Goal: Task Accomplishment & Management: Manage account settings

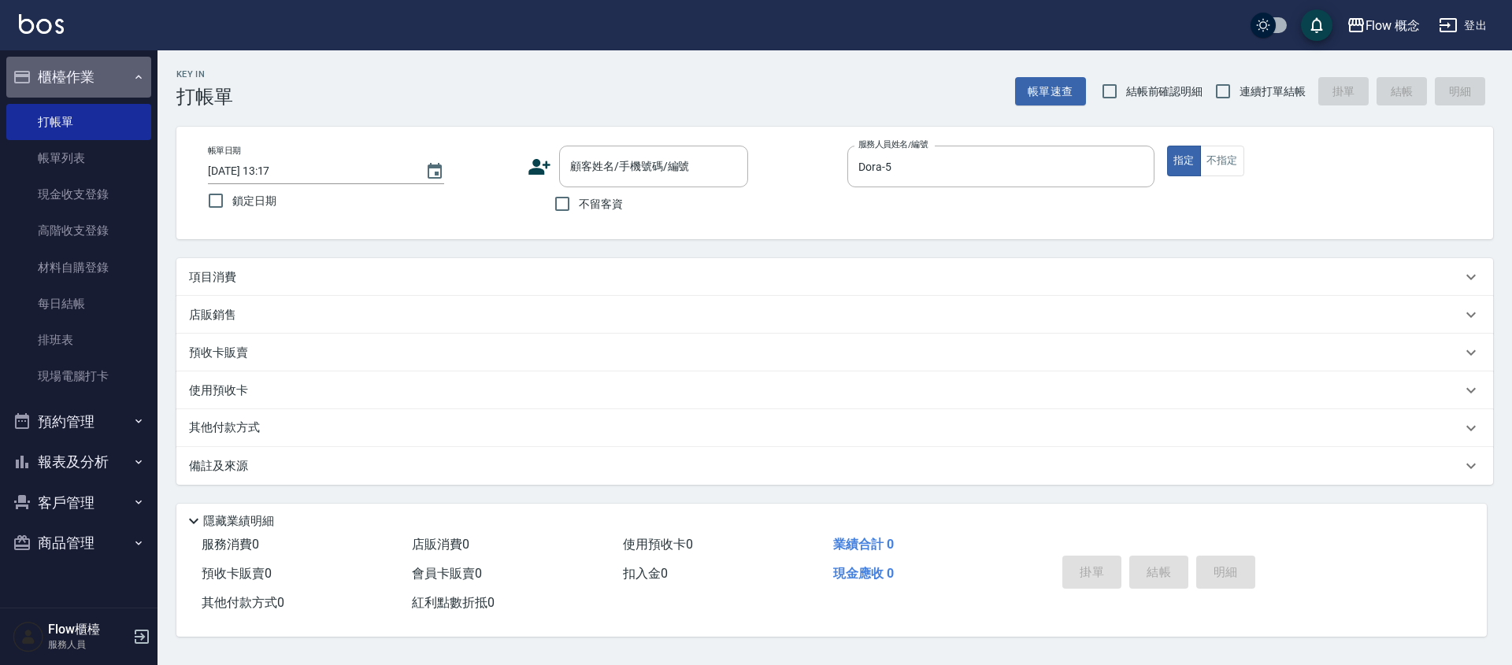
click at [76, 82] on button "櫃檯作業" at bounding box center [78, 77] width 145 height 41
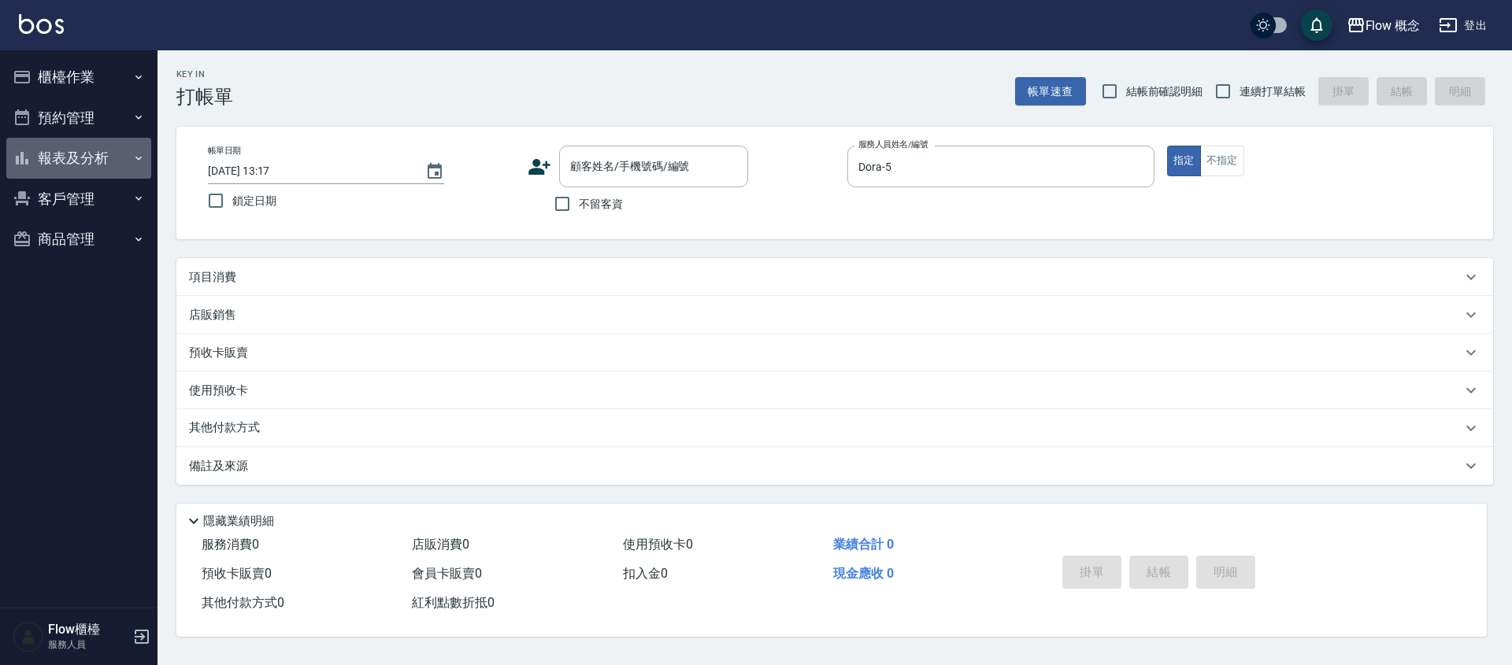
click at [94, 155] on button "報表及分析" at bounding box center [78, 158] width 145 height 41
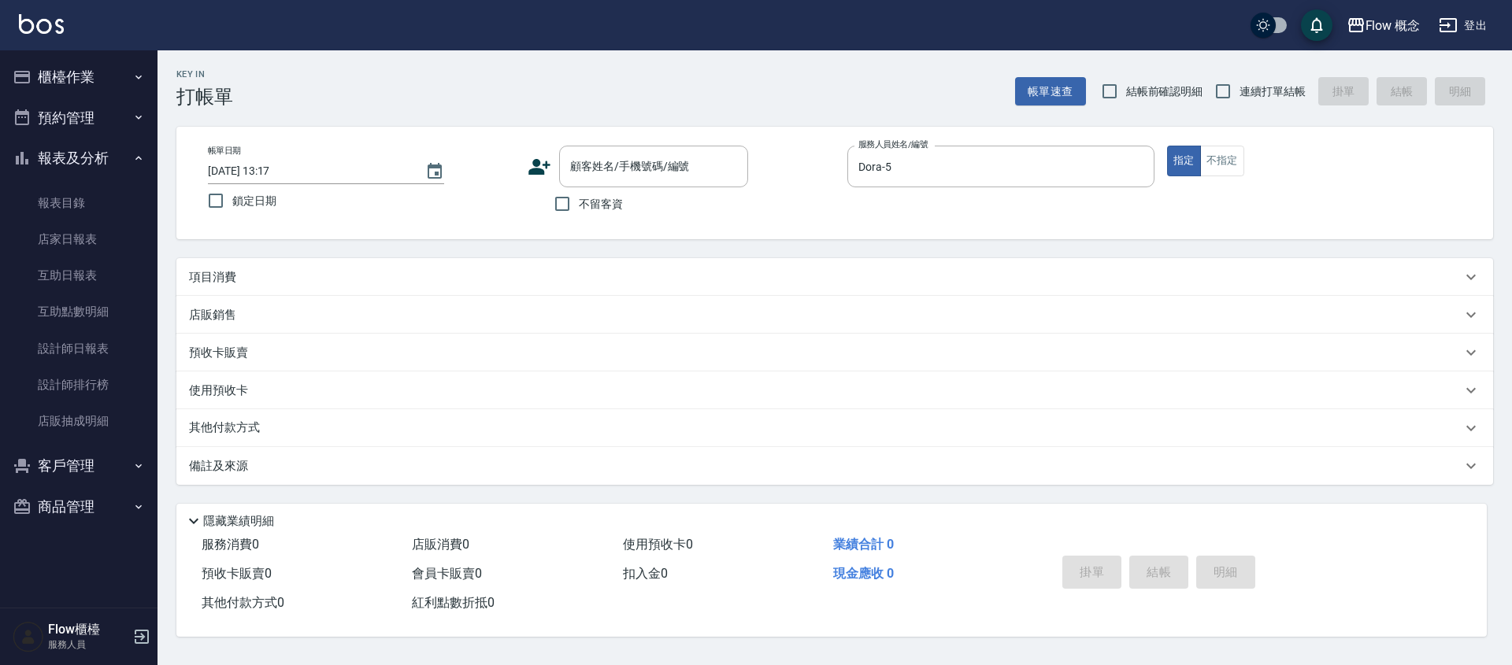
click at [94, 155] on button "報表及分析" at bounding box center [78, 158] width 145 height 41
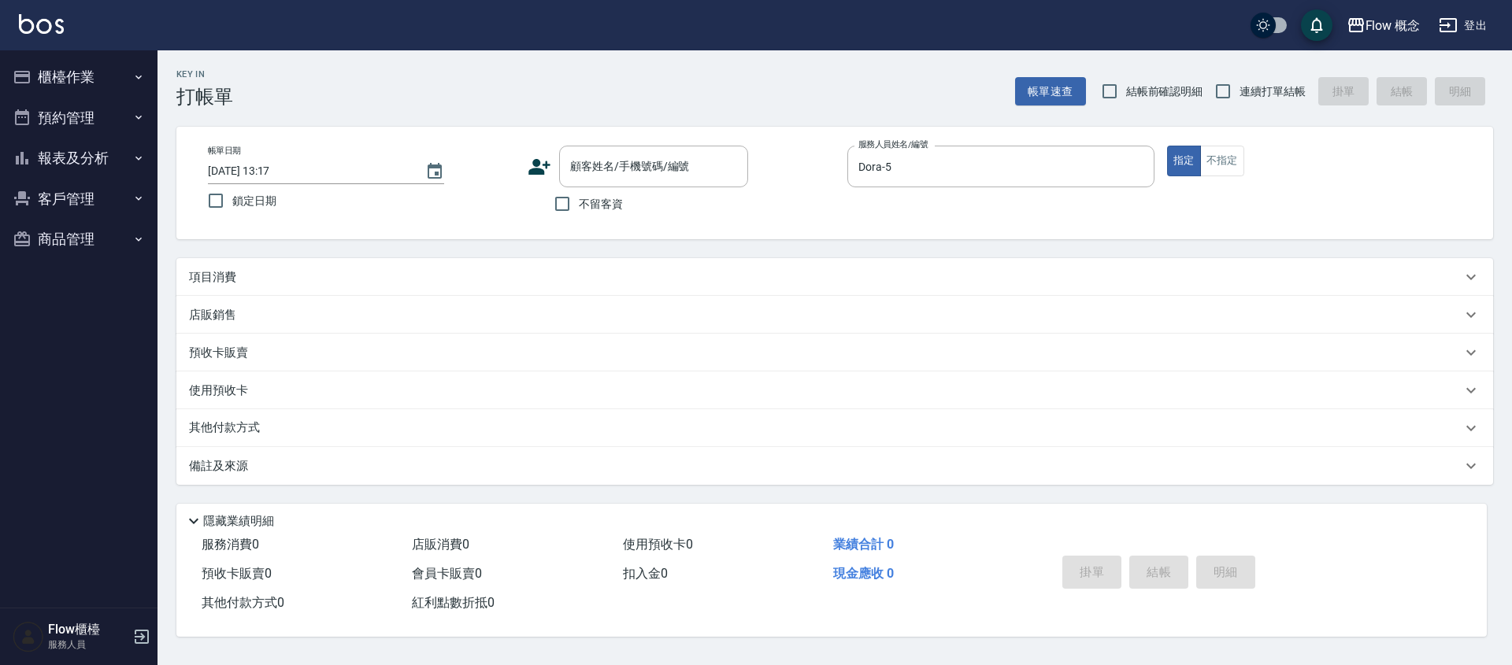
click at [112, 73] on button "櫃檯作業" at bounding box center [78, 77] width 145 height 41
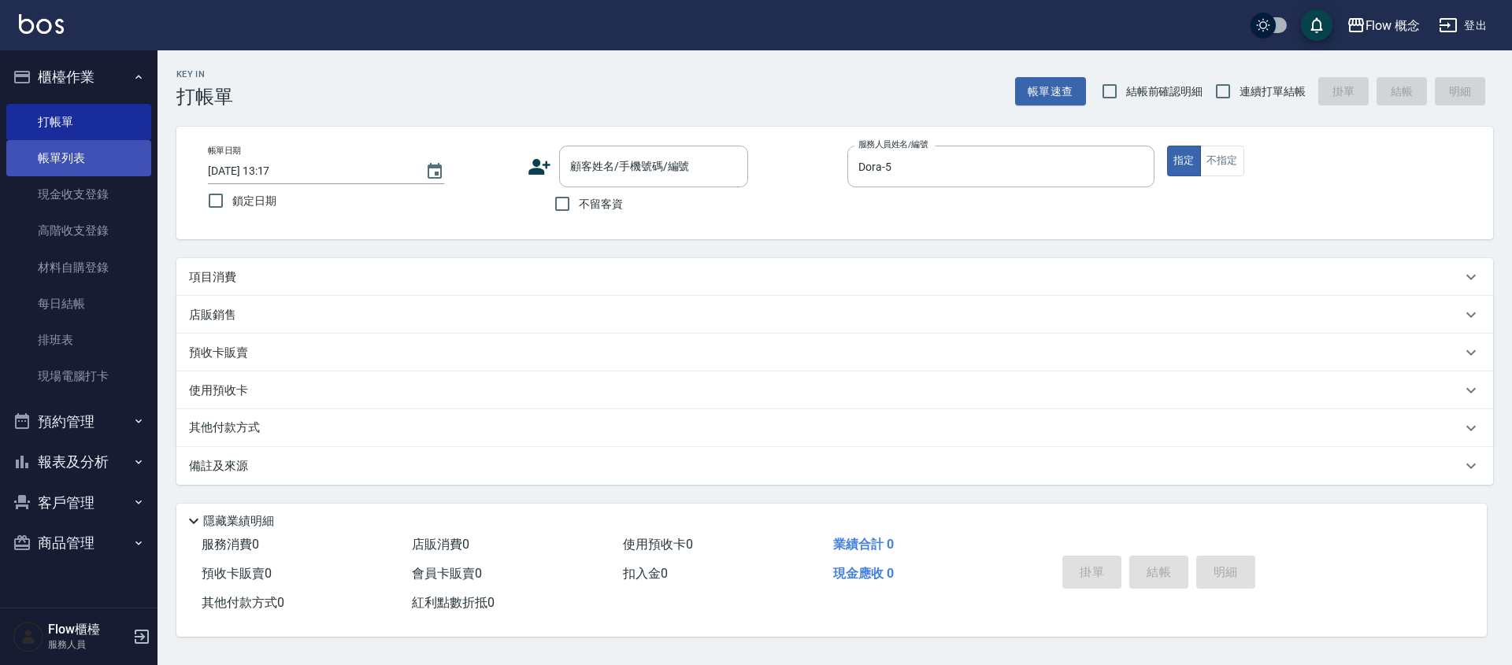
click at [94, 157] on link "帳單列表" at bounding box center [78, 158] width 145 height 36
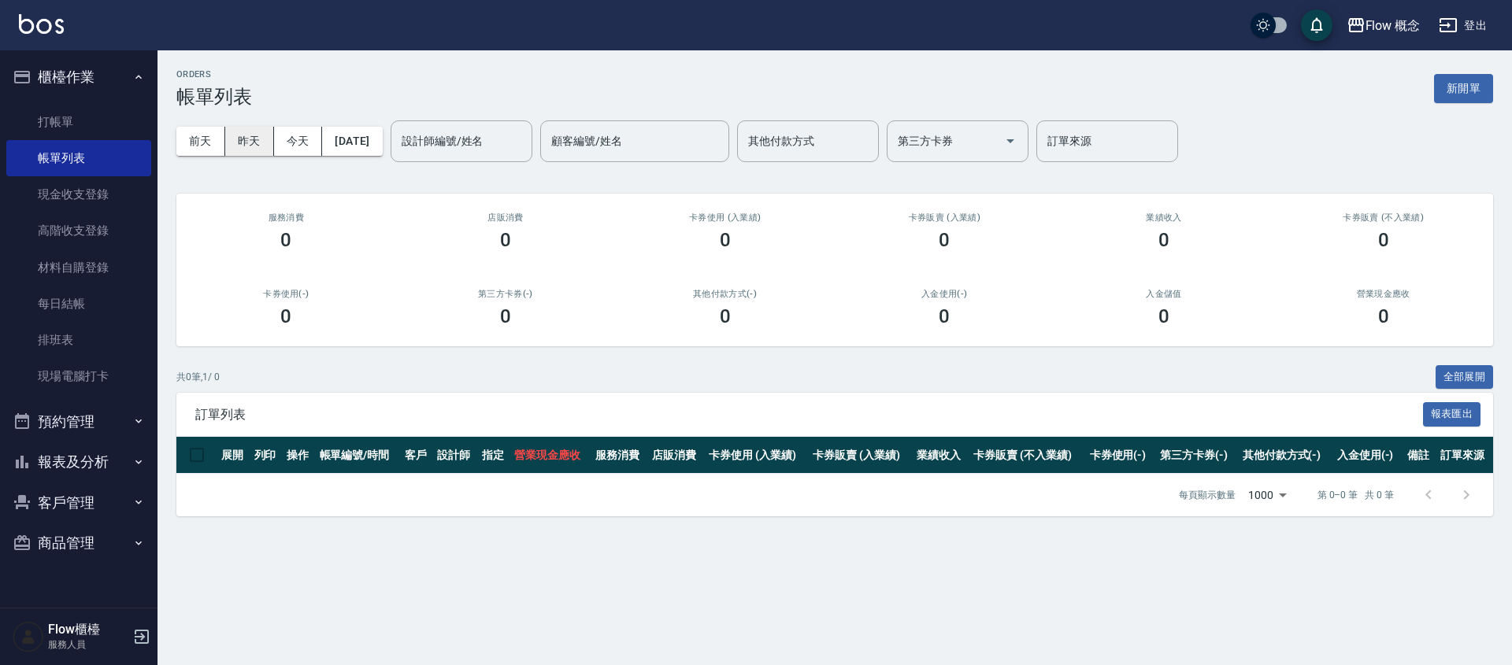
click at [252, 151] on button "昨天" at bounding box center [249, 141] width 49 height 29
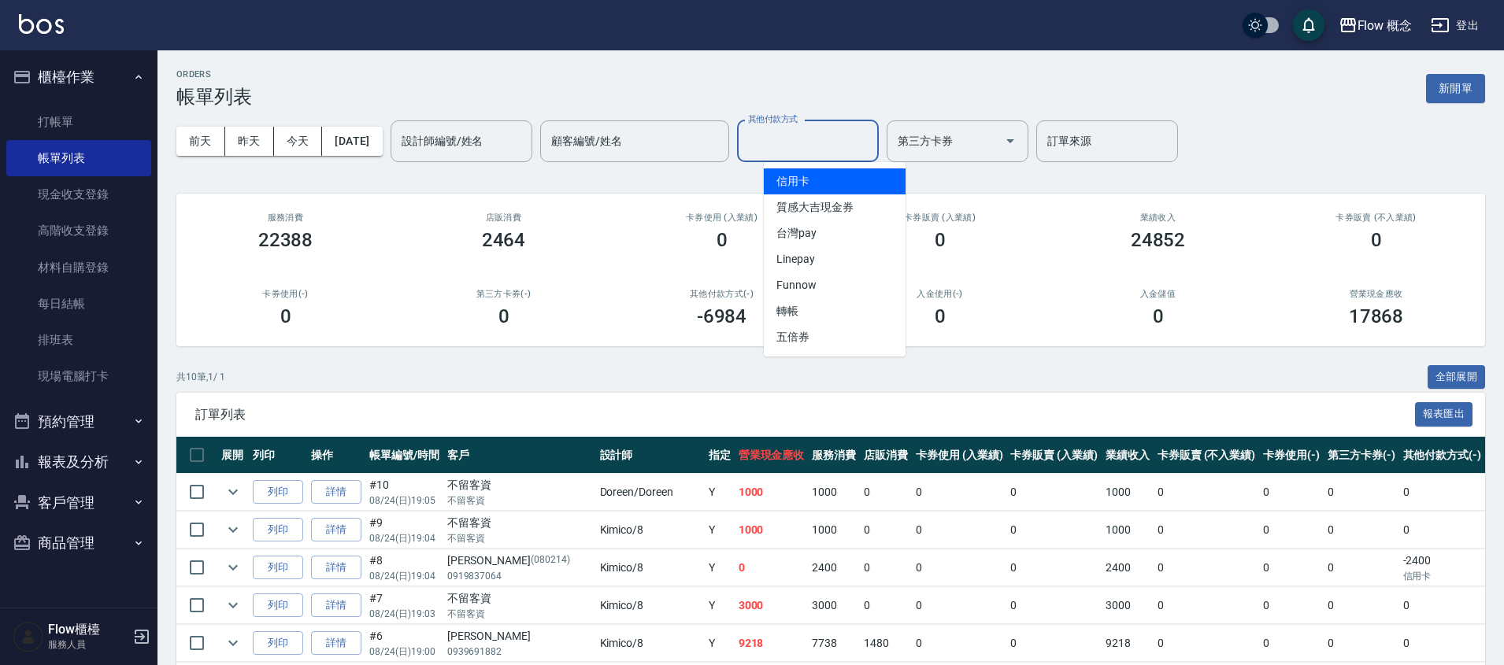
click at [792, 139] on input "其他付款方式" at bounding box center [808, 142] width 128 height 28
click at [807, 180] on span "信用卡" at bounding box center [835, 181] width 142 height 26
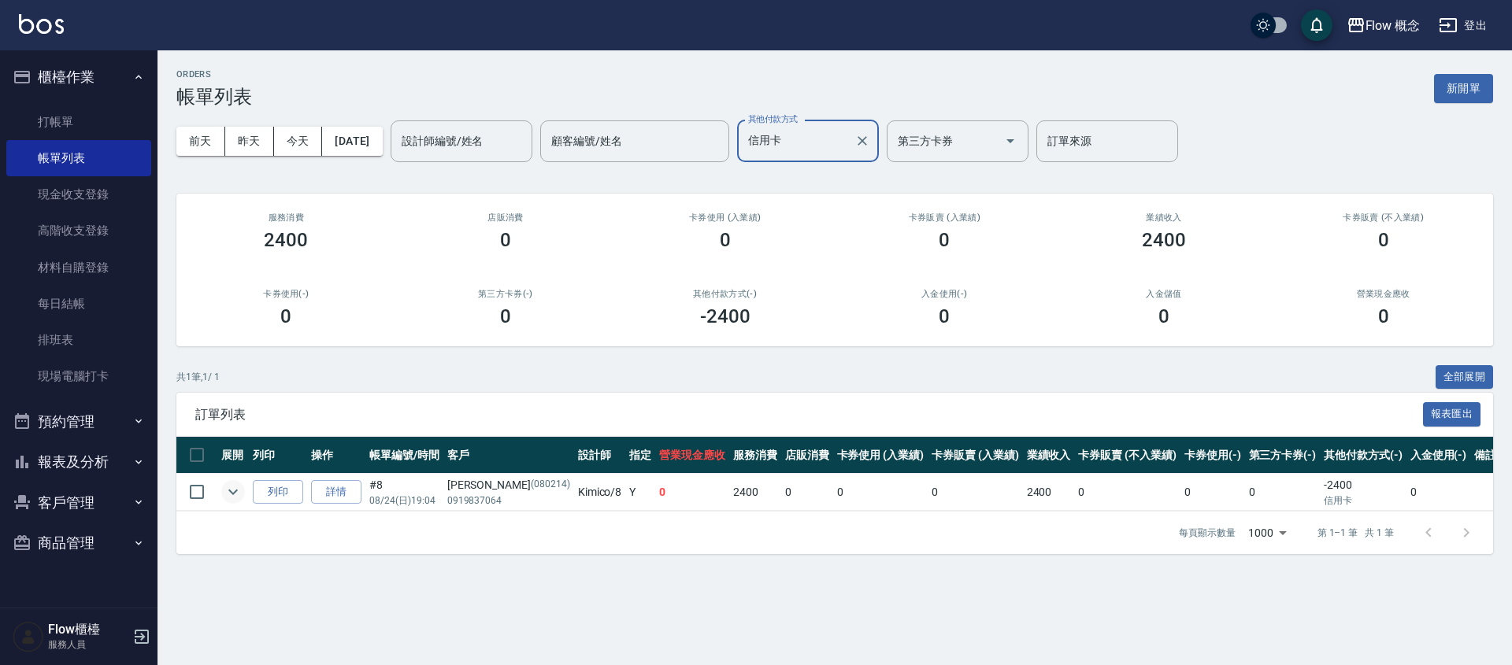
click at [232, 483] on icon "expand row" at bounding box center [233, 492] width 19 height 19
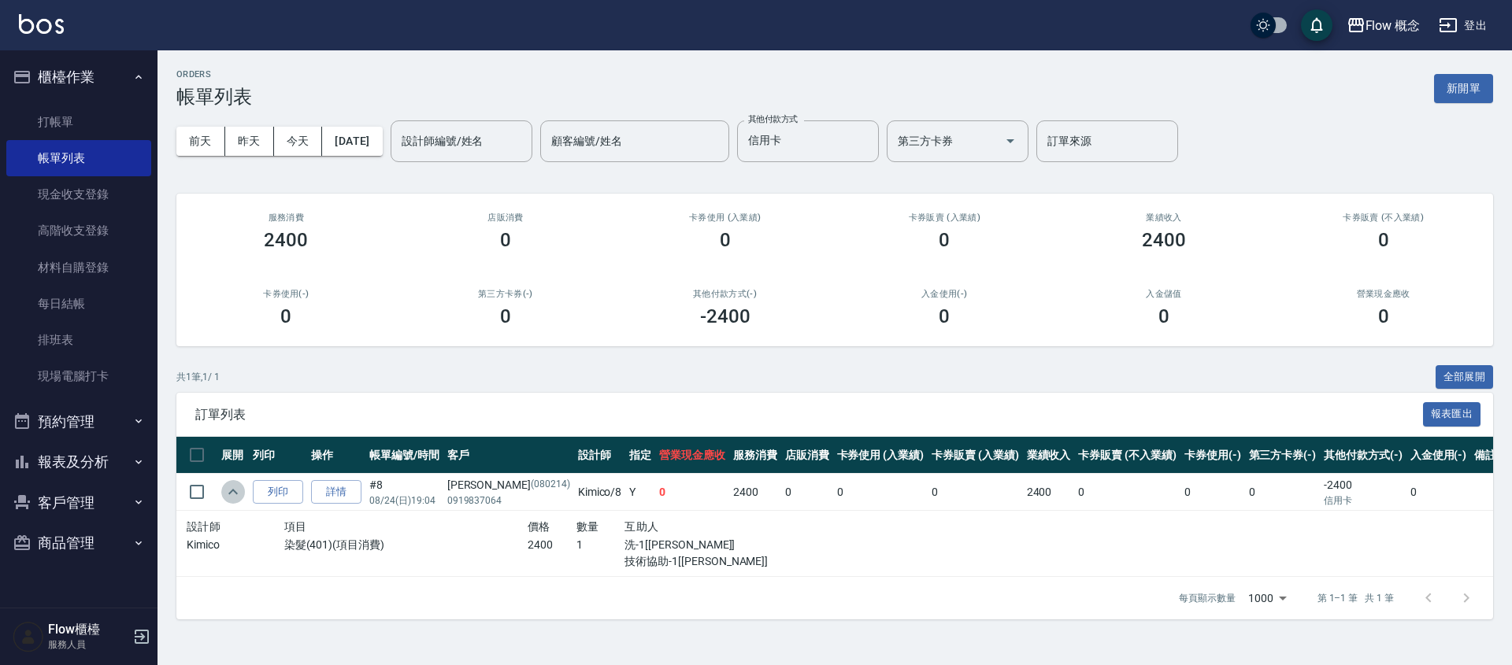
click at [232, 483] on icon "expand row" at bounding box center [233, 492] width 19 height 19
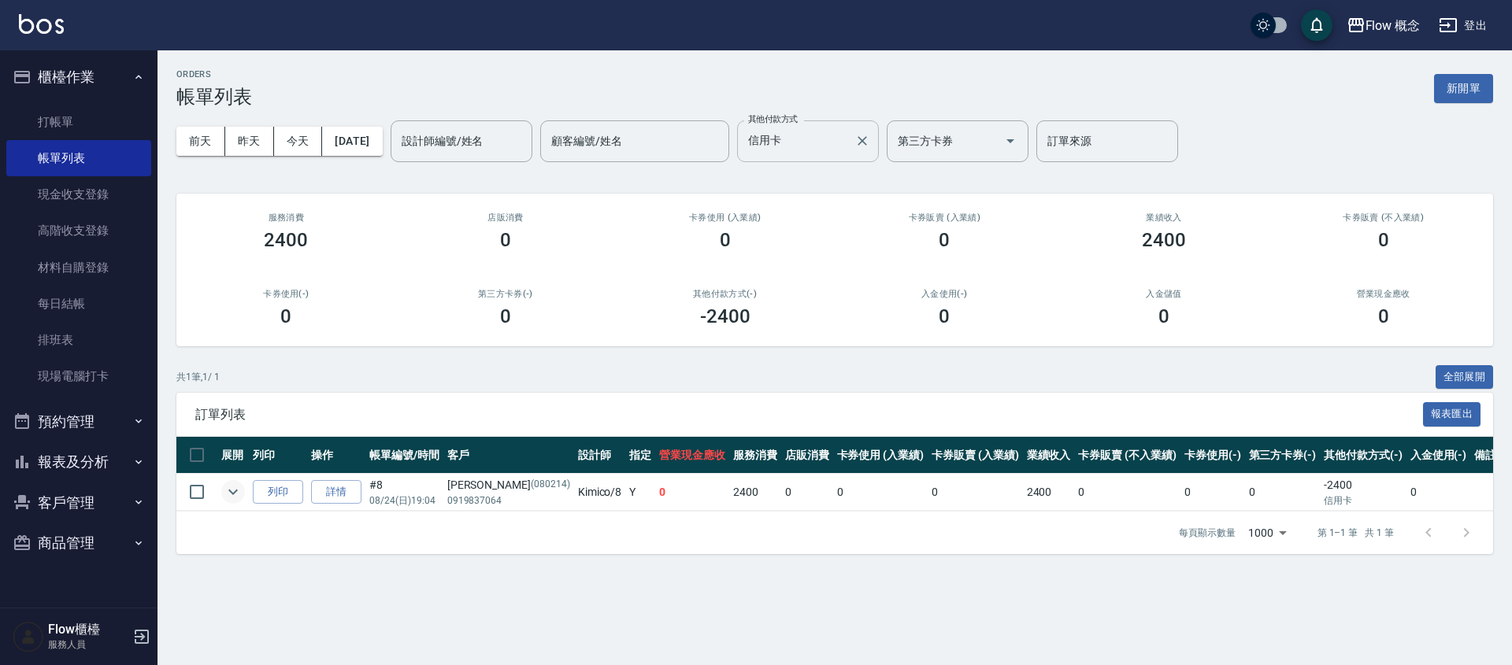
click at [840, 133] on input "信用卡" at bounding box center [796, 142] width 104 height 28
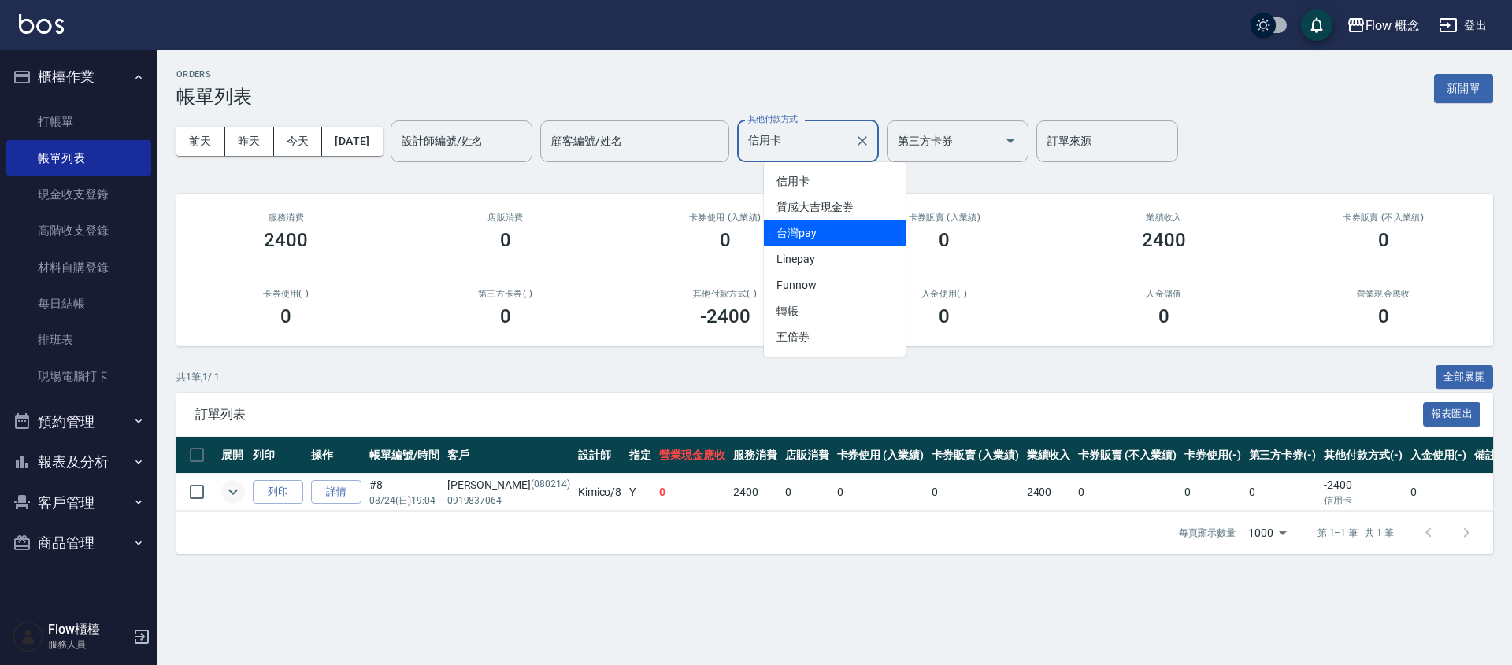
click at [807, 228] on span "台灣pay" at bounding box center [835, 233] width 142 height 26
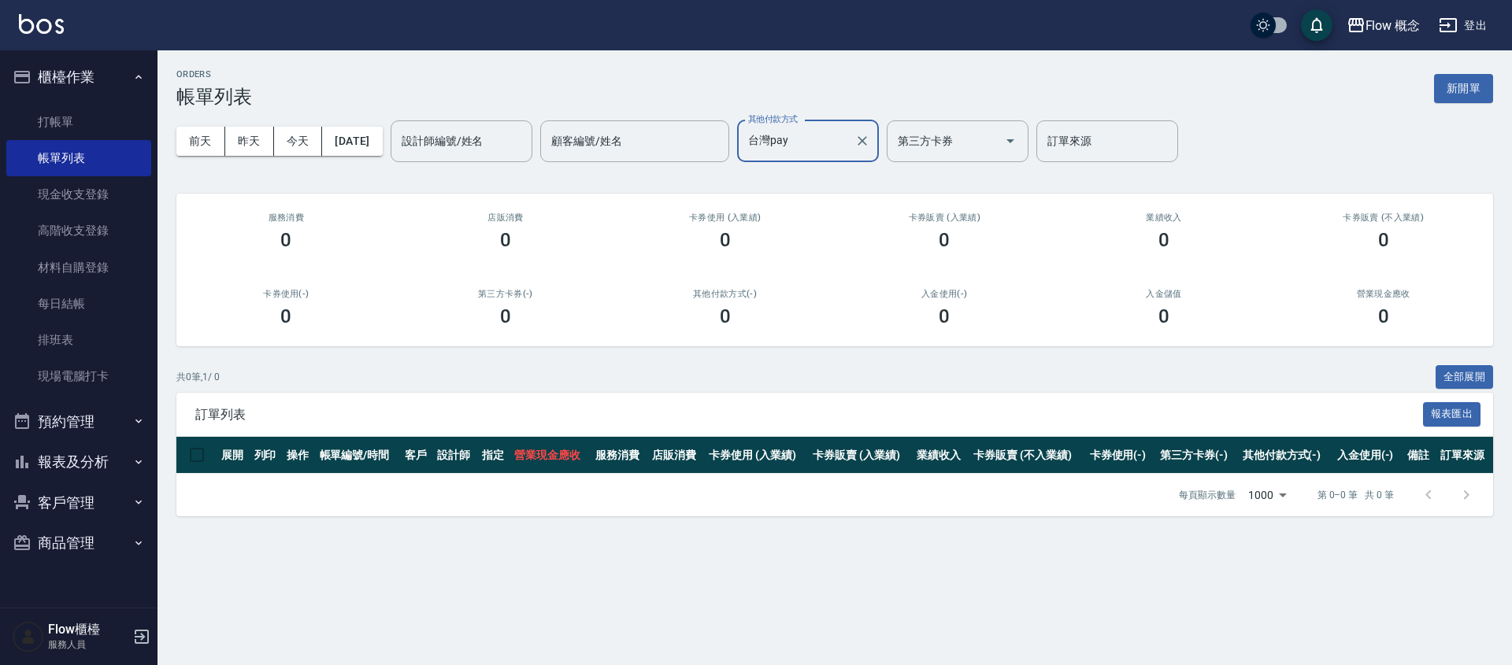
click at [219, 157] on div "[DATE] [DATE] [DATE] [DATE] 設計師編號/姓名 設計師編號/姓名 顧客編號/姓名 顧客編號/姓名 其他付款方式 台灣pay 其他付款…" at bounding box center [834, 141] width 1316 height 67
click at [215, 156] on div "[DATE] [DATE] [DATE] [DATE] 設計師編號/姓名 設計師編號/姓名 顧客編號/姓名 顧客編號/姓名 其他付款方式 台灣pay 其他付款…" at bounding box center [834, 141] width 1316 height 67
click at [213, 150] on button "前天" at bounding box center [200, 141] width 49 height 29
click at [831, 142] on input "台灣pay" at bounding box center [796, 142] width 104 height 28
click at [817, 186] on span "信用卡" at bounding box center [835, 181] width 142 height 26
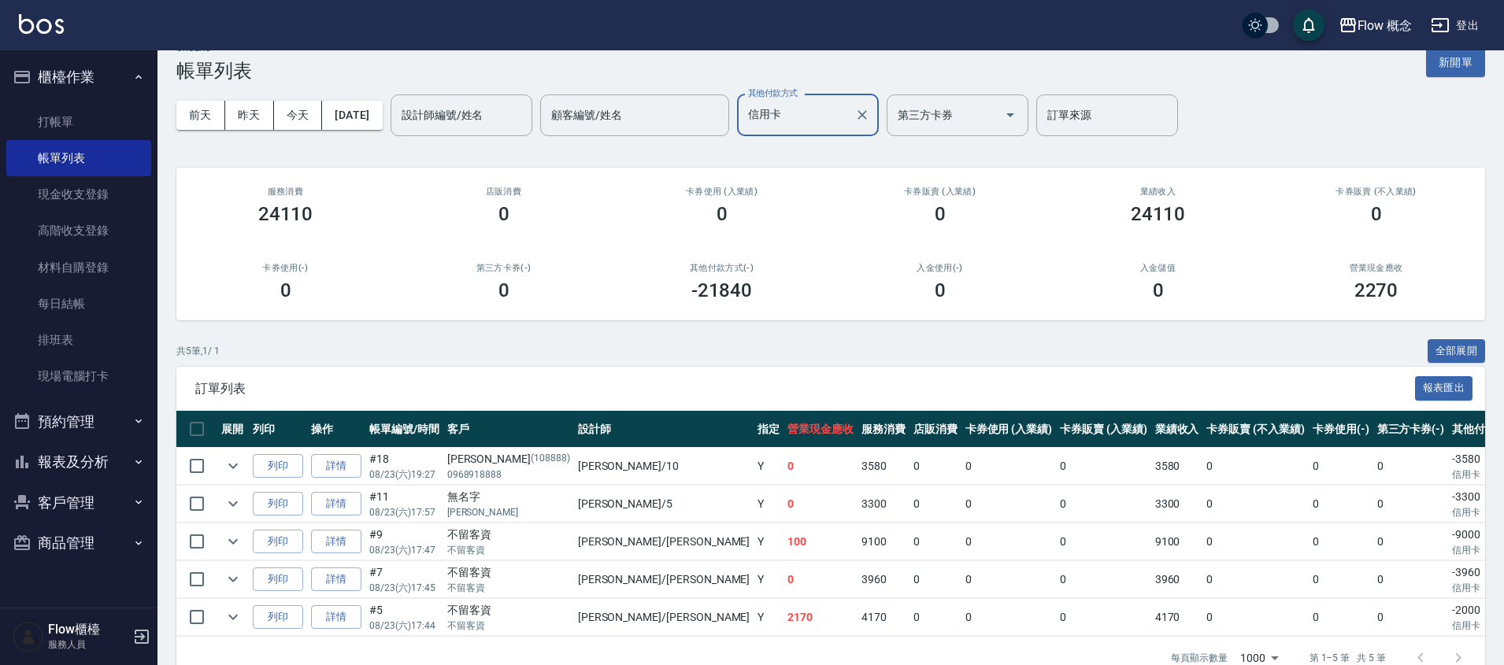
scroll to position [71, 0]
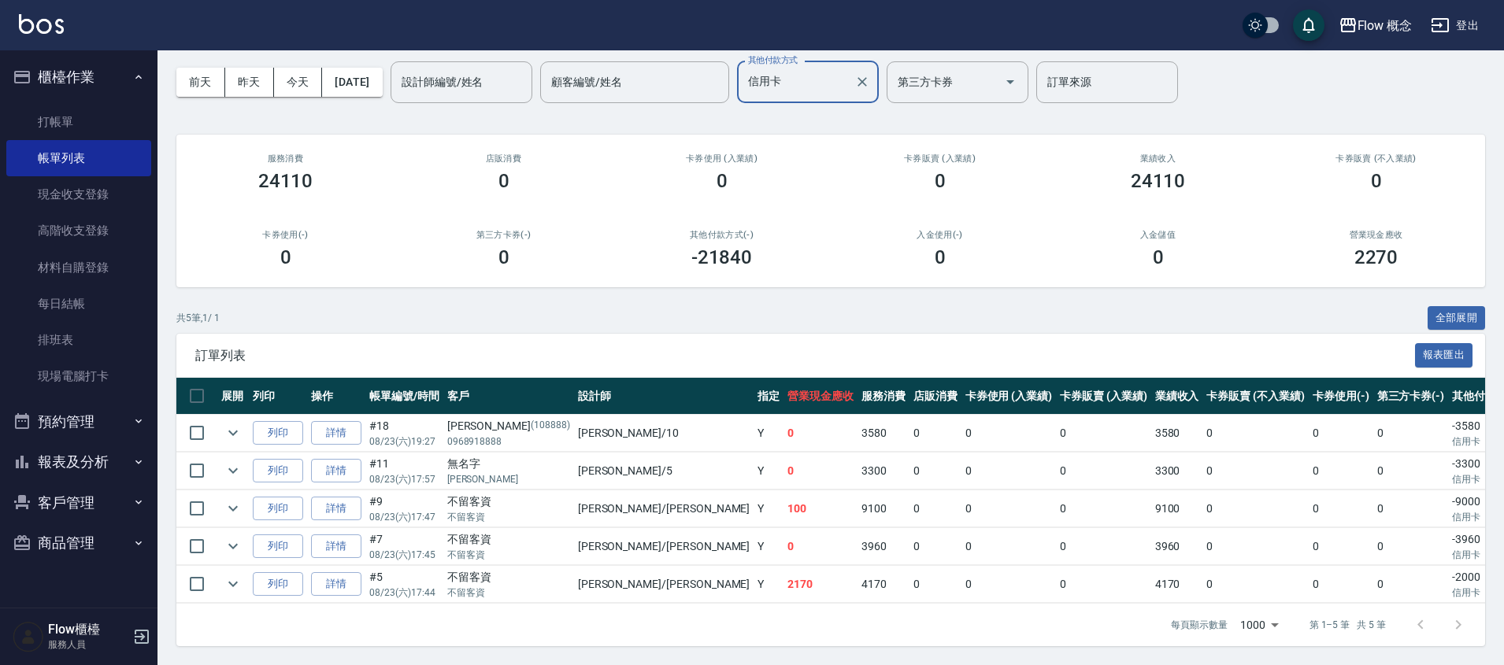
click at [816, 74] on input "信用卡" at bounding box center [796, 83] width 104 height 28
click at [810, 161] on span "台灣pay" at bounding box center [835, 174] width 142 height 26
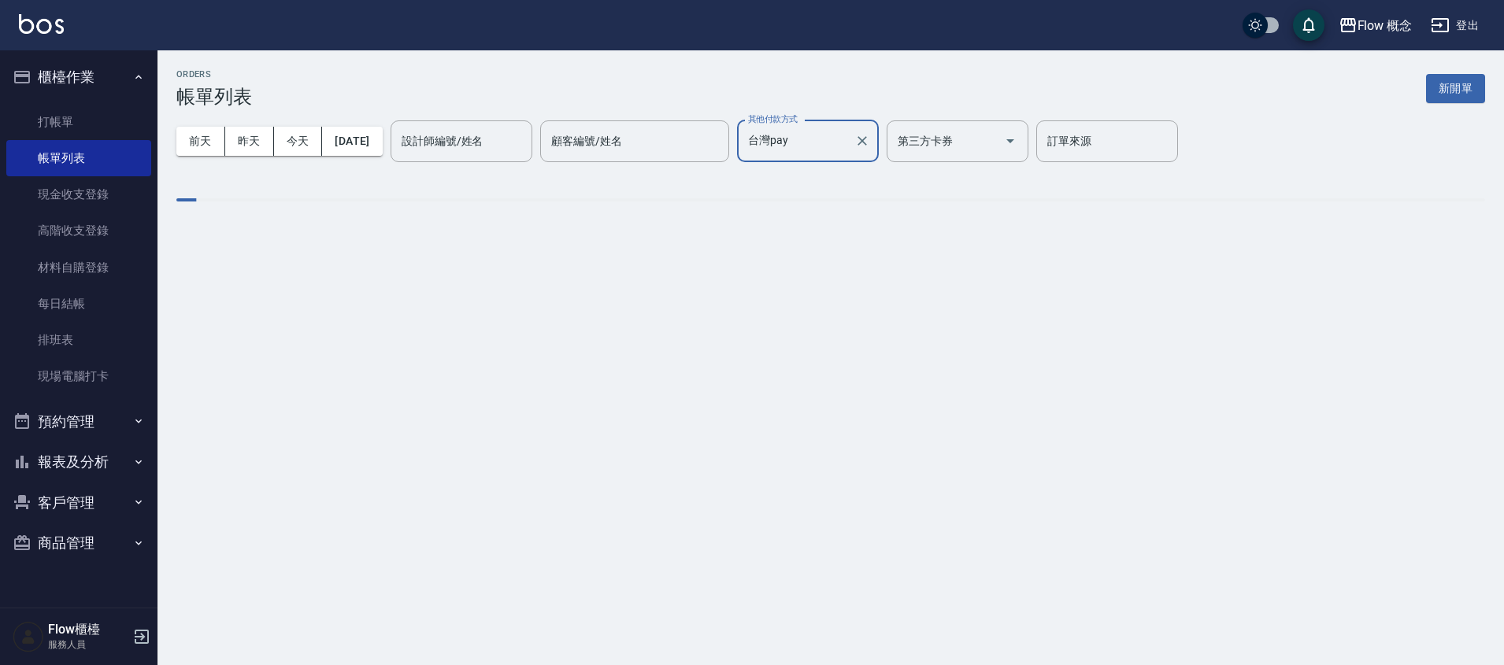
scroll to position [0, 0]
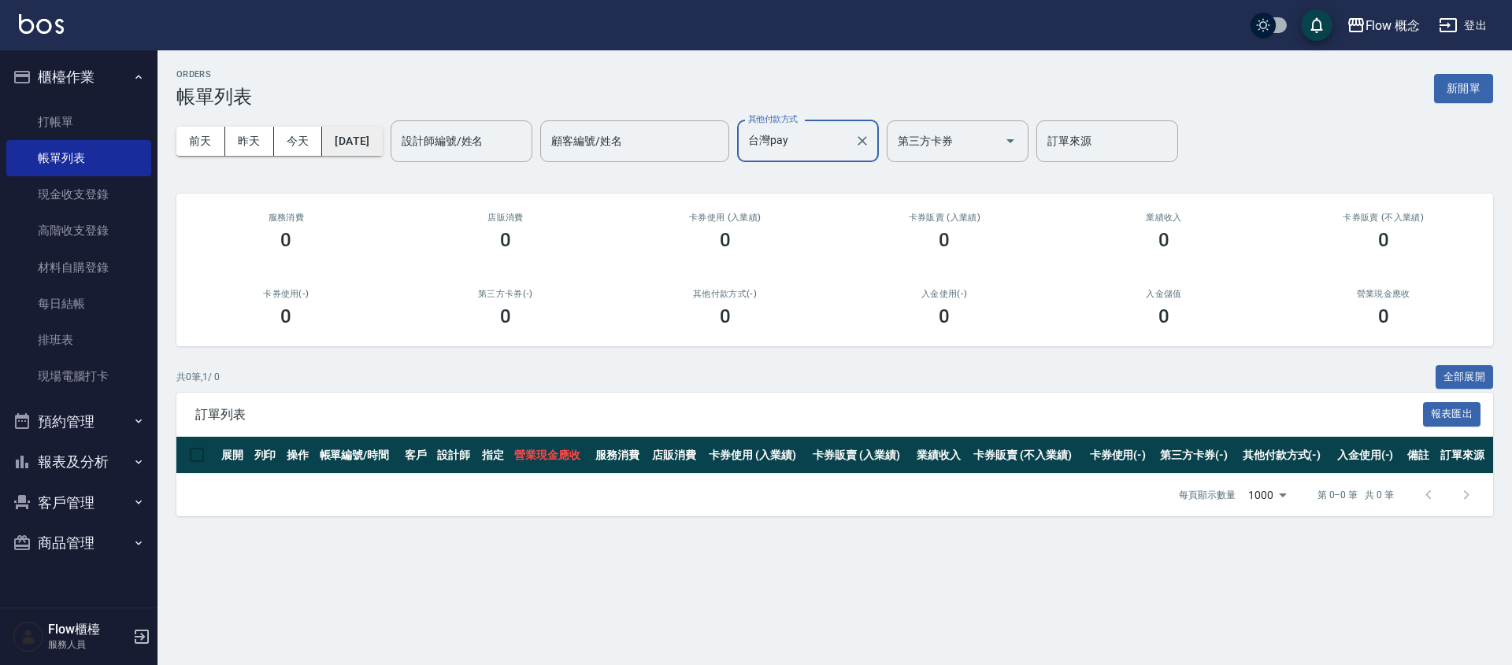
click at [345, 139] on button "[DATE]" at bounding box center [352, 141] width 60 height 29
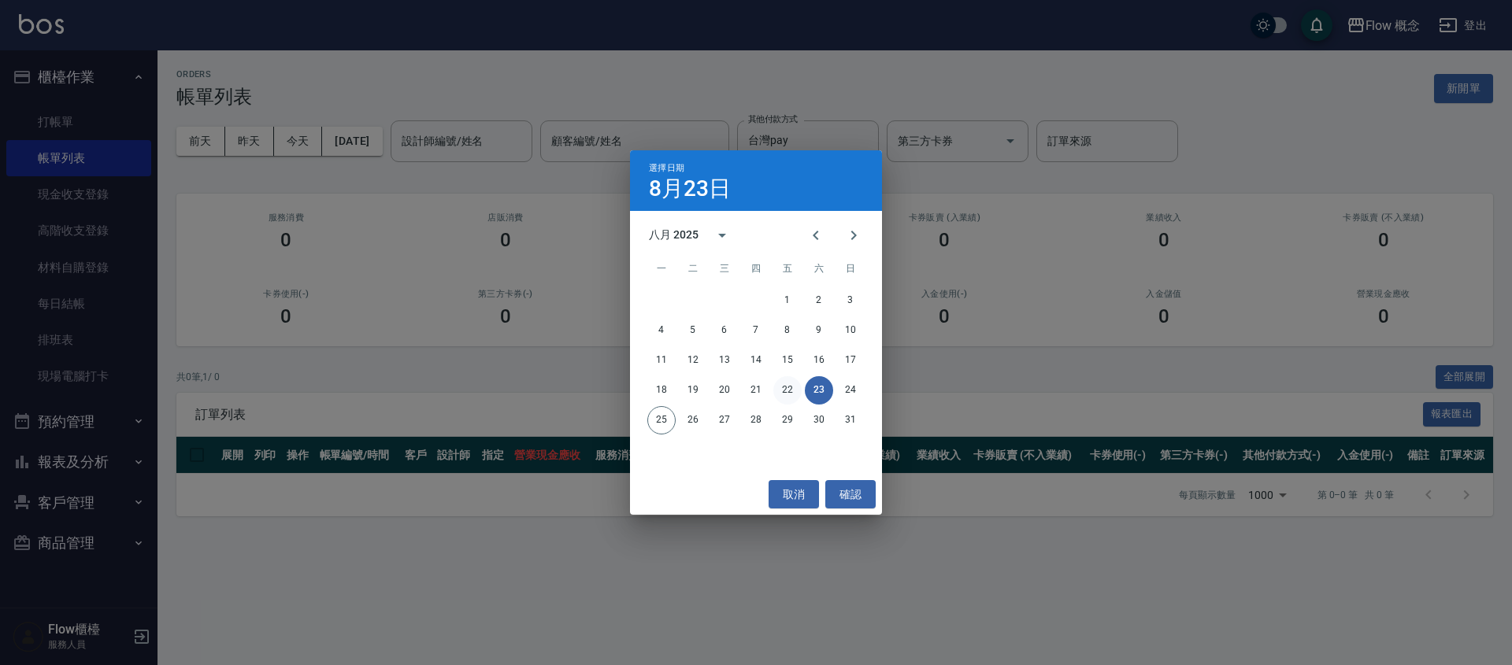
click at [779, 392] on button "22" at bounding box center [787, 390] width 28 height 28
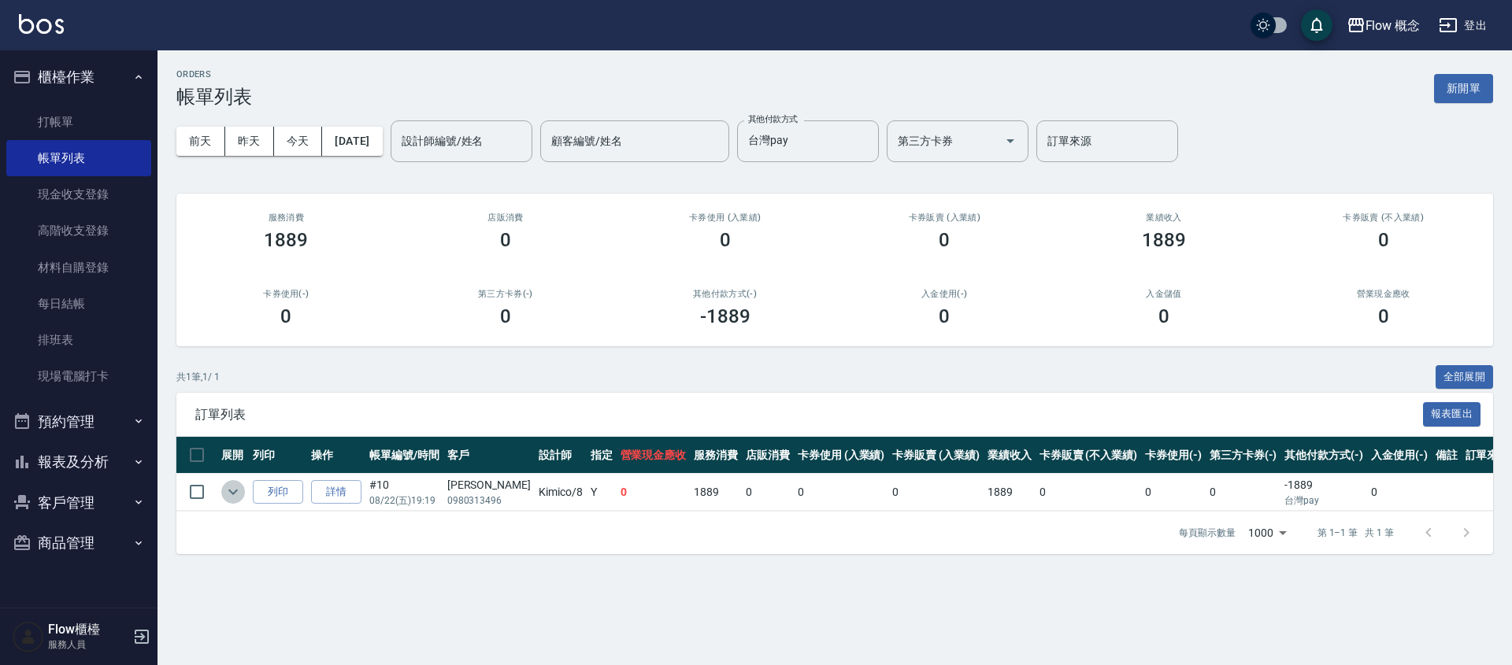
click at [226, 493] on icon "expand row" at bounding box center [233, 492] width 19 height 19
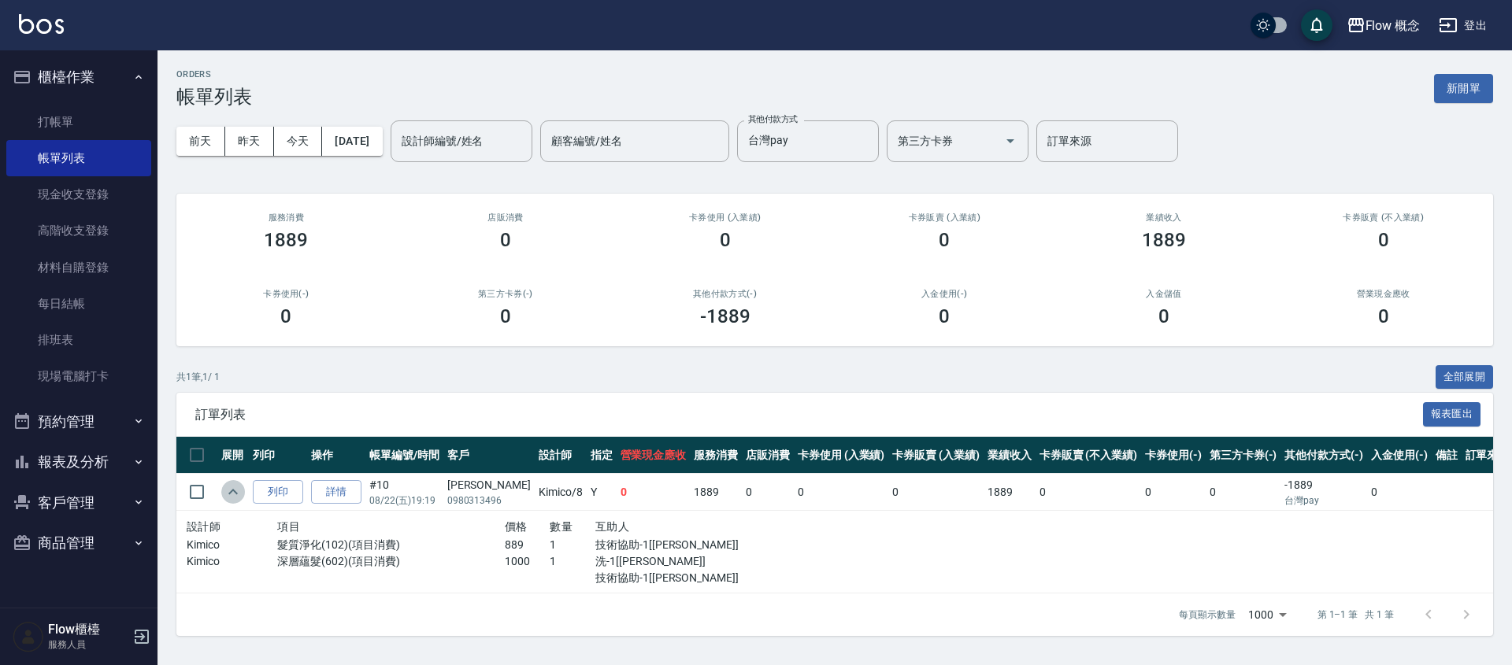
click at [226, 493] on icon "expand row" at bounding box center [233, 492] width 19 height 19
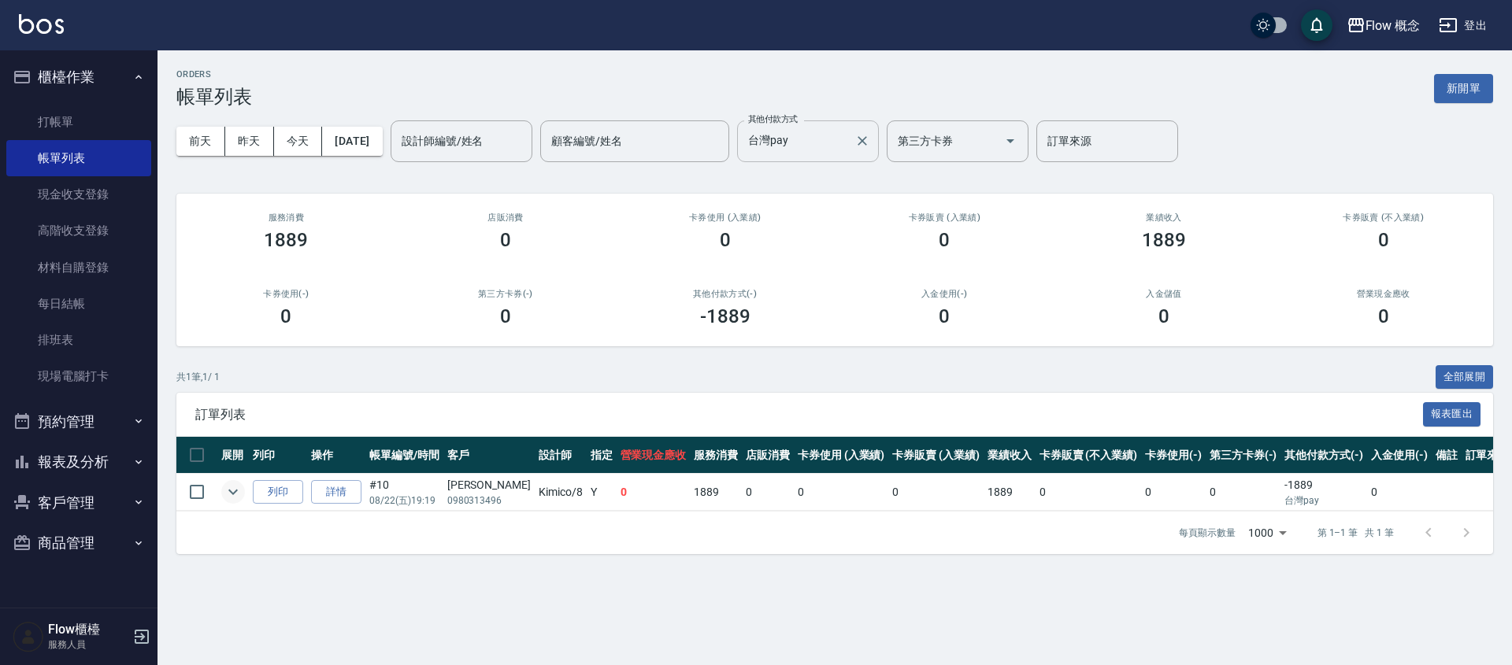
click at [831, 154] on input "台灣pay" at bounding box center [796, 142] width 104 height 28
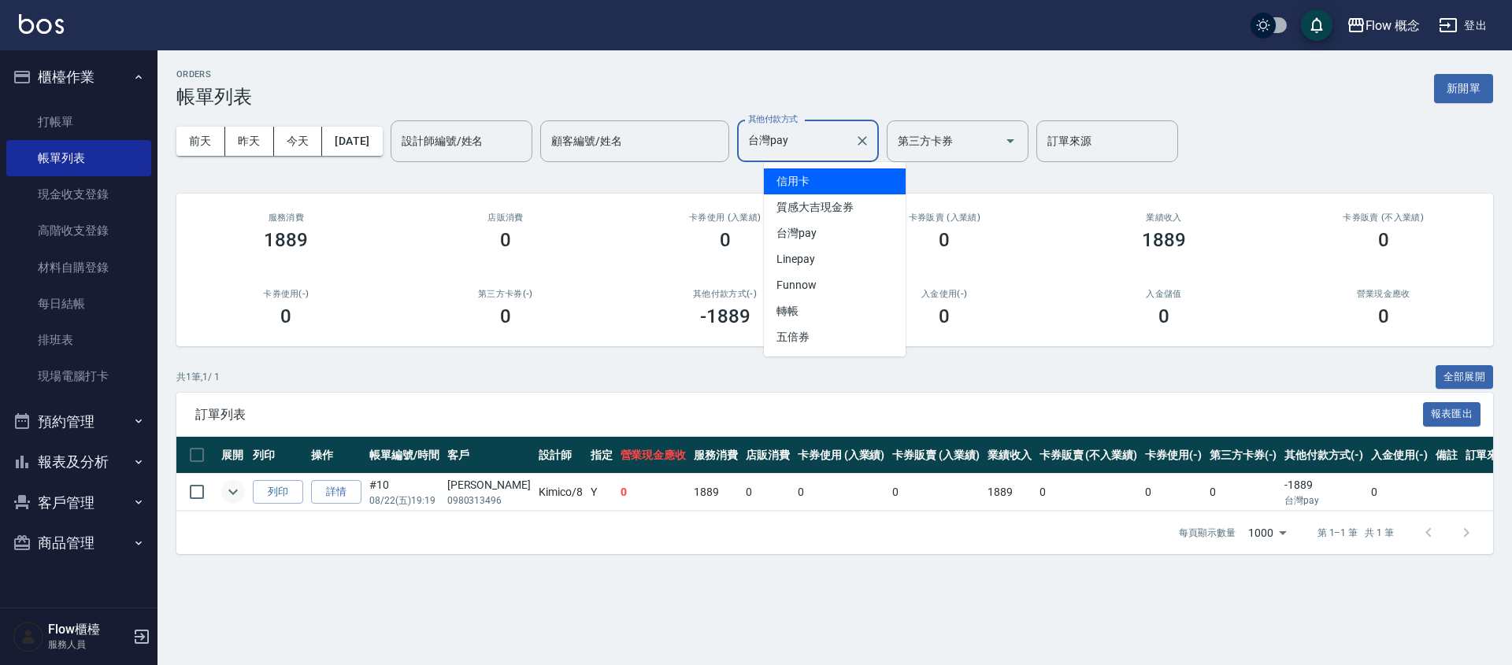
click at [817, 184] on span "信用卡" at bounding box center [835, 181] width 142 height 26
type input "信用卡"
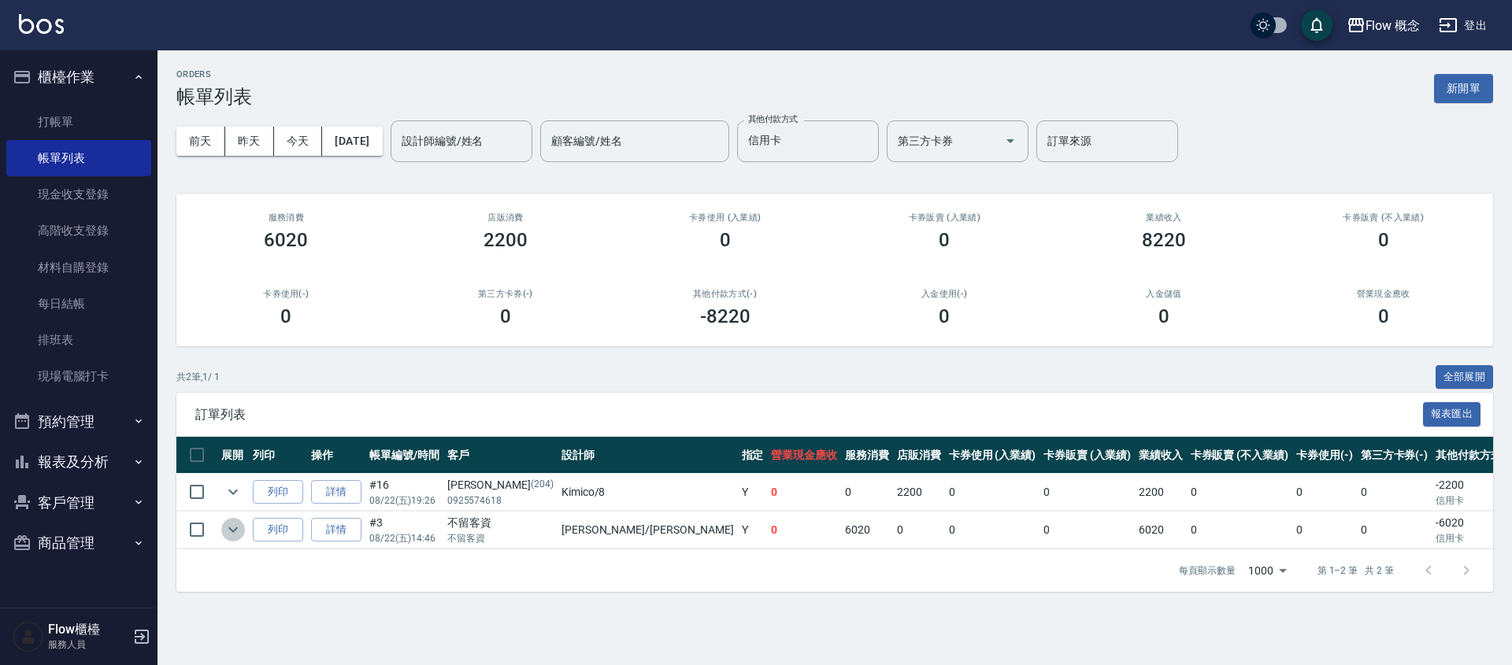
click at [225, 526] on icon "expand row" at bounding box center [233, 529] width 19 height 19
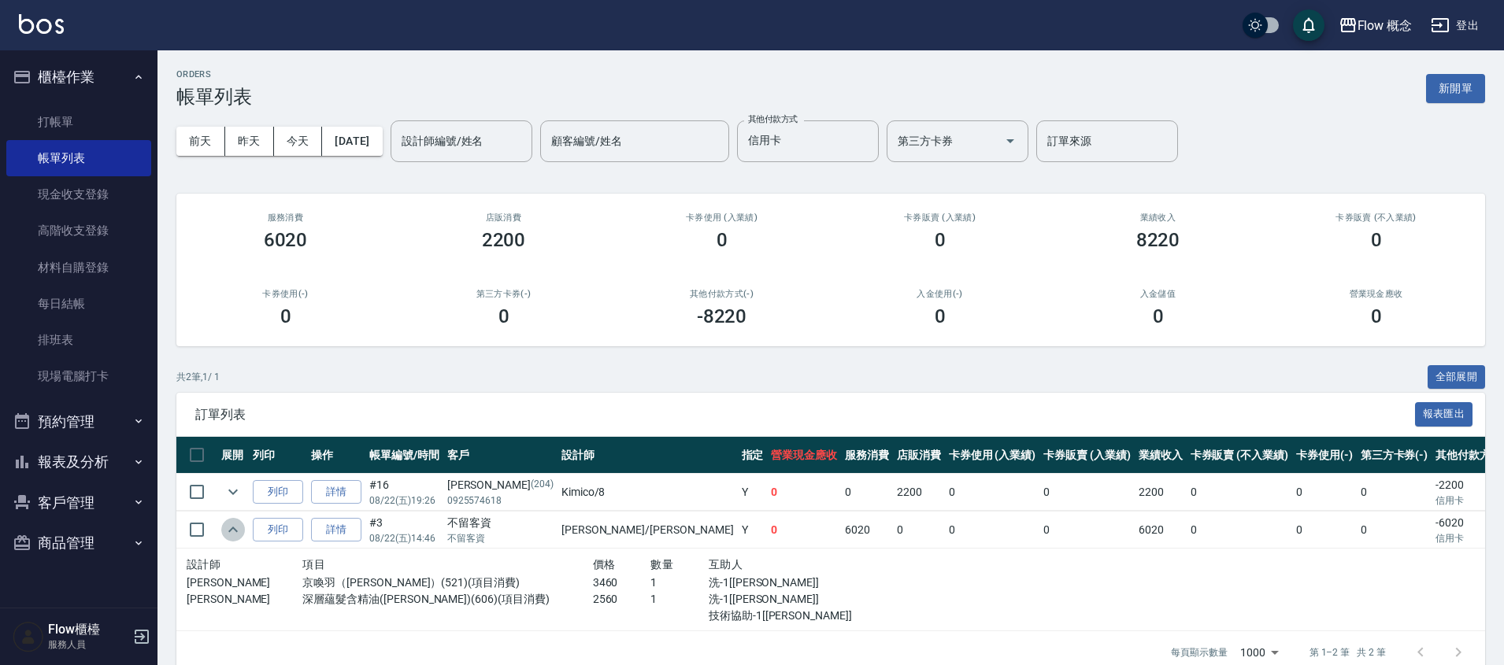
click at [225, 526] on icon "expand row" at bounding box center [233, 529] width 19 height 19
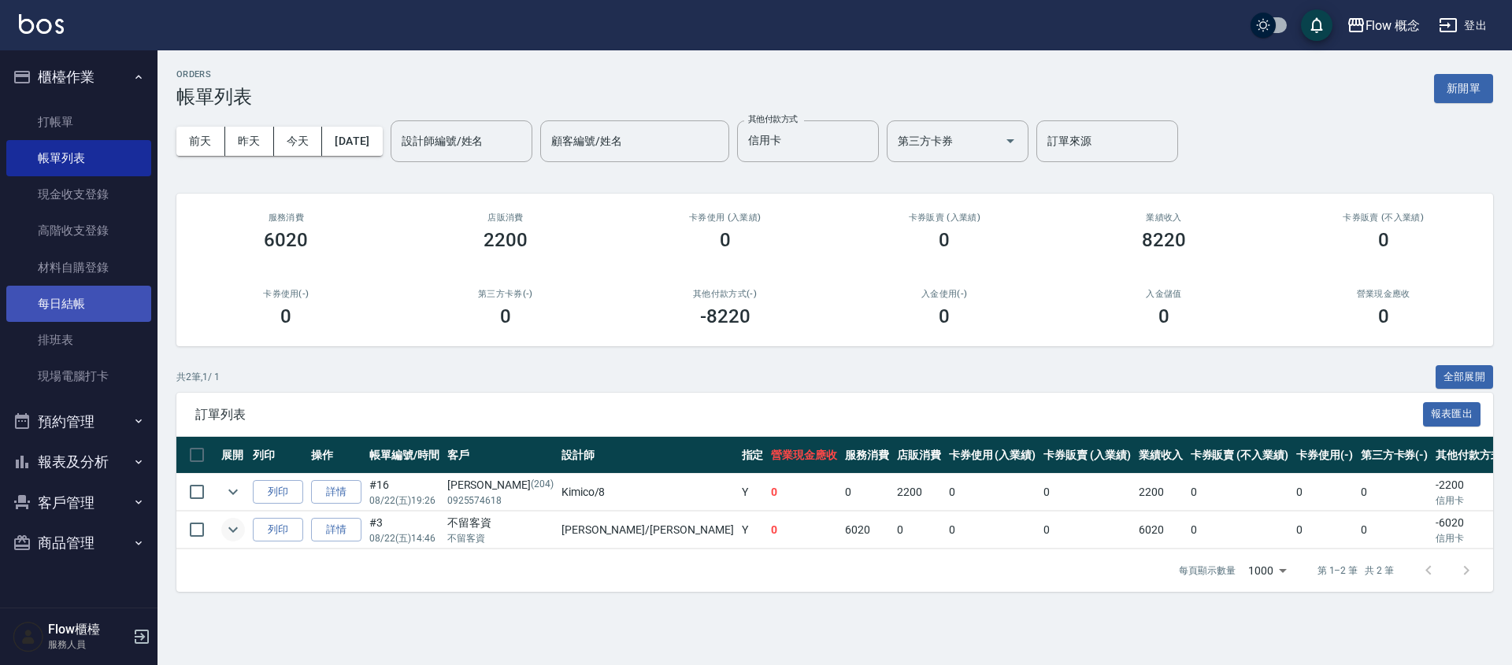
click at [92, 294] on link "每日結帳" at bounding box center [78, 304] width 145 height 36
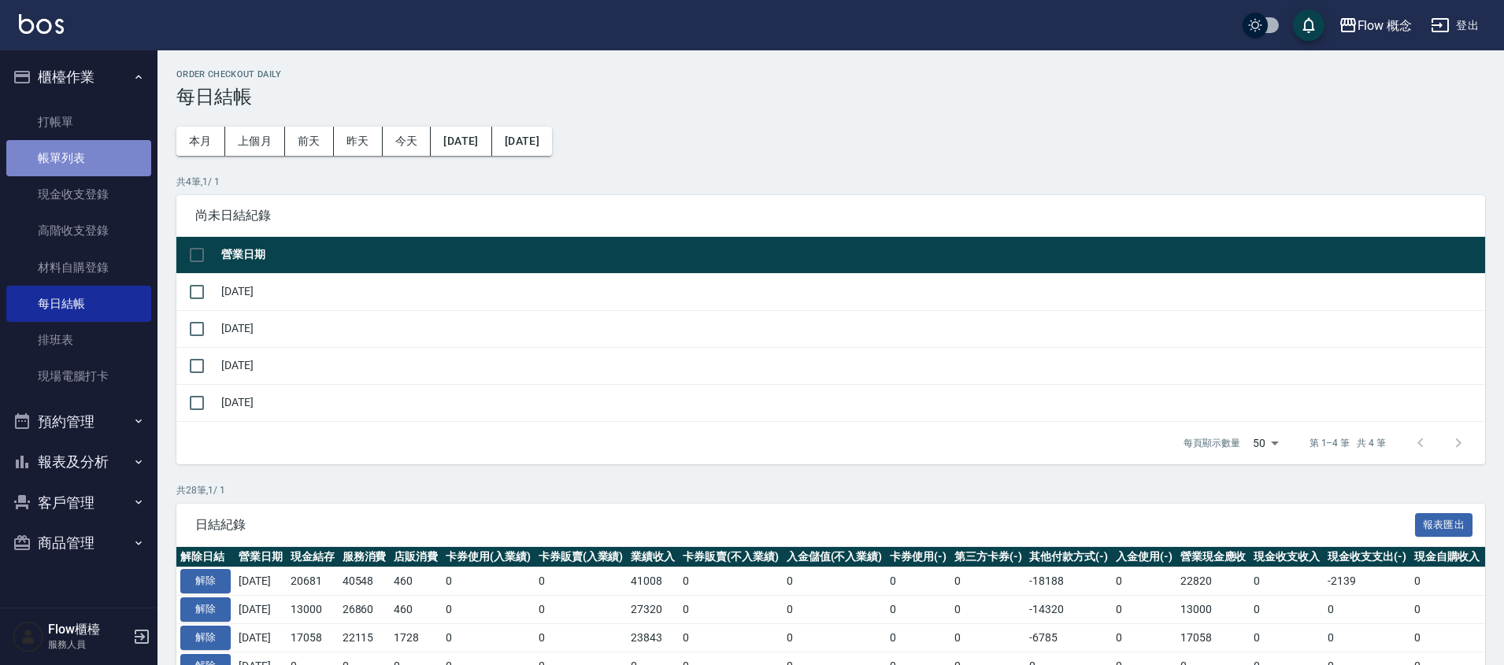
click at [100, 152] on link "帳單列表" at bounding box center [78, 158] width 145 height 36
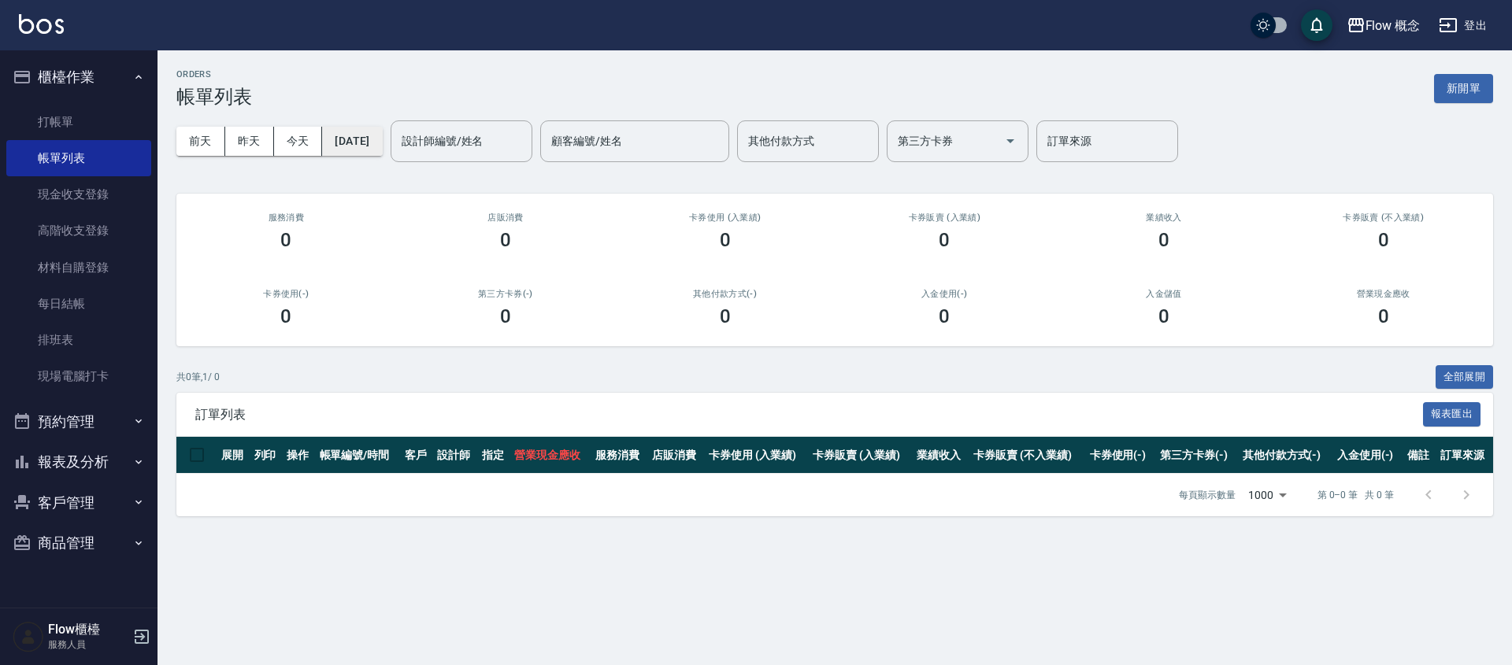
click at [365, 145] on button "[DATE]" at bounding box center [352, 141] width 60 height 29
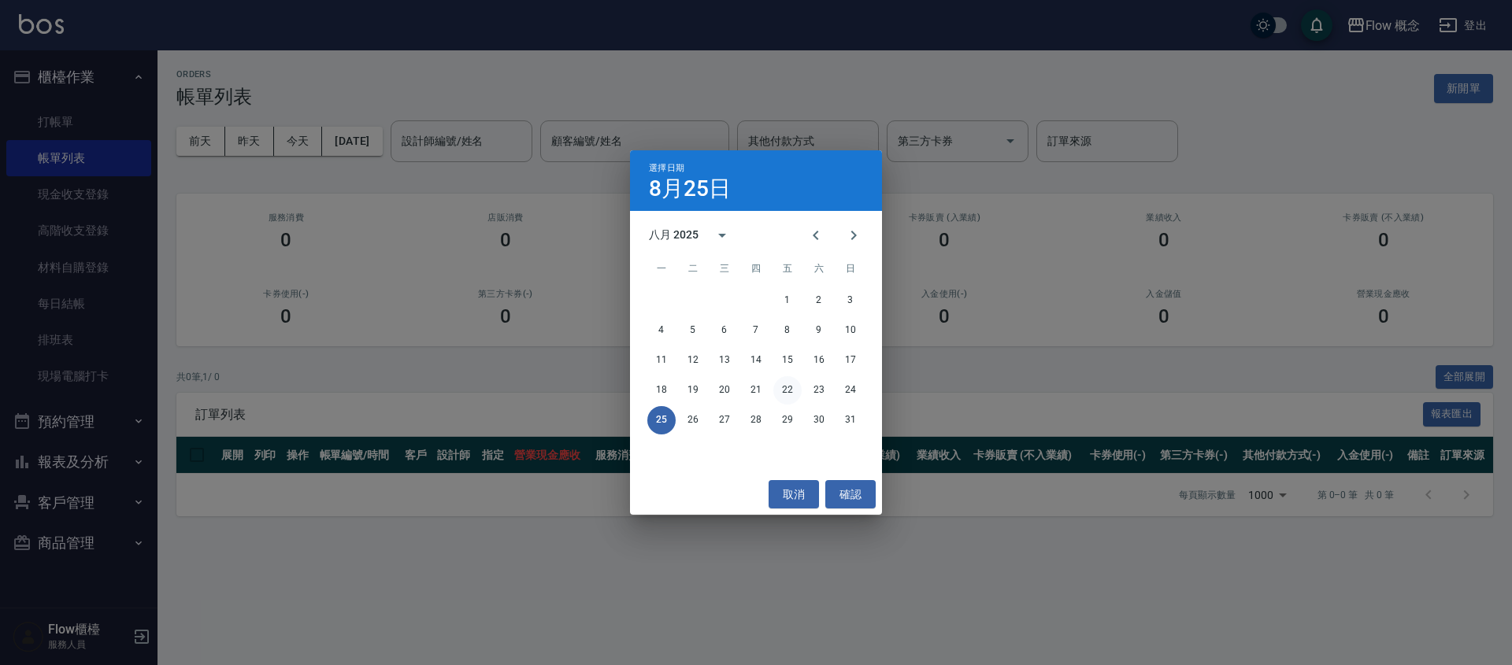
click at [782, 394] on button "22" at bounding box center [787, 390] width 28 height 28
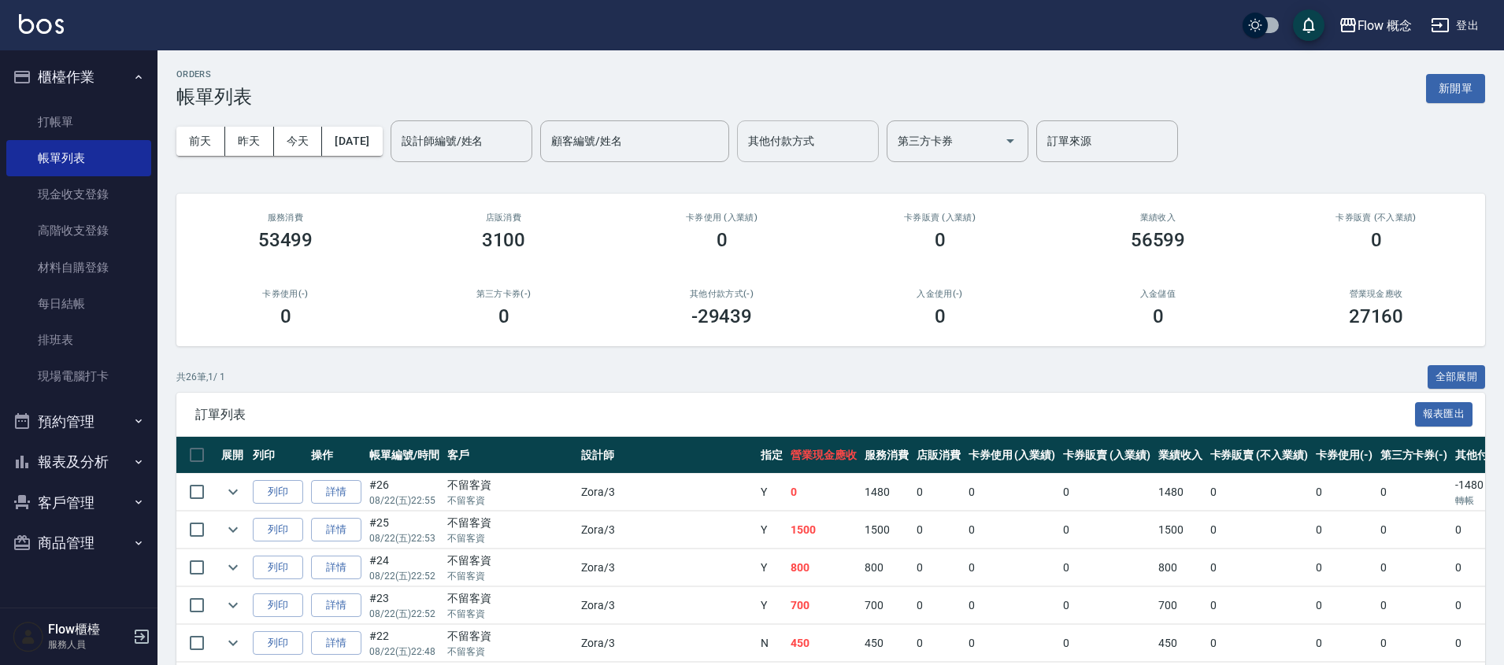
click at [812, 121] on div "其他付款方式" at bounding box center [808, 141] width 142 height 42
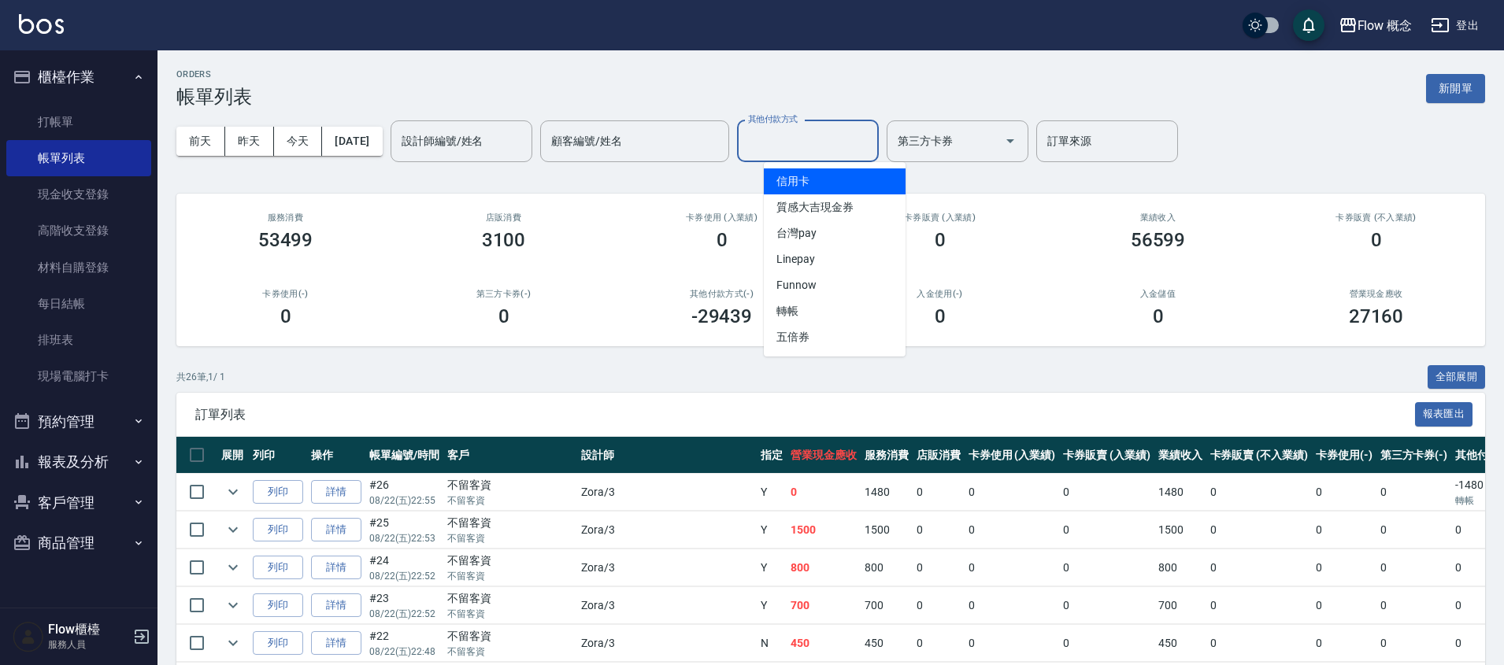
click at [802, 176] on span "信用卡" at bounding box center [835, 181] width 142 height 26
type input "信用卡"
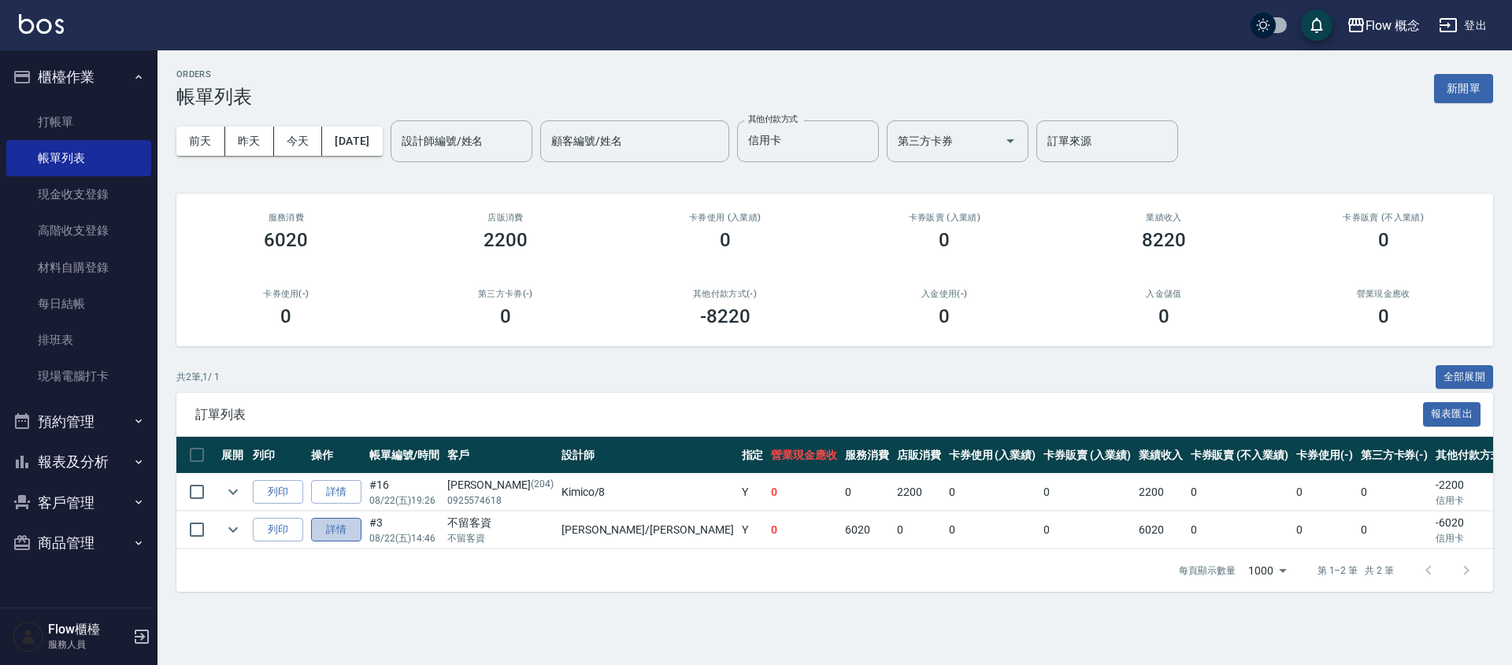
click at [338, 525] on link "詳情" at bounding box center [336, 530] width 50 height 24
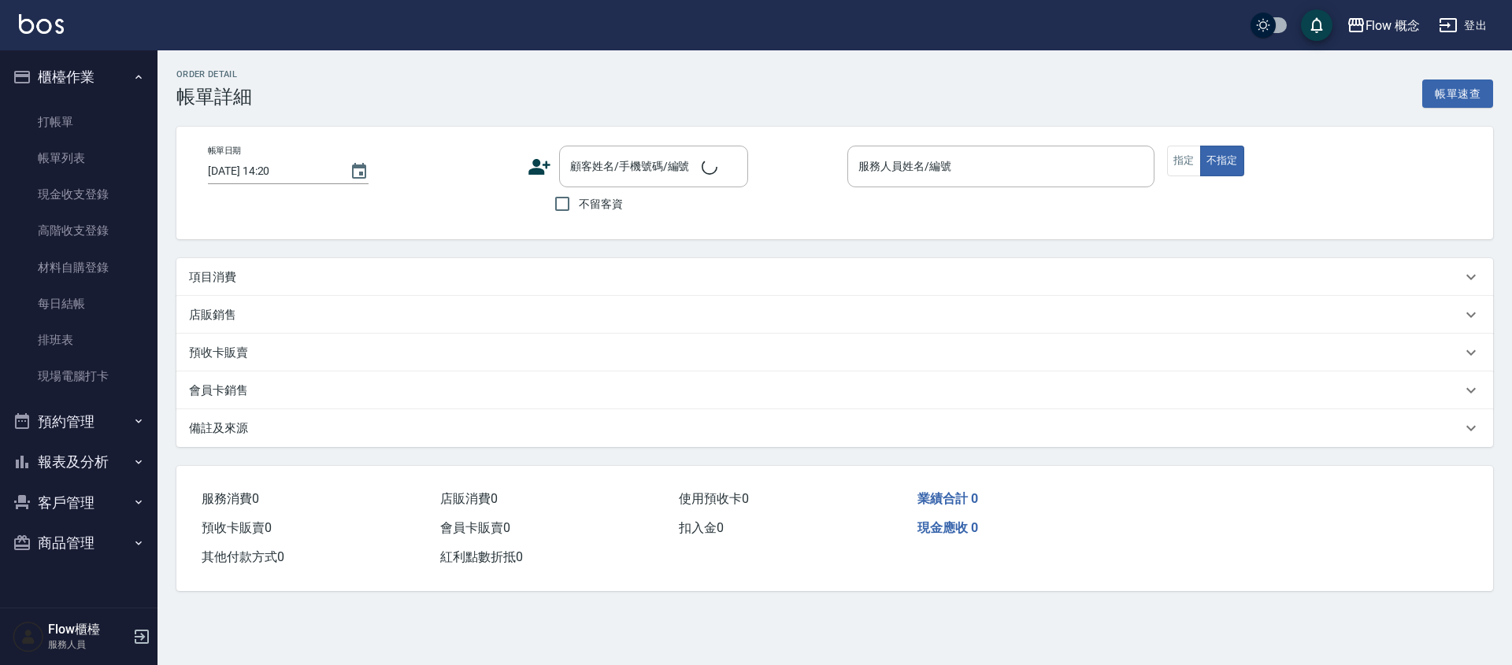
type input "[DATE] 14:46"
checkbox input "true"
type input "[PERSON_NAME]"
type input "設計師原本客人"
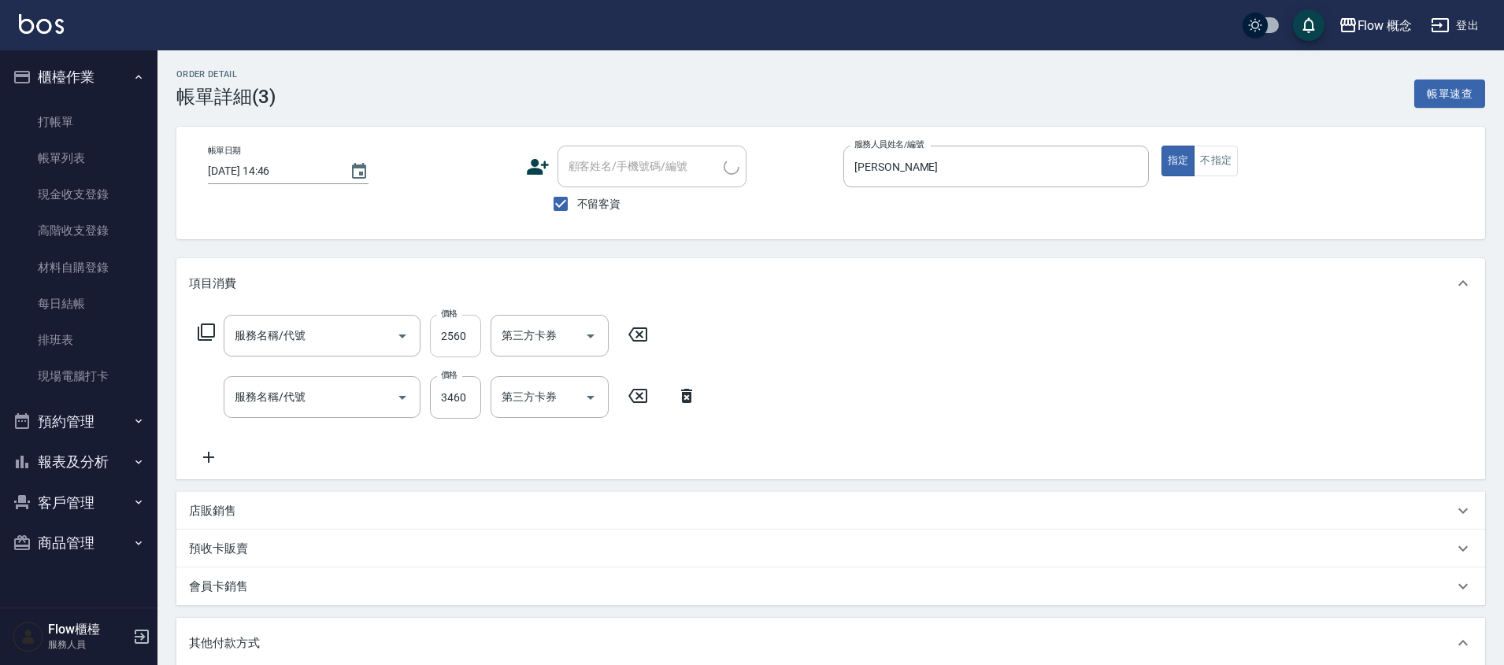
type input "深層蘊髮含精油([PERSON_NAME])(606)"
type input "京喚羽（[PERSON_NAME]）(521)"
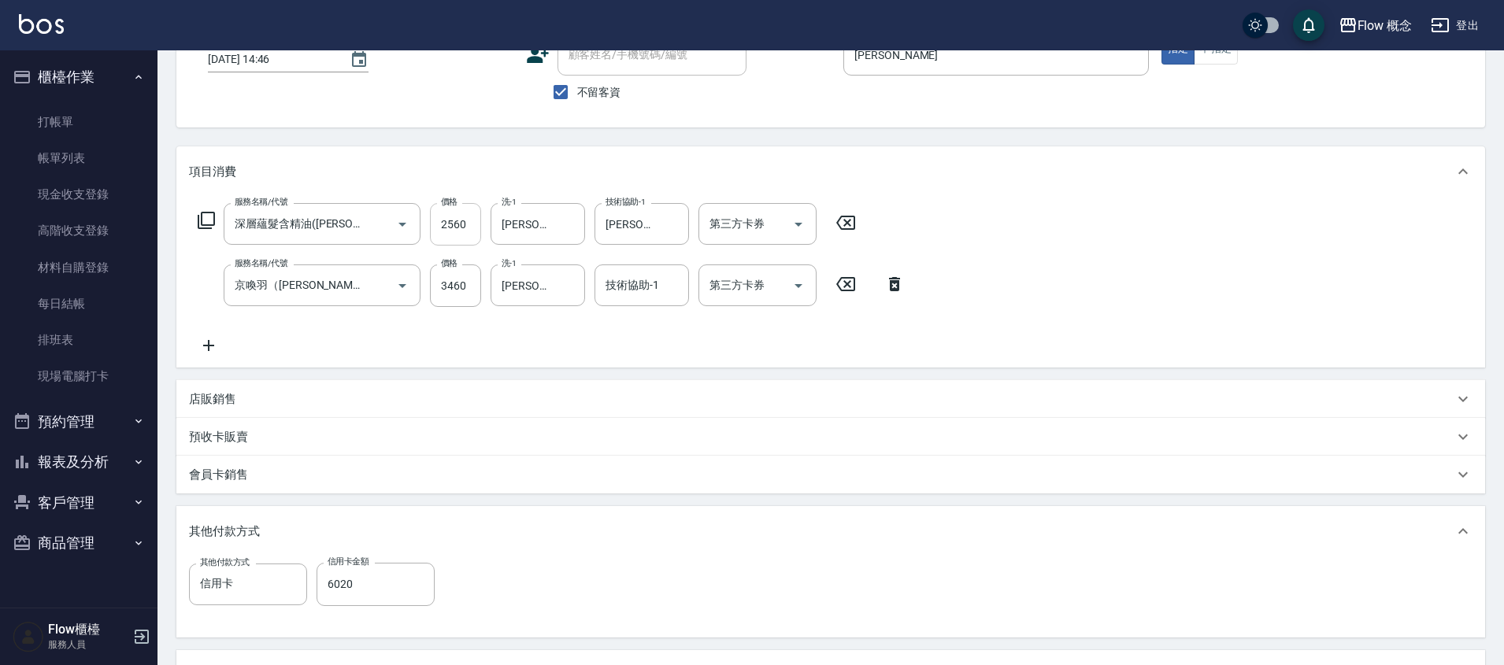
scroll to position [130, 0]
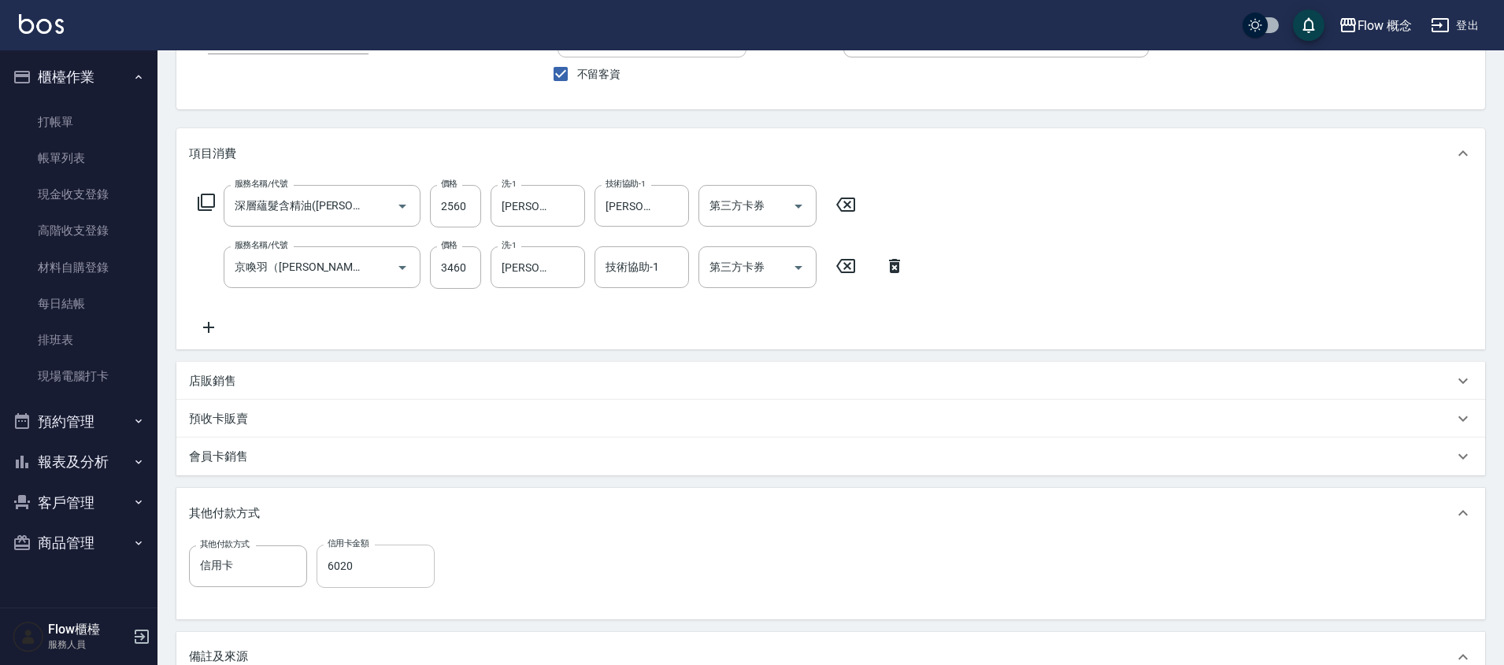
click at [348, 570] on input "6020" at bounding box center [376, 566] width 118 height 43
type input "5920"
click at [775, 530] on div "其他付款方式" at bounding box center [830, 513] width 1309 height 50
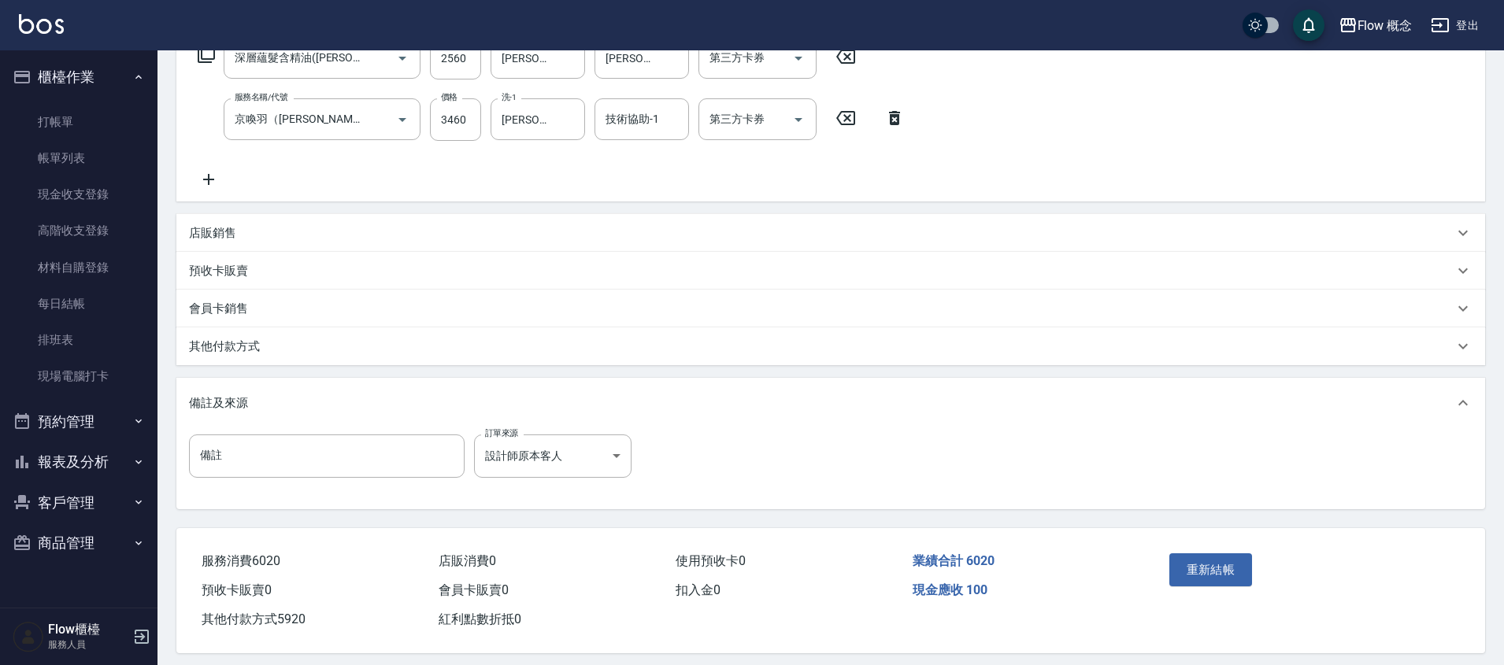
scroll to position [292, 0]
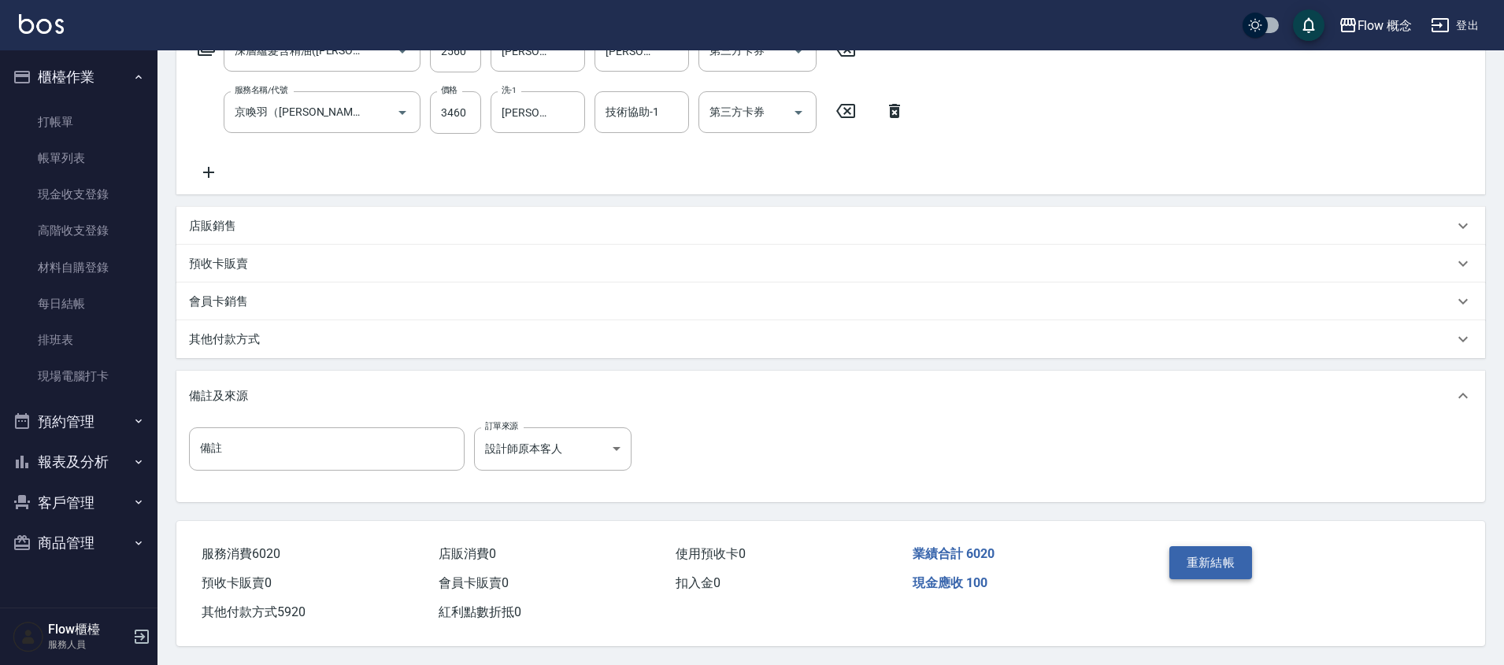
click at [1240, 567] on button "重新結帳" at bounding box center [1210, 562] width 83 height 33
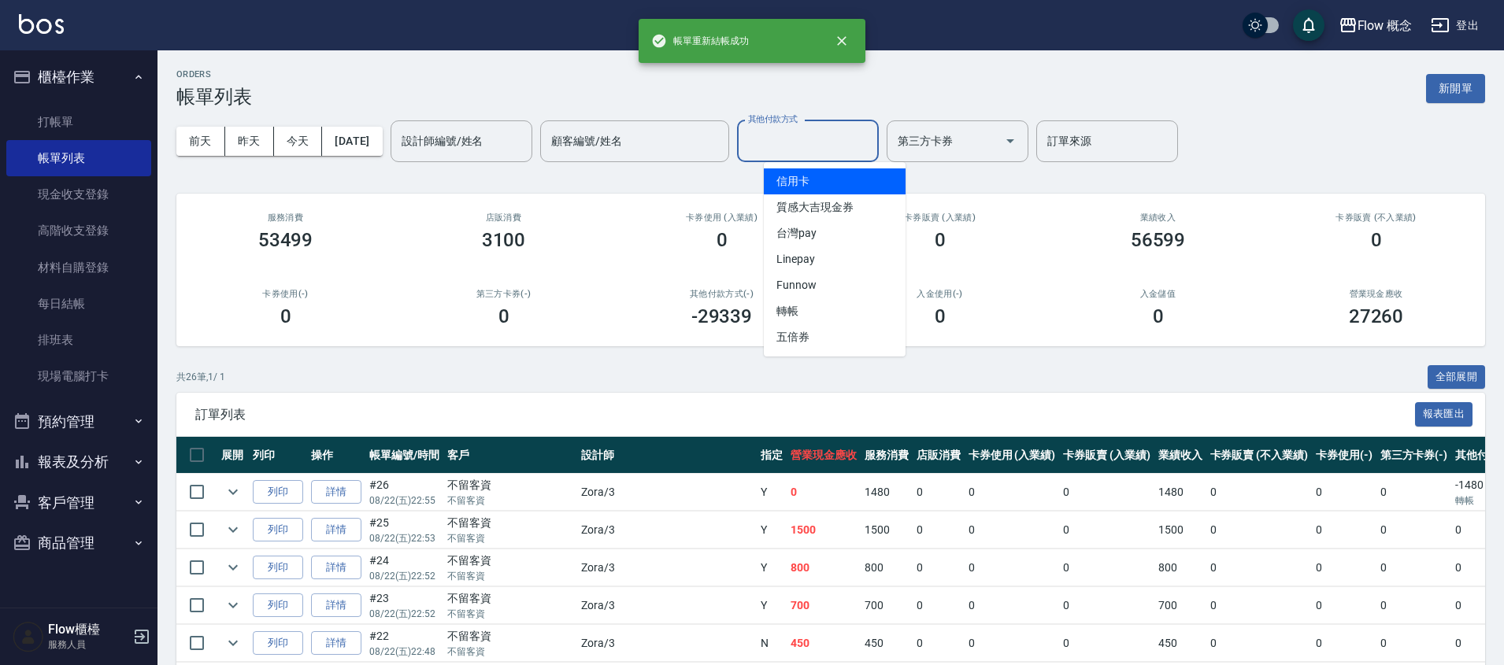
click at [791, 150] on input "其他付款方式" at bounding box center [808, 142] width 128 height 28
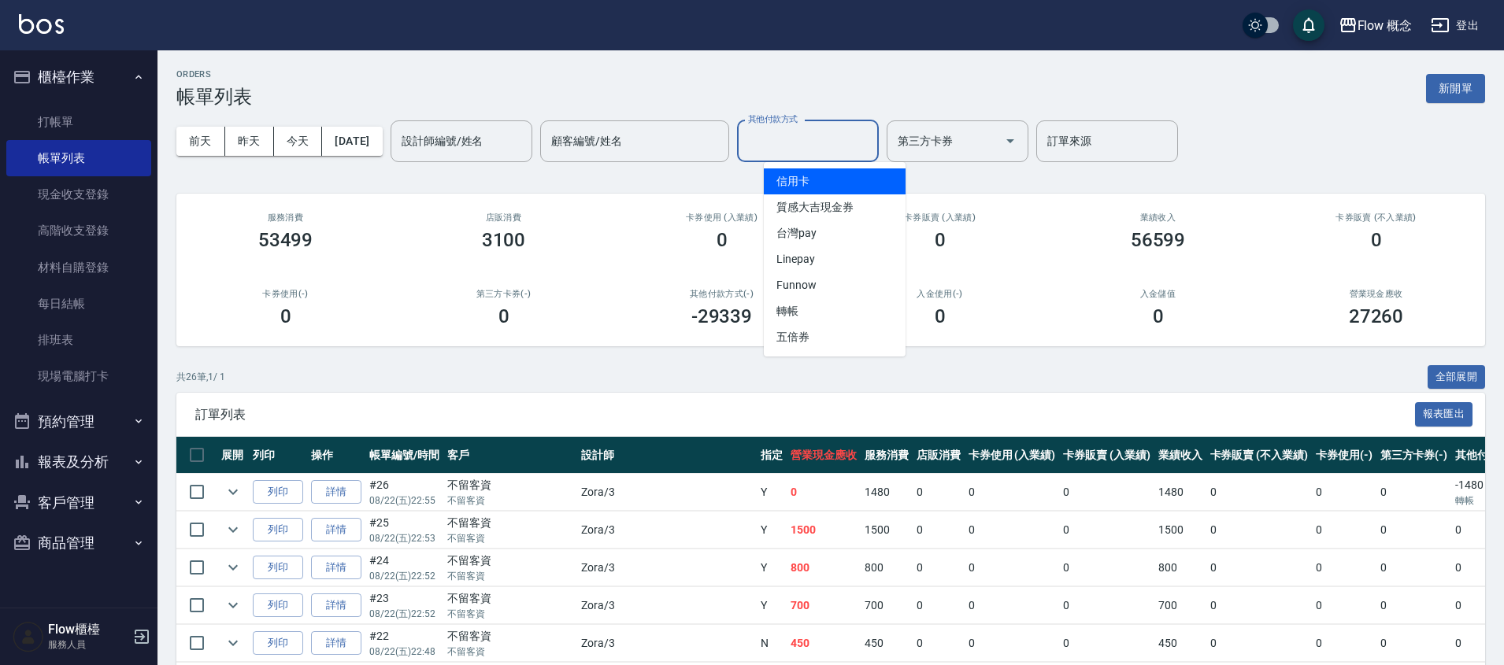
click at [795, 182] on span "信用卡" at bounding box center [835, 181] width 142 height 26
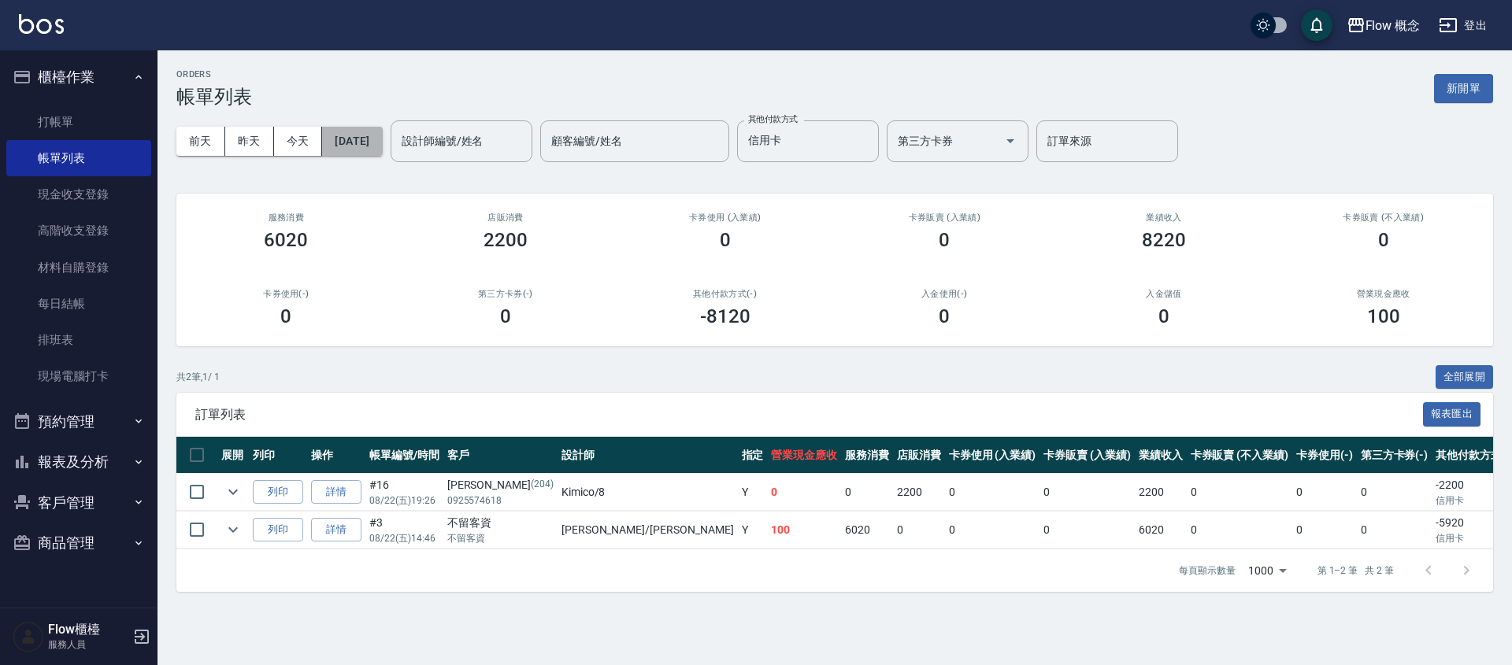
click at [375, 130] on button "[DATE]" at bounding box center [352, 141] width 60 height 29
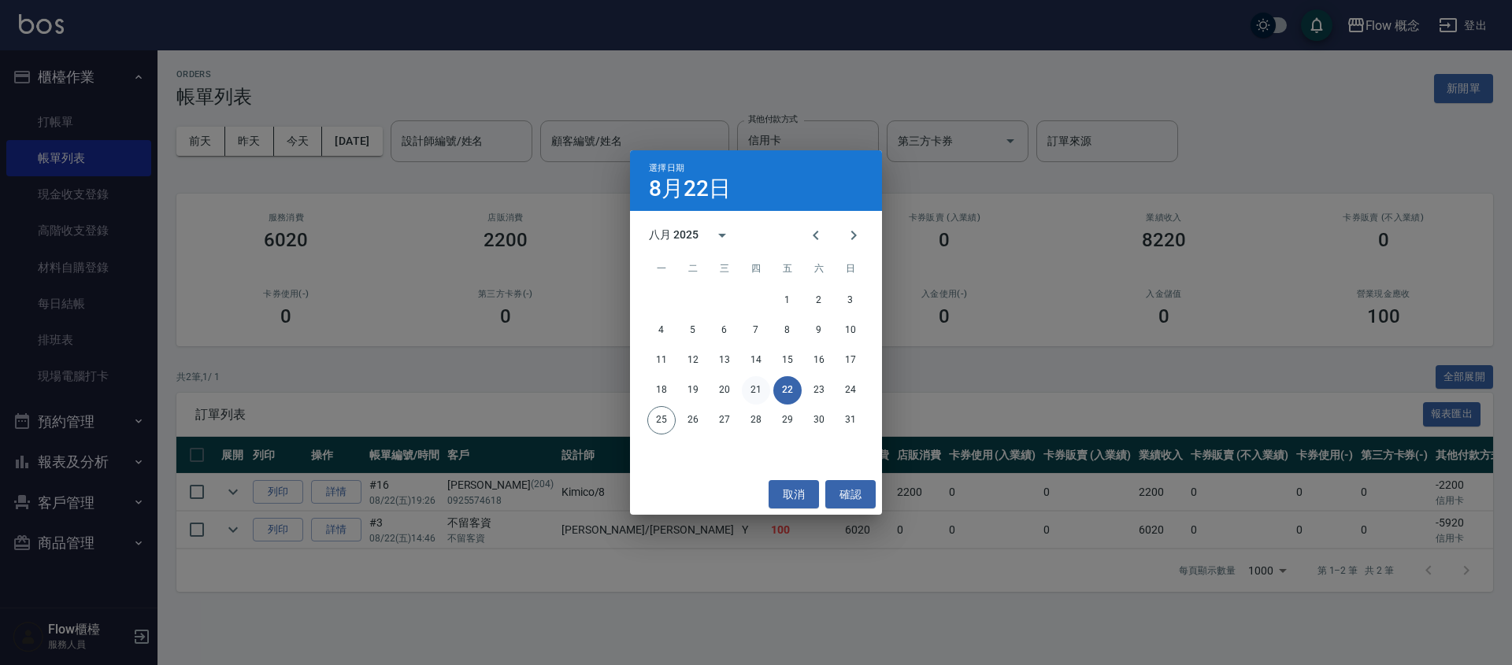
click at [746, 391] on button "21" at bounding box center [756, 390] width 28 height 28
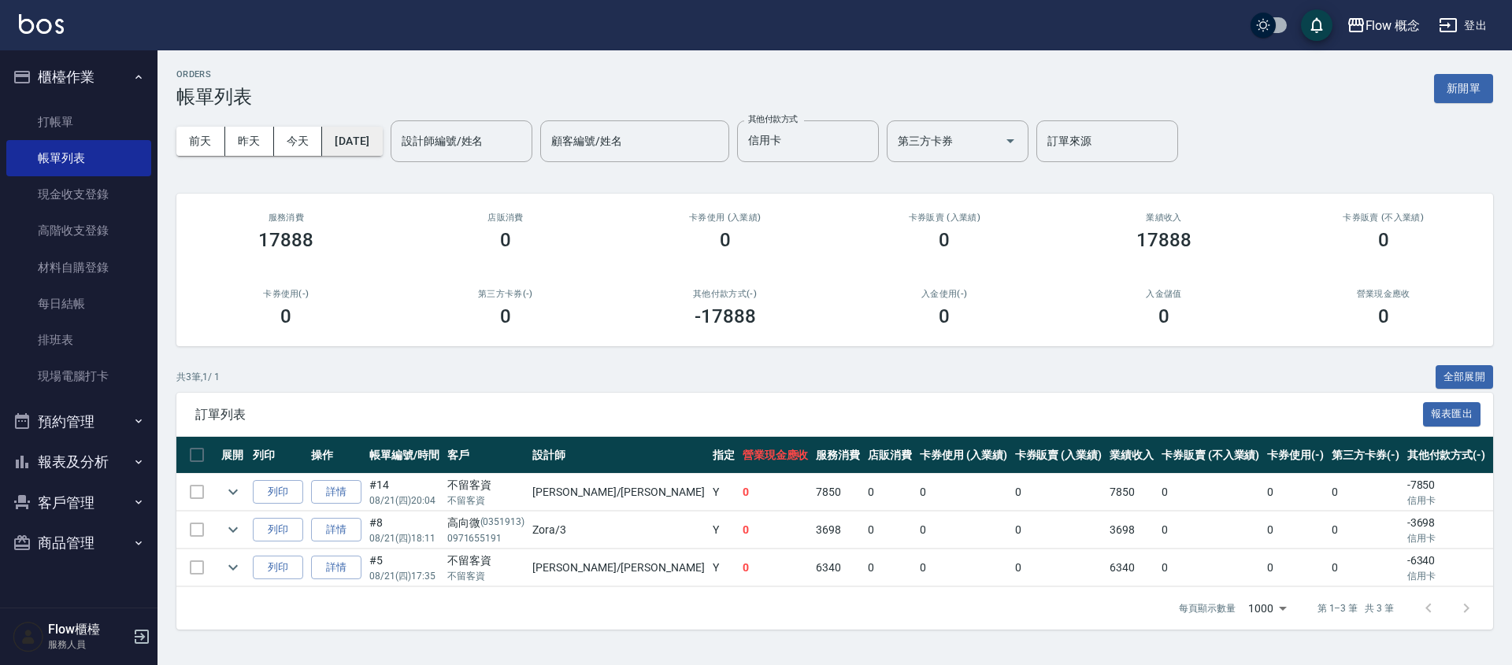
click at [382, 138] on button "[DATE]" at bounding box center [352, 141] width 60 height 29
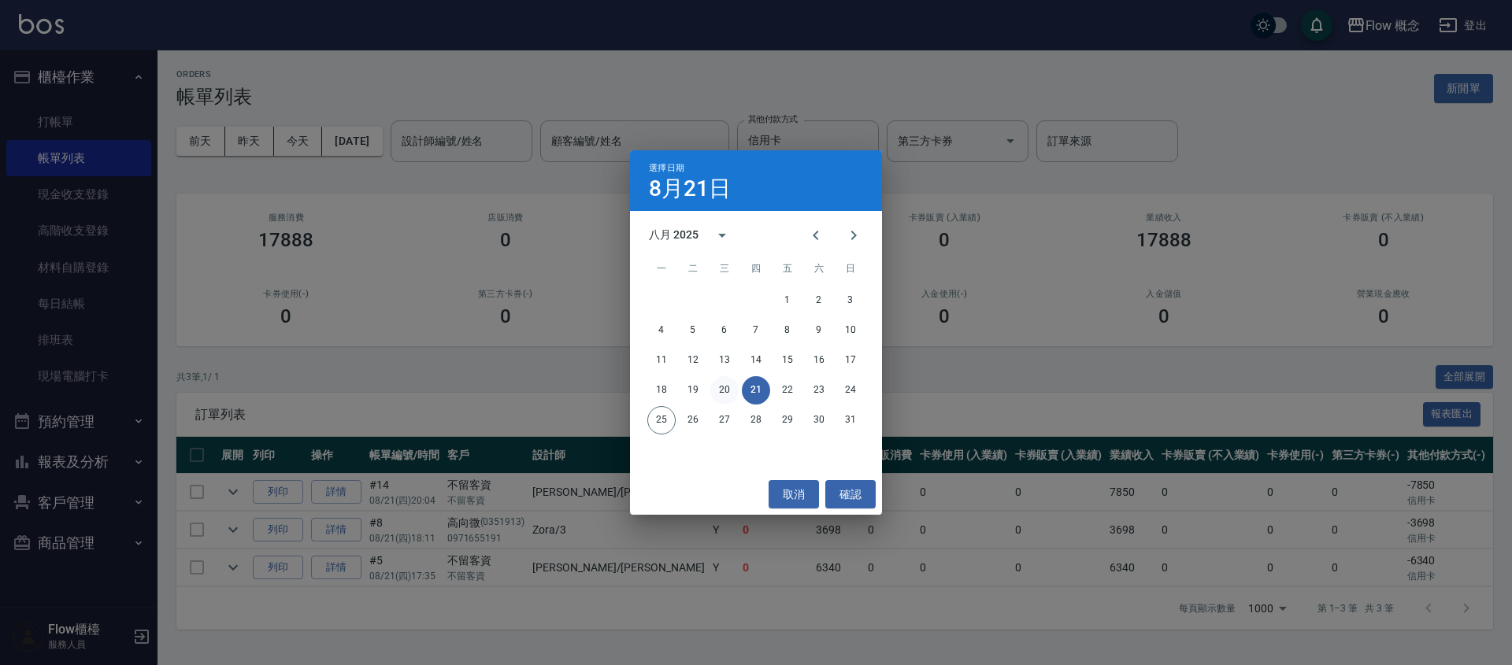
click at [719, 388] on button "20" at bounding box center [724, 390] width 28 height 28
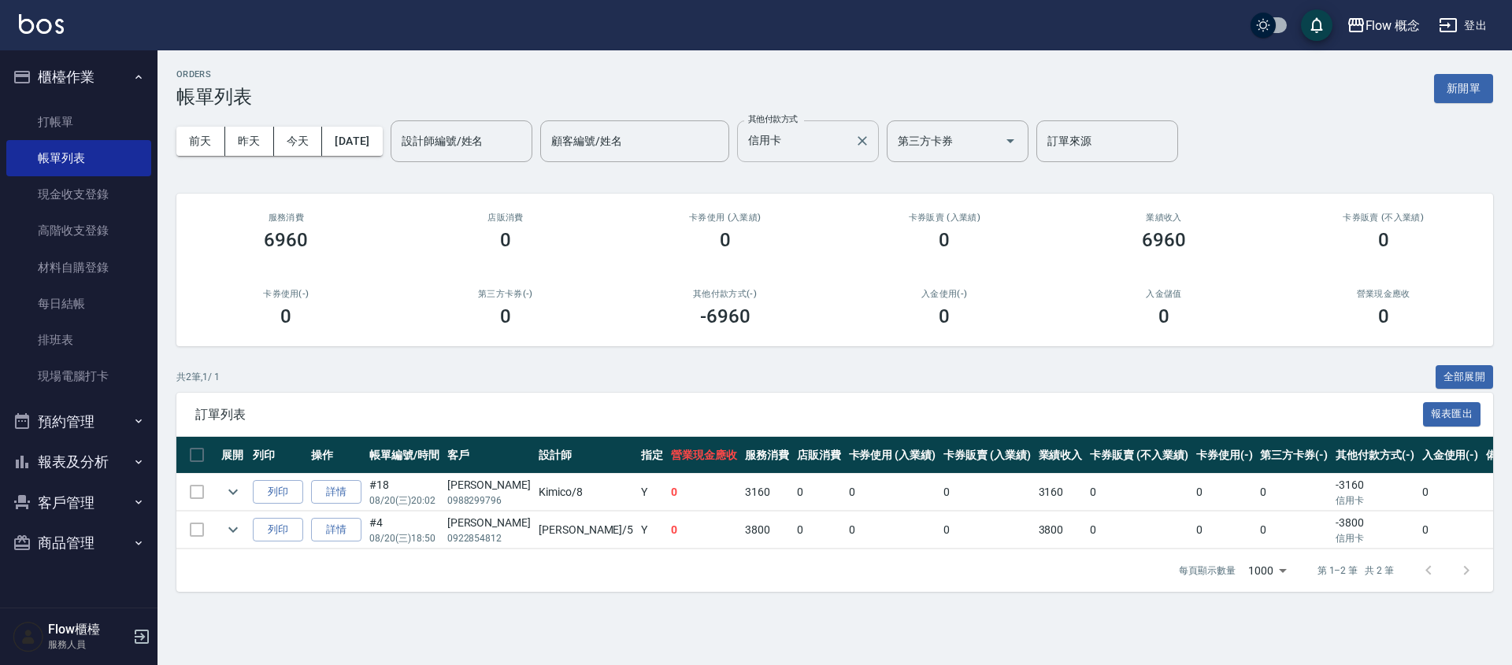
click at [828, 139] on input "信用卡" at bounding box center [796, 142] width 104 height 28
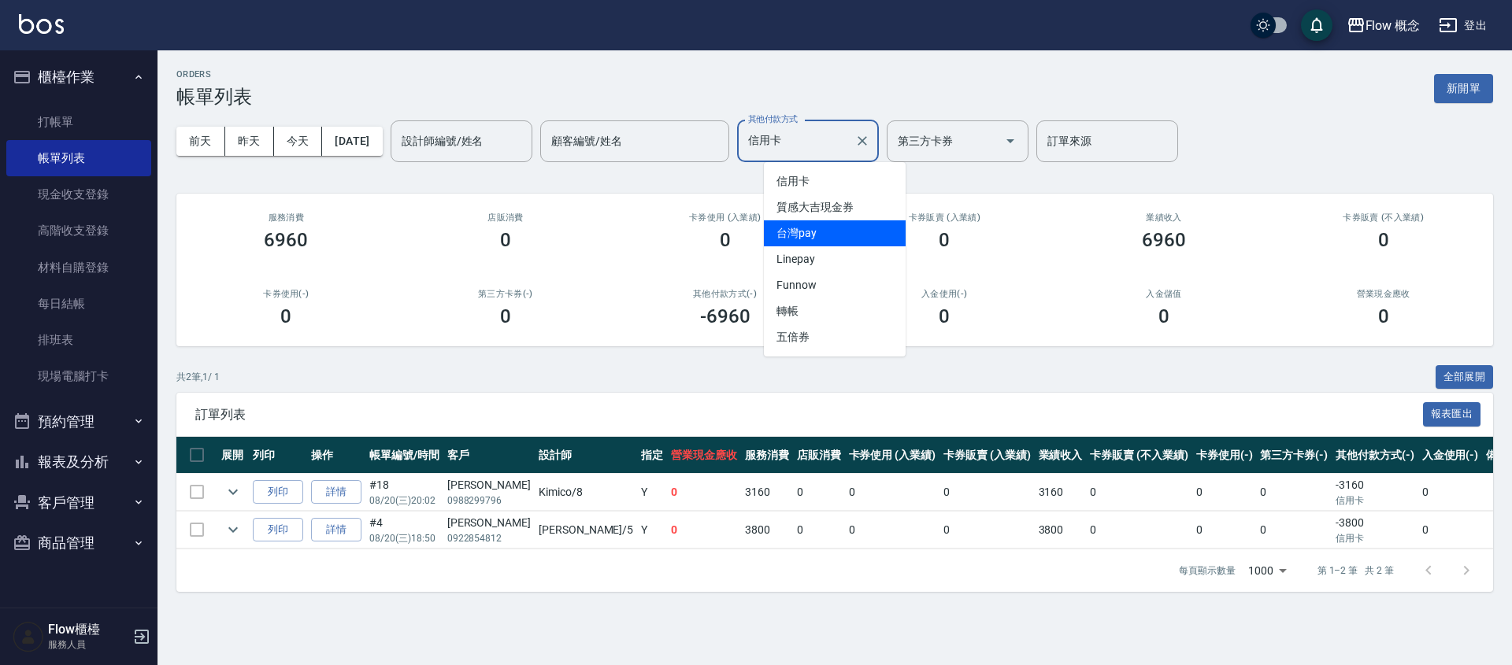
click at [820, 235] on span "台灣pay" at bounding box center [835, 233] width 142 height 26
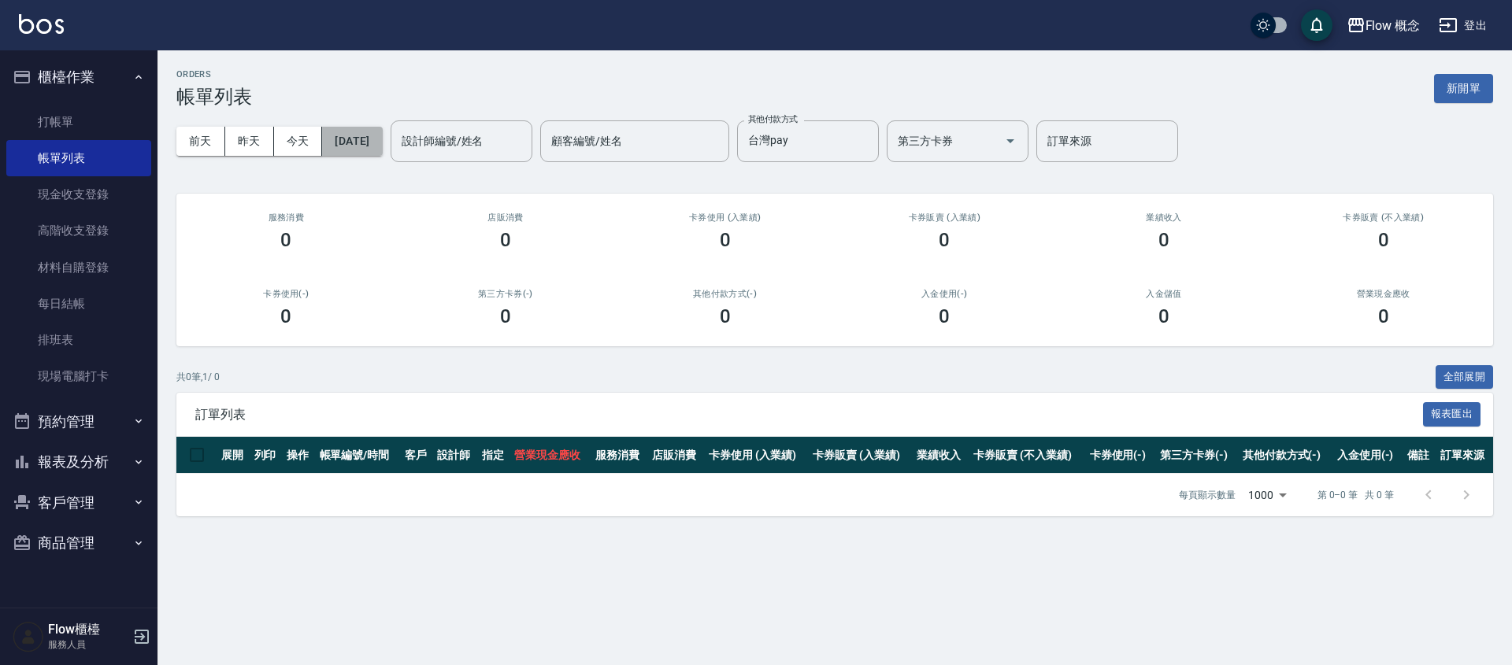
click at [373, 135] on button "[DATE]" at bounding box center [352, 141] width 60 height 29
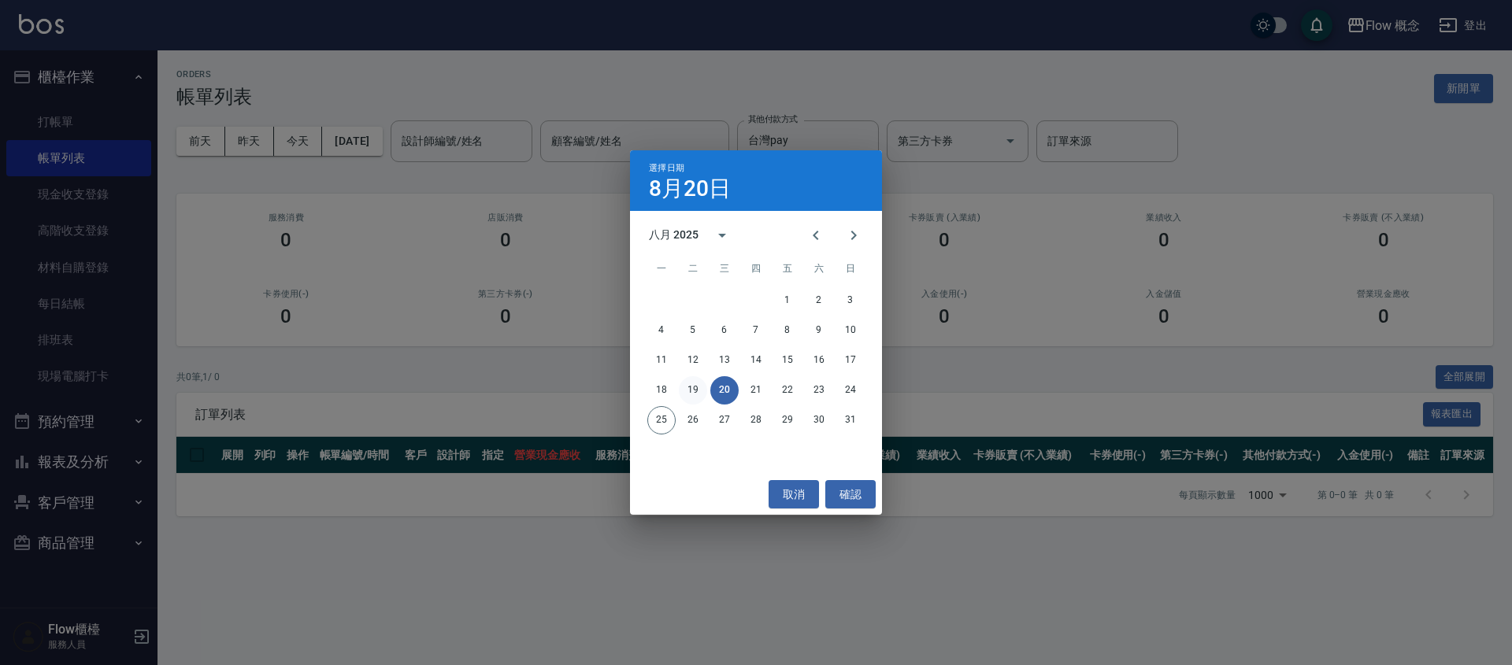
click at [698, 385] on button "19" at bounding box center [693, 390] width 28 height 28
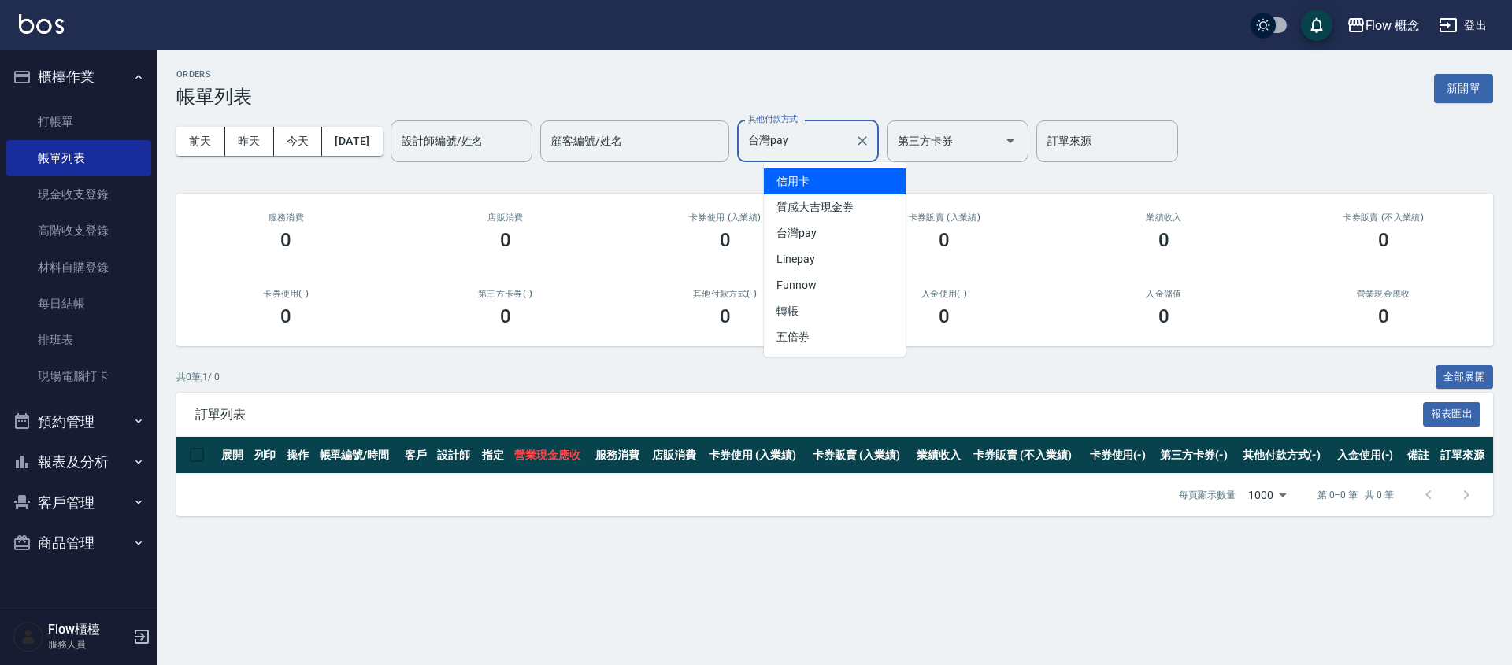
click at [828, 128] on input "台灣pay" at bounding box center [796, 142] width 104 height 28
click at [819, 182] on span "信用卡" at bounding box center [835, 181] width 142 height 26
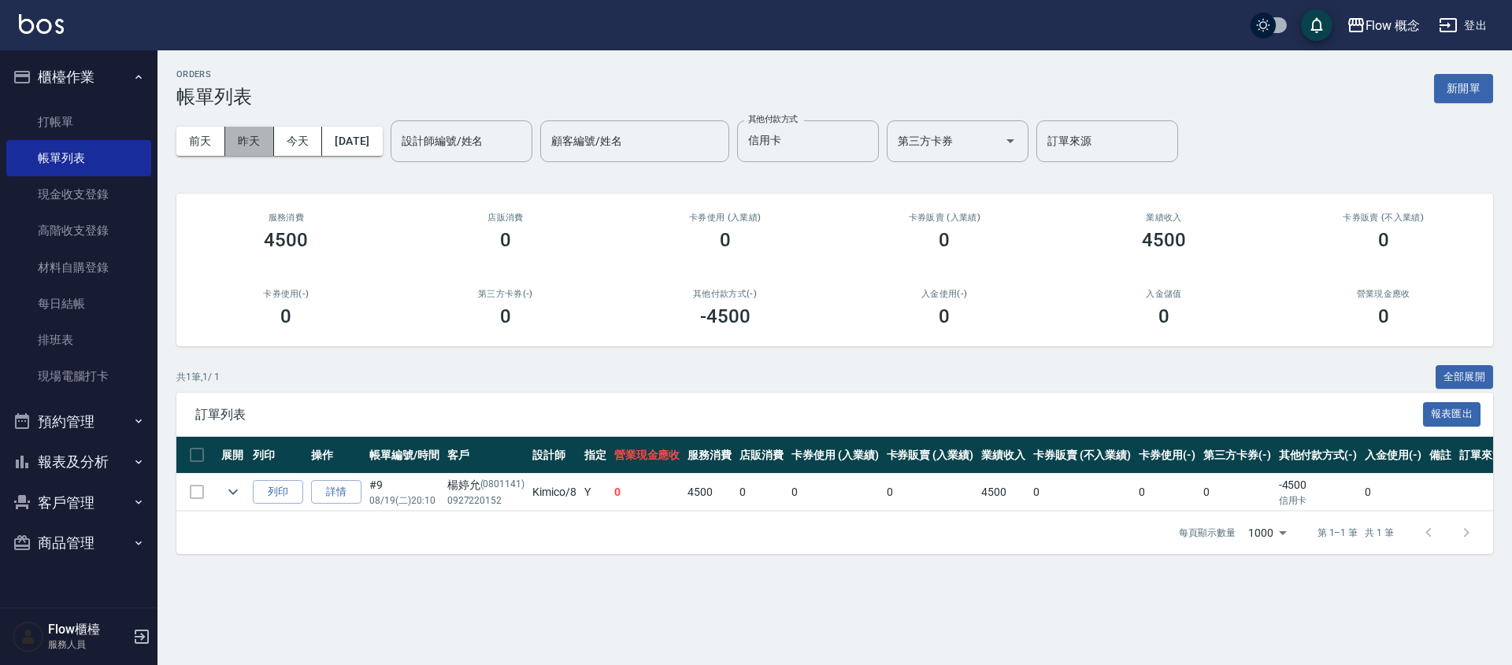
click at [249, 131] on button "昨天" at bounding box center [249, 141] width 49 height 29
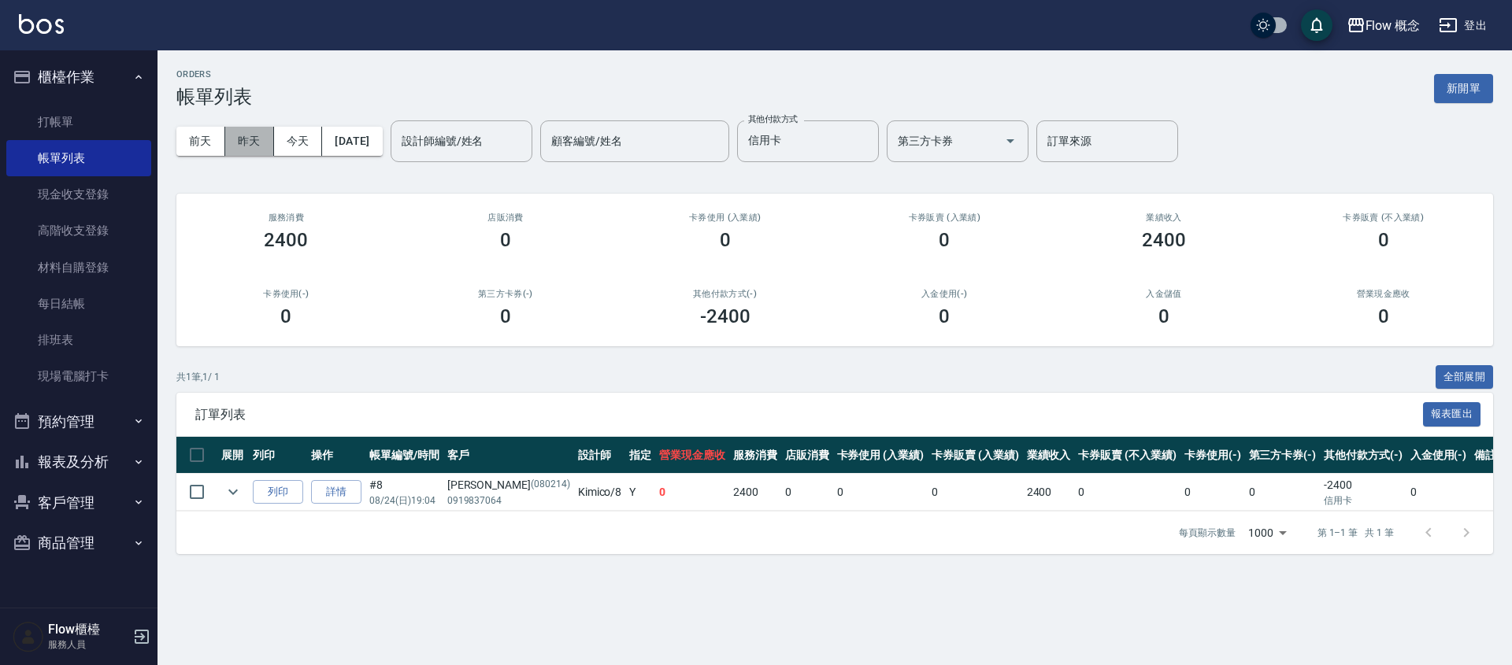
click at [254, 147] on button "昨天" at bounding box center [249, 141] width 49 height 29
click at [824, 138] on input "信用卡" at bounding box center [796, 142] width 104 height 28
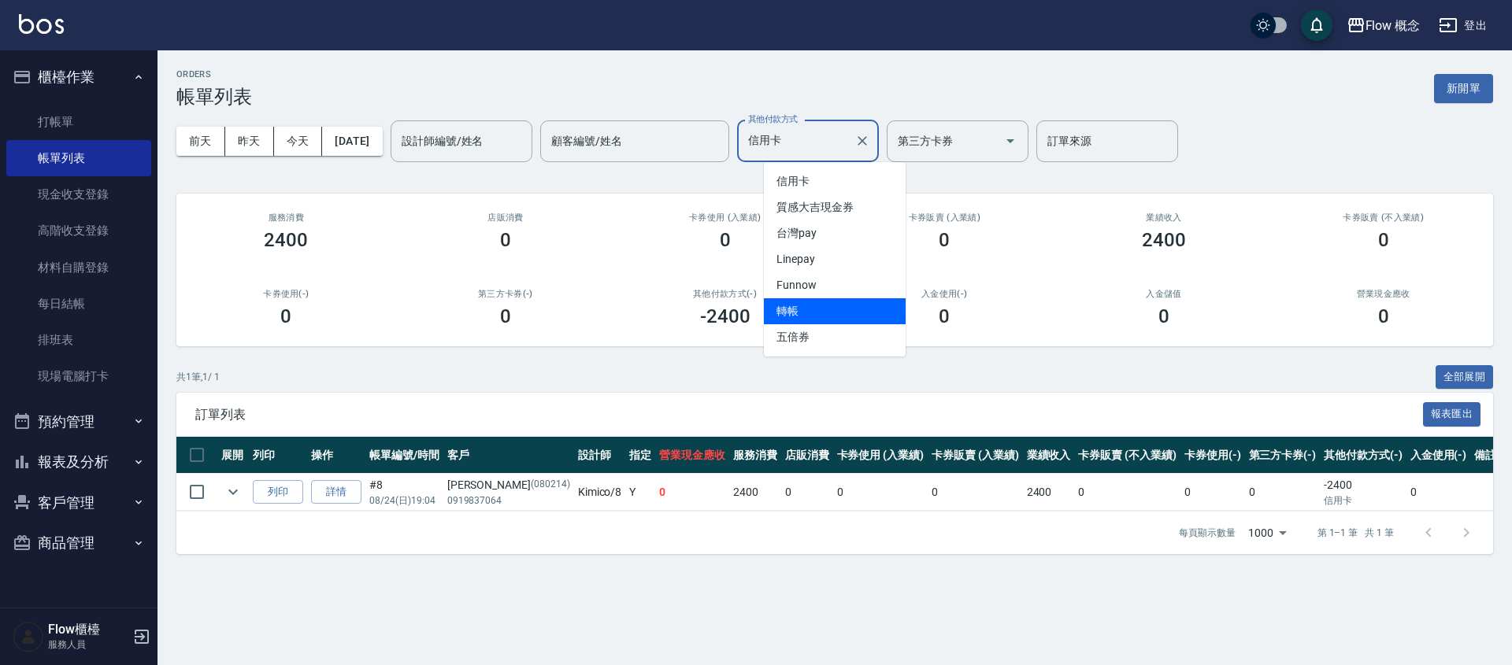
click at [820, 301] on span "轉帳" at bounding box center [835, 311] width 142 height 26
type input "轉帳"
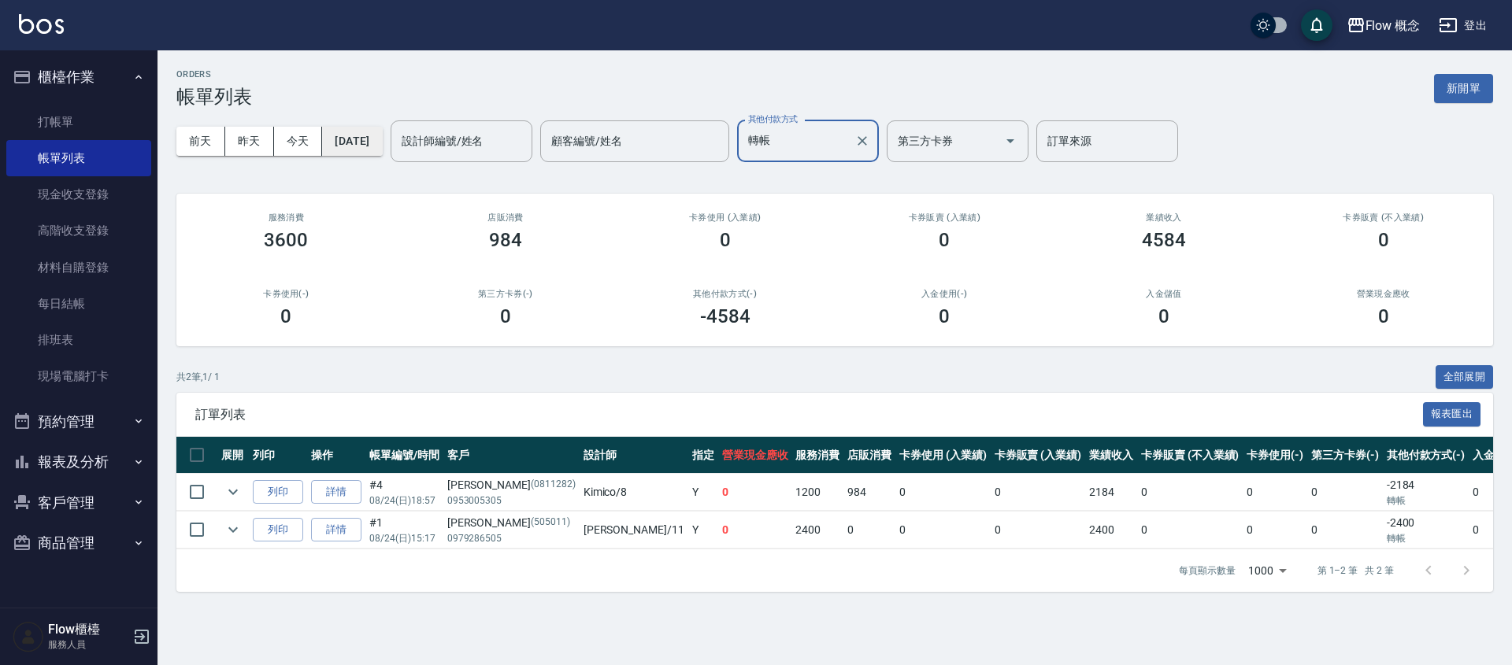
click at [361, 131] on button "[DATE]" at bounding box center [352, 141] width 60 height 29
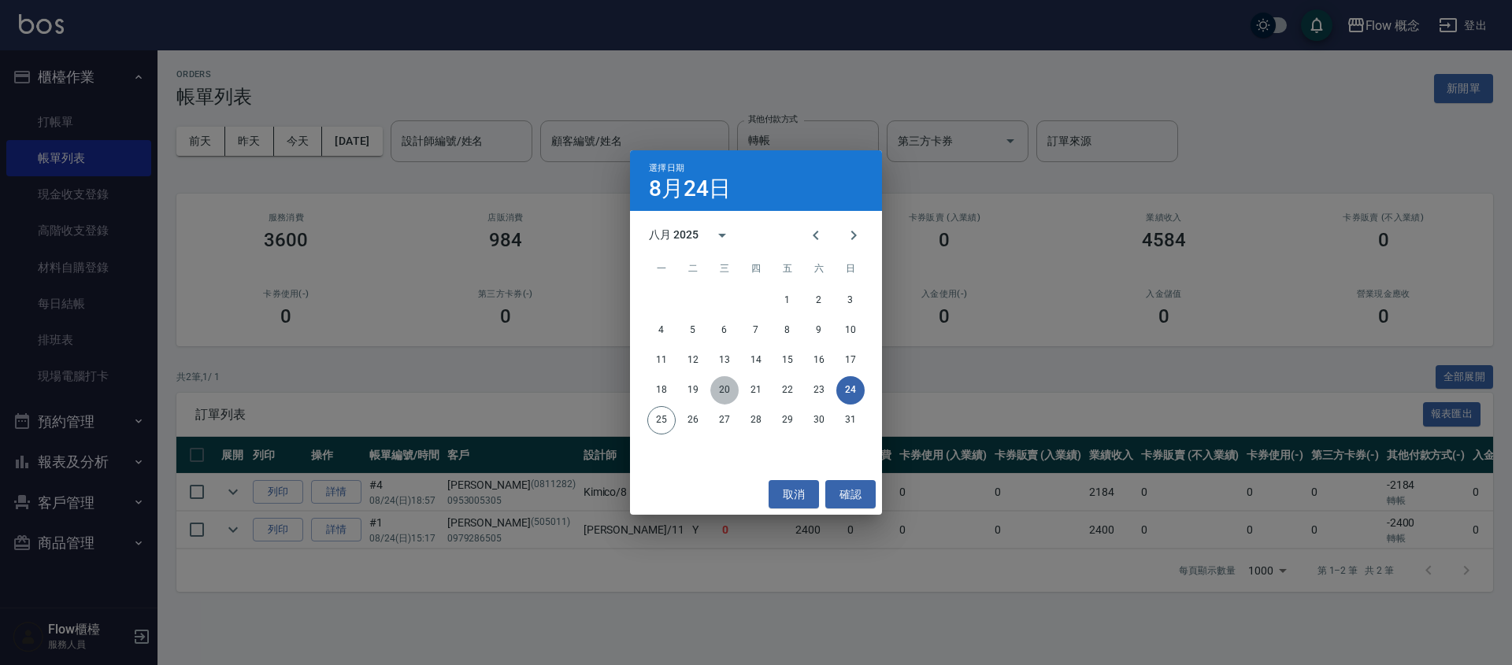
click at [726, 391] on button "20" at bounding box center [724, 390] width 28 height 28
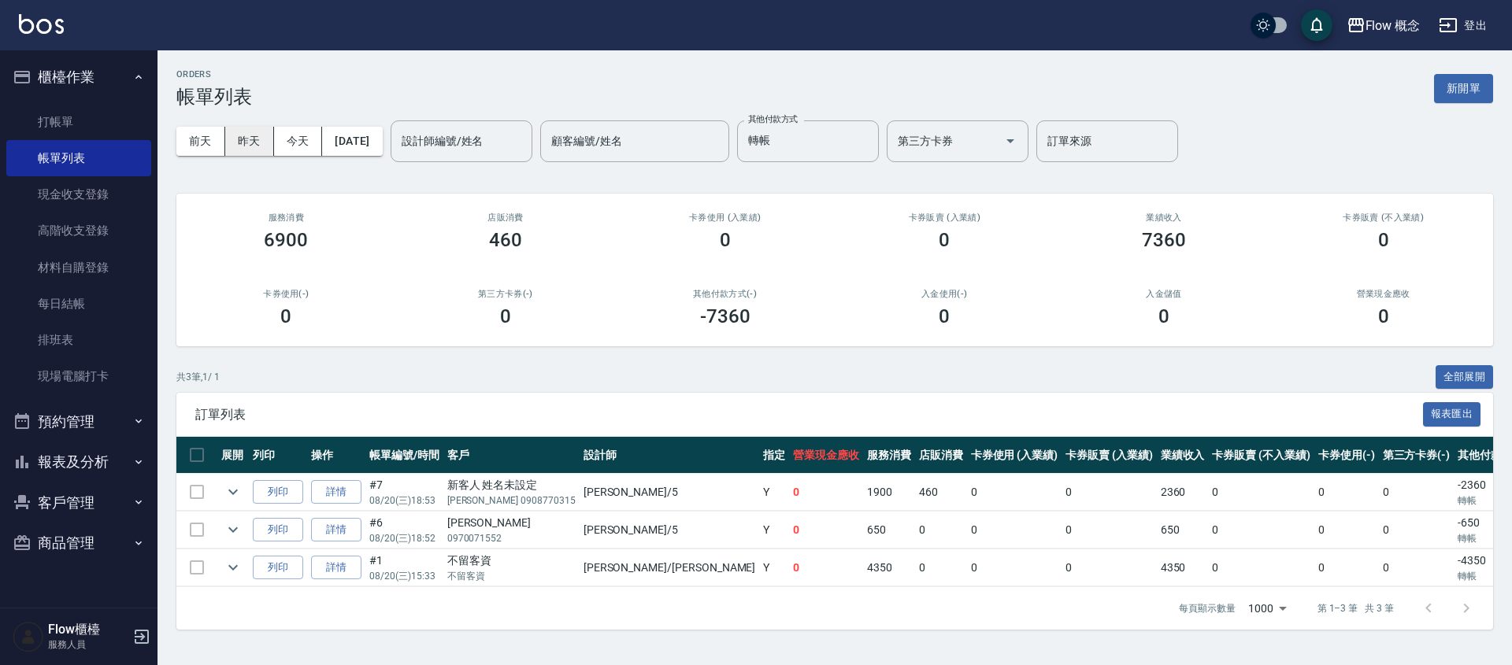
click at [257, 145] on button "昨天" at bounding box center [249, 141] width 49 height 29
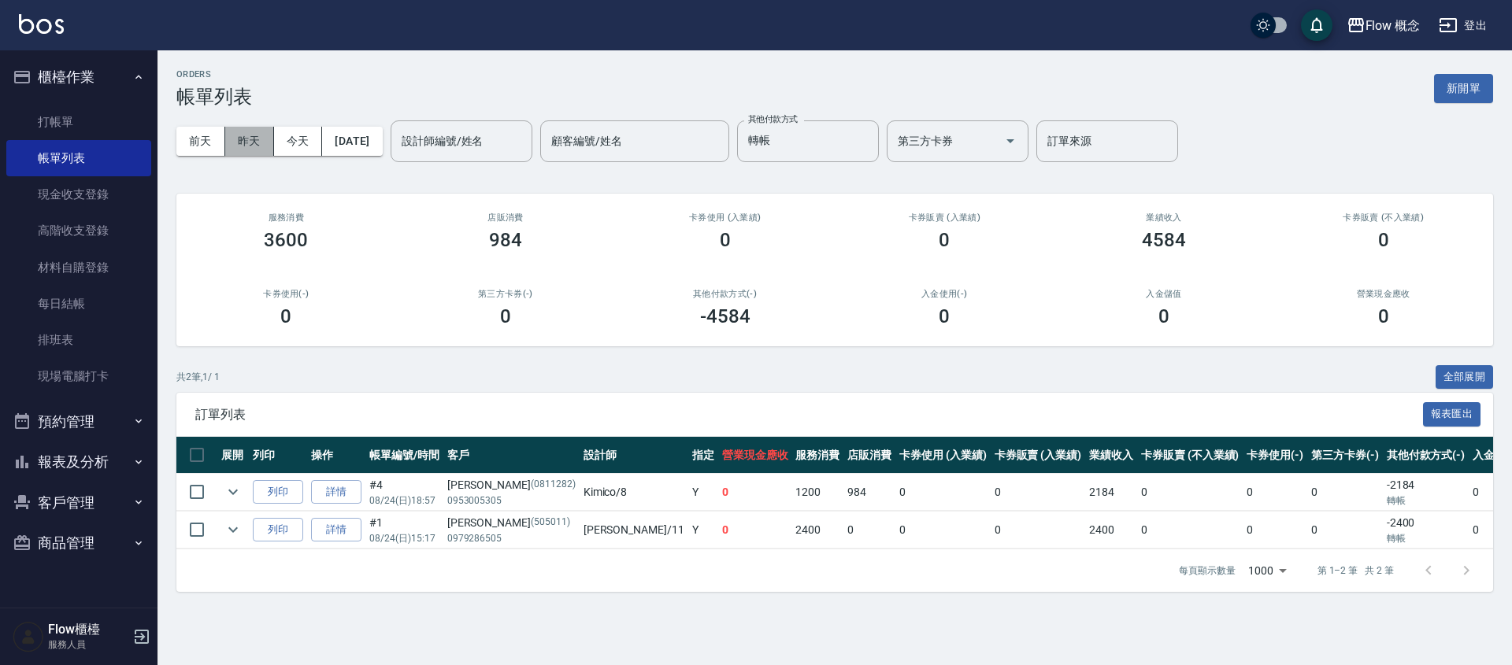
click at [257, 145] on button "昨天" at bounding box center [249, 141] width 49 height 29
click at [406, 155] on div "[DATE] [DATE] [DATE] [DATE] 設計師編號/姓名 設計師編號/姓名 顧客編號/姓名 顧客編號/姓名 其他付款方式 轉帳 其他付款方式 …" at bounding box center [834, 141] width 1316 height 67
click at [382, 144] on button "[DATE]" at bounding box center [352, 141] width 60 height 29
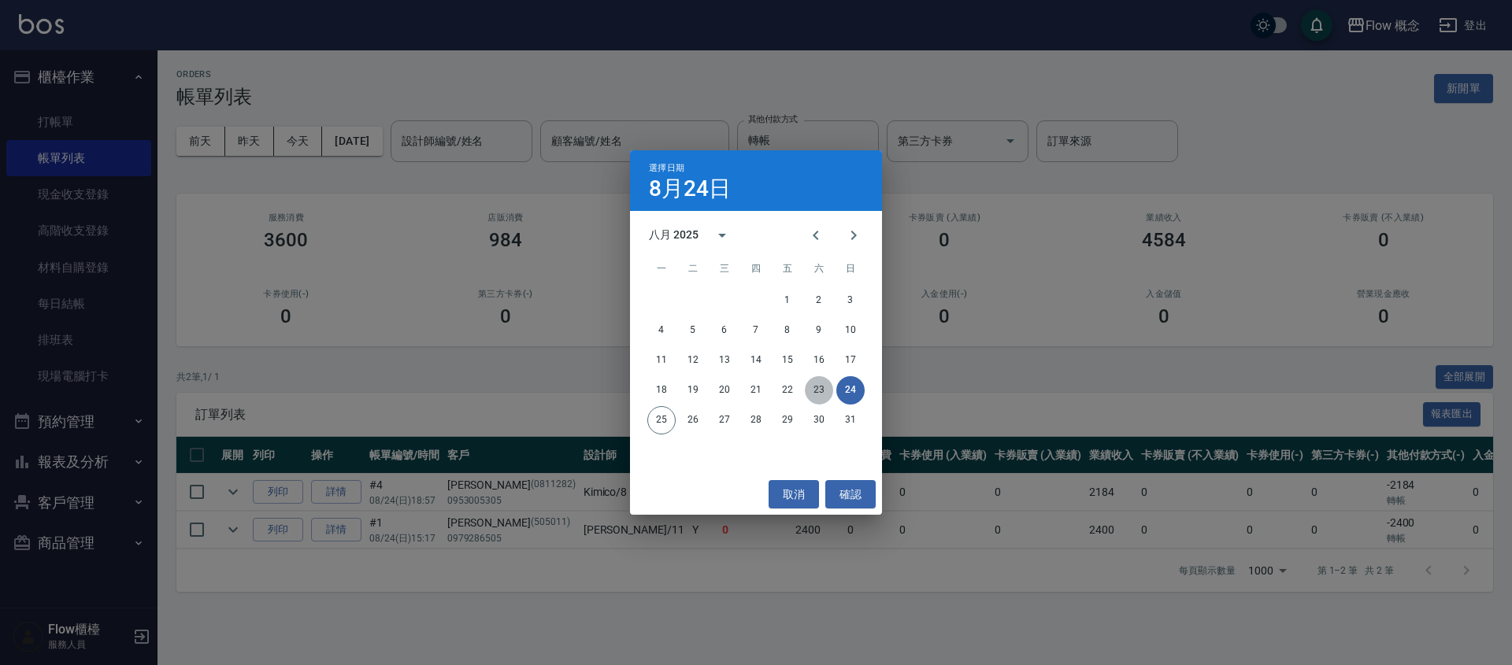
click at [823, 387] on button "23" at bounding box center [819, 390] width 28 height 28
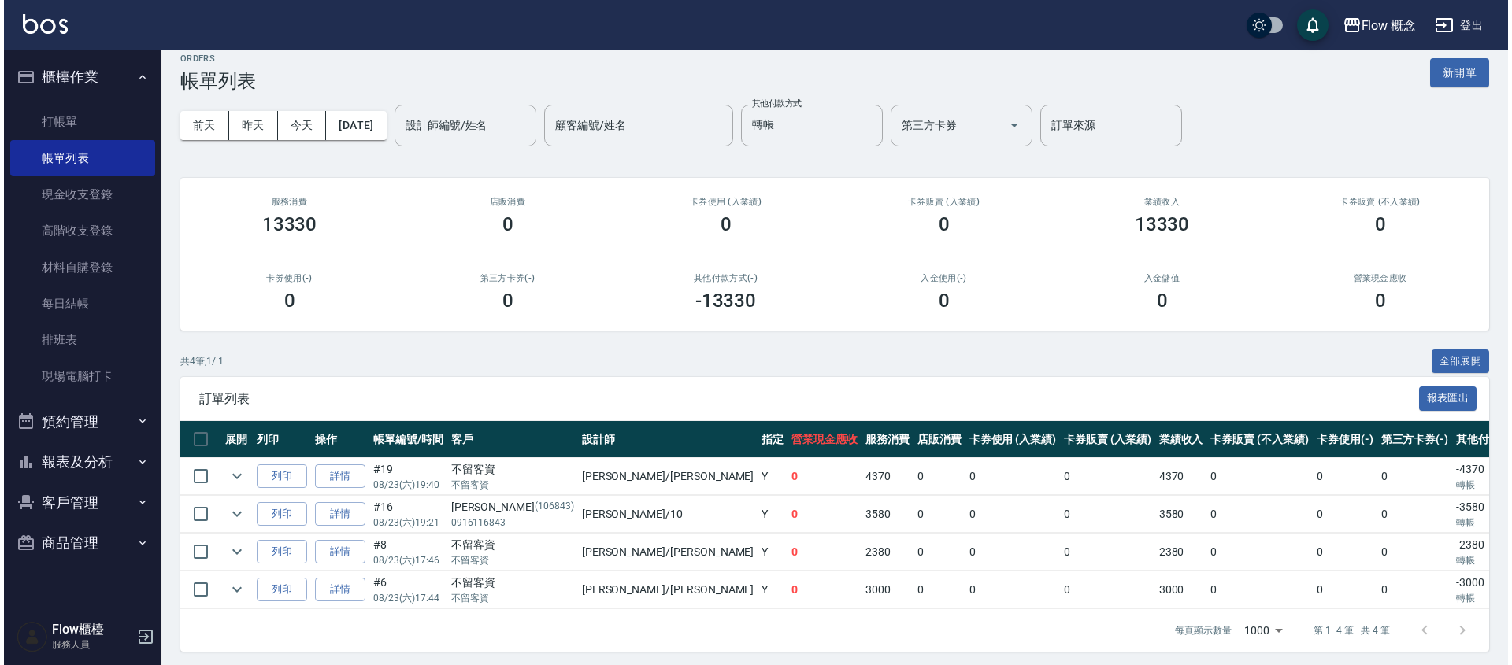
scroll to position [33, 0]
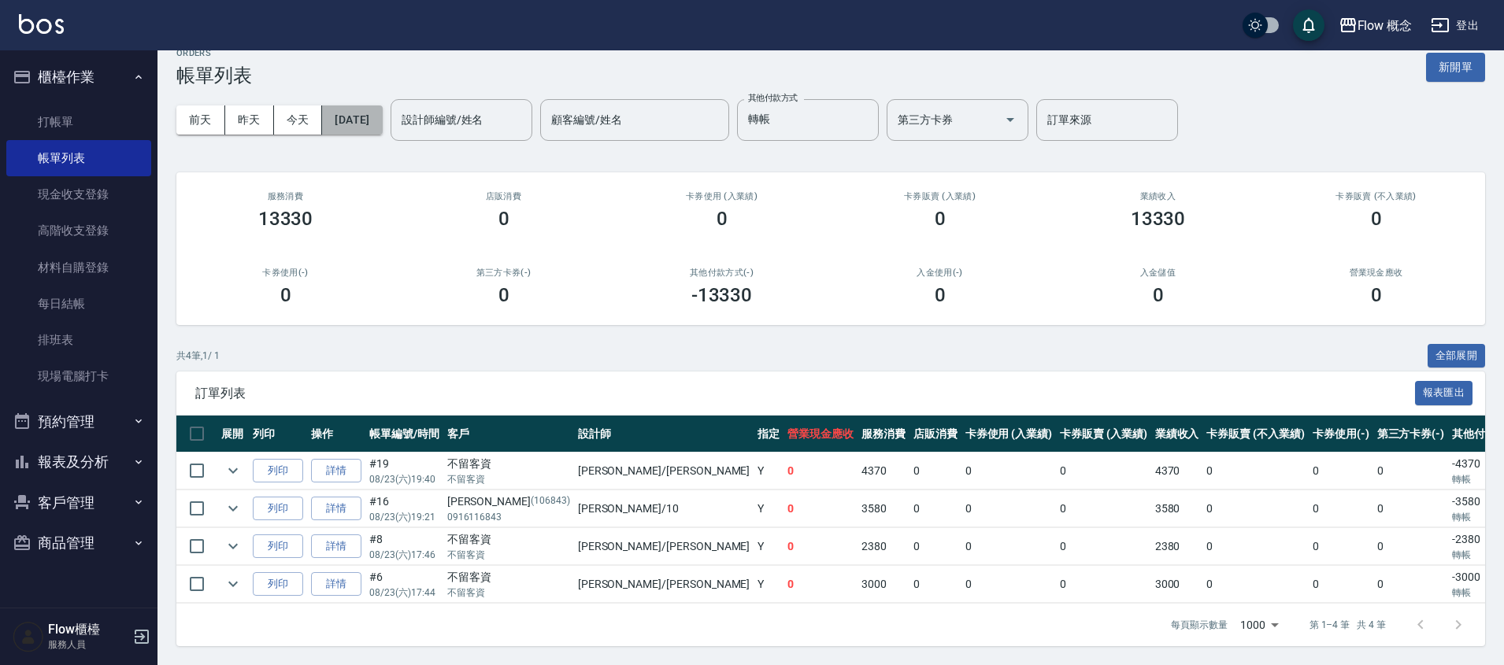
click at [372, 106] on button "[DATE]" at bounding box center [352, 120] width 60 height 29
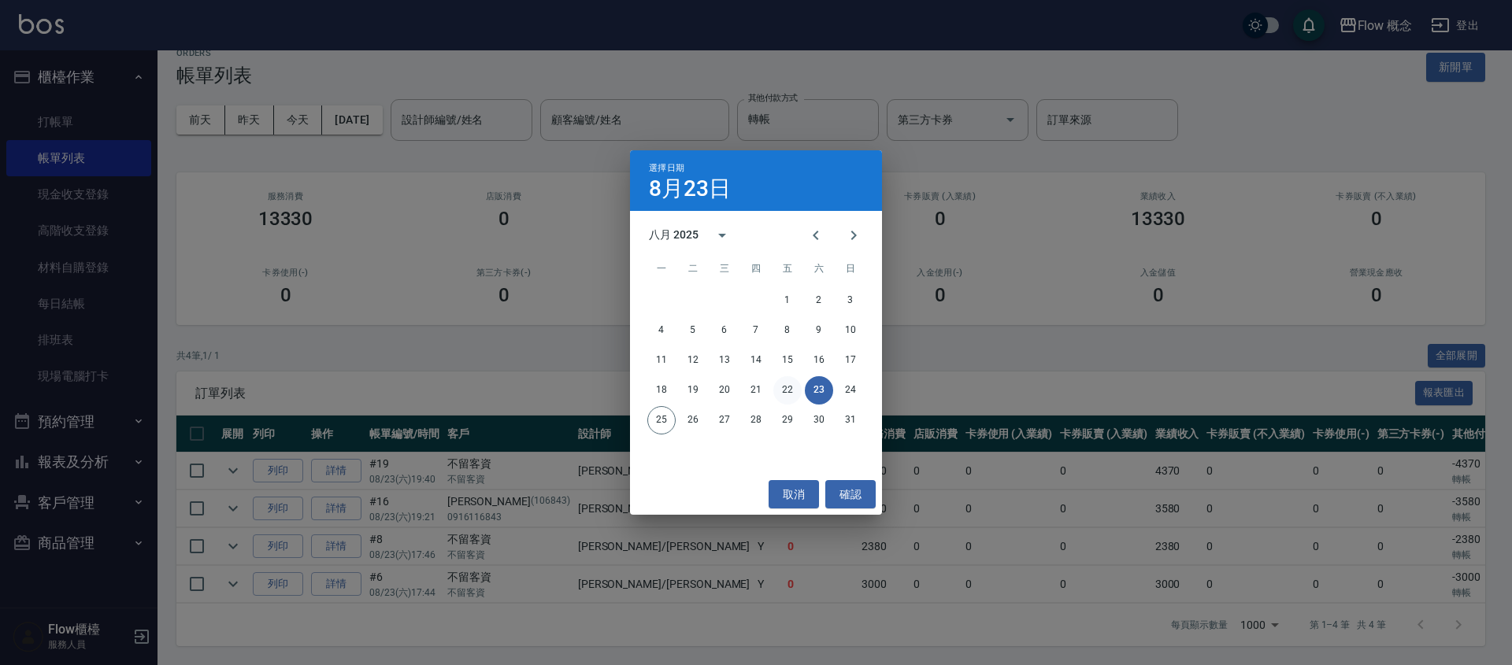
click at [790, 400] on button "22" at bounding box center [787, 390] width 28 height 28
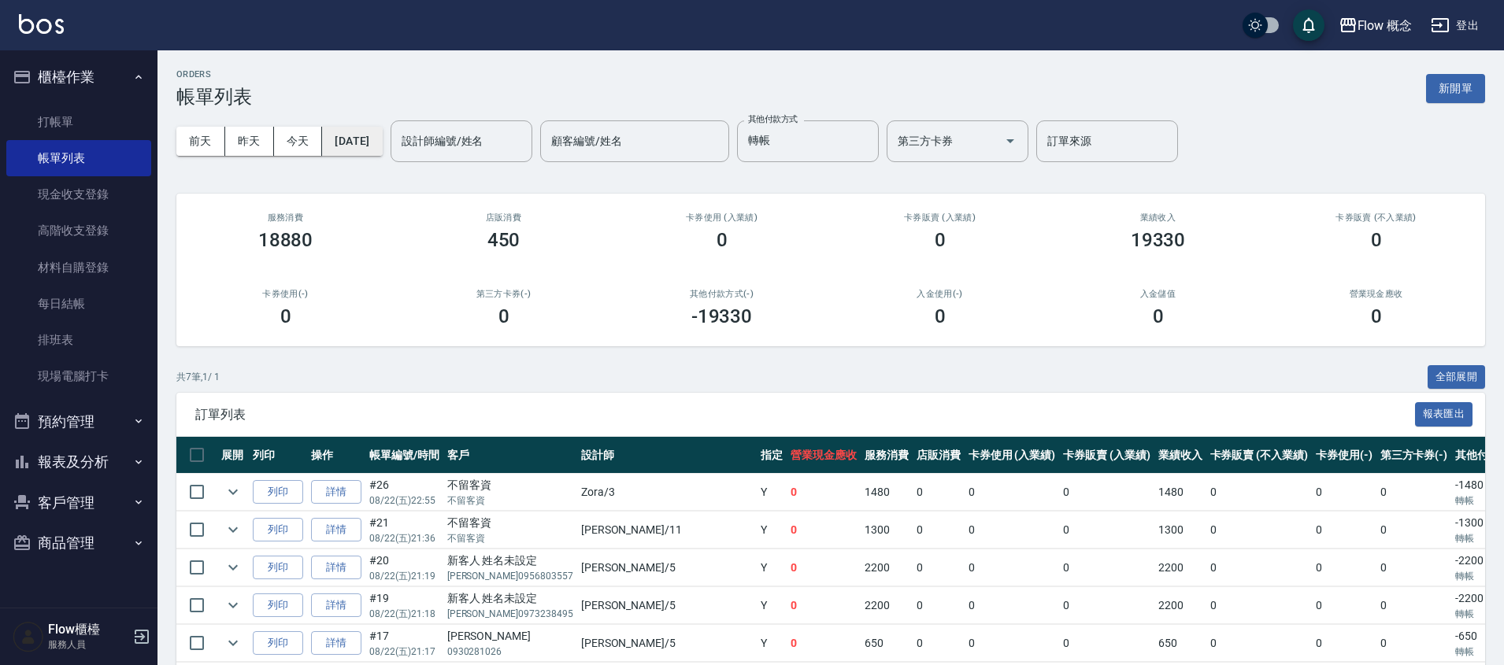
click at [348, 139] on button "[DATE]" at bounding box center [352, 141] width 60 height 29
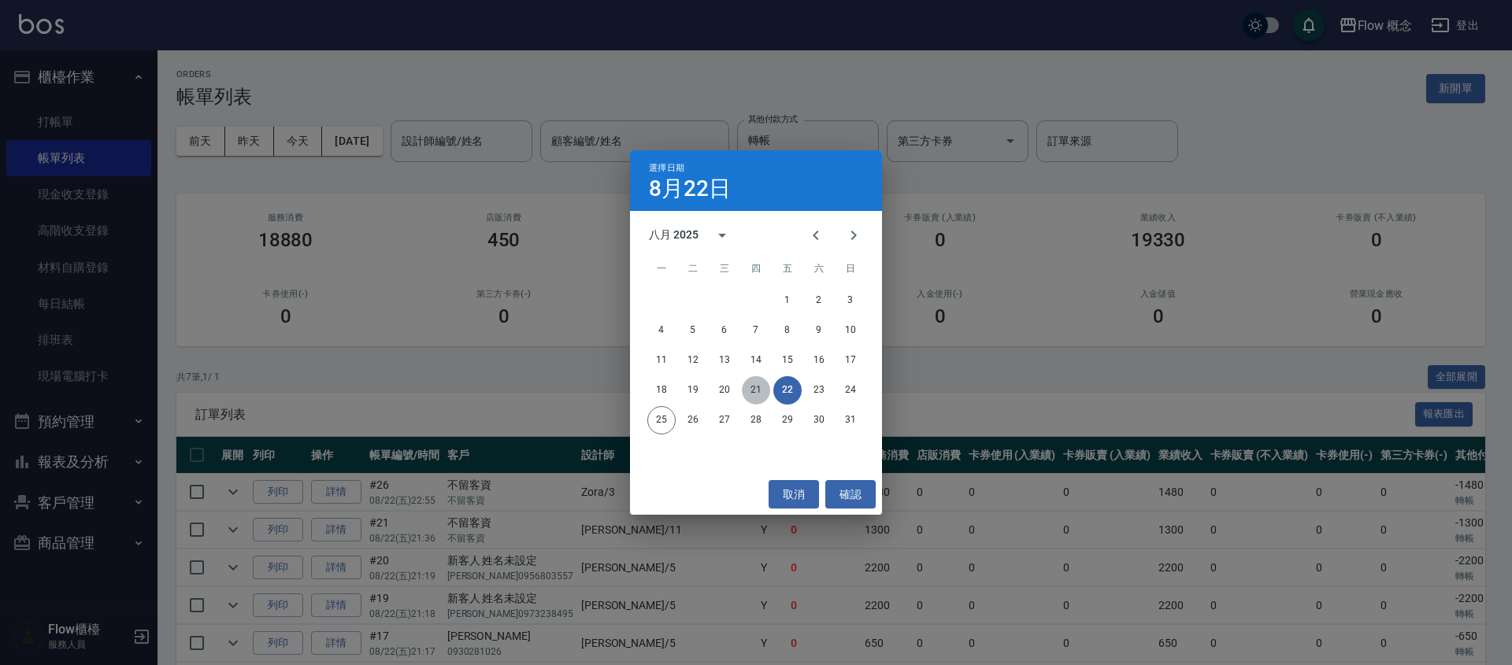
click at [762, 388] on button "21" at bounding box center [756, 390] width 28 height 28
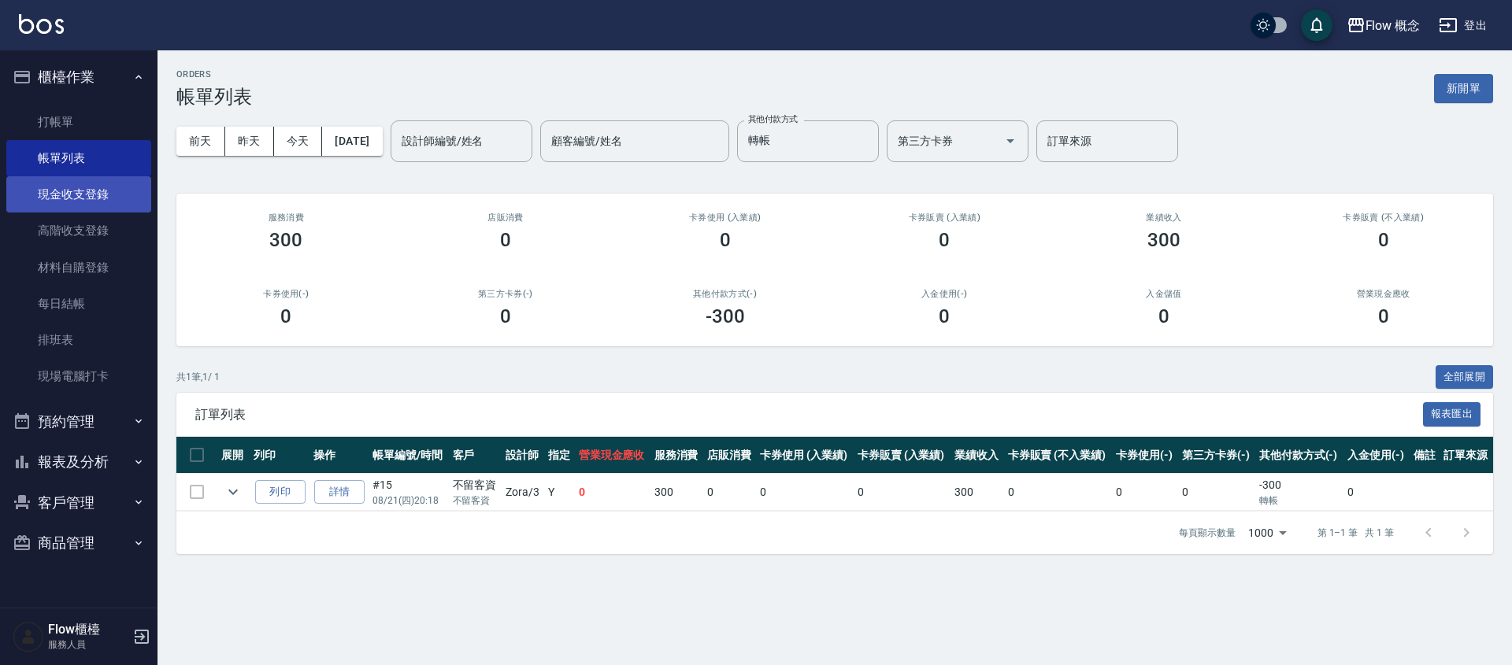
click at [138, 191] on link "現金收支登錄" at bounding box center [78, 194] width 145 height 36
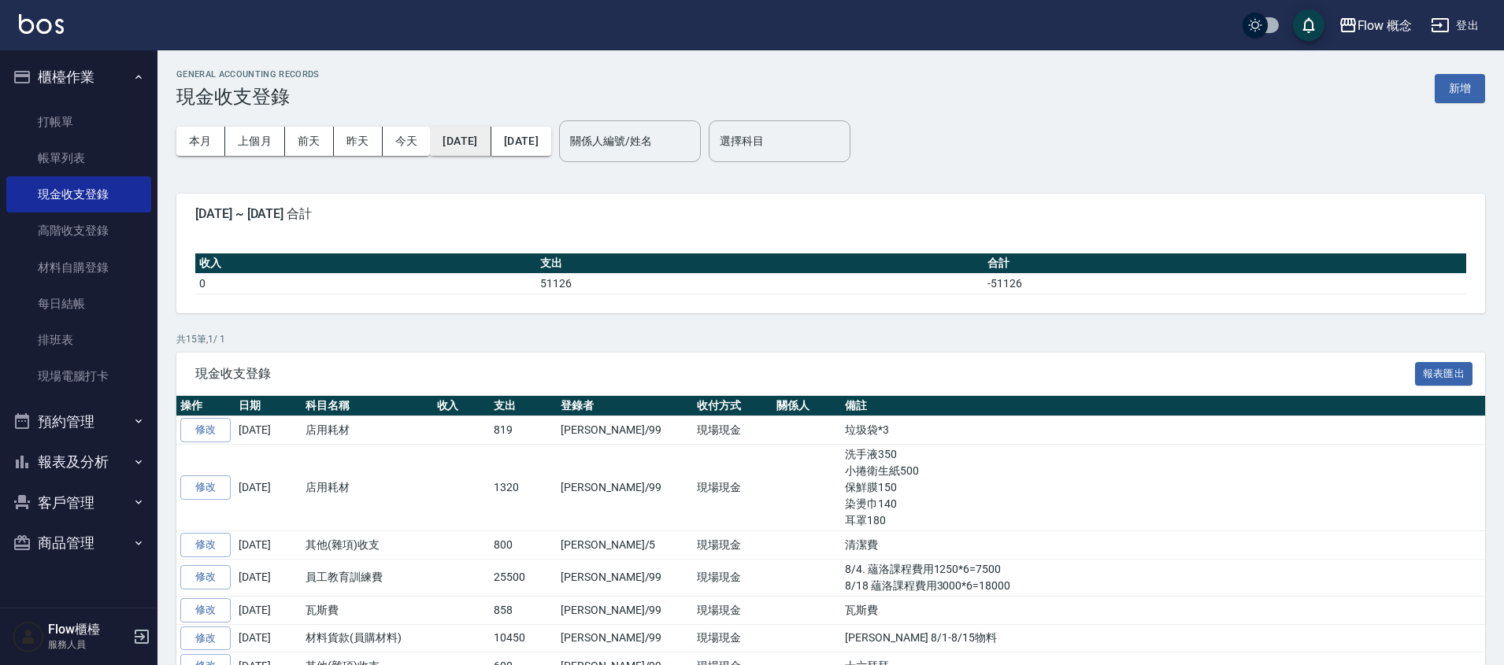
click at [491, 138] on button "[DATE]" at bounding box center [460, 141] width 61 height 29
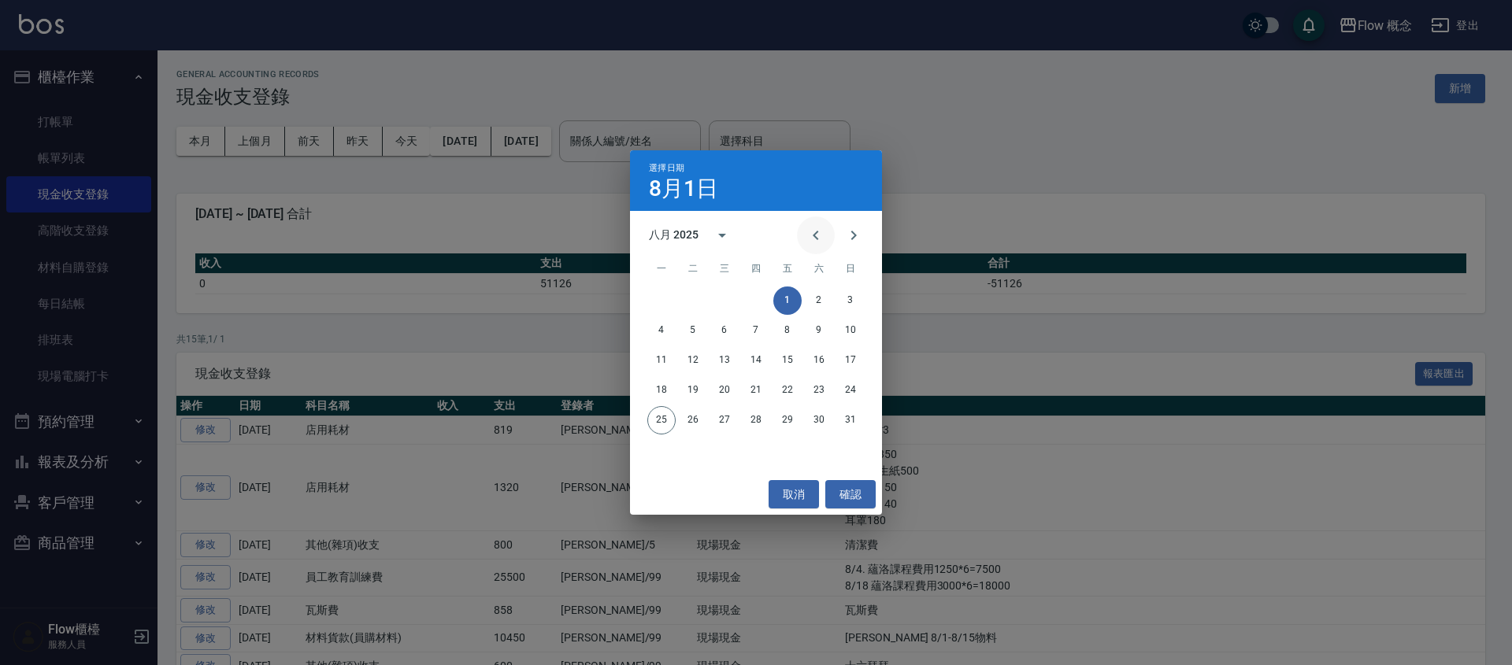
click at [819, 244] on button "Previous month" at bounding box center [816, 236] width 38 height 38
click at [765, 302] on button "1" at bounding box center [756, 301] width 28 height 28
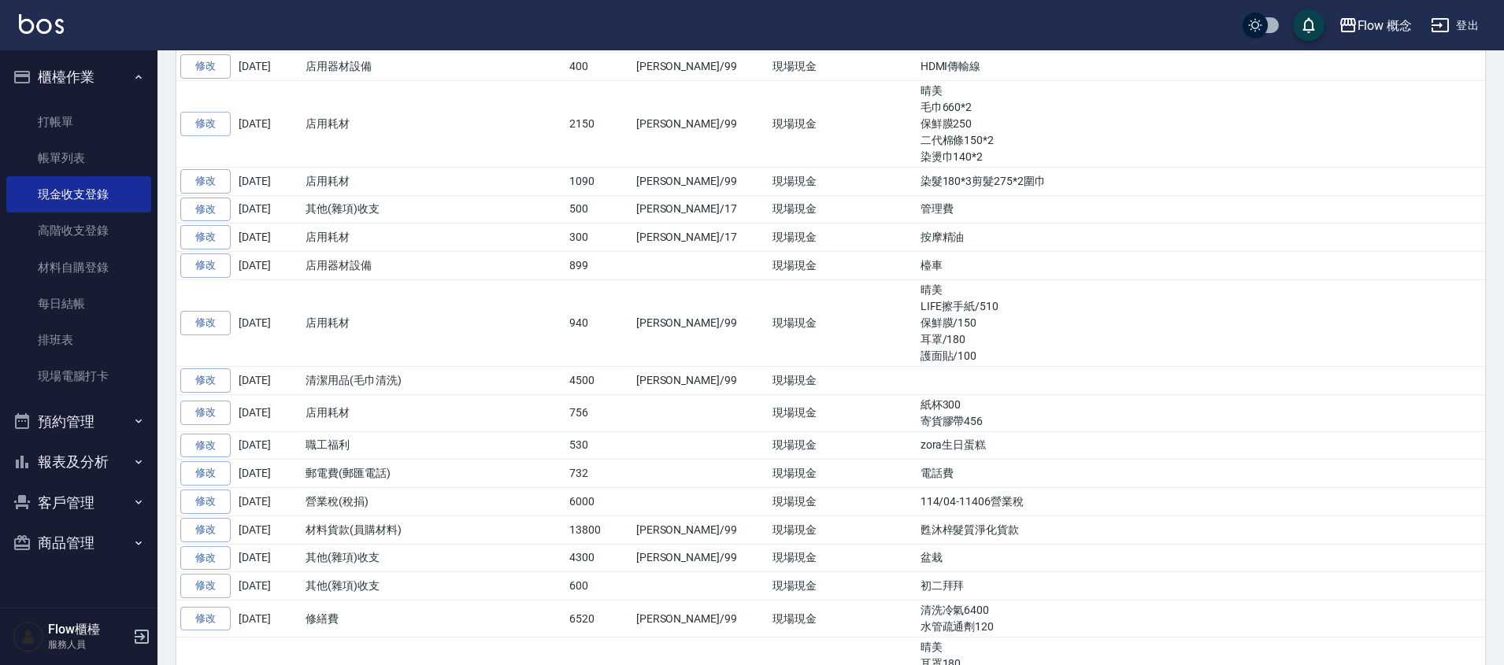
scroll to position [290, 0]
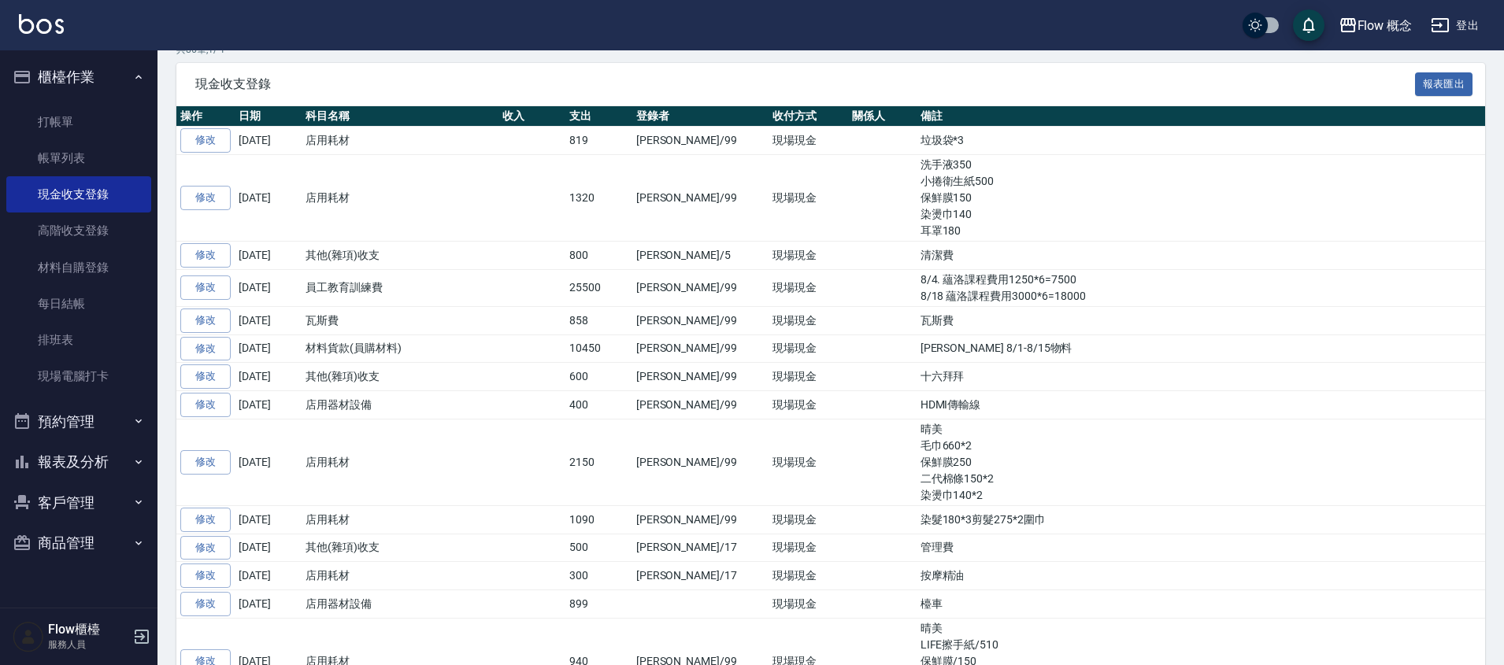
click at [102, 464] on button "報表及分析" at bounding box center [78, 462] width 145 height 41
click at [88, 535] on link "店家日報表" at bounding box center [78, 543] width 145 height 36
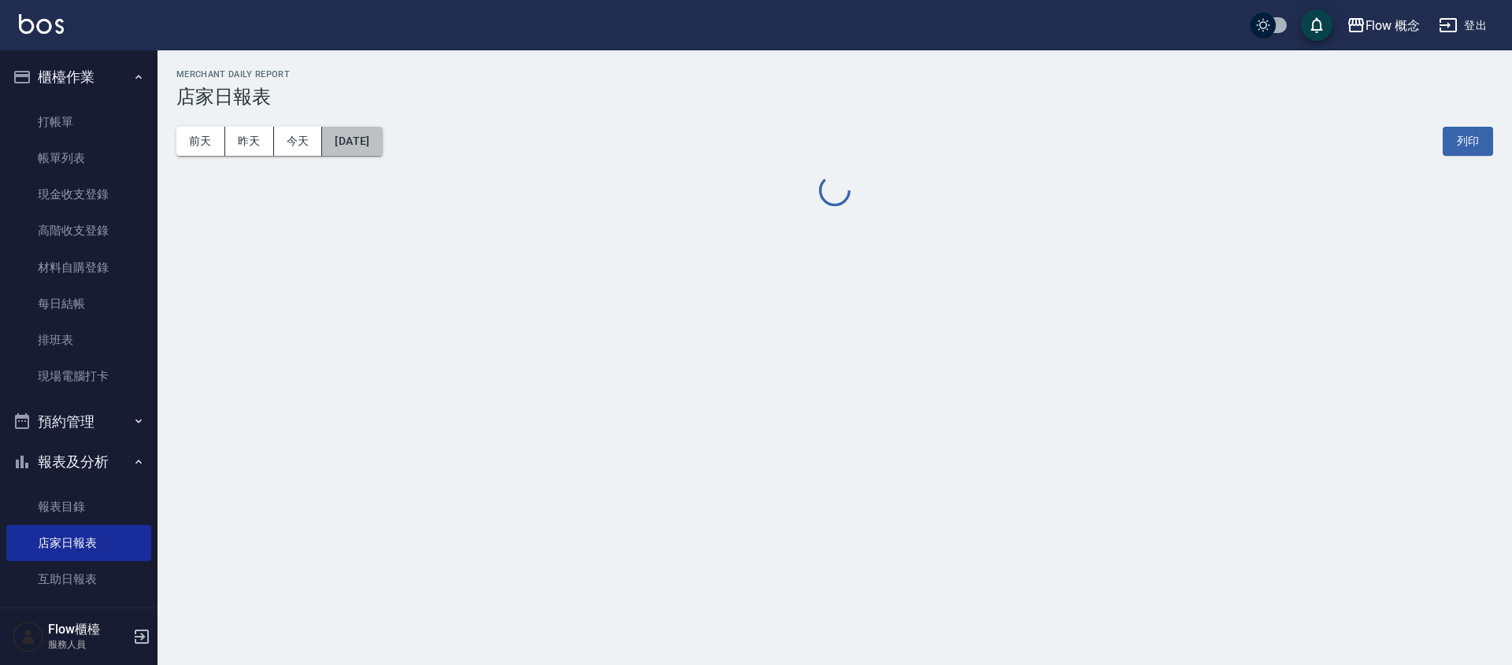
click at [376, 139] on button "[DATE]" at bounding box center [352, 141] width 60 height 29
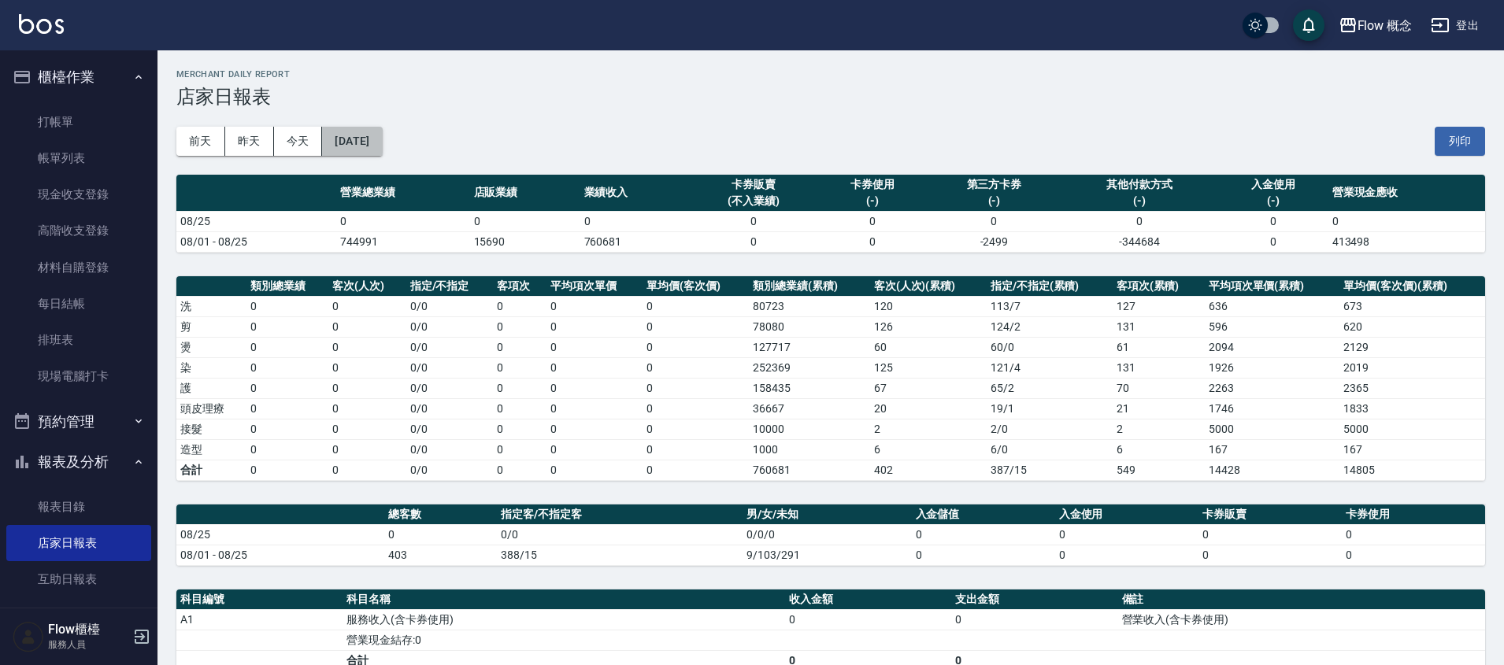
click at [376, 139] on button "[DATE]" at bounding box center [352, 141] width 60 height 29
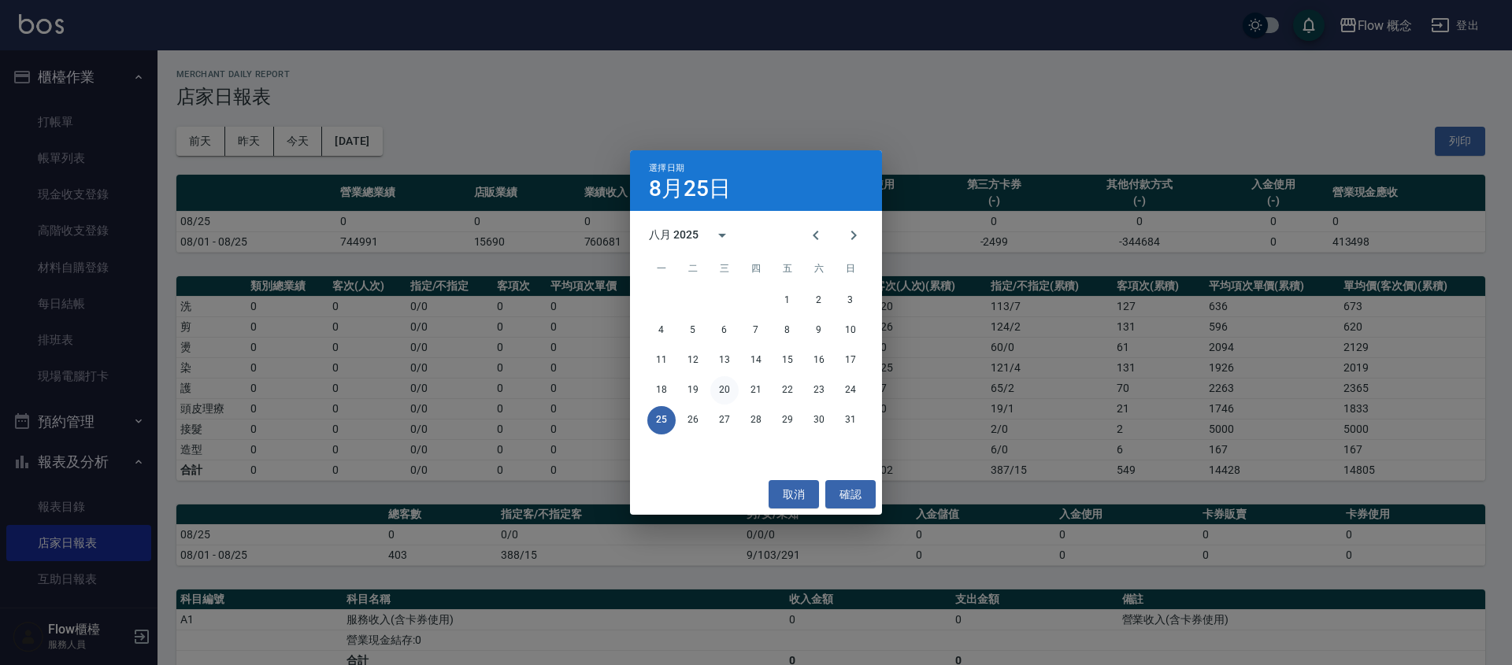
click at [726, 390] on button "20" at bounding box center [724, 390] width 28 height 28
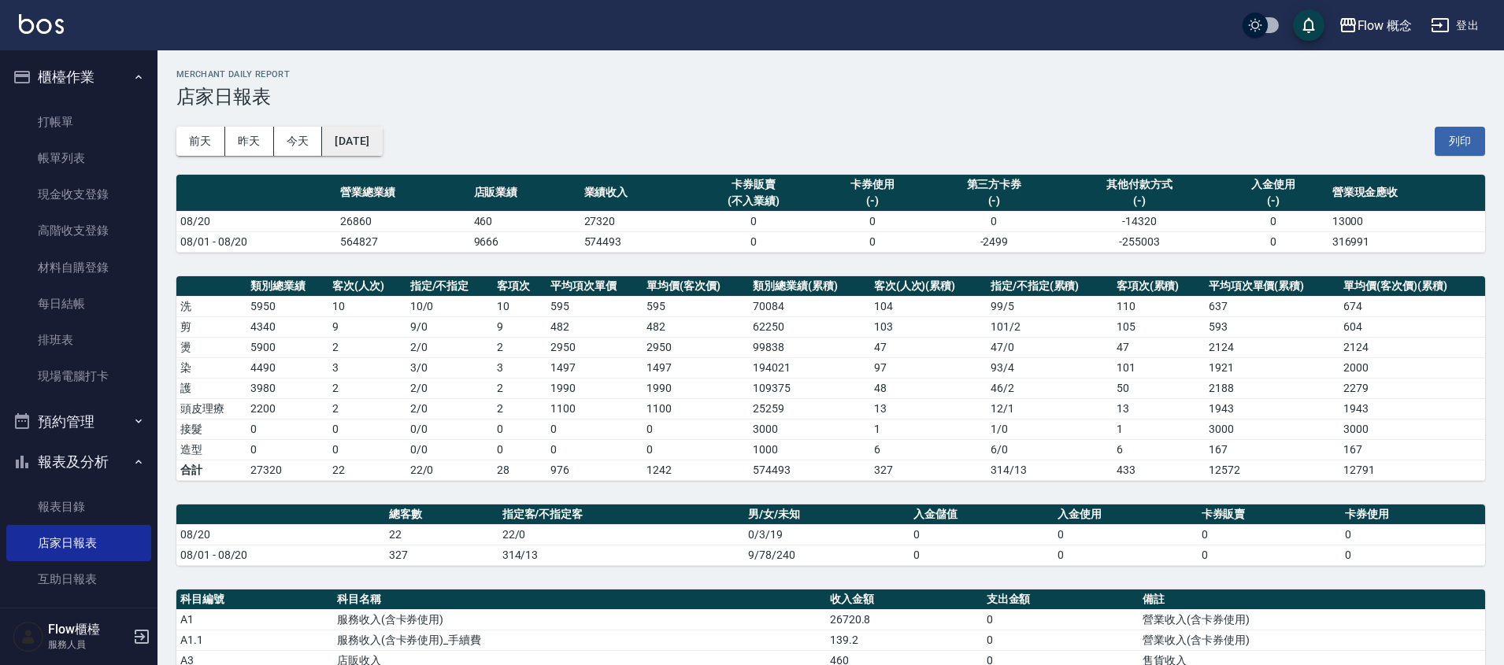
click at [374, 138] on button "[DATE]" at bounding box center [352, 141] width 60 height 29
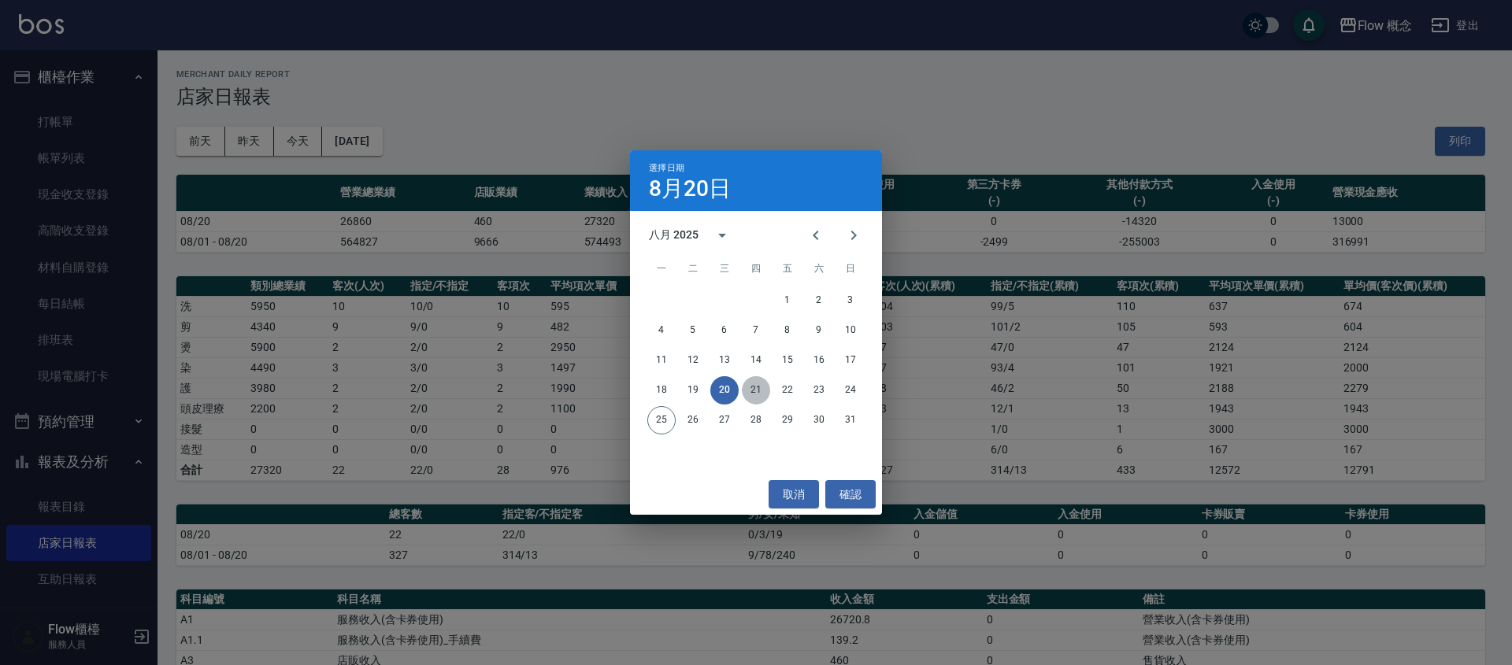
click at [757, 391] on button "21" at bounding box center [756, 390] width 28 height 28
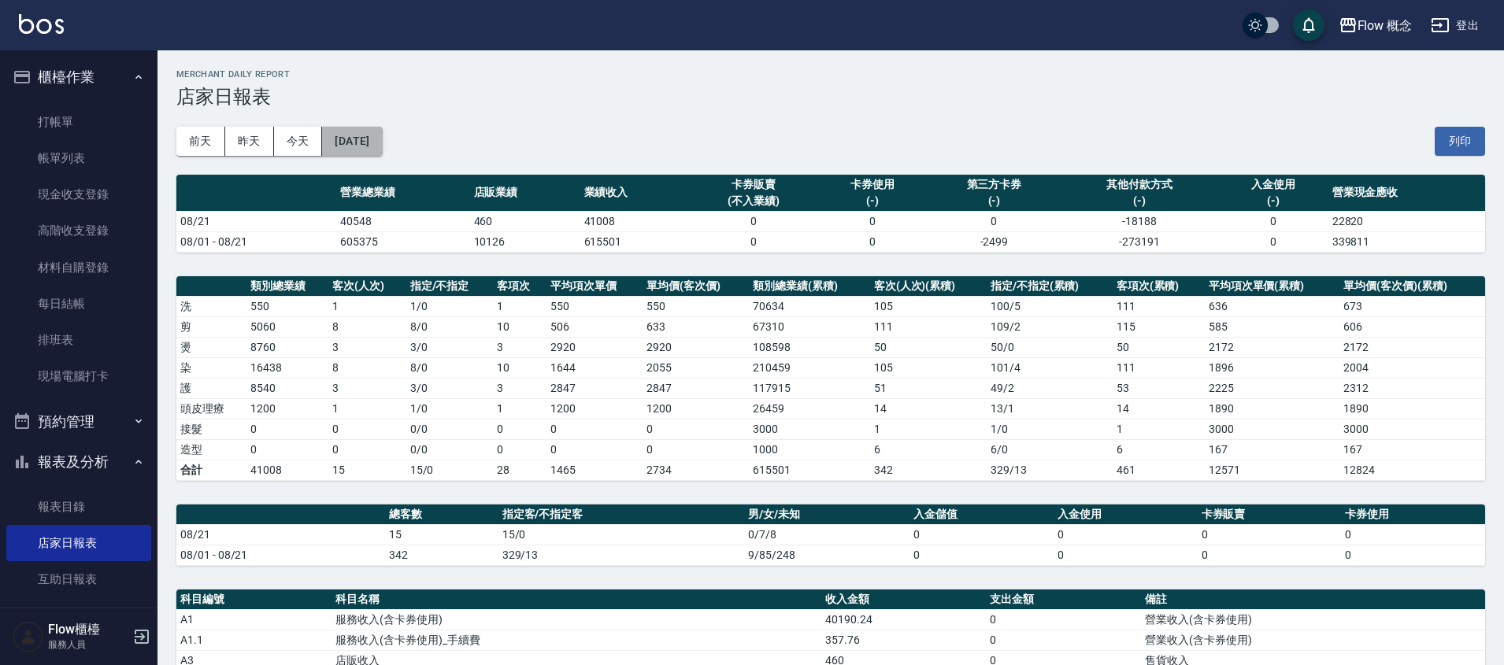
click at [351, 142] on button "[DATE]" at bounding box center [352, 141] width 60 height 29
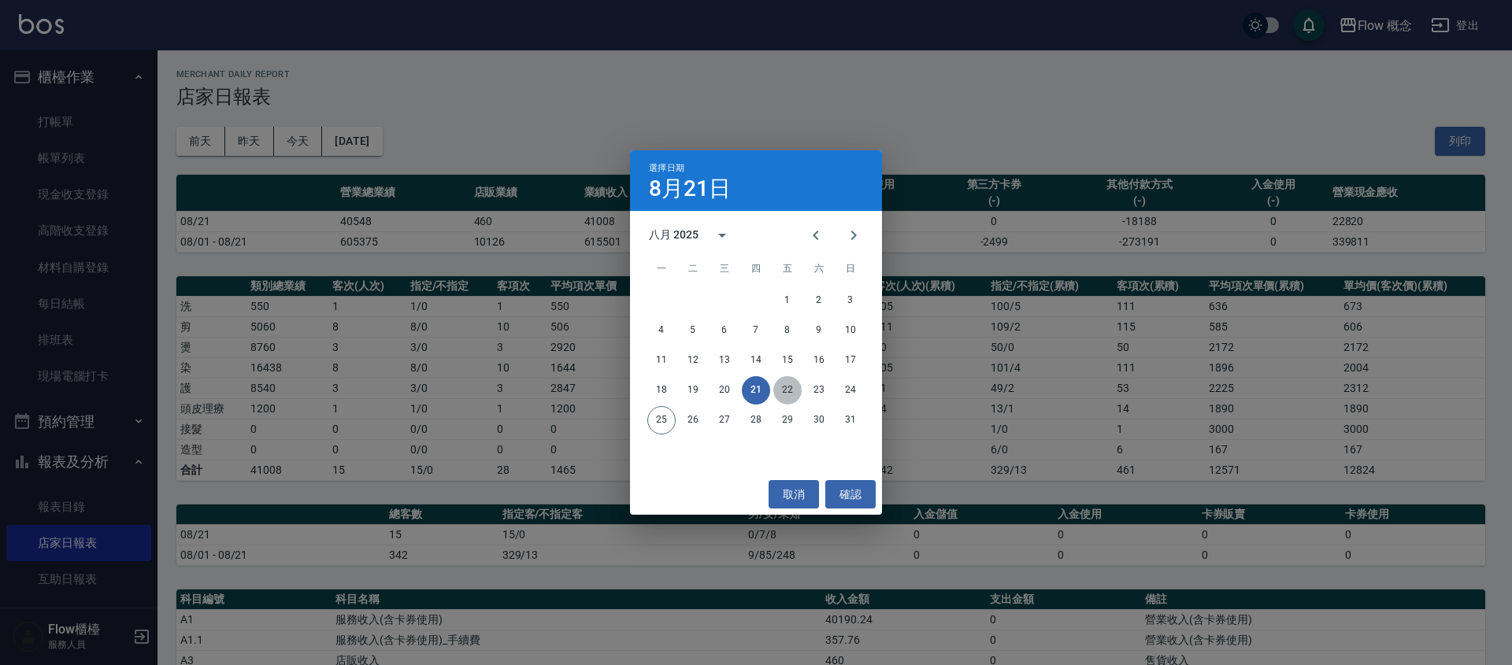
click at [786, 383] on button "22" at bounding box center [787, 390] width 28 height 28
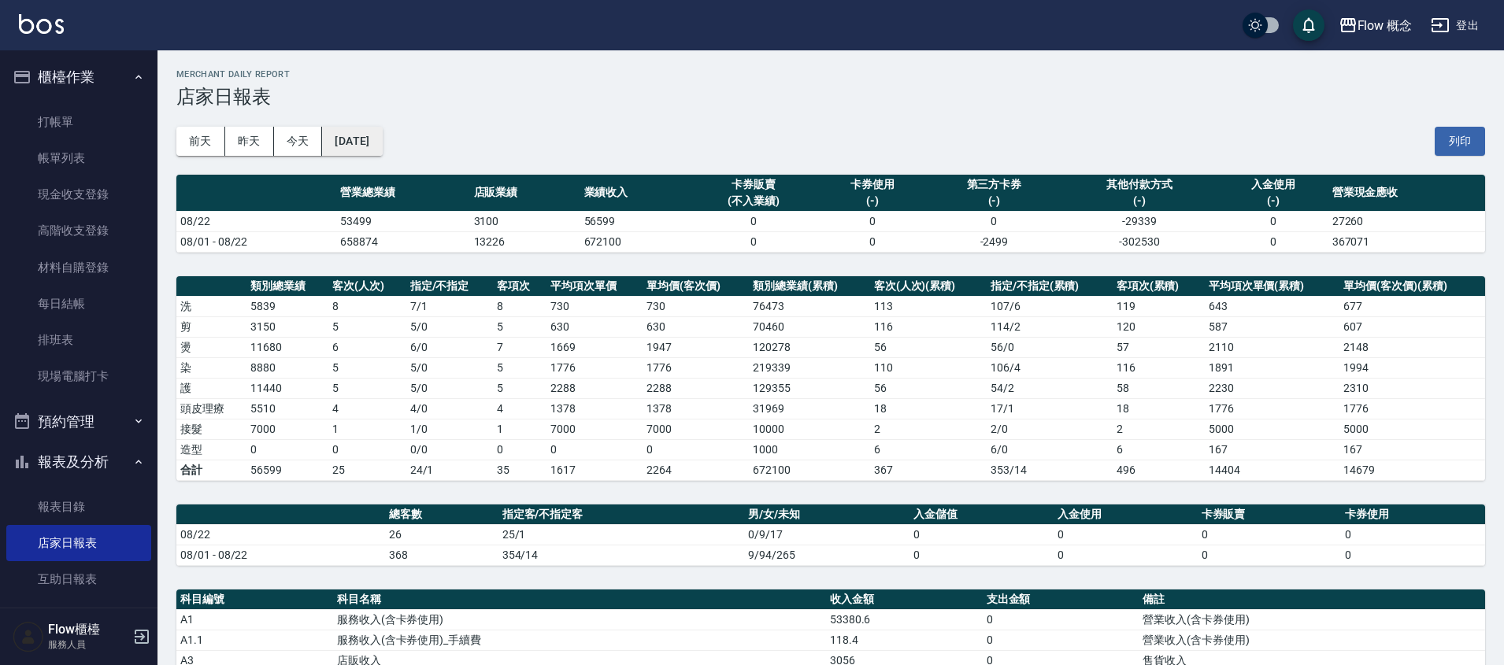
click at [382, 136] on button "[DATE]" at bounding box center [352, 141] width 60 height 29
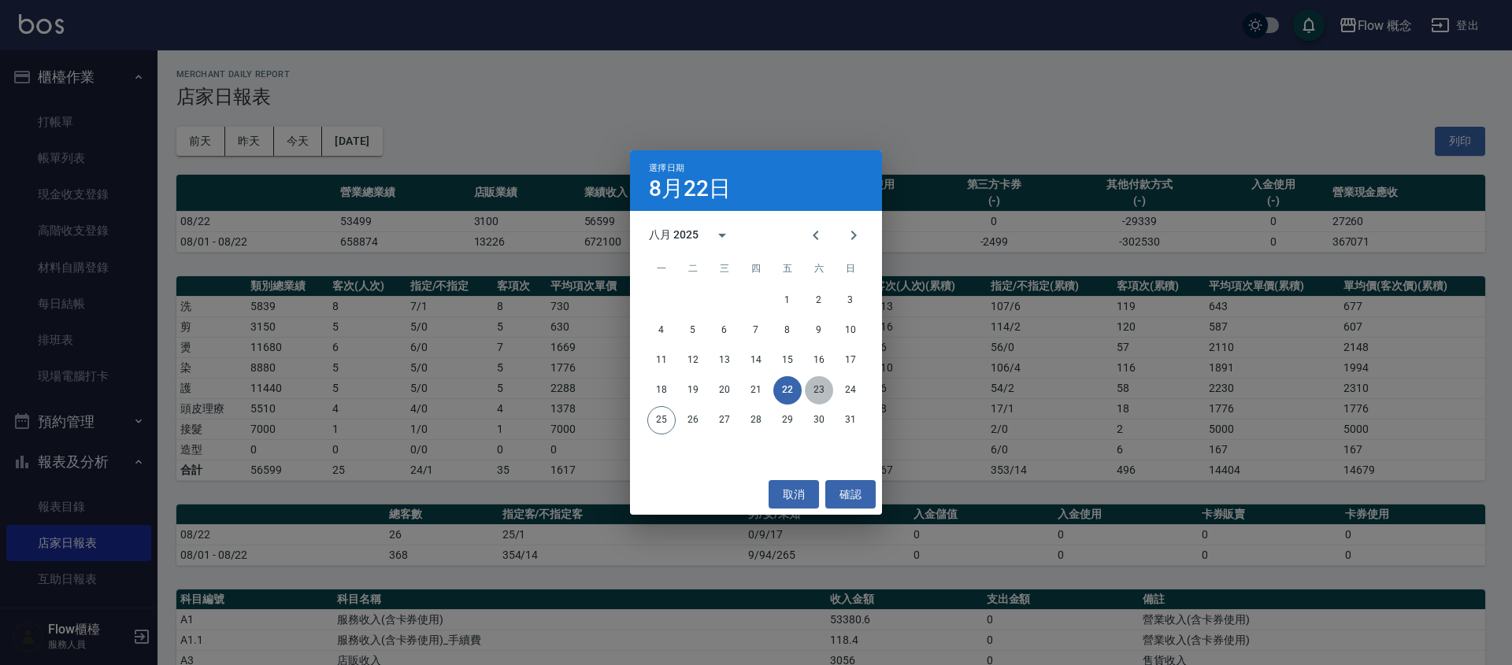
click at [809, 395] on button "23" at bounding box center [819, 390] width 28 height 28
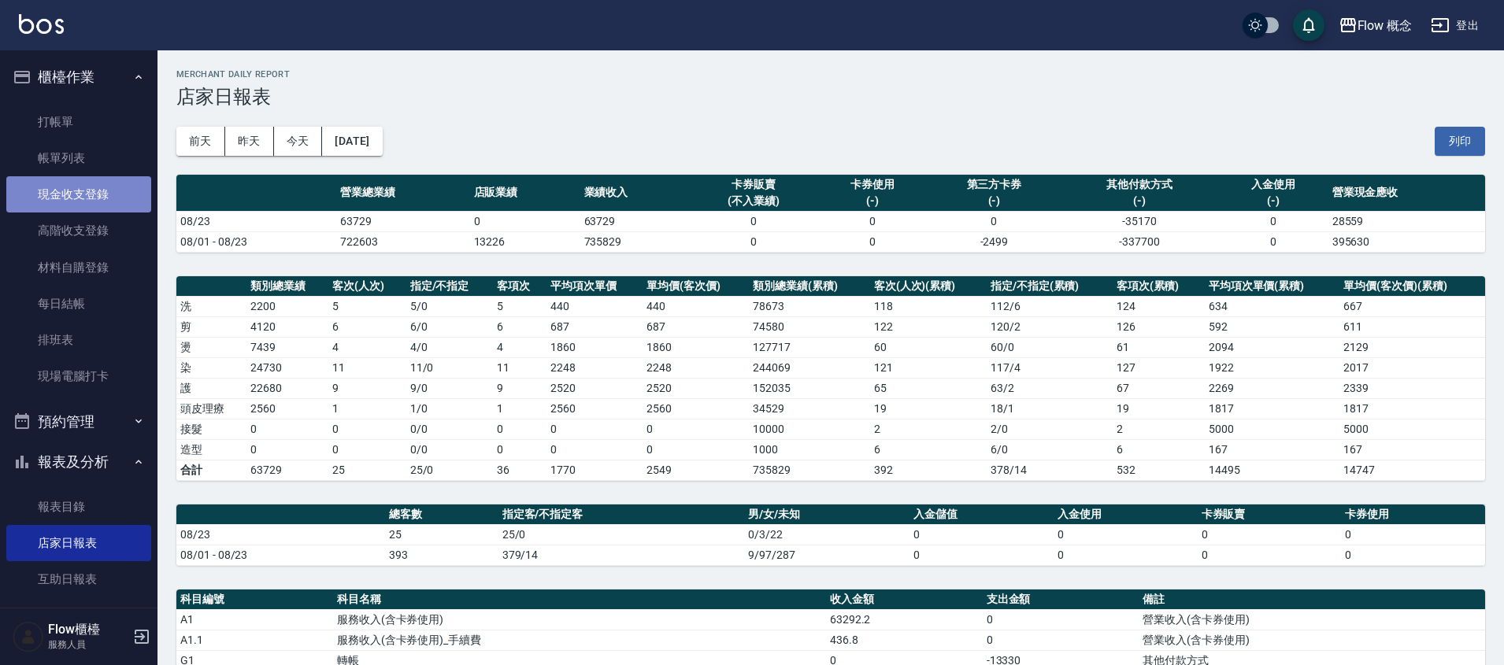
click at [83, 206] on link "現金收支登錄" at bounding box center [78, 194] width 145 height 36
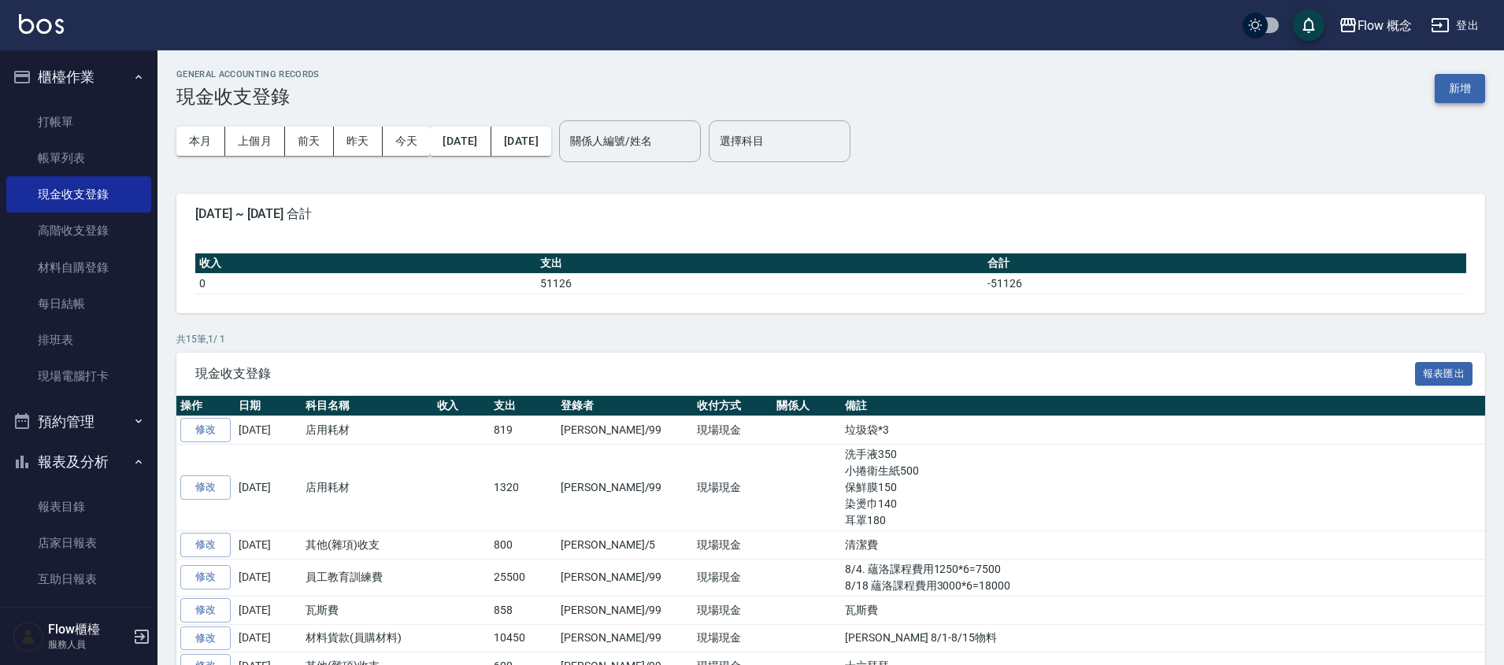
click at [1460, 84] on button "新增" at bounding box center [1460, 88] width 50 height 29
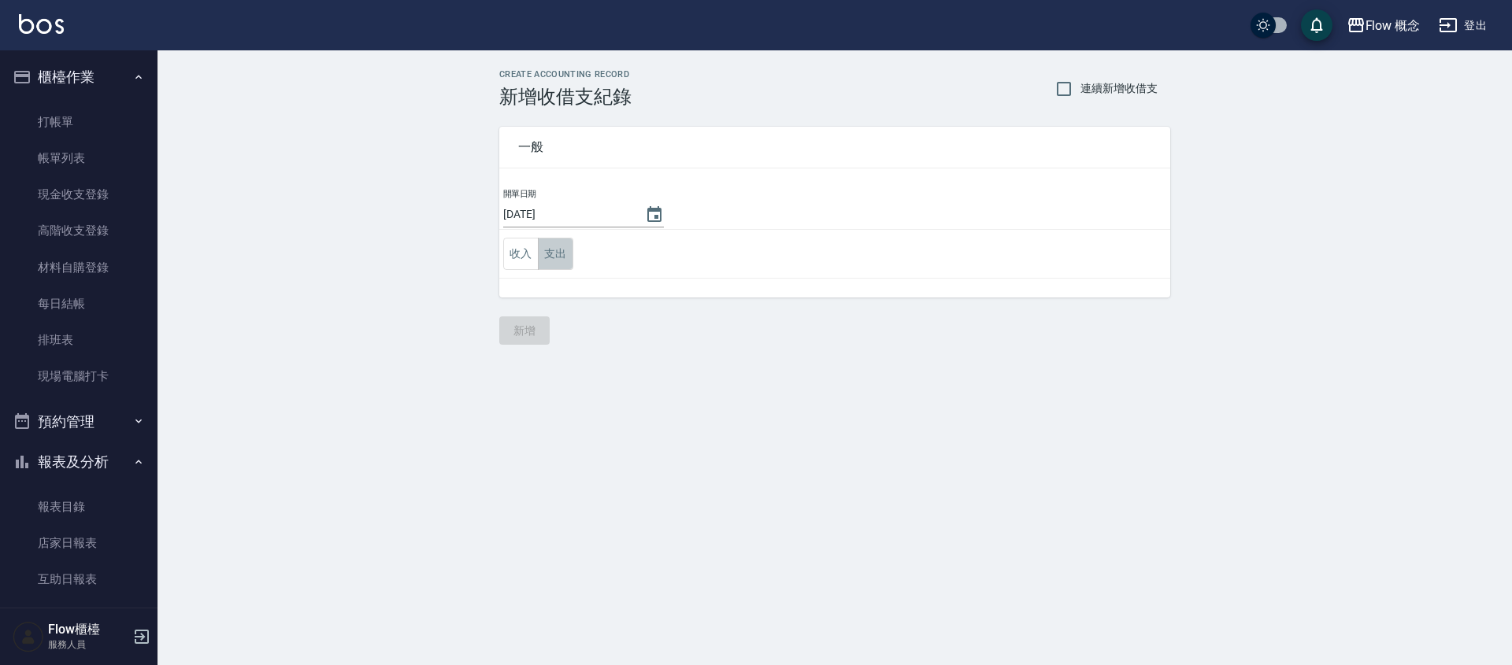
click at [566, 258] on button "支出" at bounding box center [555, 254] width 35 height 32
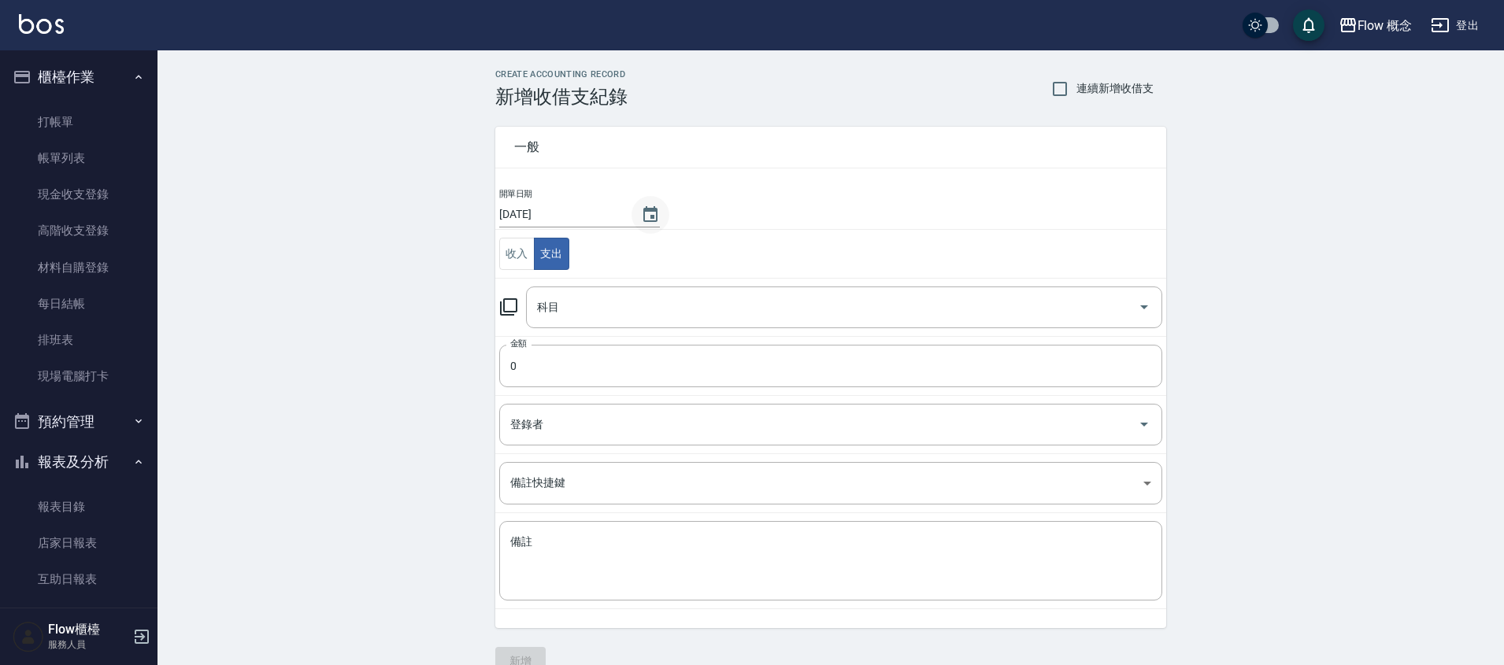
click at [641, 213] on icon "Choose date, selected date is 2025-08-25" at bounding box center [650, 215] width 19 height 19
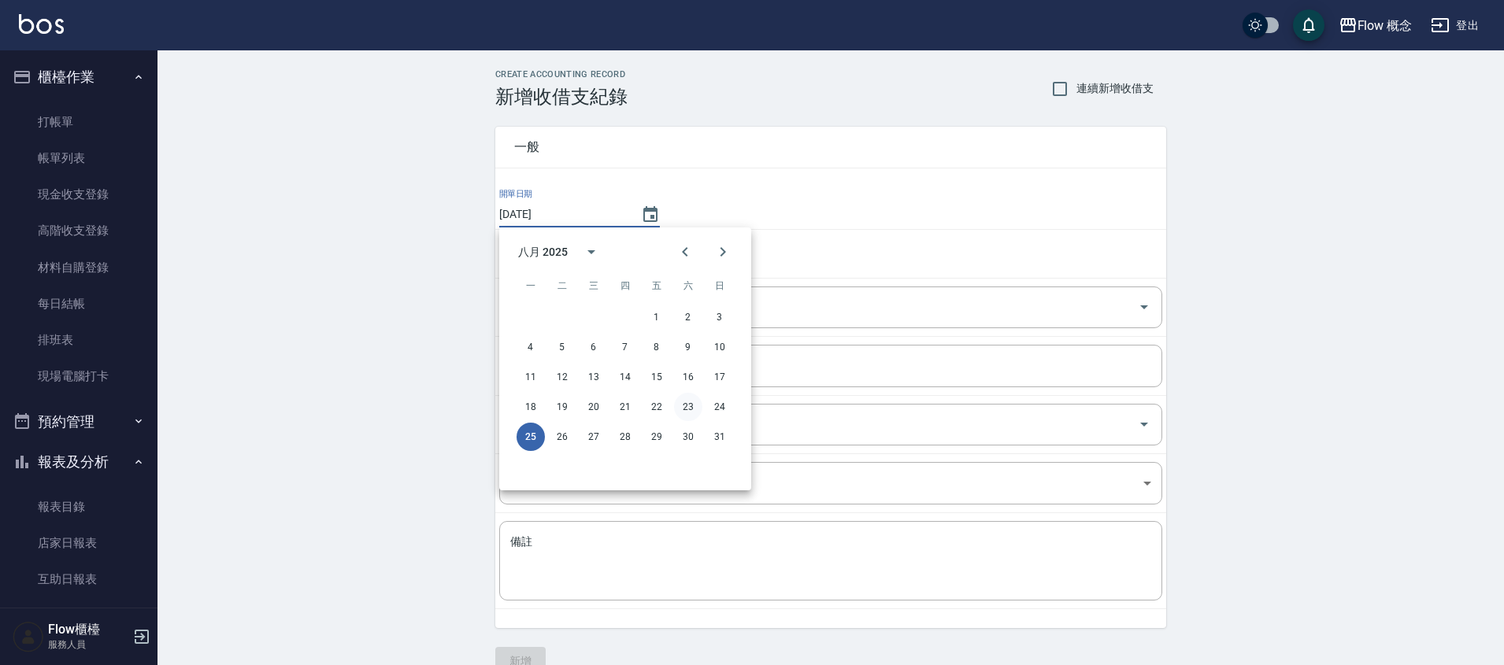
click at [691, 408] on button "23" at bounding box center [688, 407] width 28 height 28
type input "[DATE]"
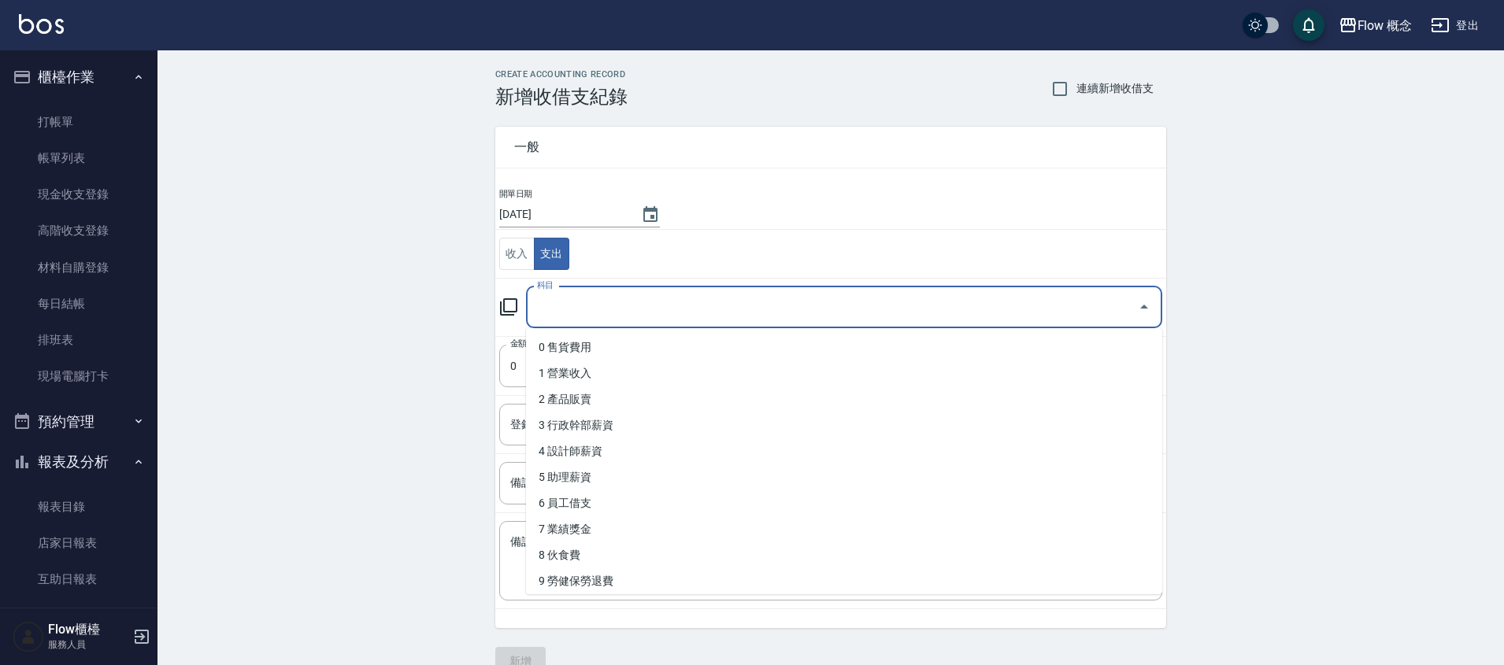
click at [586, 301] on input "科目" at bounding box center [832, 308] width 598 height 28
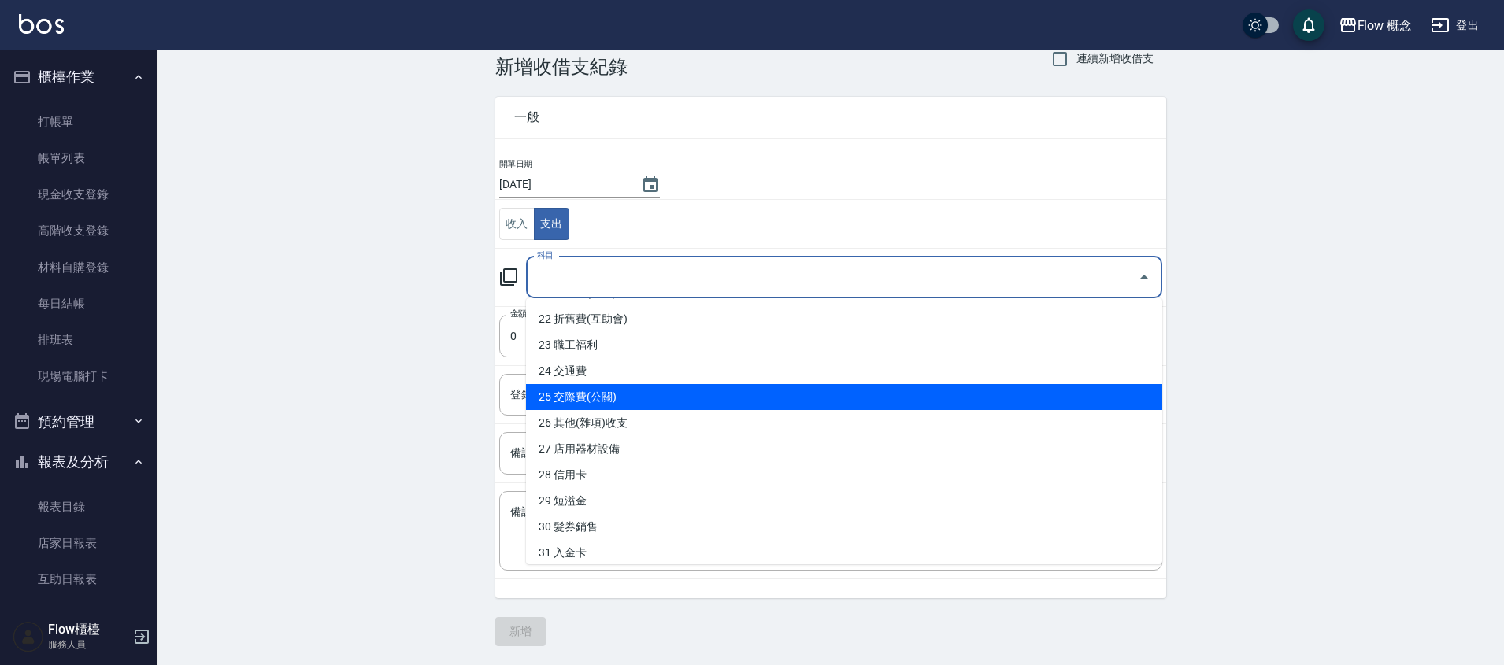
scroll to position [446, 0]
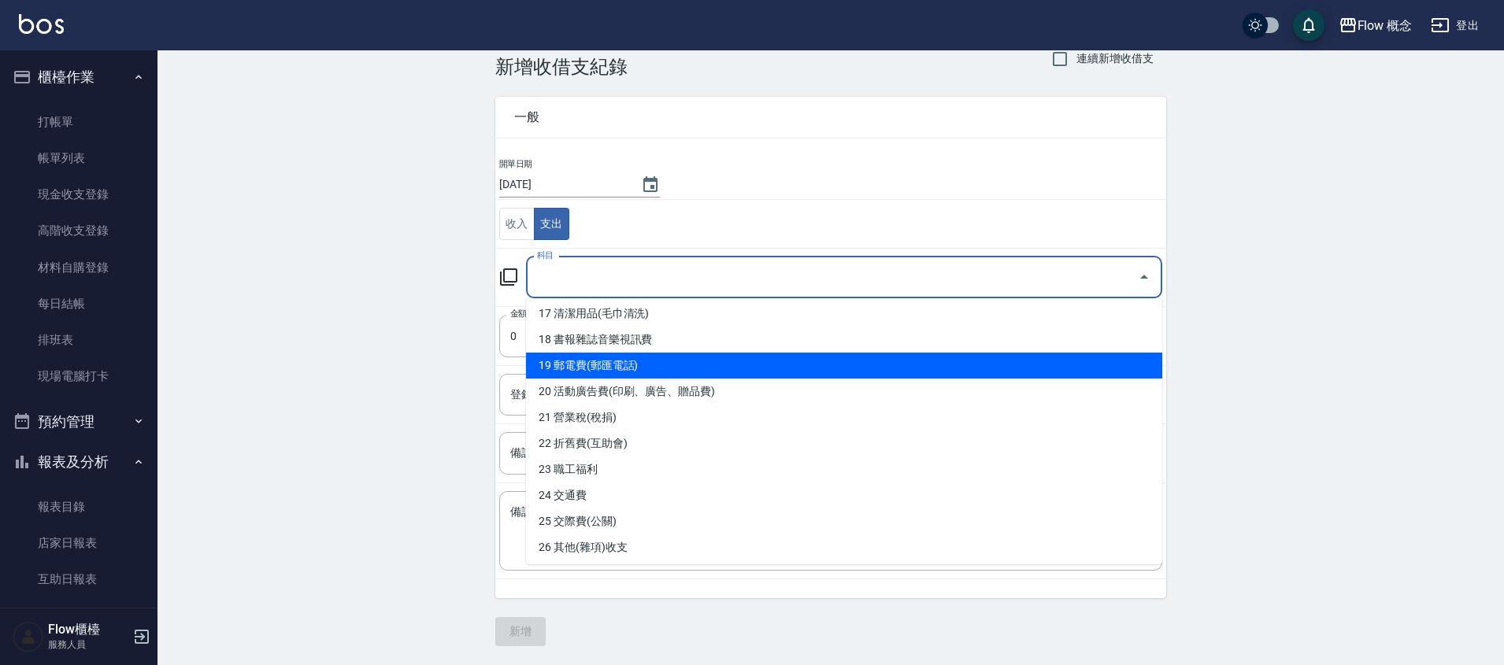
click at [647, 370] on li "19 郵電費(郵匯電話)" at bounding box center [844, 366] width 636 height 26
type input "19 郵電費(郵匯電話)"
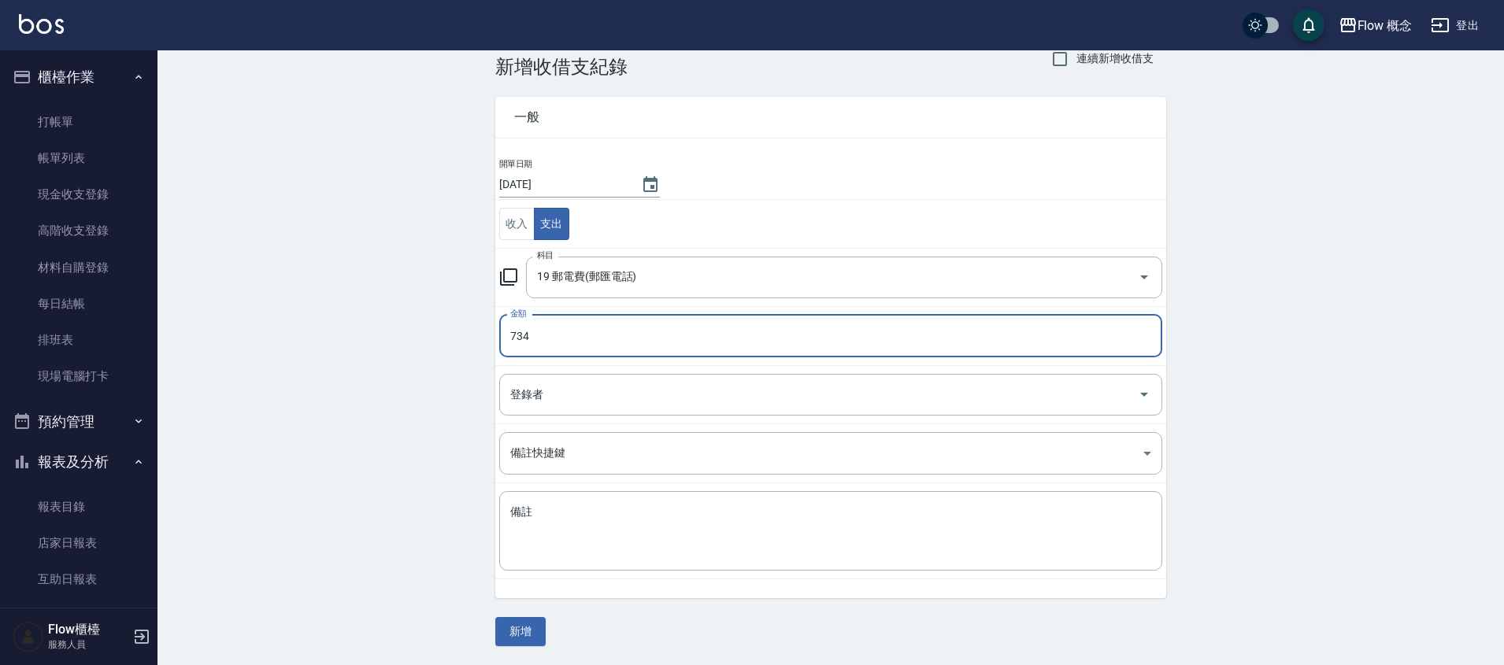
type input "734"
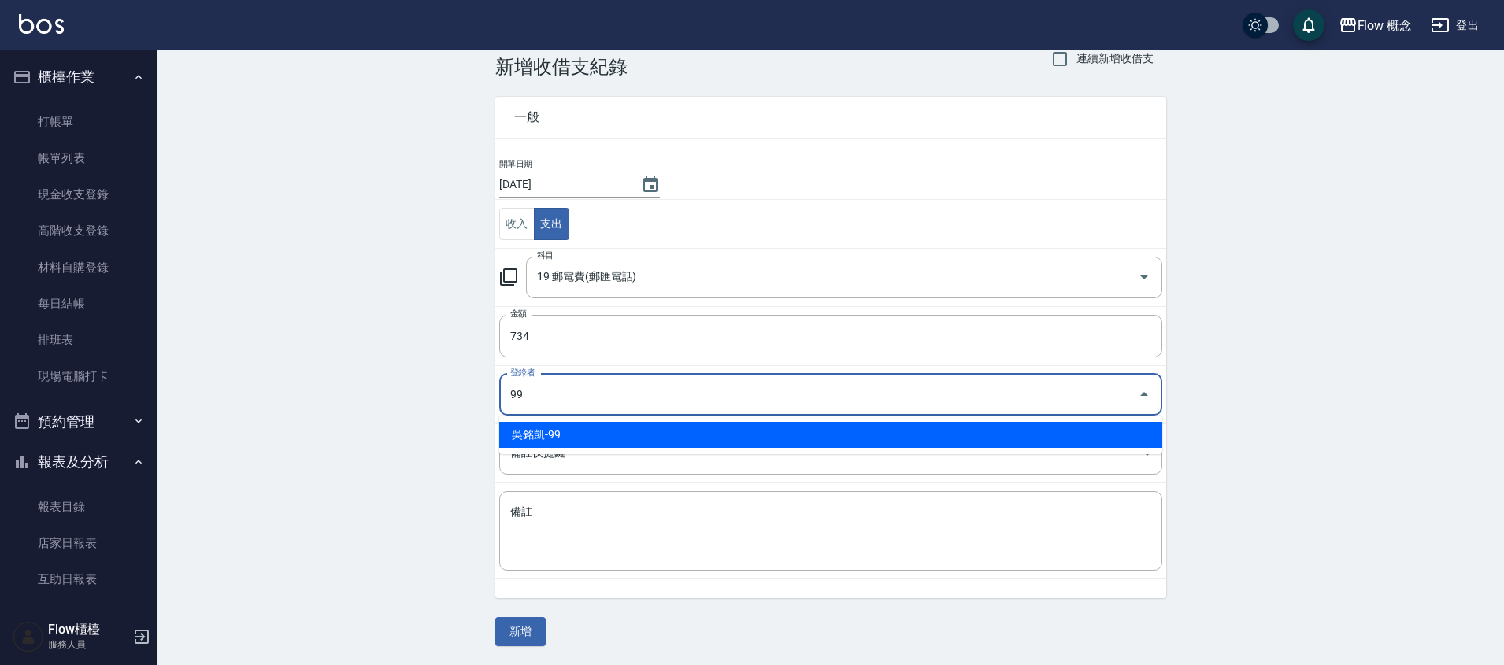
type input "吳銘凱-99"
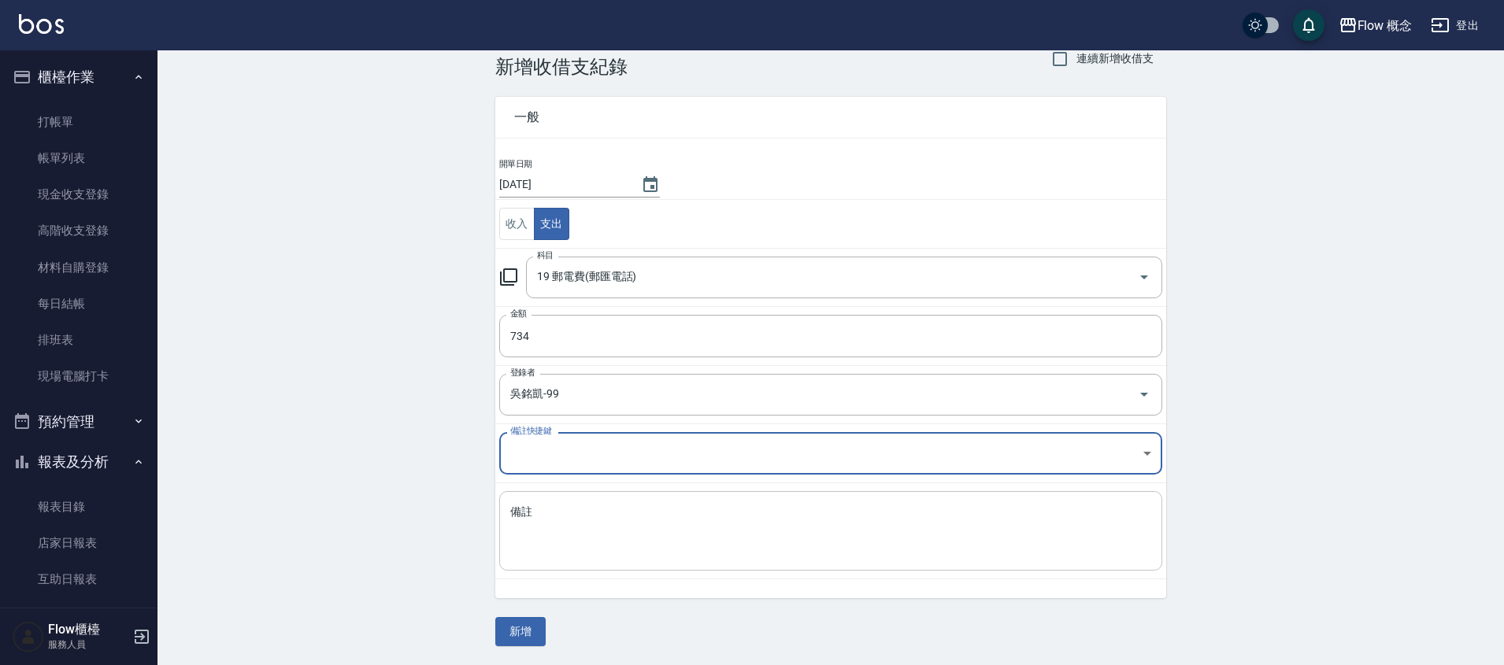
click at [684, 539] on textarea "備註" at bounding box center [830, 532] width 641 height 54
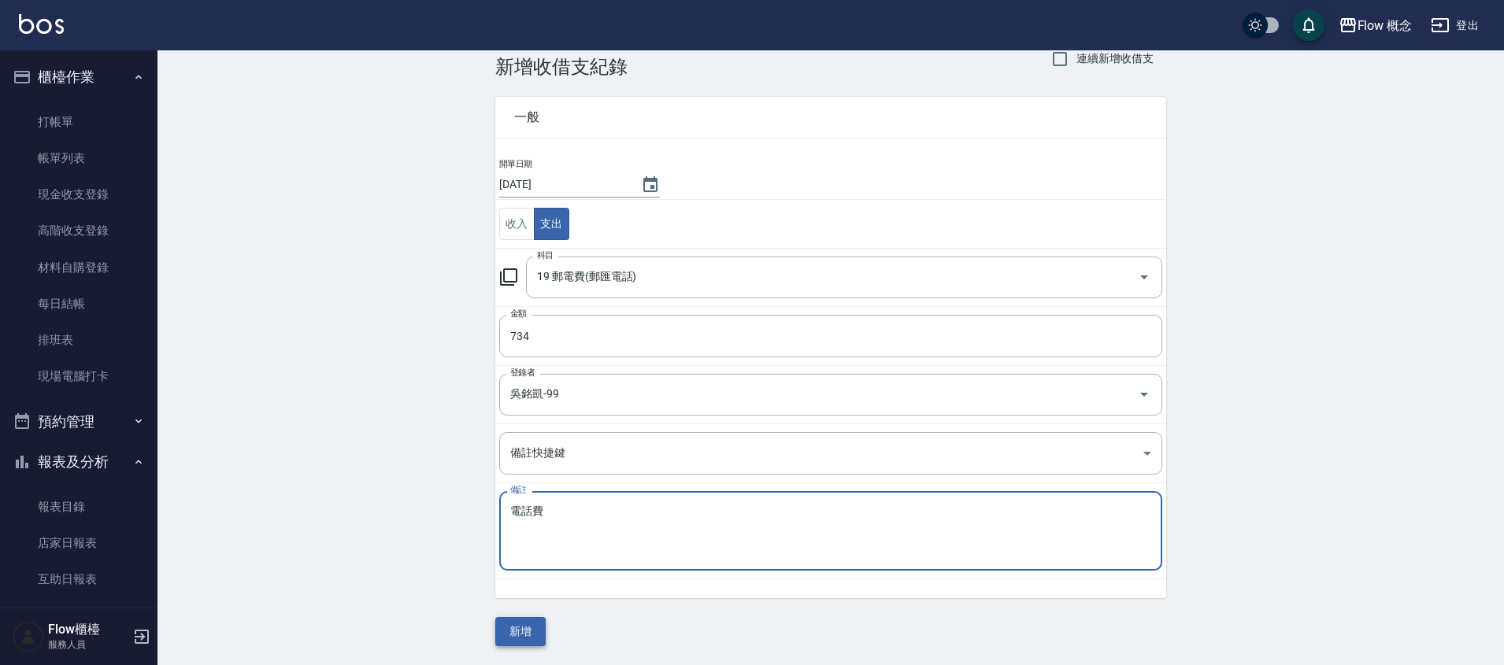
type textarea "電話費"
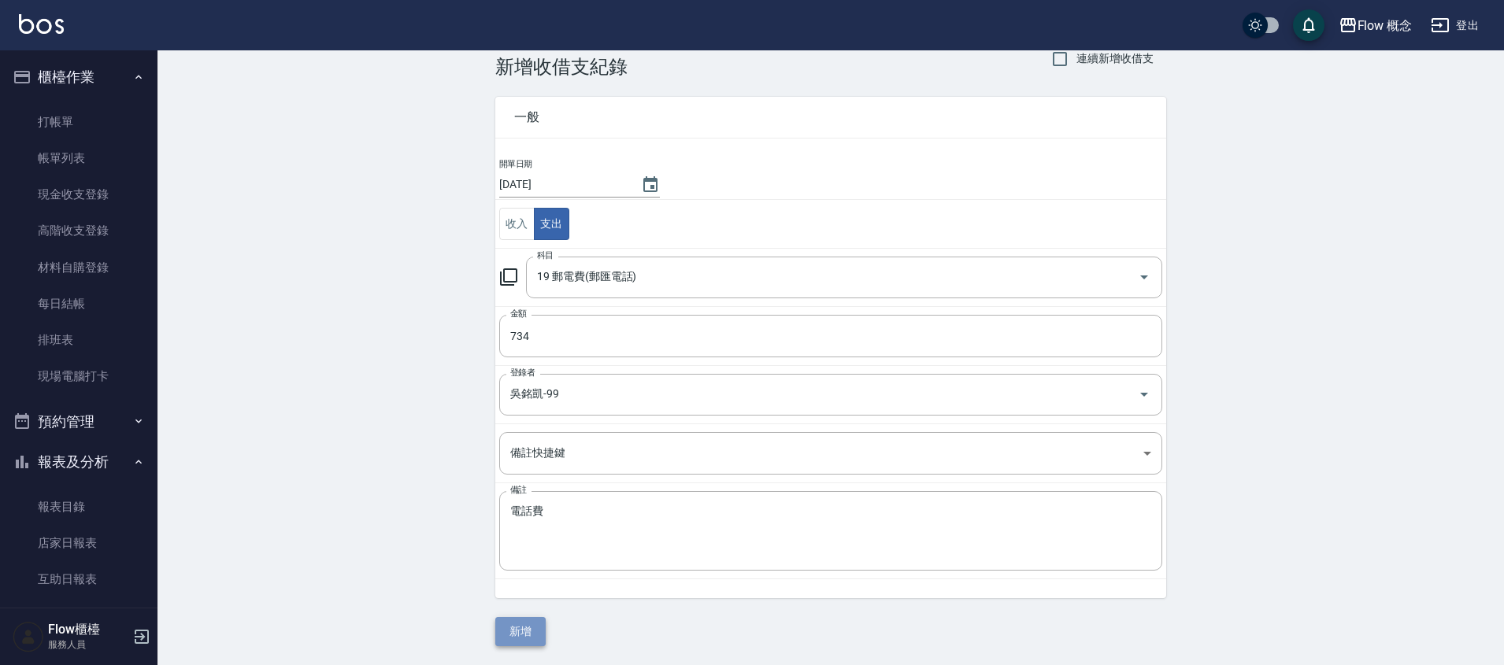
click at [520, 625] on button "新增" at bounding box center [520, 631] width 50 height 29
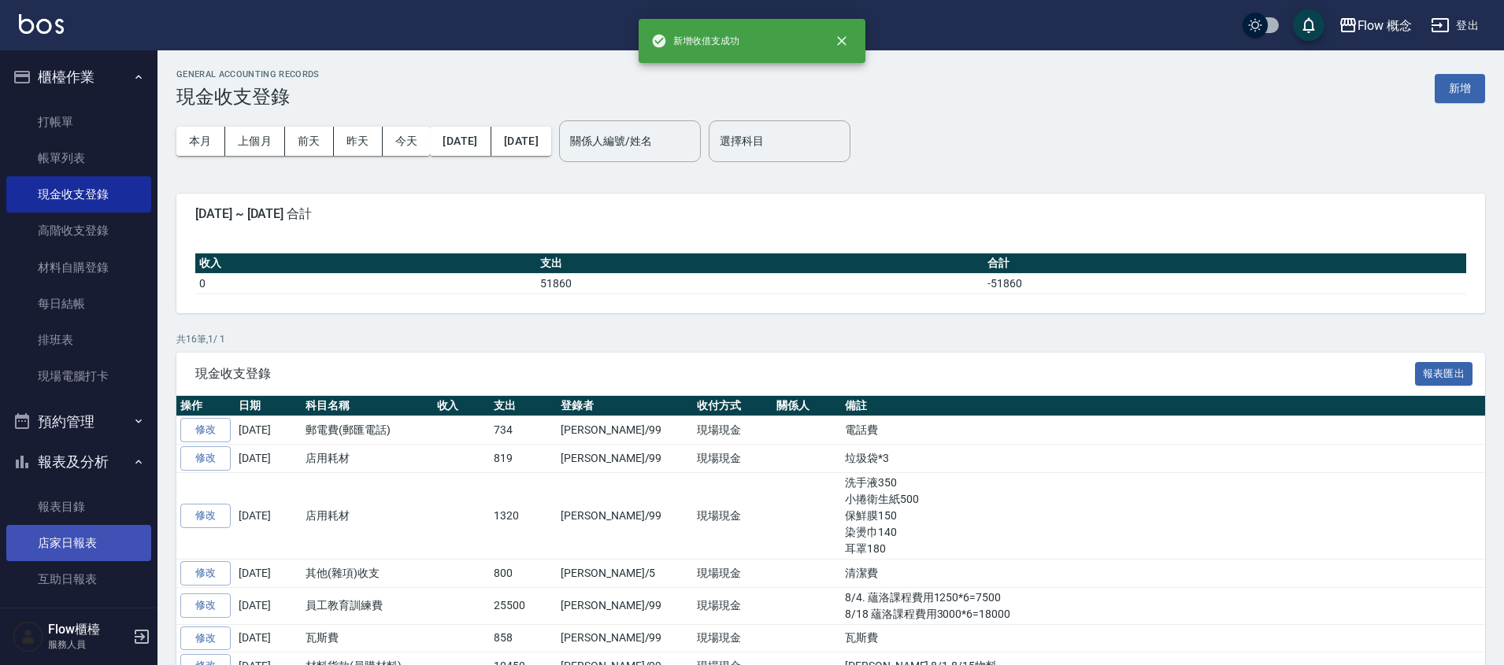
click at [79, 539] on link "店家日報表" at bounding box center [78, 543] width 145 height 36
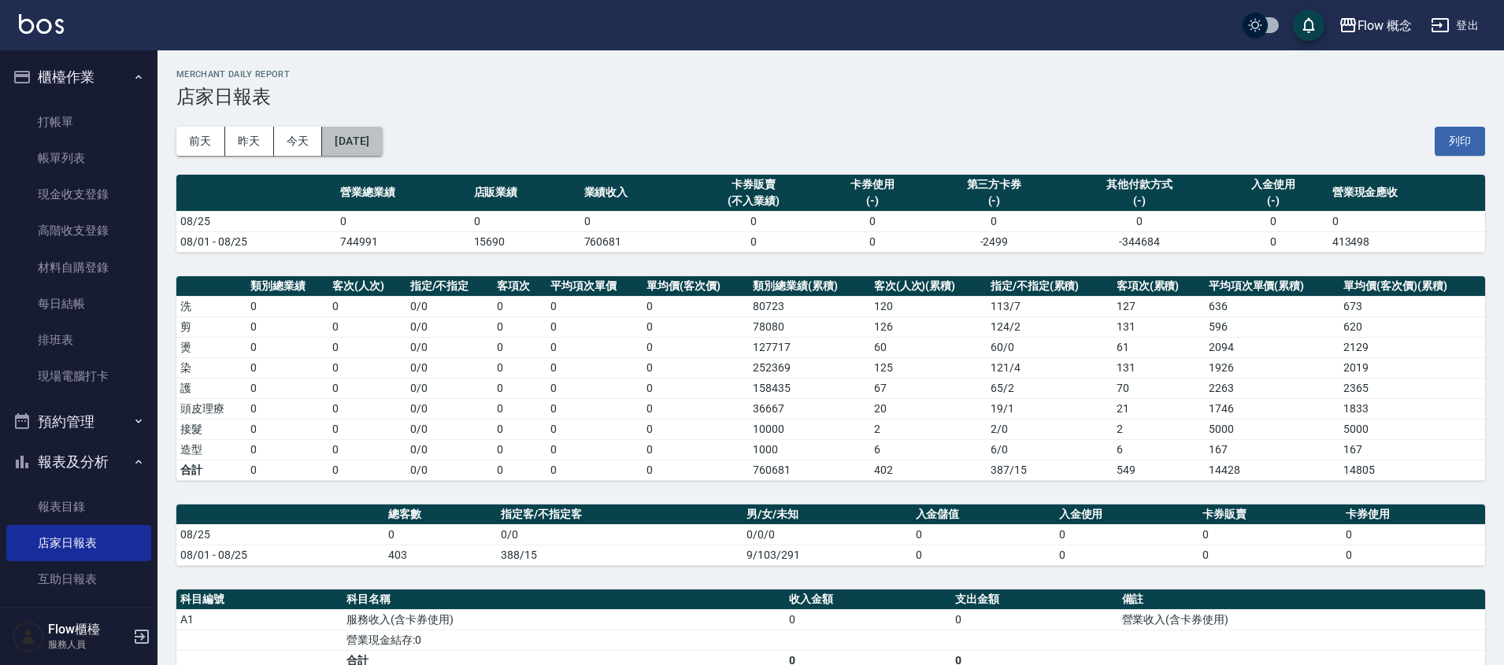
click at [382, 141] on button "[DATE]" at bounding box center [352, 141] width 60 height 29
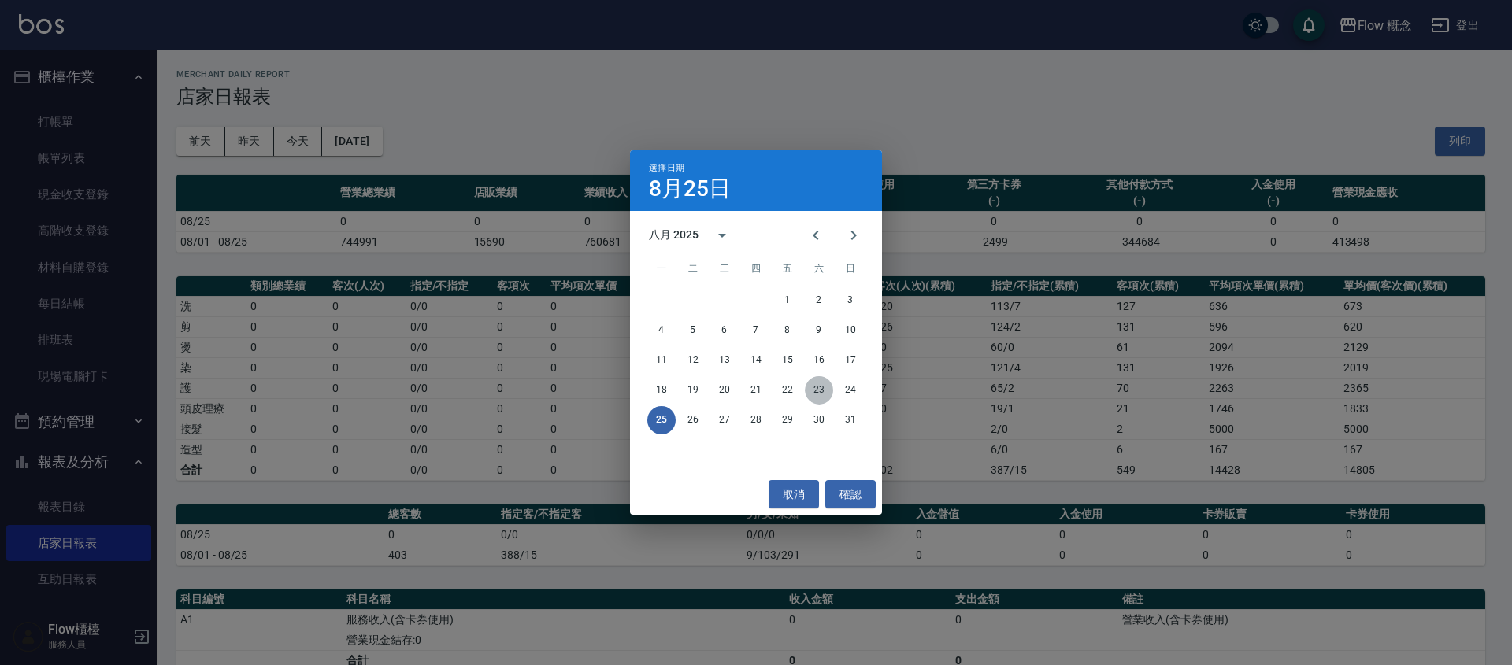
click at [818, 394] on button "23" at bounding box center [819, 390] width 28 height 28
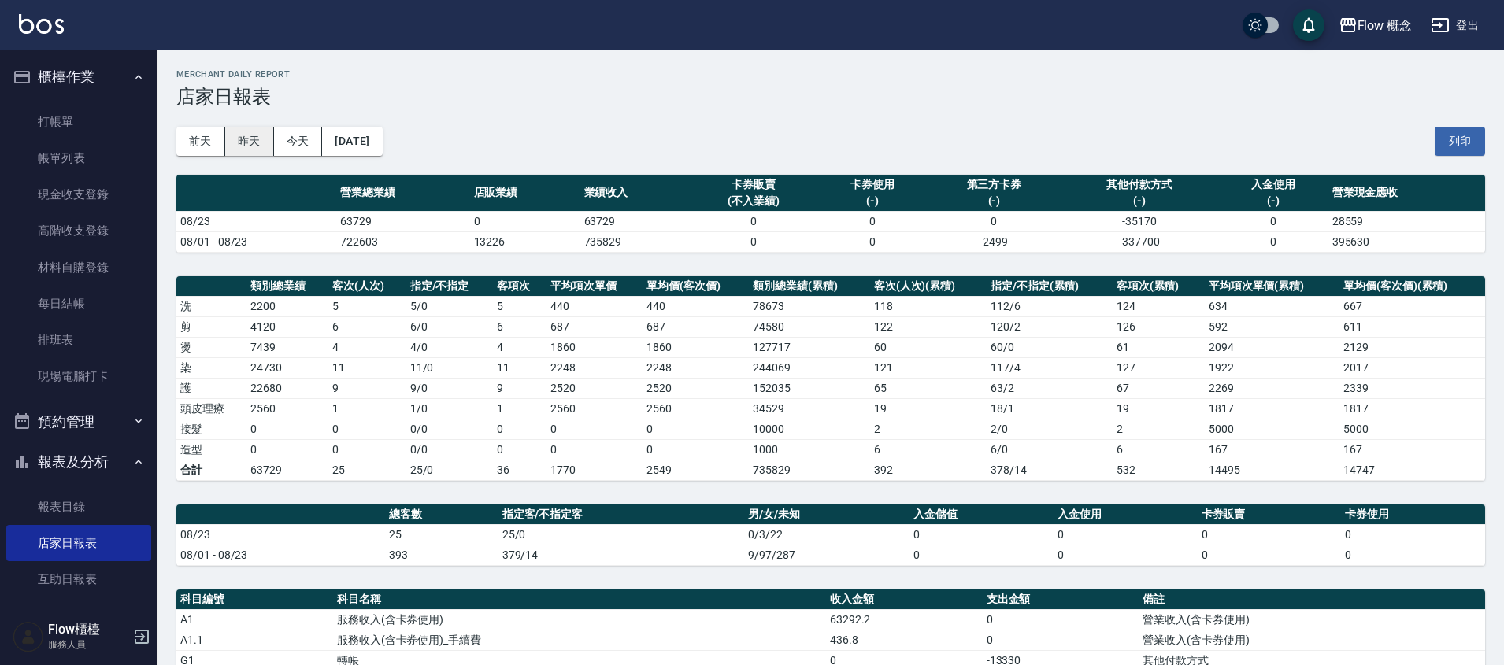
click at [250, 151] on button "昨天" at bounding box center [249, 141] width 49 height 29
click at [191, 150] on button "前天" at bounding box center [200, 141] width 49 height 29
click at [254, 144] on button "昨天" at bounding box center [249, 141] width 49 height 29
click at [209, 149] on button "前天" at bounding box center [200, 141] width 49 height 29
click at [236, 146] on button "昨天" at bounding box center [249, 141] width 49 height 29
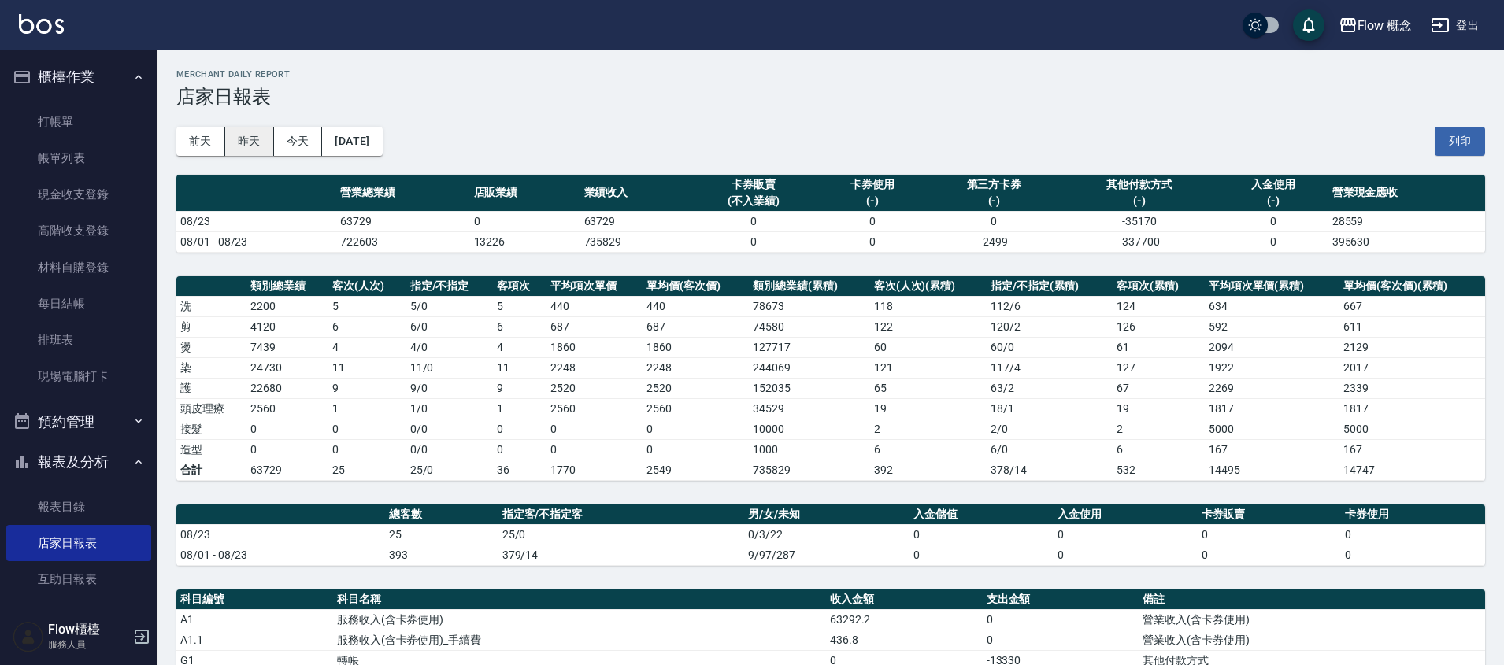
click at [236, 146] on button "昨天" at bounding box center [249, 141] width 49 height 29
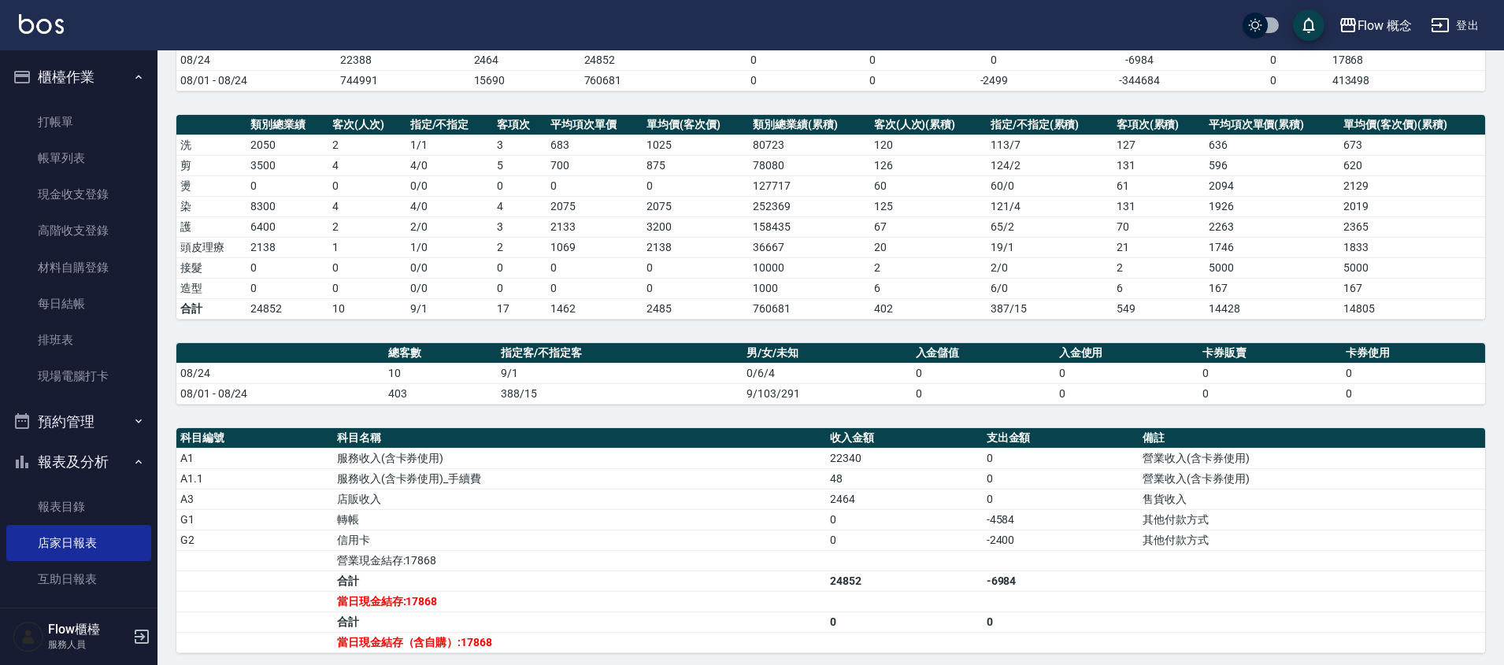
scroll to position [325, 0]
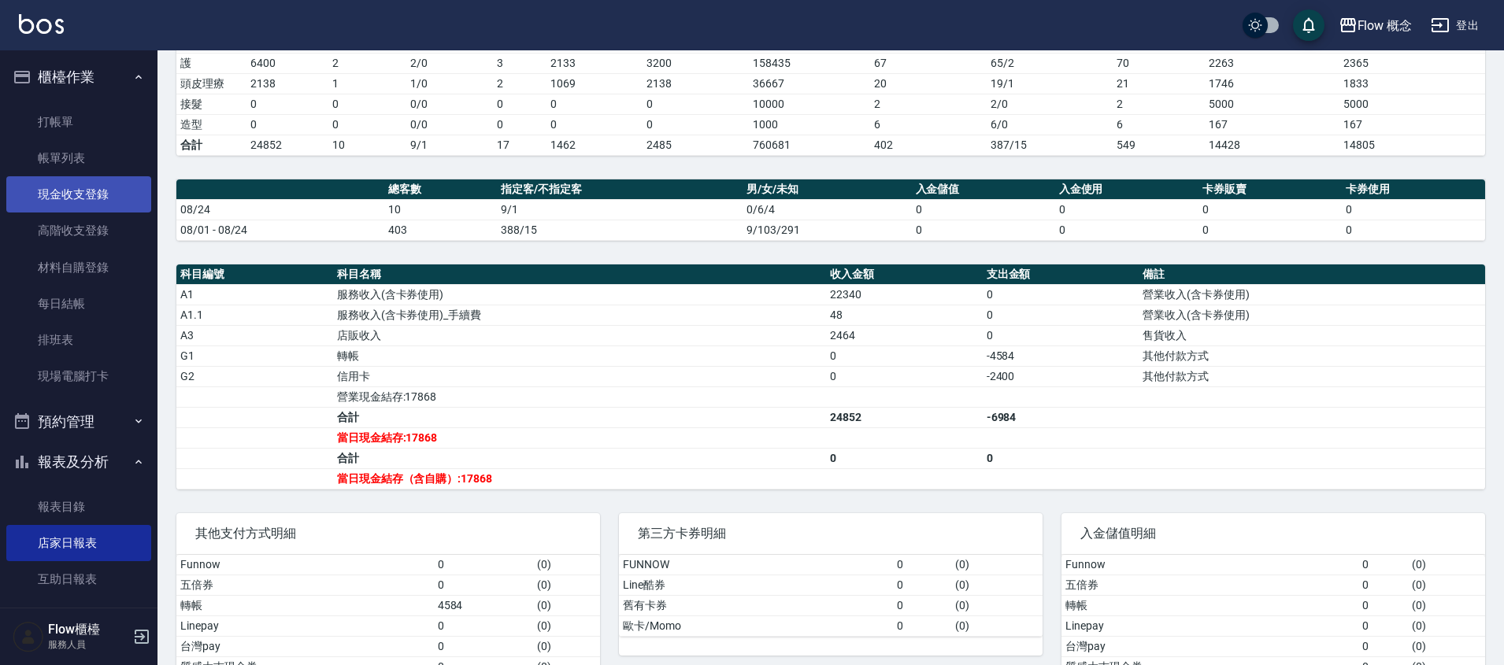
click at [92, 191] on link "現金收支登錄" at bounding box center [78, 194] width 145 height 36
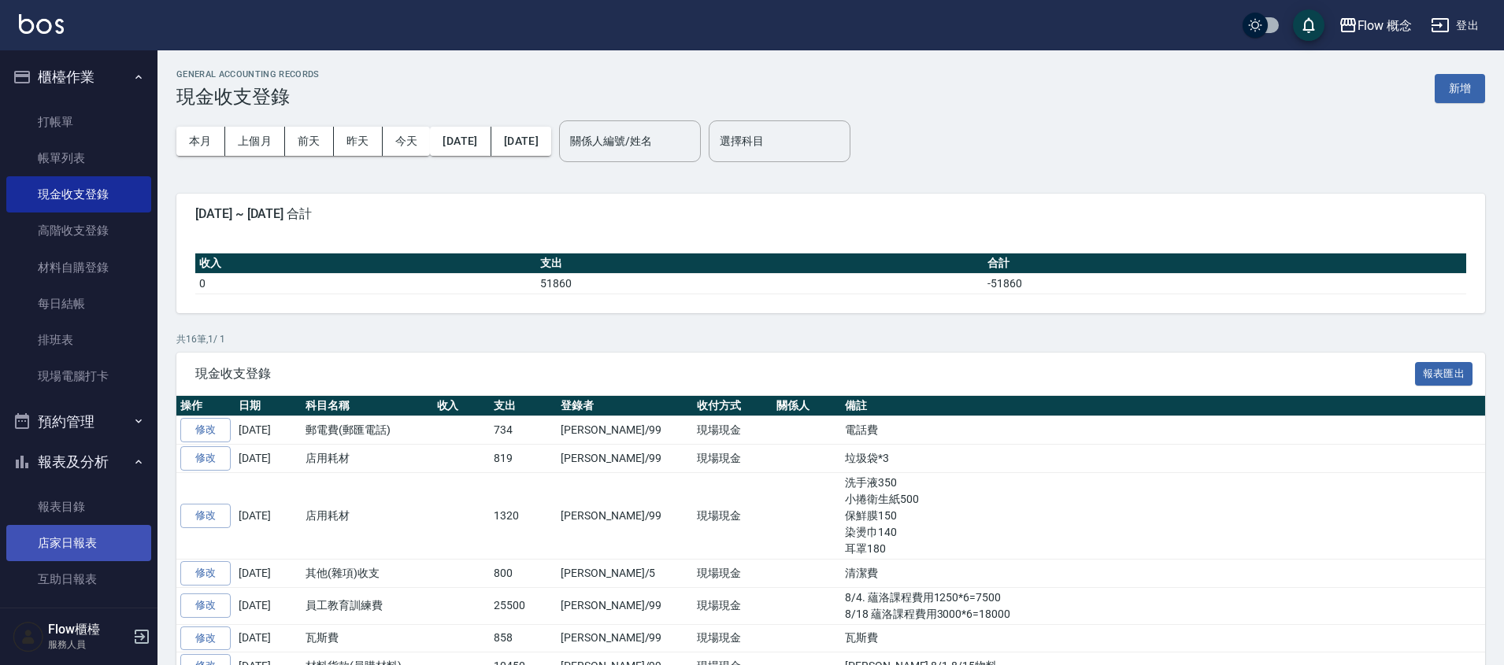
click at [93, 556] on link "店家日報表" at bounding box center [78, 543] width 145 height 36
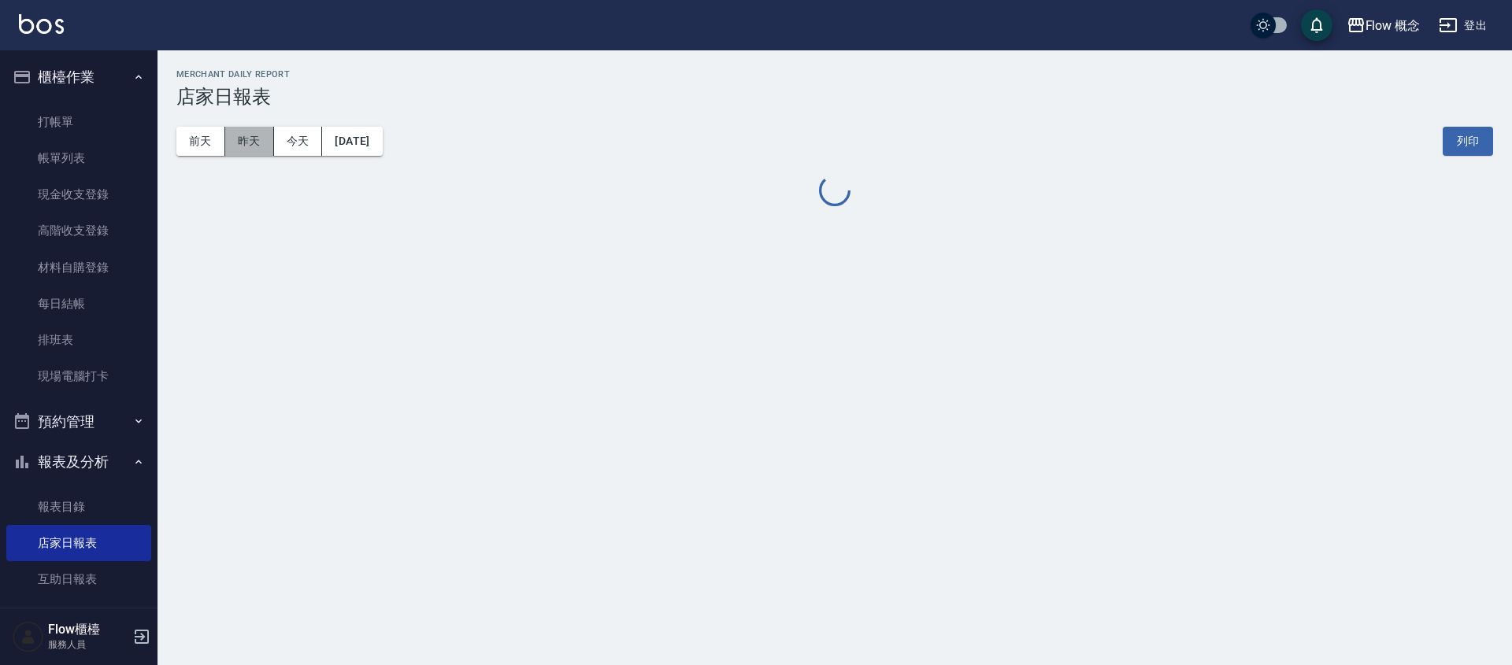
click at [250, 143] on button "昨天" at bounding box center [249, 141] width 49 height 29
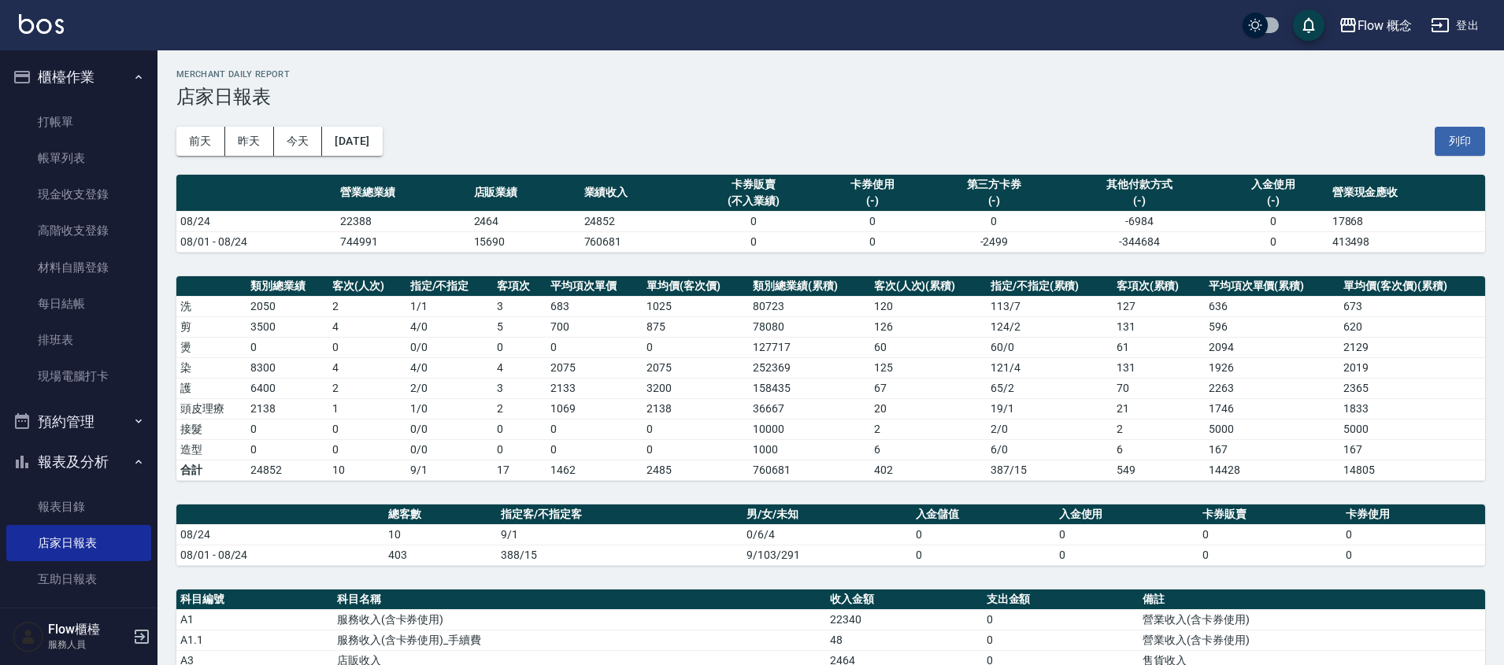
scroll to position [396, 0]
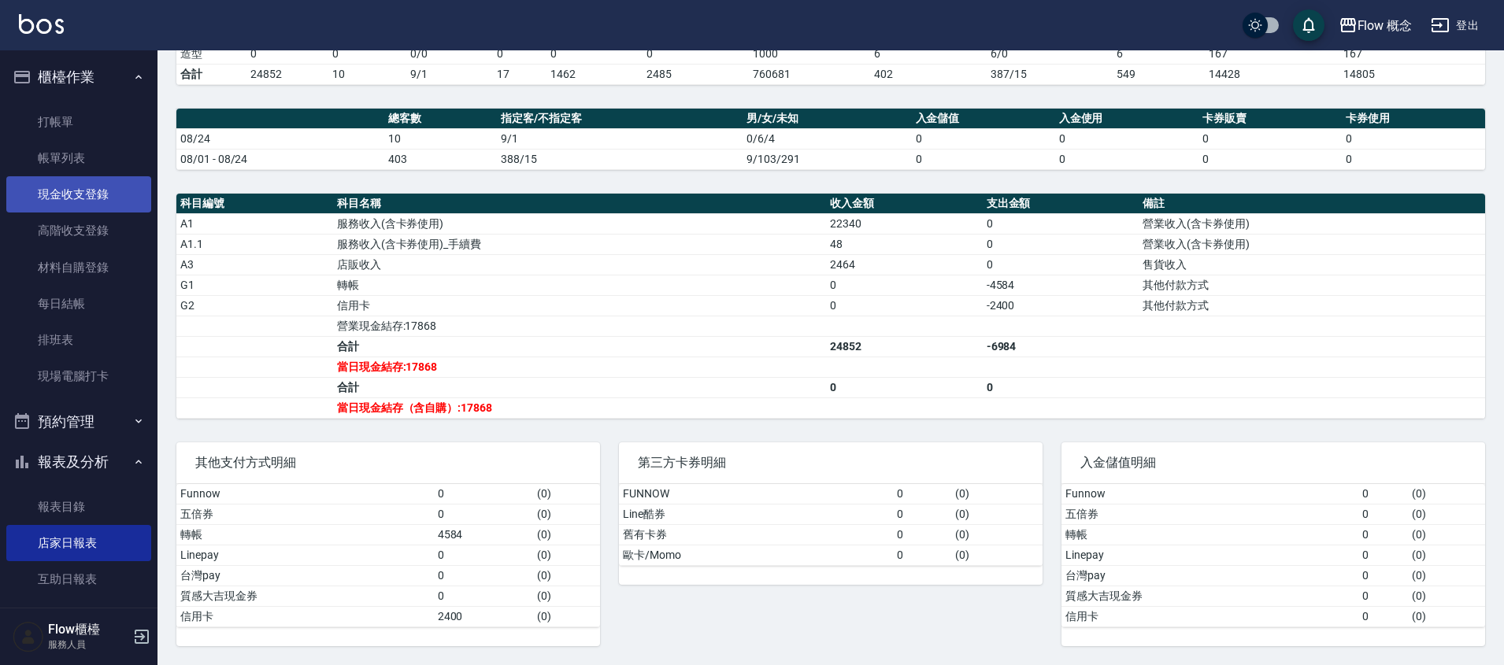
click at [91, 203] on link "現金收支登錄" at bounding box center [78, 194] width 145 height 36
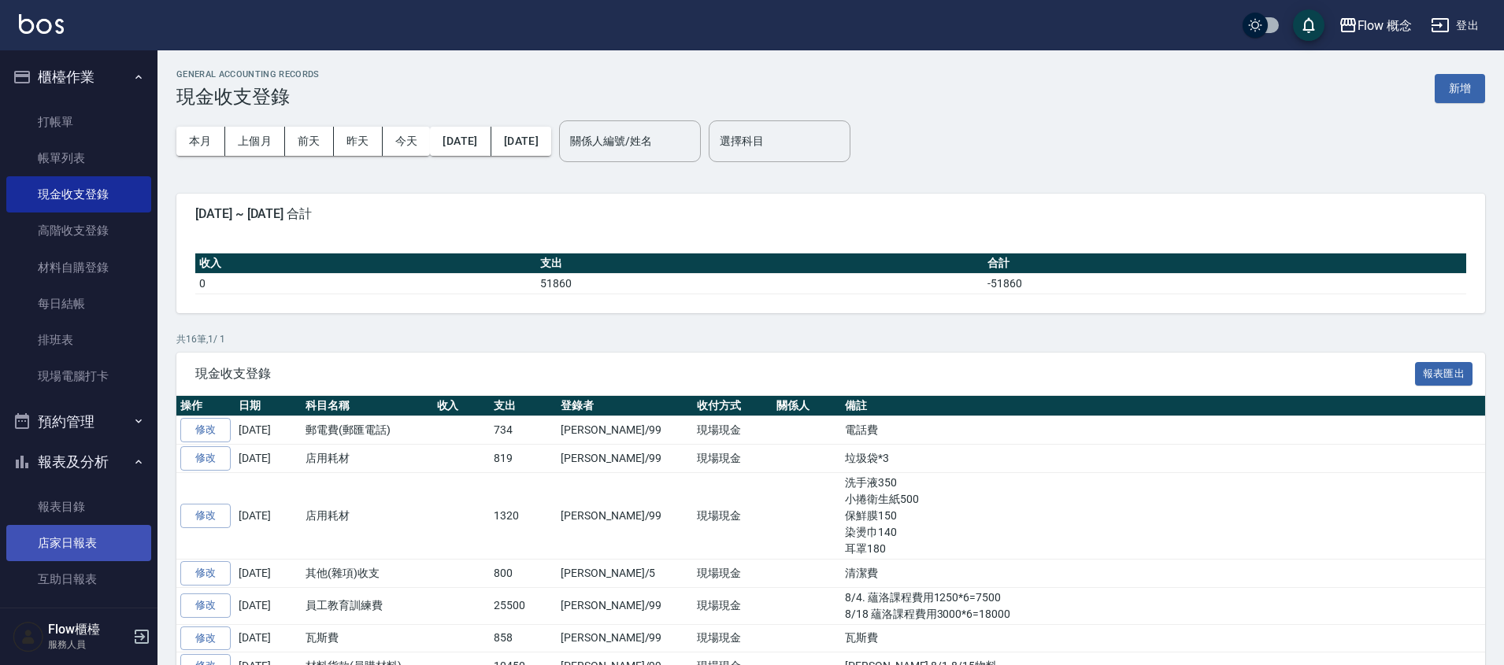
click at [70, 533] on link "店家日報表" at bounding box center [78, 543] width 145 height 36
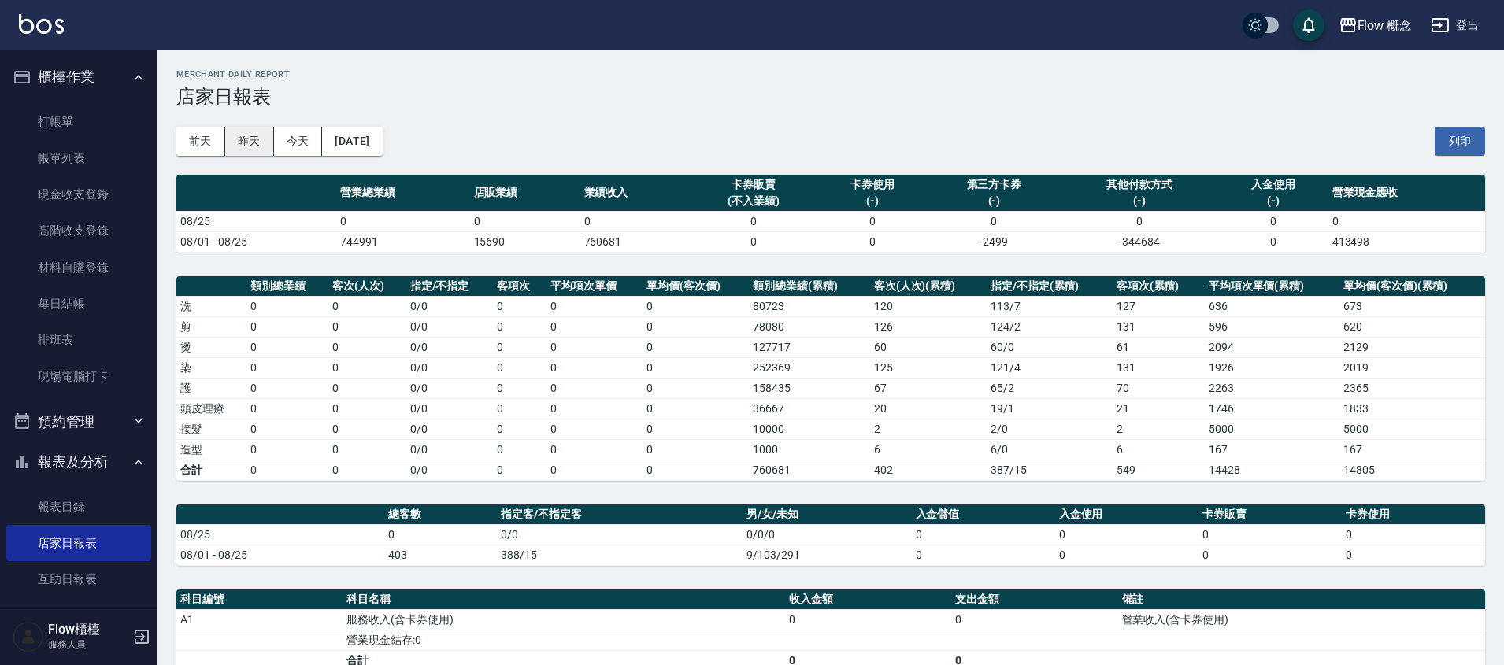
click at [234, 139] on button "昨天" at bounding box center [249, 141] width 49 height 29
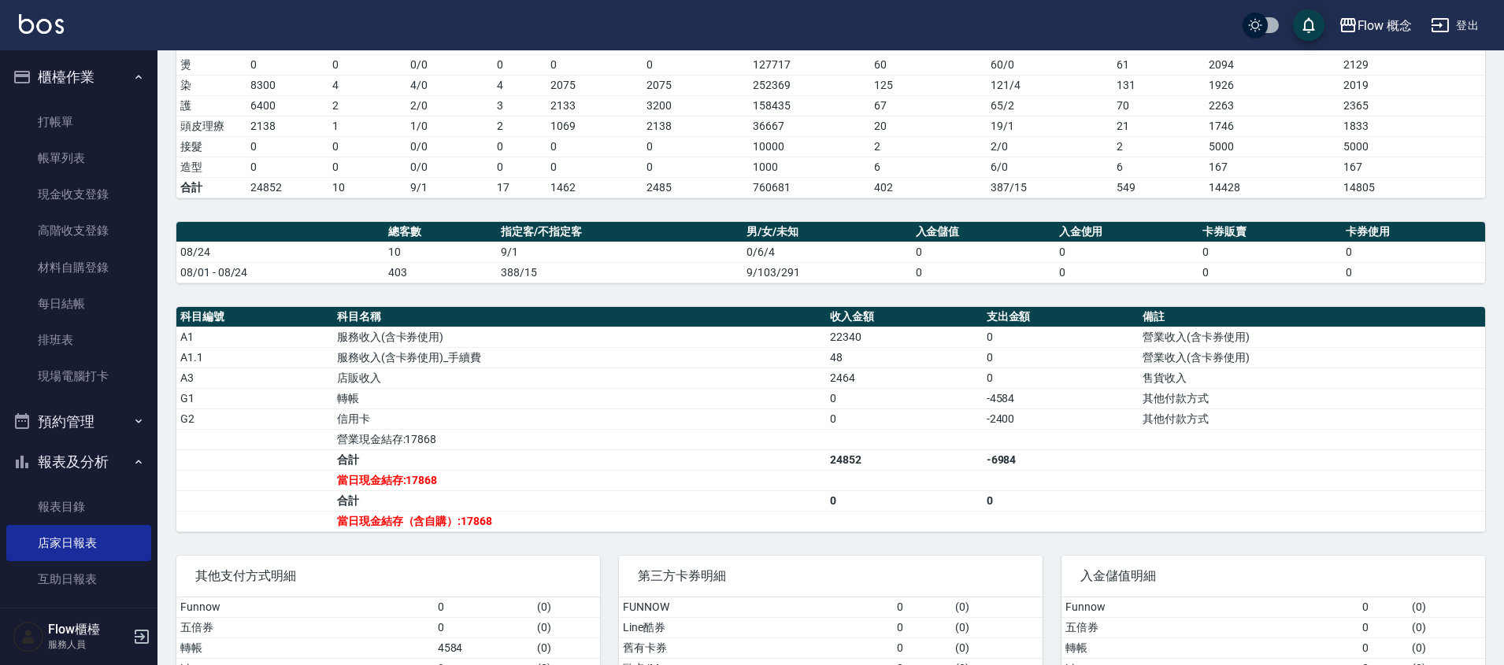
scroll to position [396, 0]
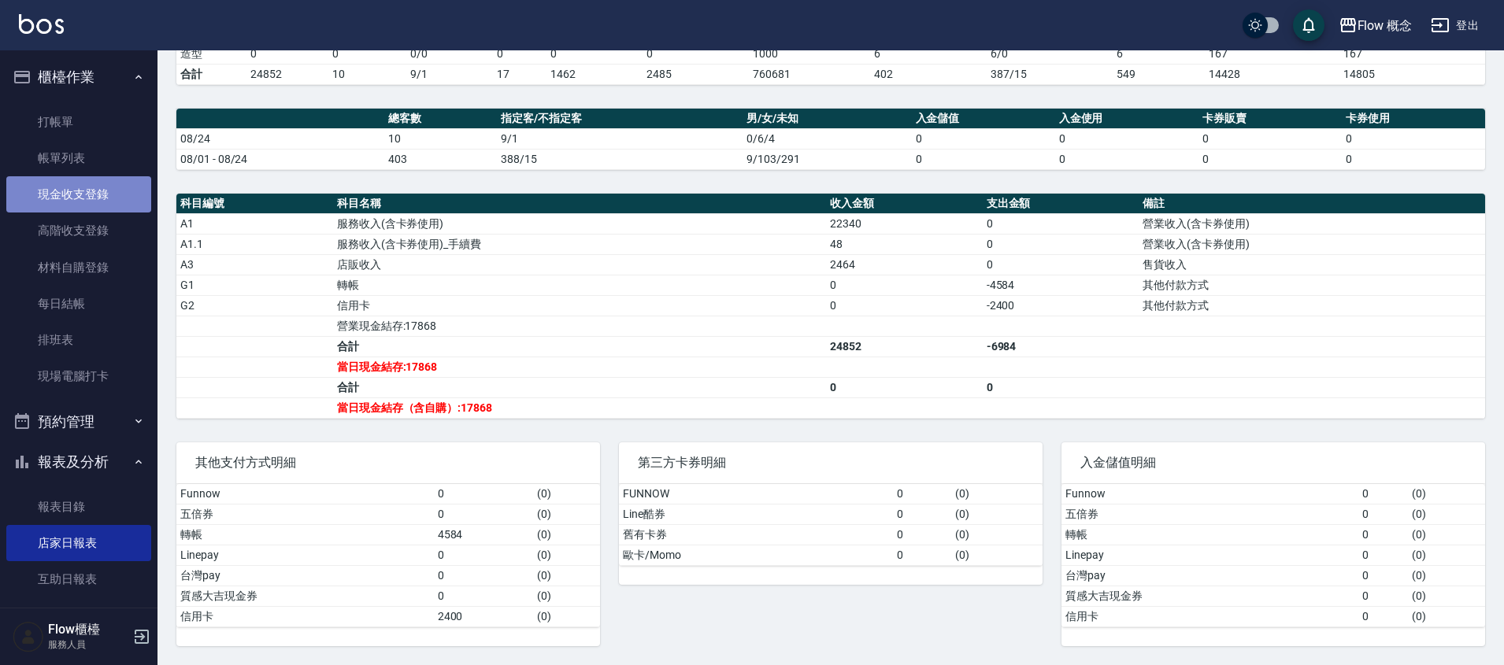
click at [120, 197] on link "現金收支登錄" at bounding box center [78, 194] width 145 height 36
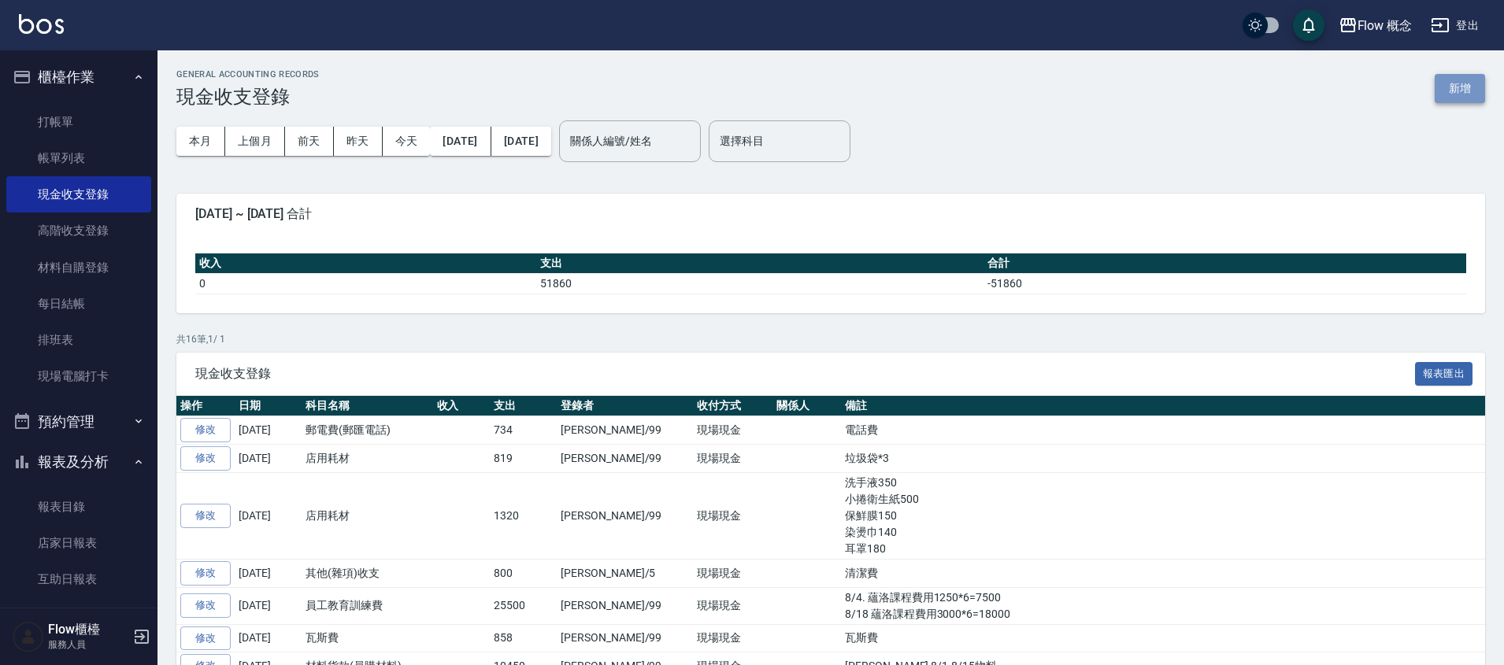
click at [1464, 94] on button "新增" at bounding box center [1460, 88] width 50 height 29
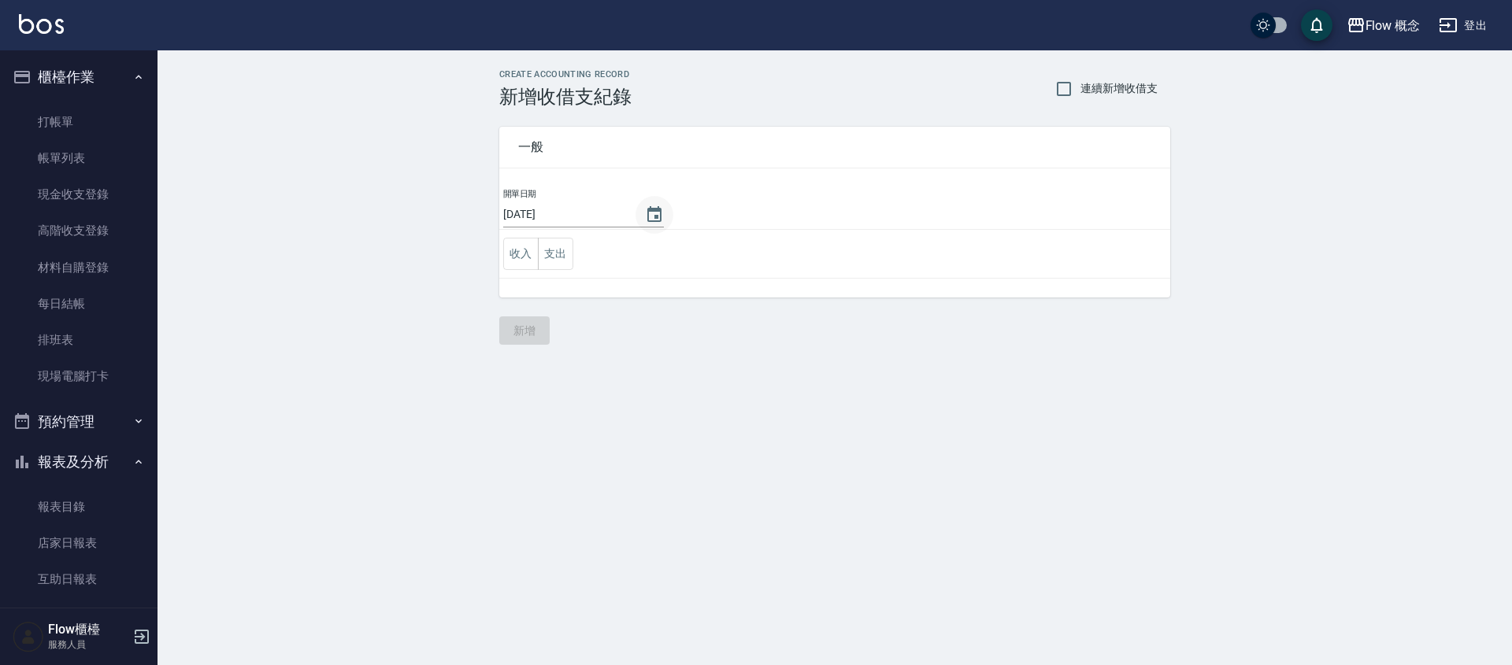
click at [645, 211] on icon "Choose date, selected date is 2025-08-25" at bounding box center [654, 215] width 19 height 19
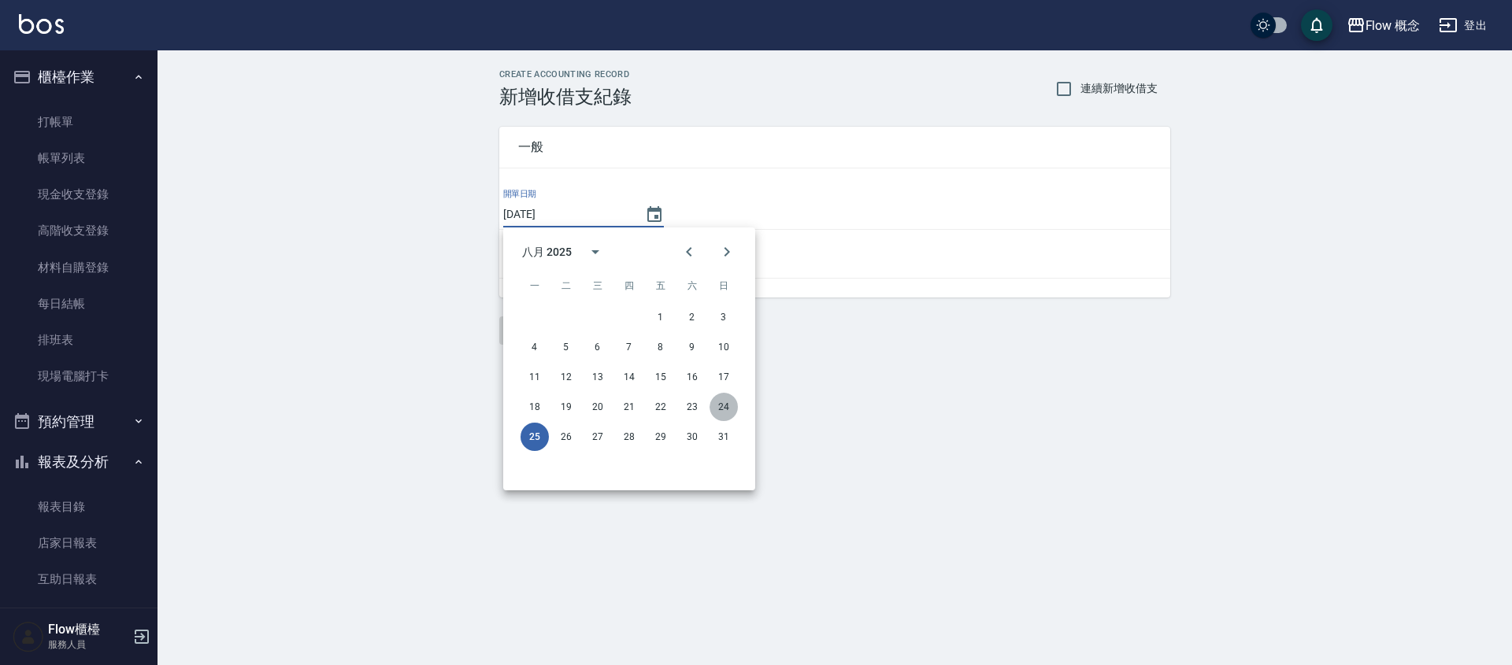
click at [719, 409] on button "24" at bounding box center [723, 407] width 28 height 28
type input "[DATE]"
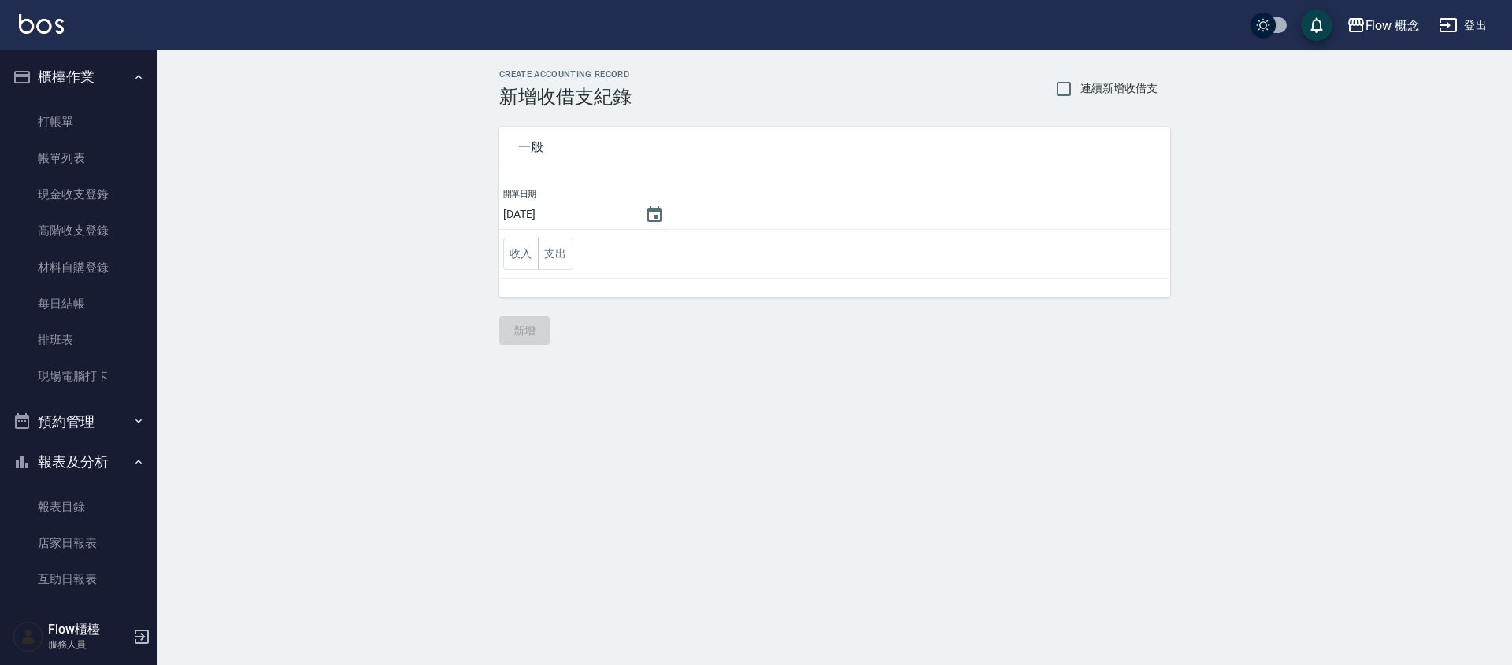
click at [562, 272] on td "收入 支出" at bounding box center [834, 254] width 671 height 49
click at [561, 265] on button "支出" at bounding box center [555, 254] width 35 height 32
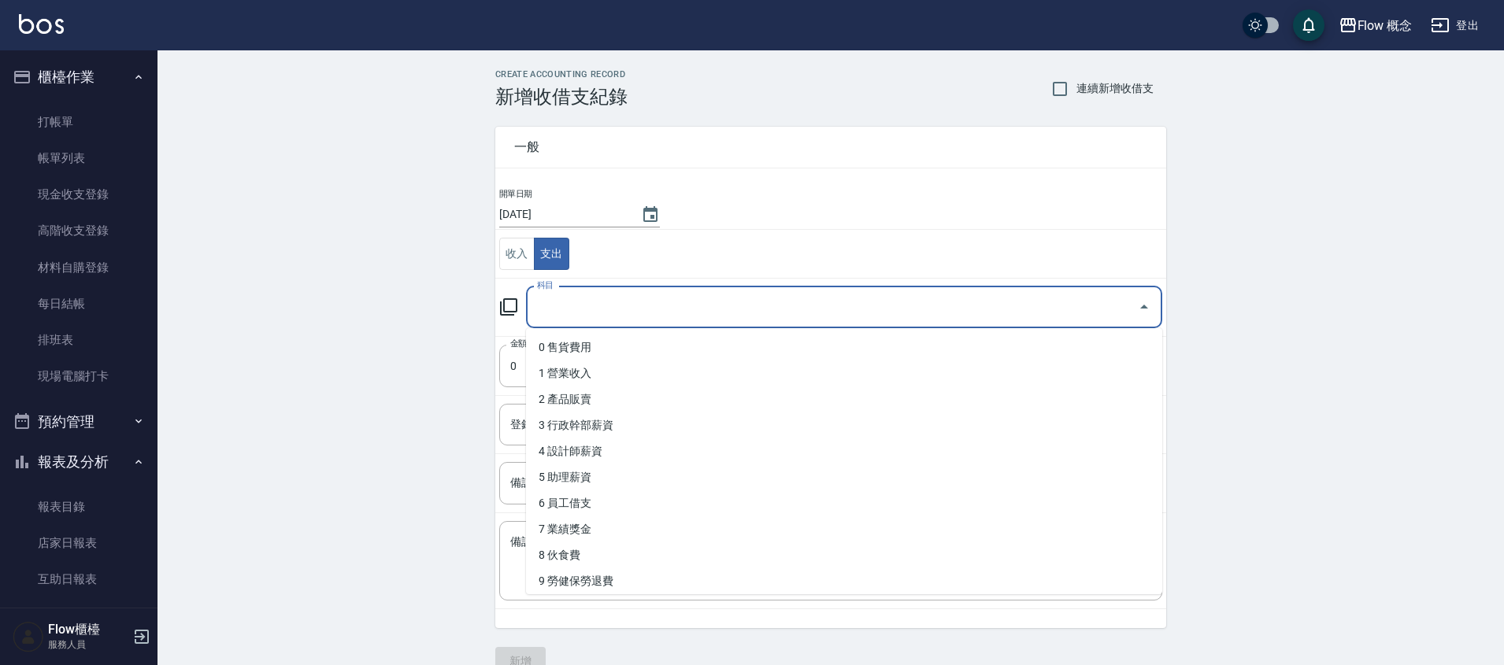
click at [597, 305] on input "科目" at bounding box center [832, 308] width 598 height 28
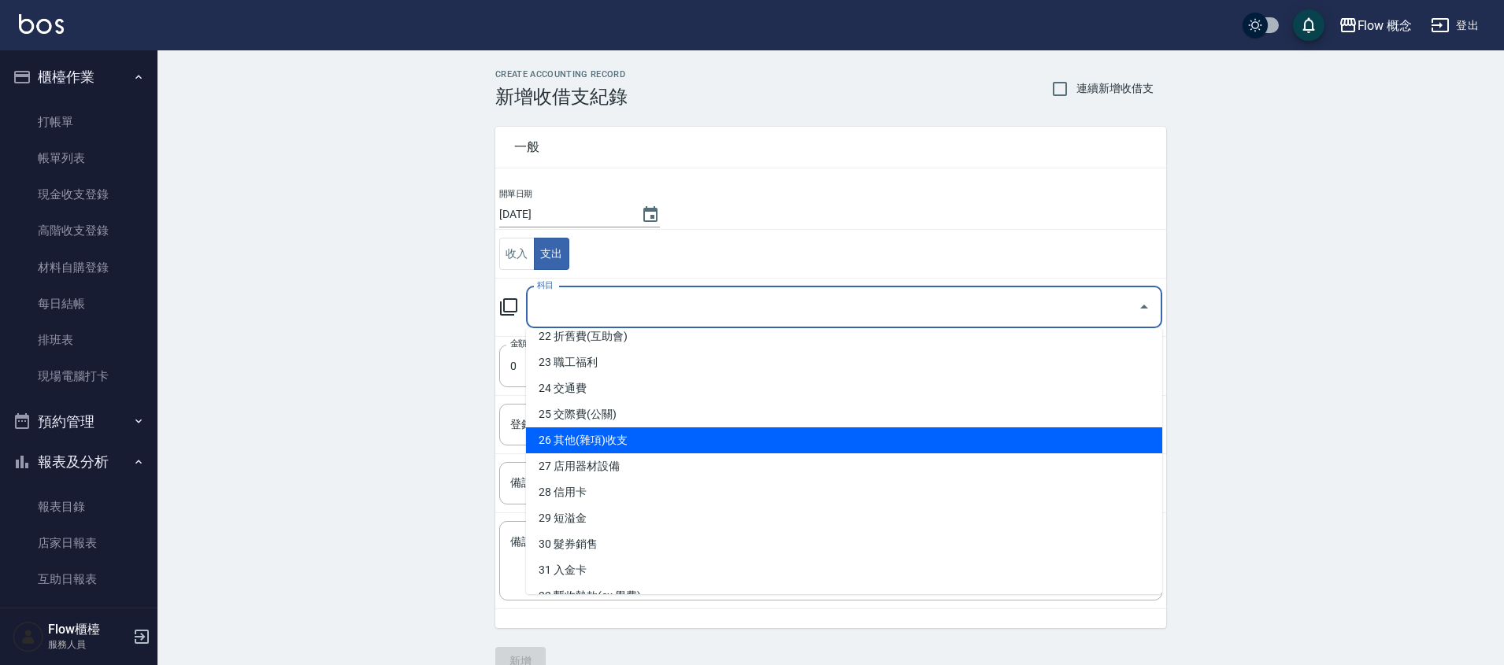
scroll to position [262, 0]
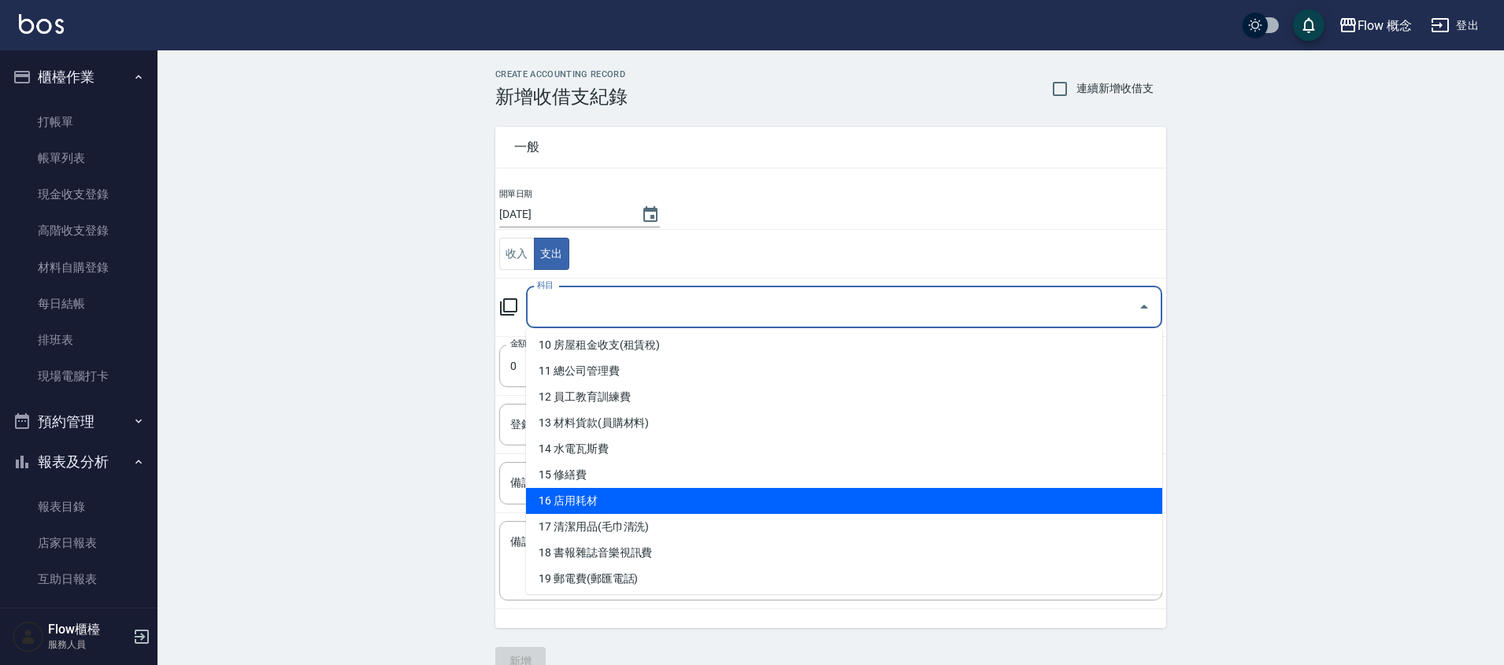
click at [617, 496] on li "16 店用耗材" at bounding box center [844, 501] width 636 height 26
type input "16 店用耗材"
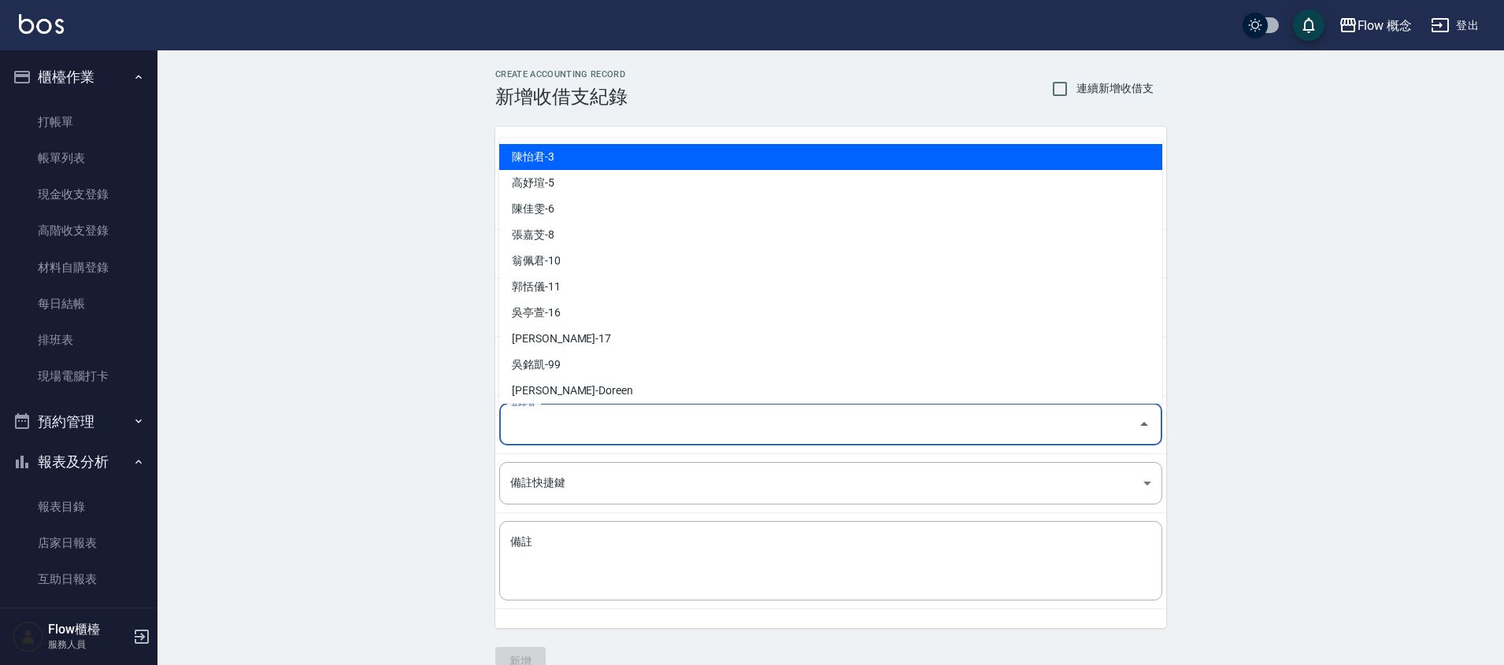
click at [570, 430] on input "登錄者" at bounding box center [818, 425] width 625 height 28
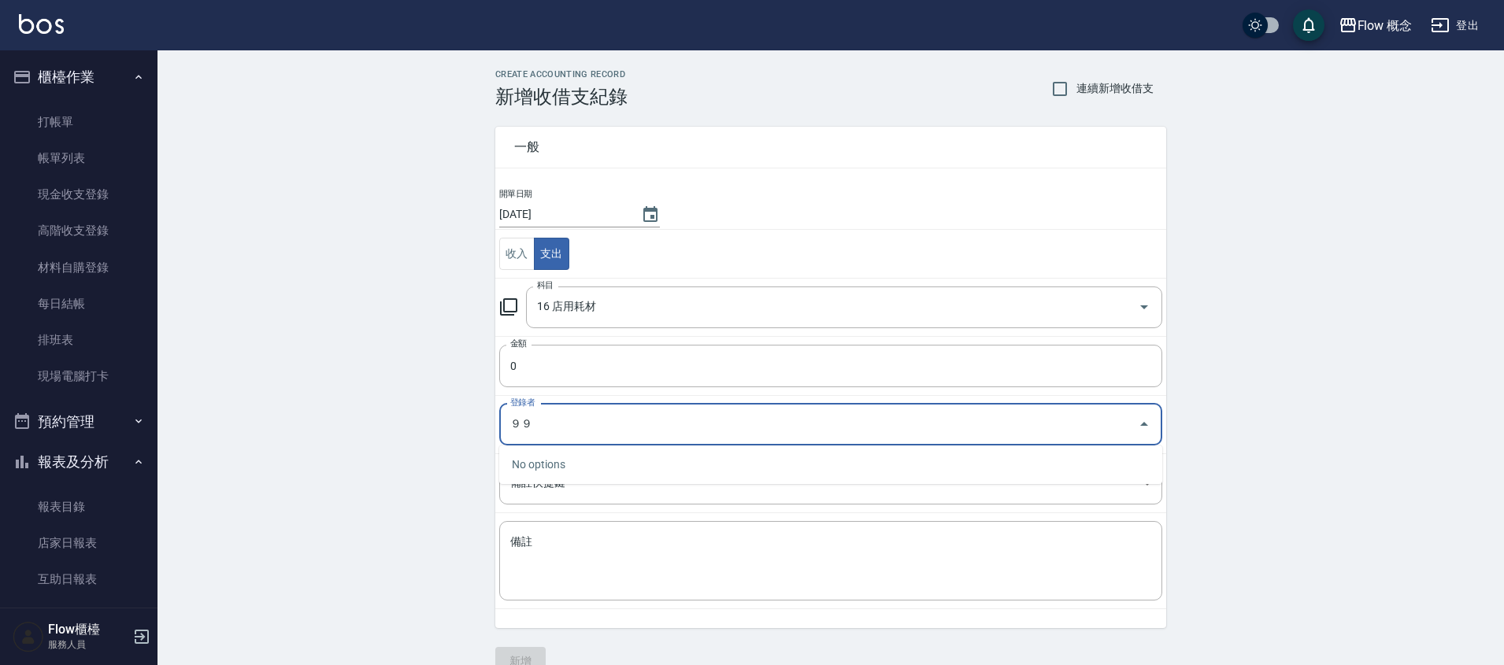
type input "９"
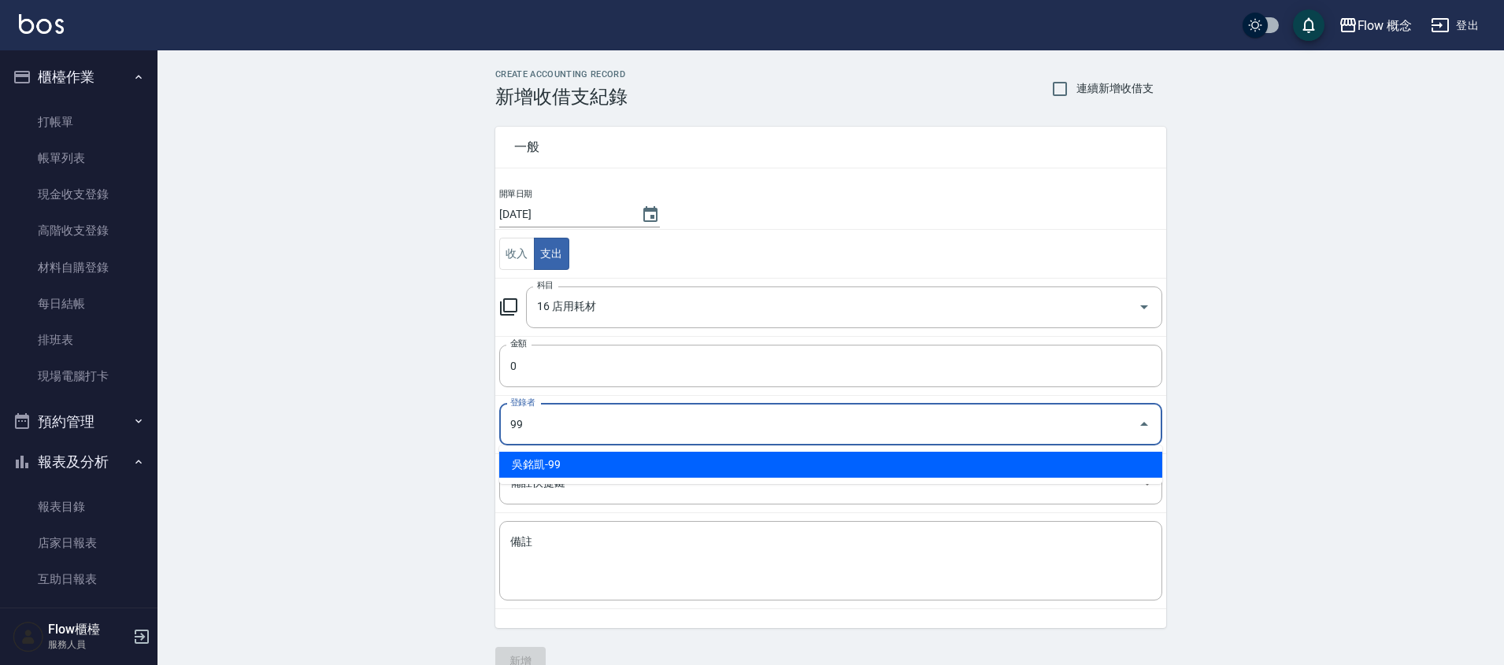
type input "吳銘凱-99"
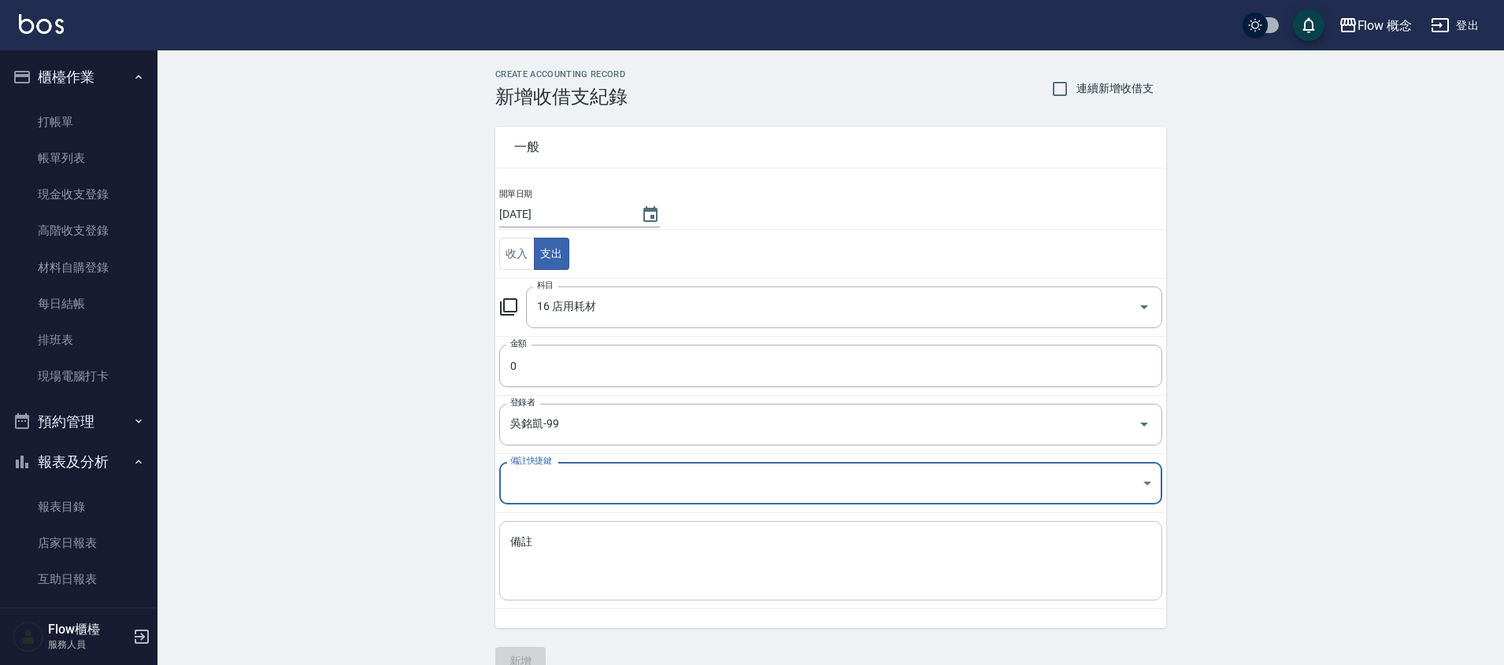
click at [584, 558] on textarea "備註" at bounding box center [830, 562] width 641 height 54
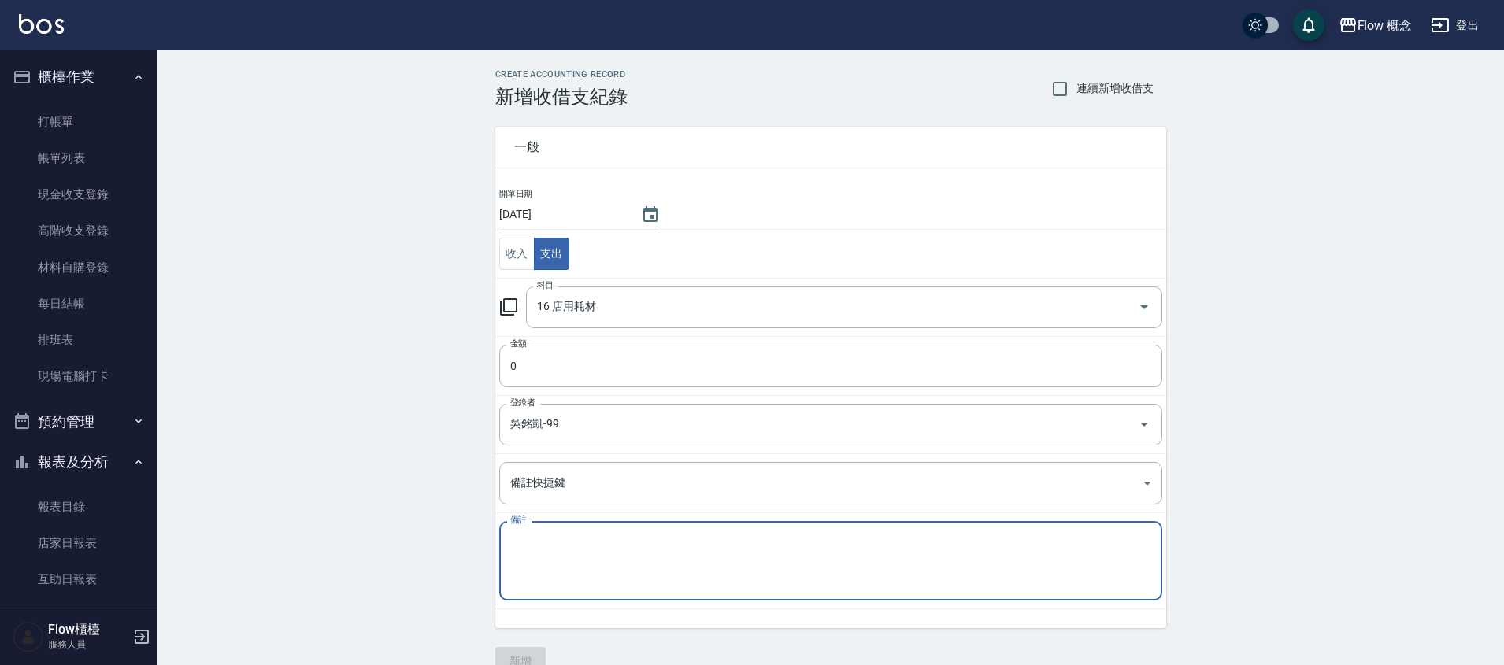
type textarea "x"
type textarea "客人零食 棉花棒+盒子 電池 濾網"
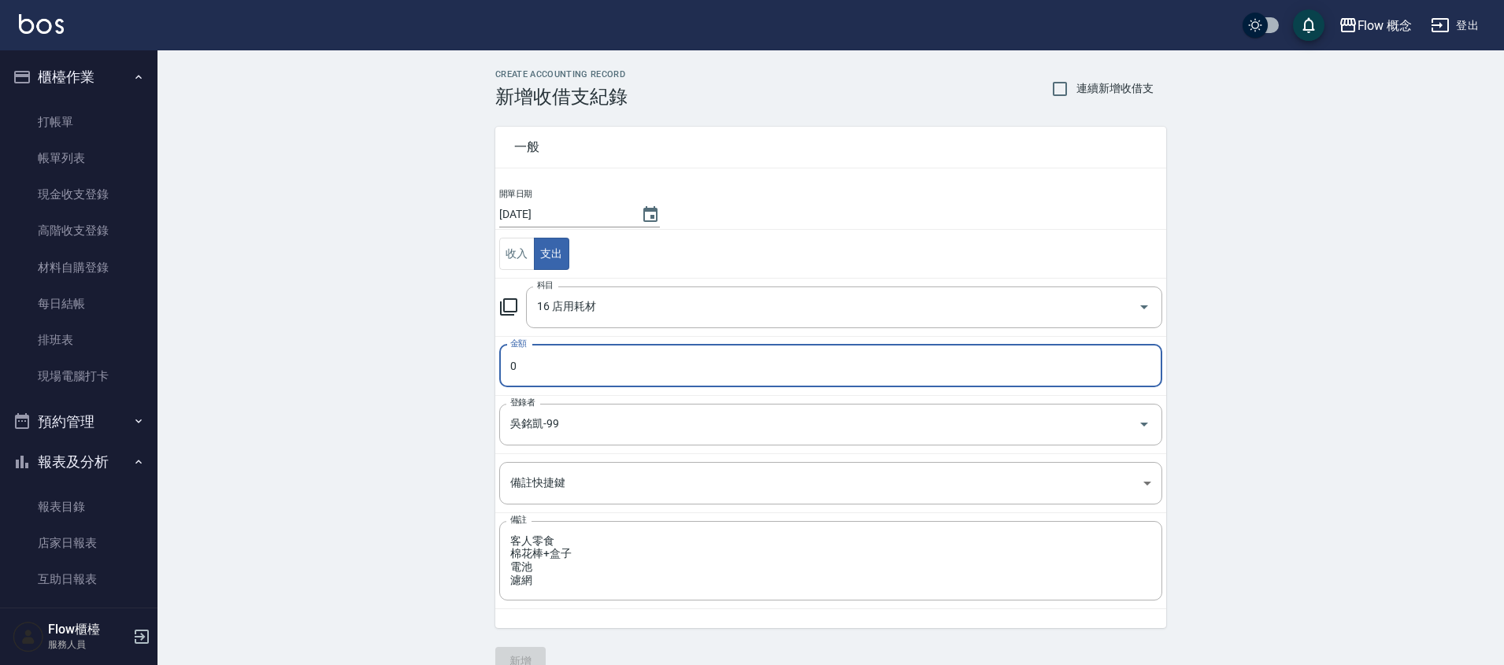
click at [534, 368] on input "0" at bounding box center [830, 366] width 663 height 43
type input "1565"
click at [532, 649] on button "新增" at bounding box center [520, 661] width 50 height 29
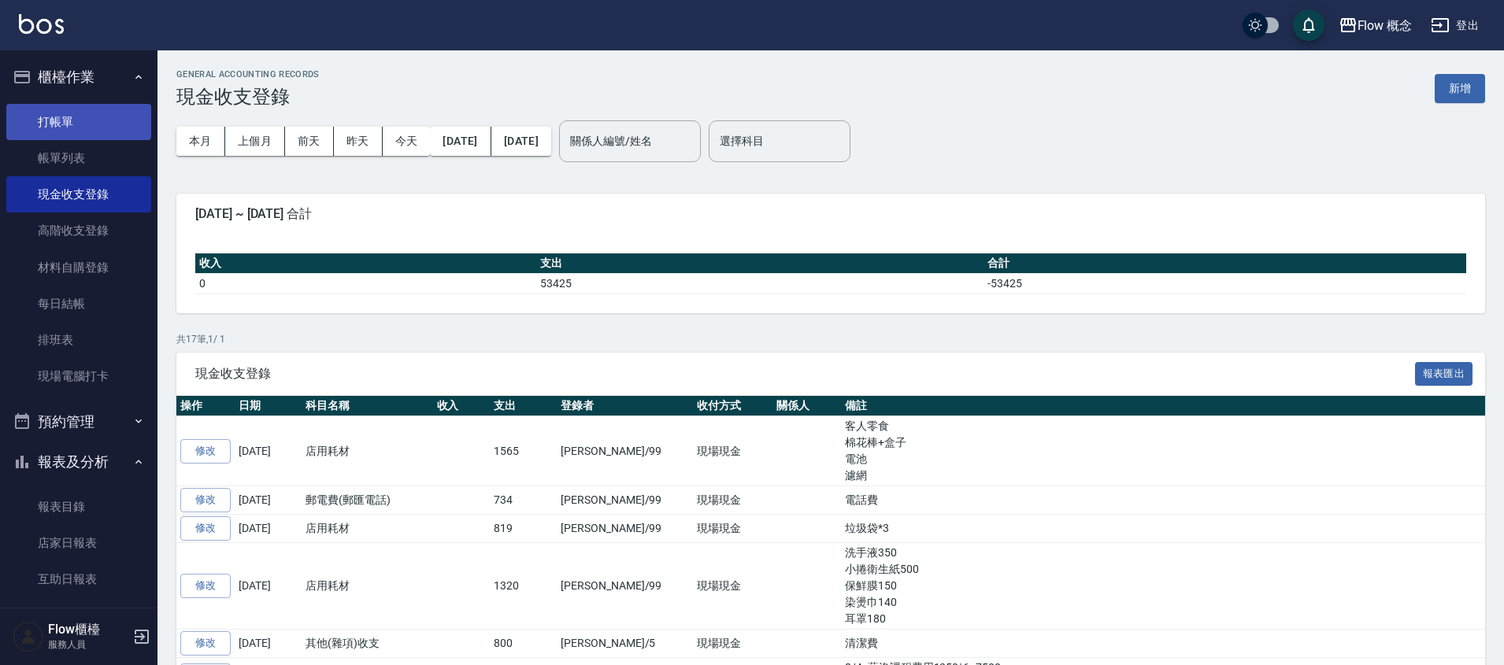
click at [70, 117] on link "打帳單" at bounding box center [78, 122] width 145 height 36
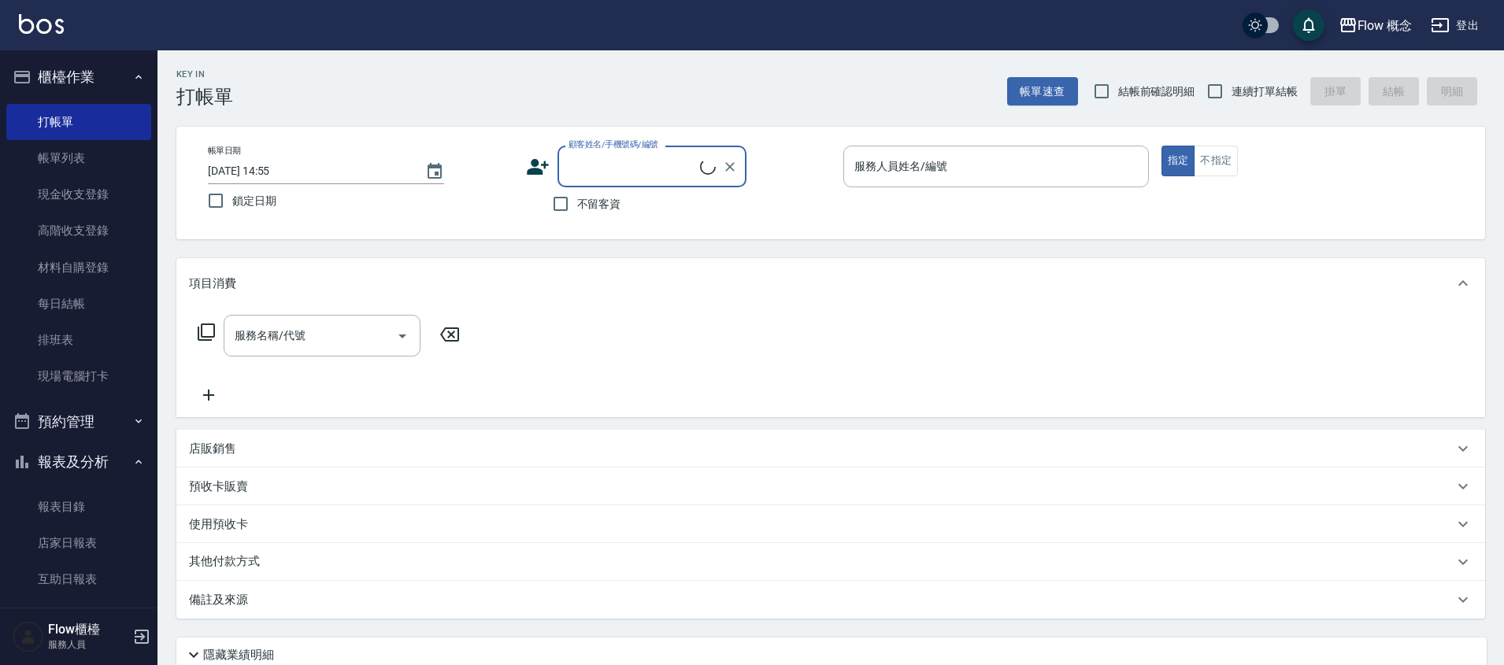
click at [132, 460] on icon "button" at bounding box center [138, 462] width 13 height 13
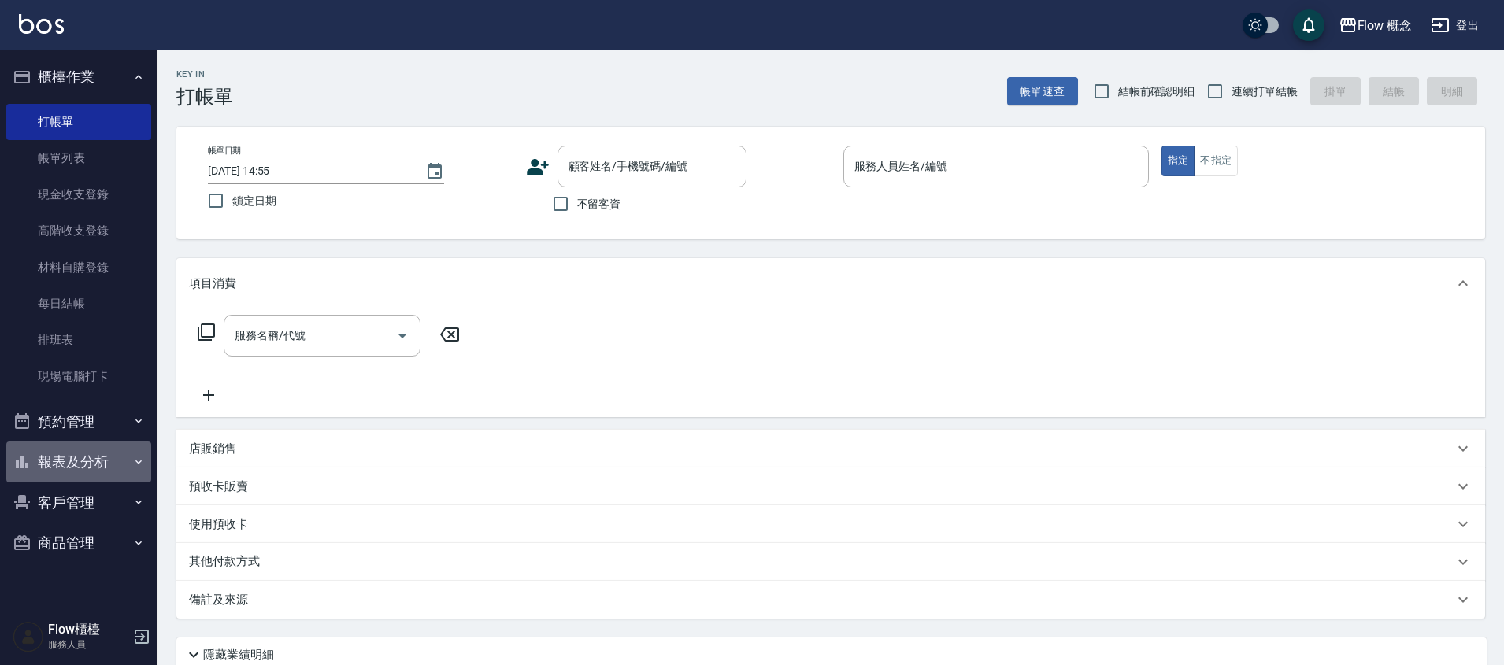
click at [89, 456] on button "報表及分析" at bounding box center [78, 462] width 145 height 41
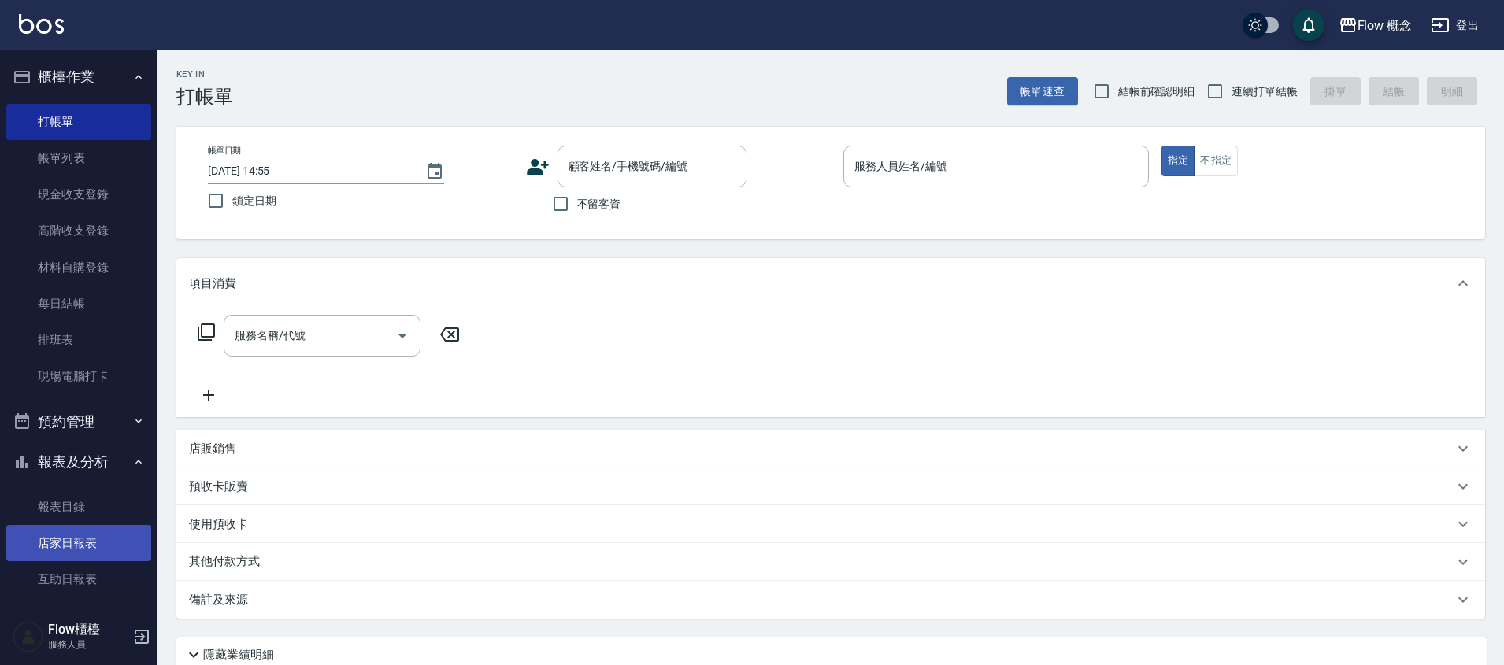
click at [89, 536] on link "店家日報表" at bounding box center [78, 543] width 145 height 36
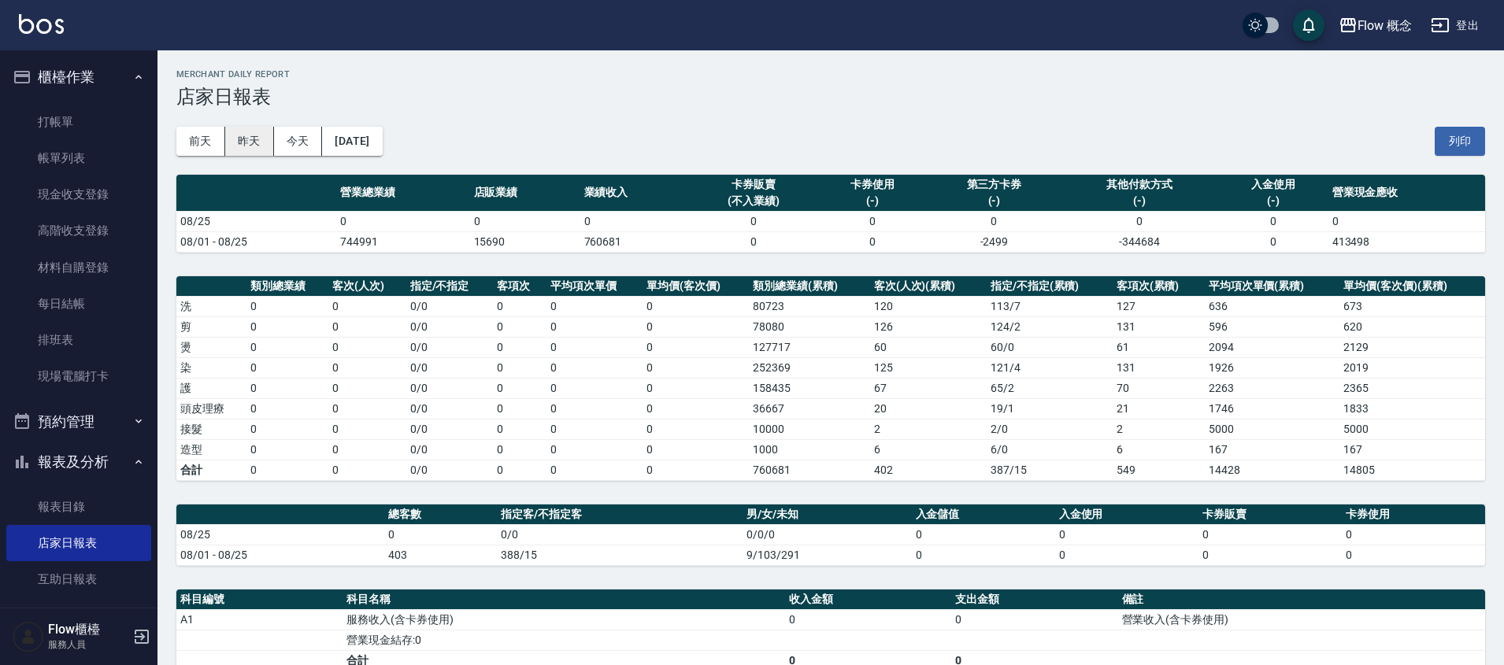
click at [244, 142] on button "昨天" at bounding box center [249, 141] width 49 height 29
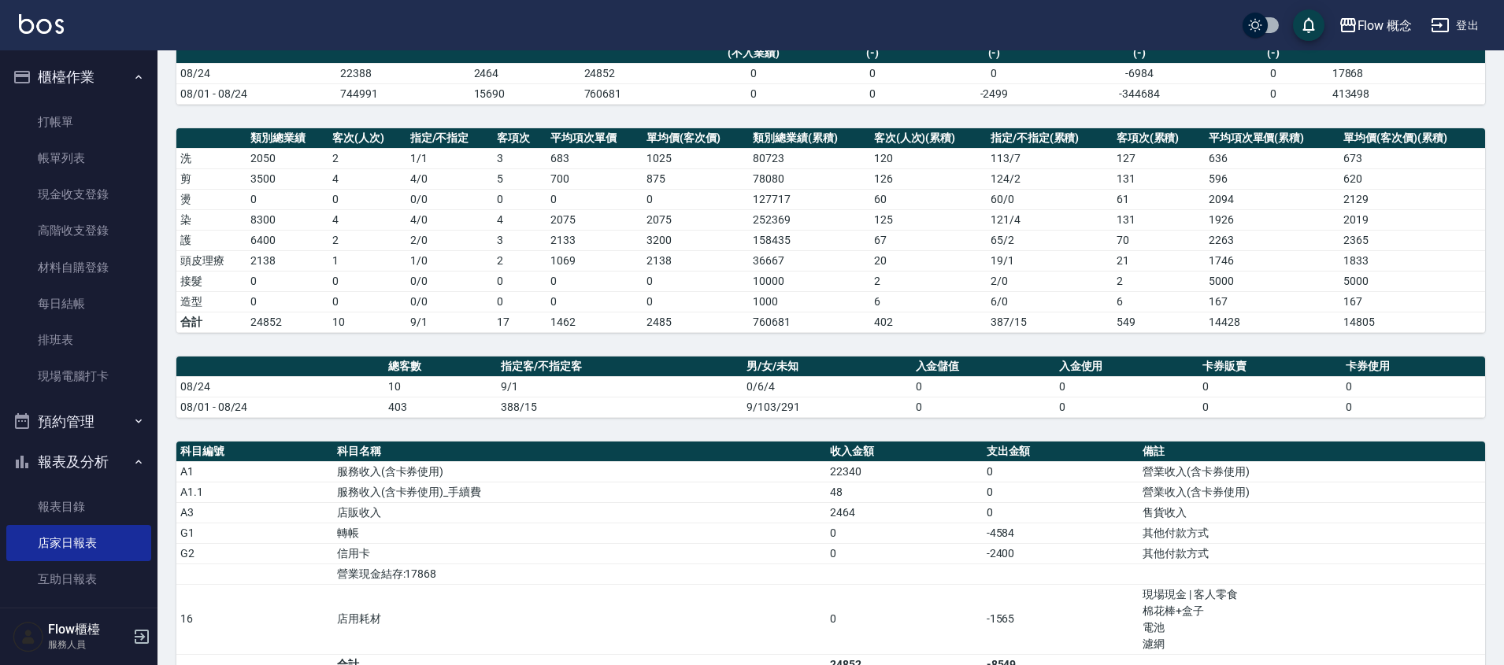
scroll to position [317, 0]
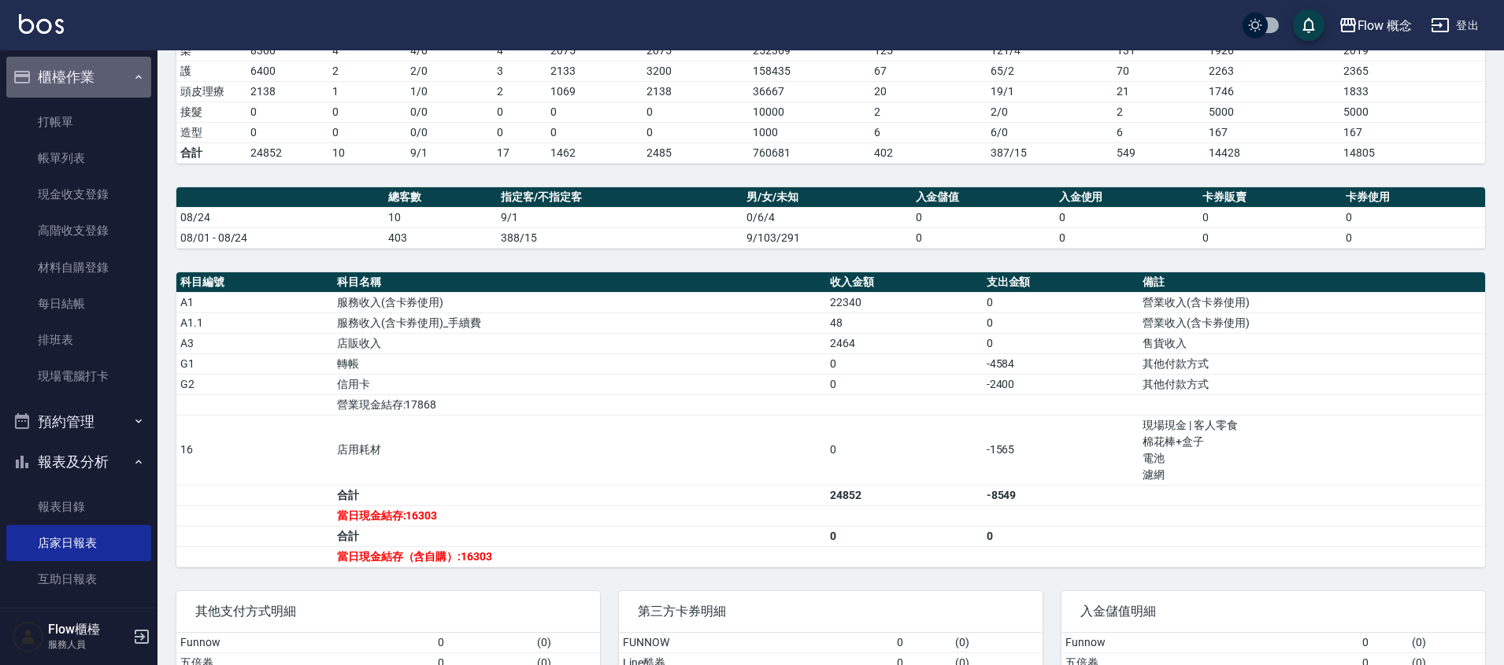
click at [108, 87] on button "櫃檯作業" at bounding box center [78, 77] width 145 height 41
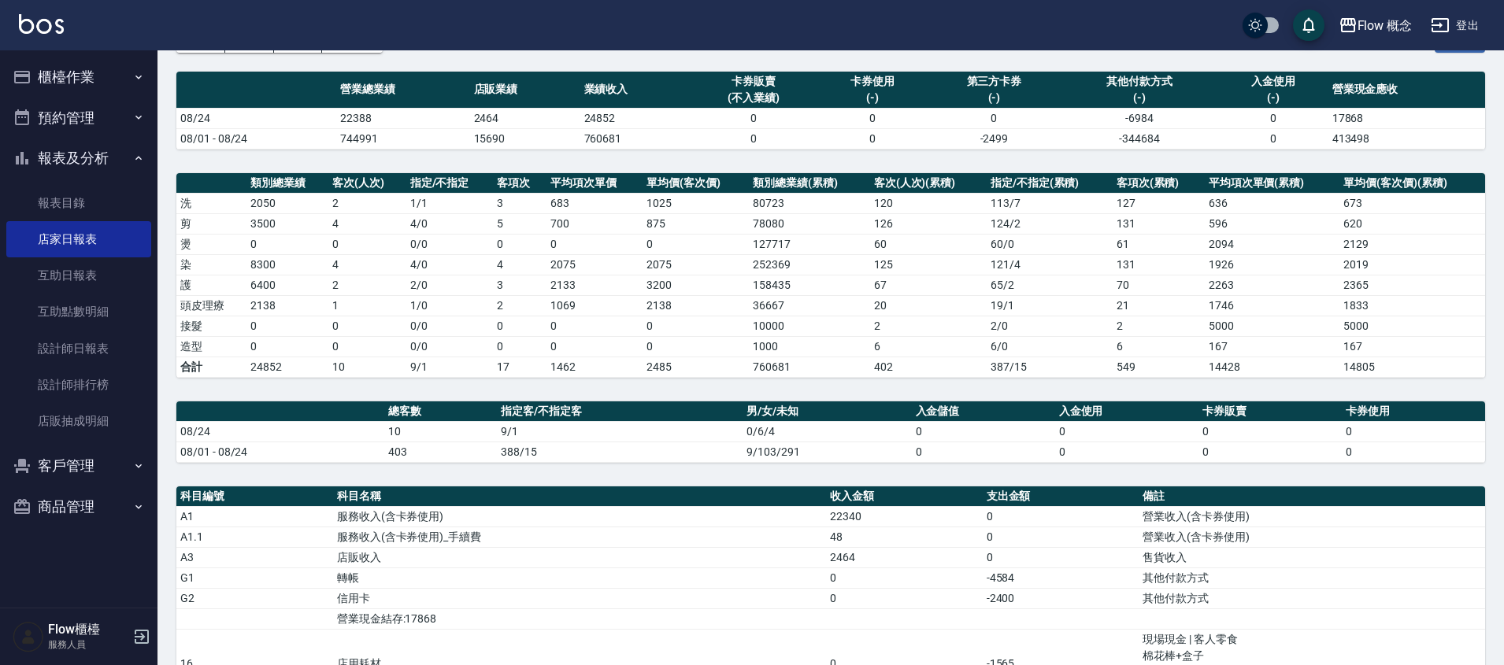
scroll to position [0, 0]
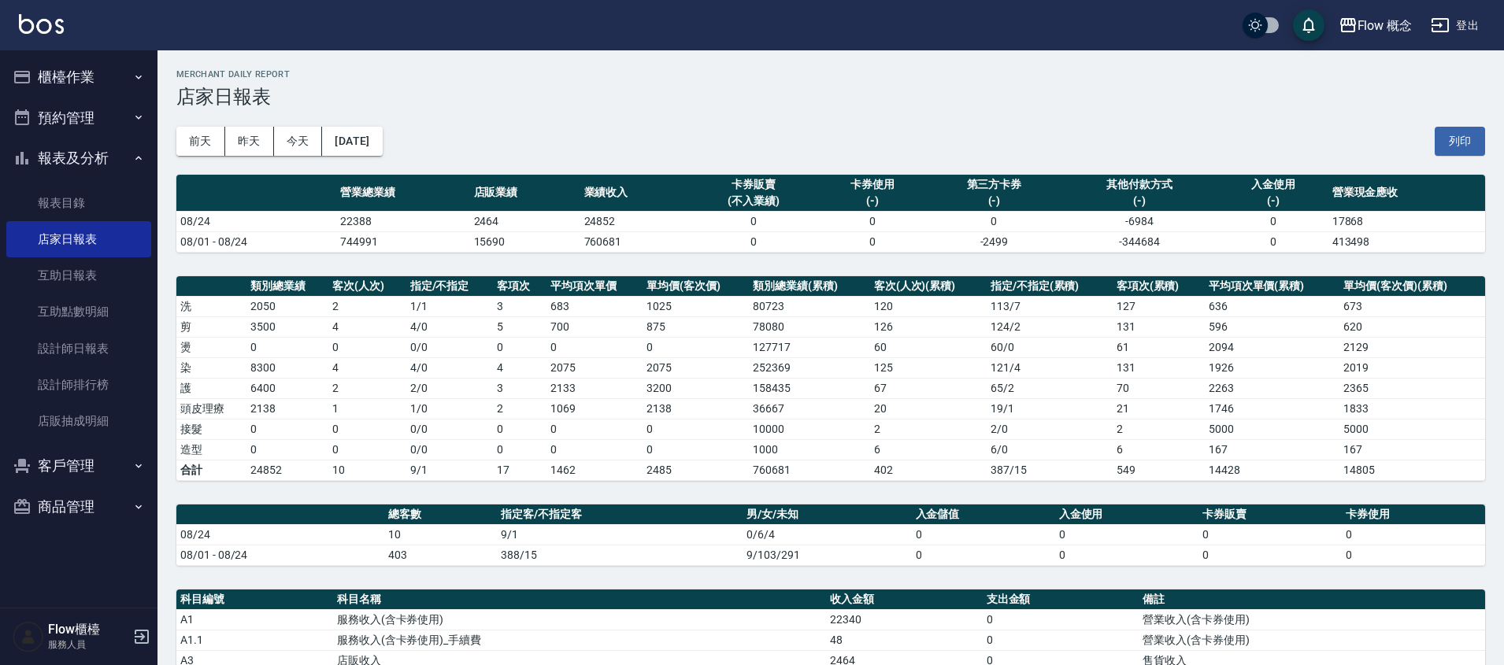
click at [114, 157] on button "報表及分析" at bounding box center [78, 158] width 145 height 41
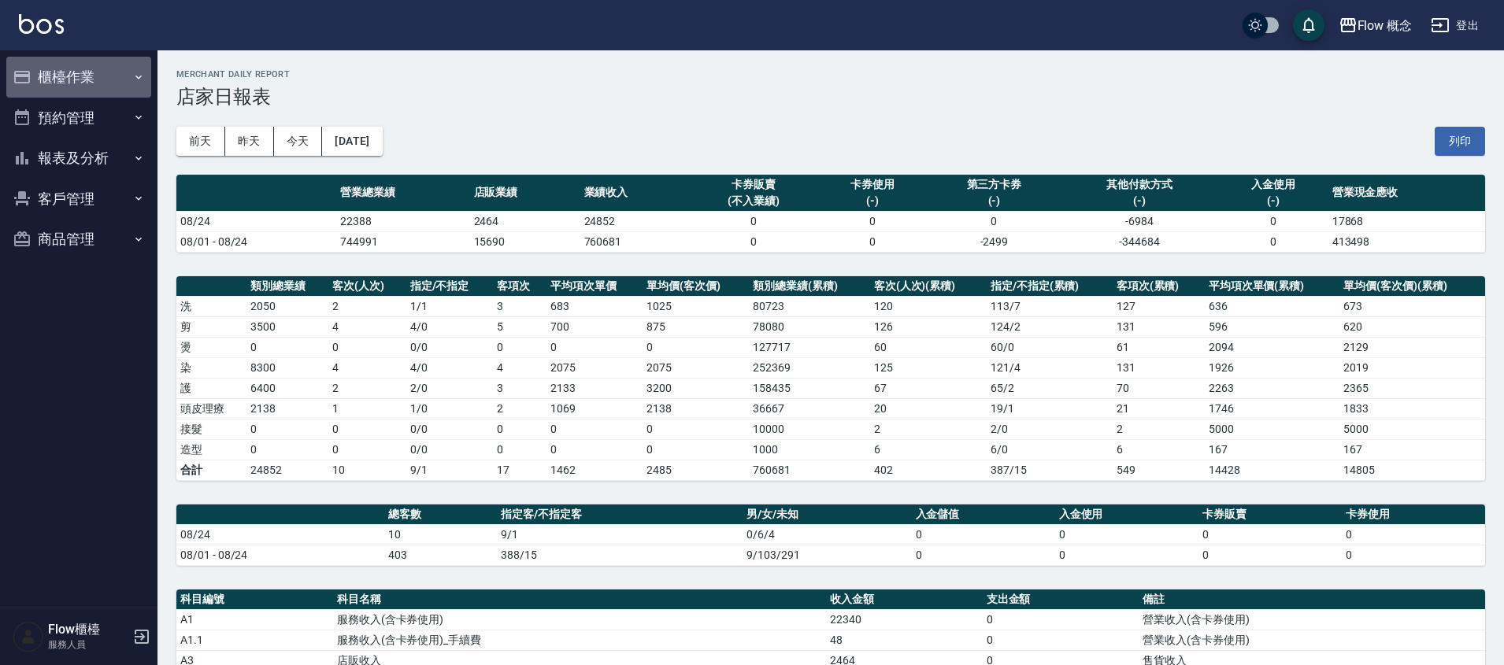
click at [120, 82] on button "櫃檯作業" at bounding box center [78, 77] width 145 height 41
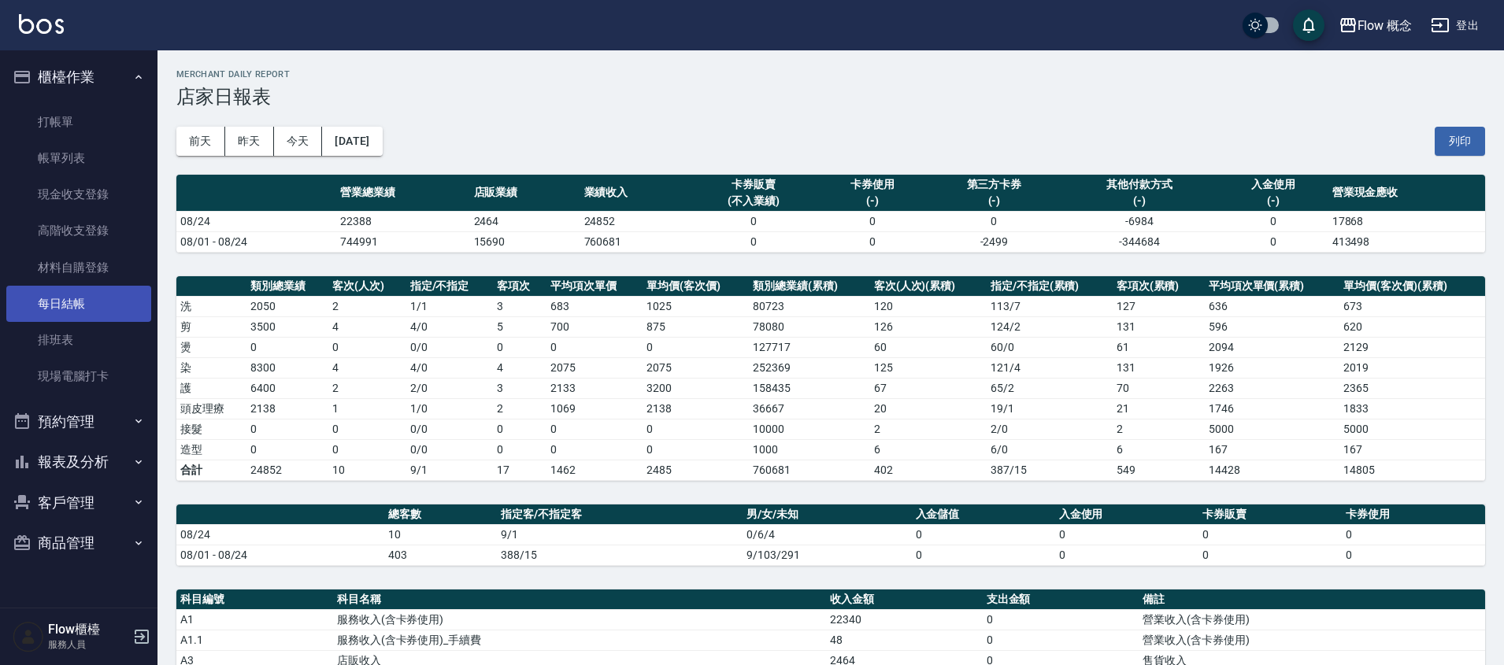
click at [93, 303] on link "每日結帳" at bounding box center [78, 304] width 145 height 36
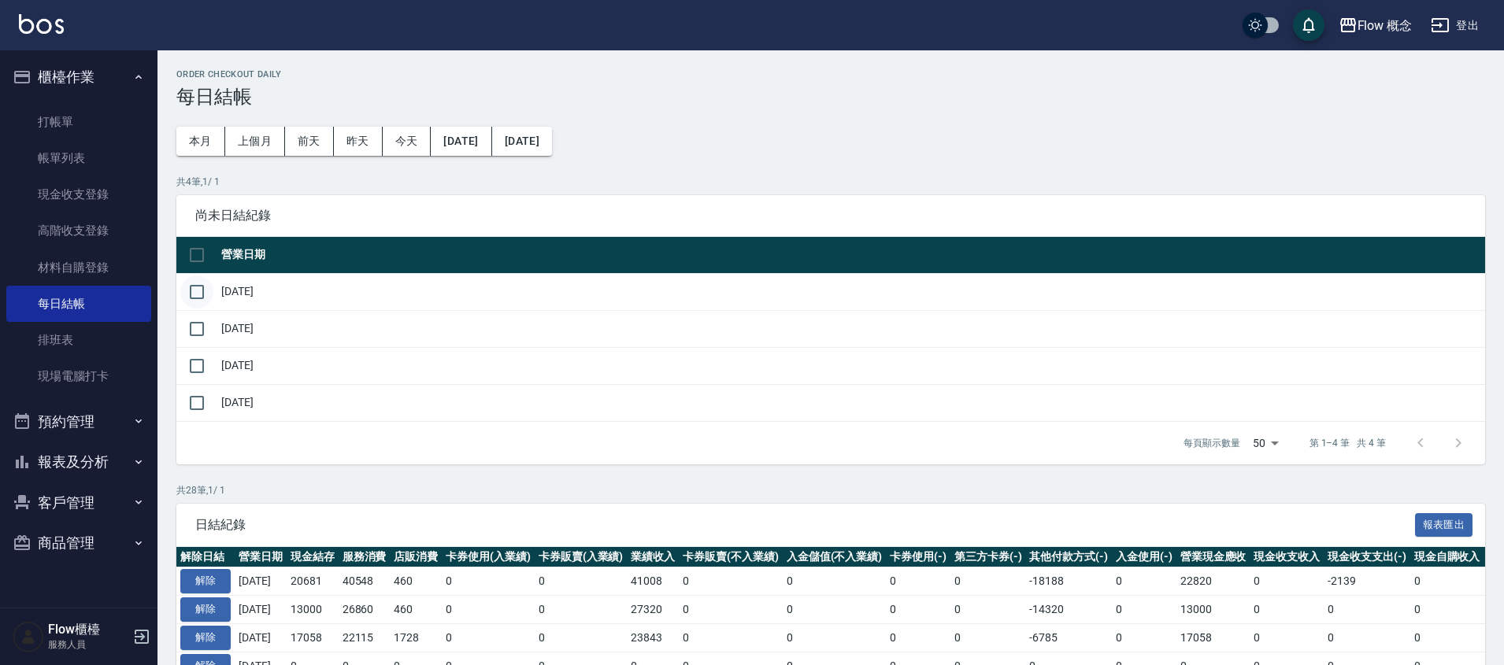
click at [198, 299] on input "checkbox" at bounding box center [196, 292] width 33 height 33
checkbox input "true"
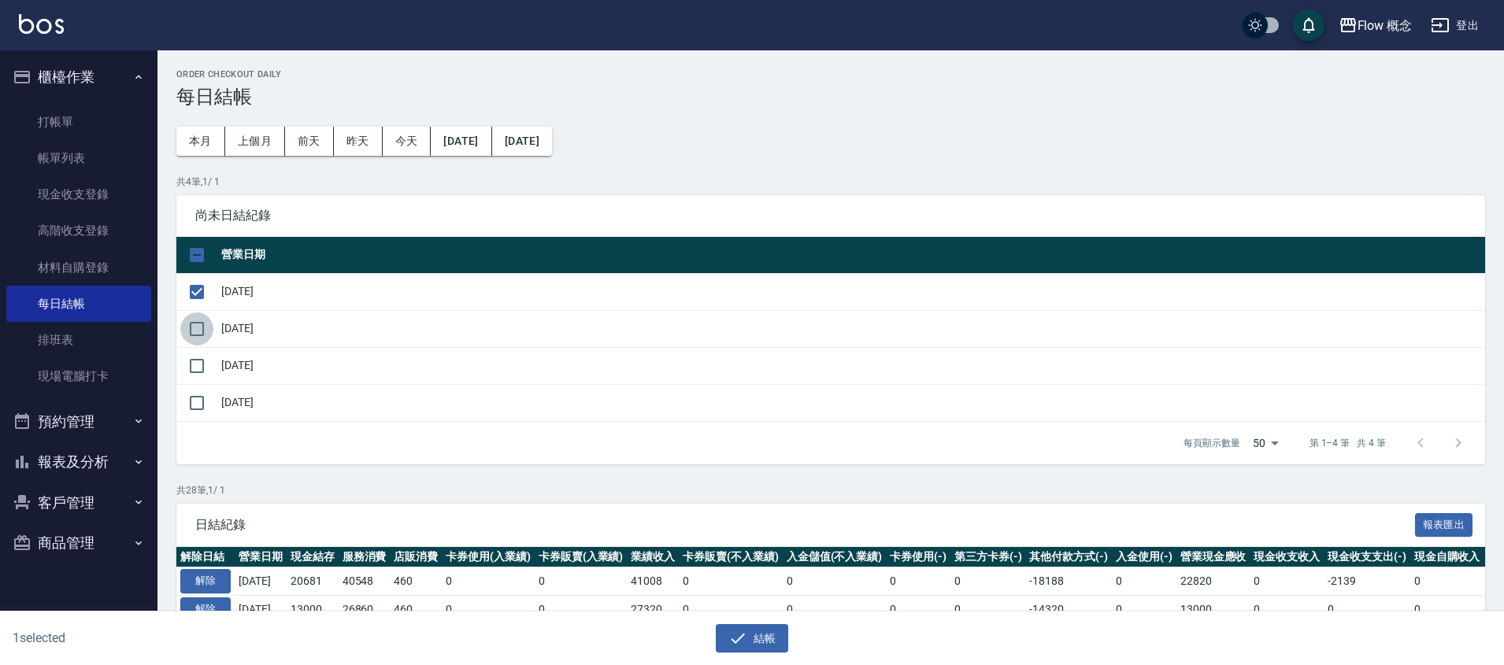
click at [197, 343] on input "checkbox" at bounding box center [196, 329] width 33 height 33
checkbox input "true"
click at [205, 379] on input "checkbox" at bounding box center [196, 366] width 33 height 33
checkbox input "true"
click at [766, 637] on button "結帳" at bounding box center [752, 638] width 73 height 29
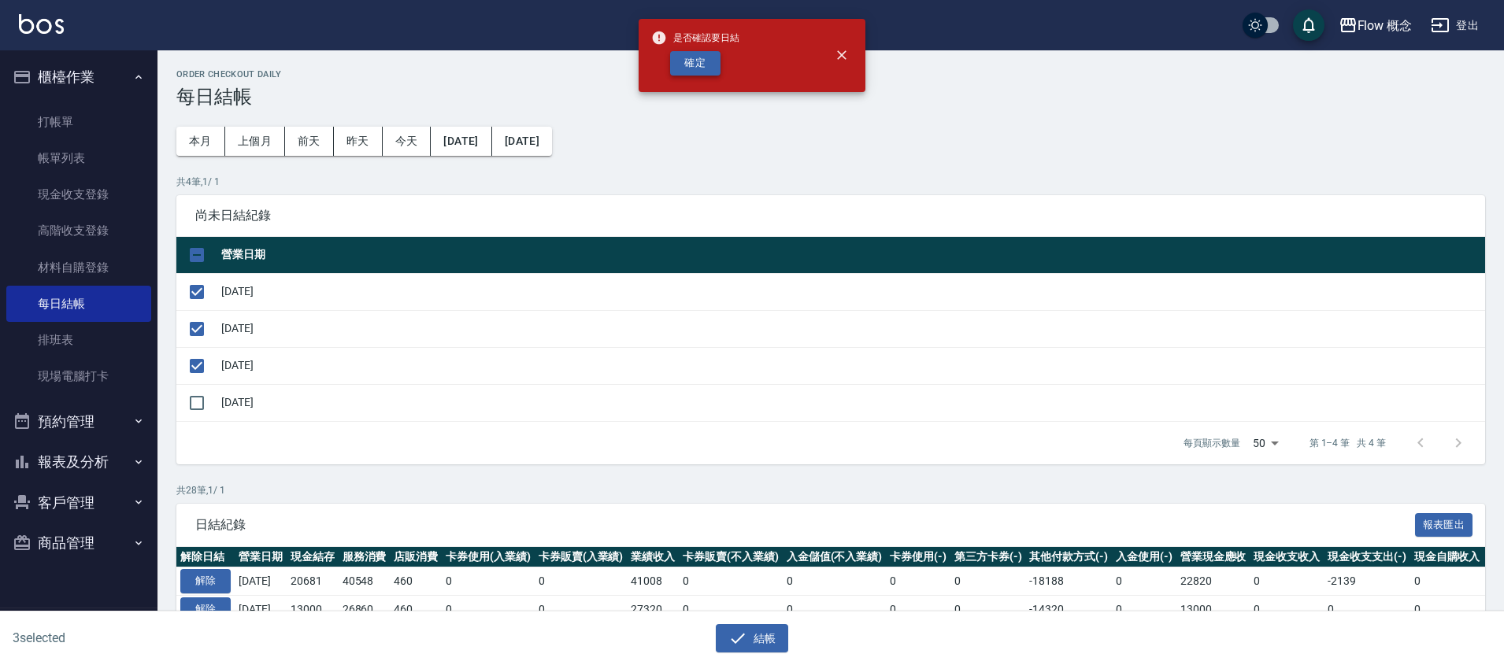
click at [709, 65] on button "確定" at bounding box center [695, 63] width 50 height 24
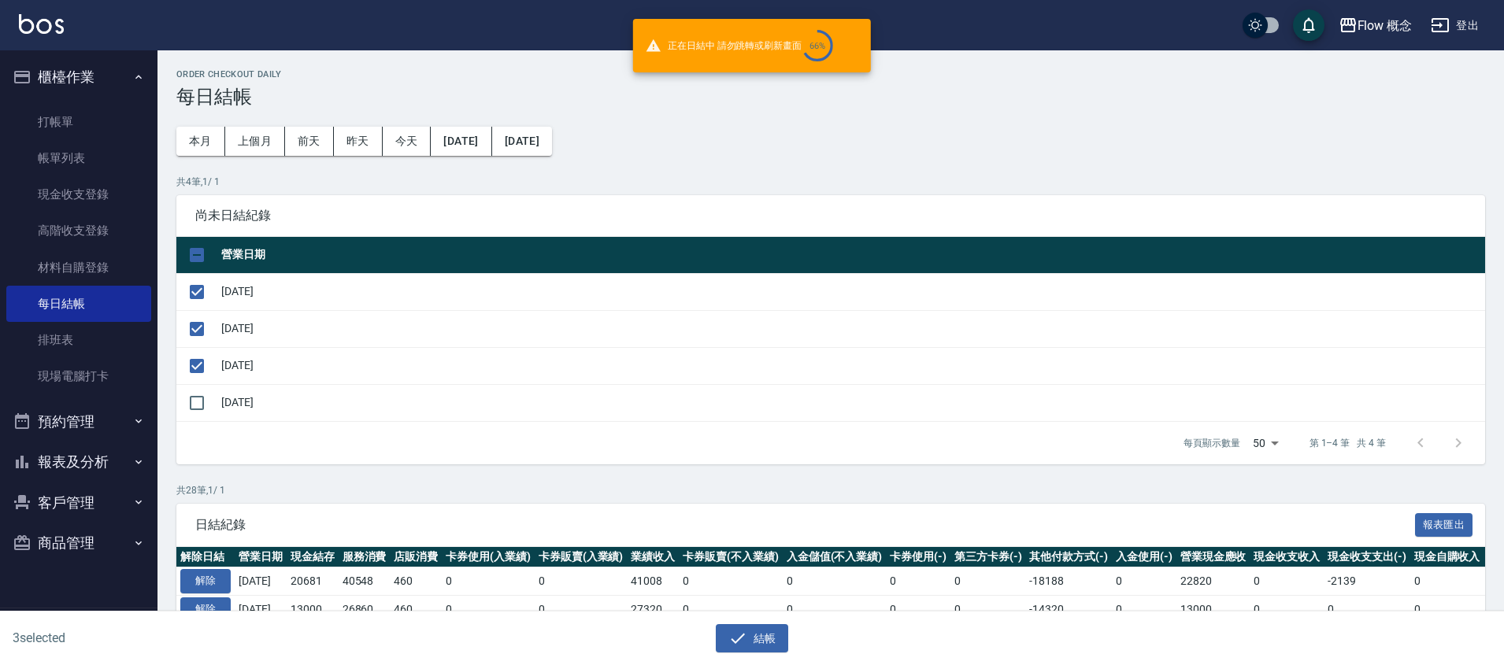
checkbox input "false"
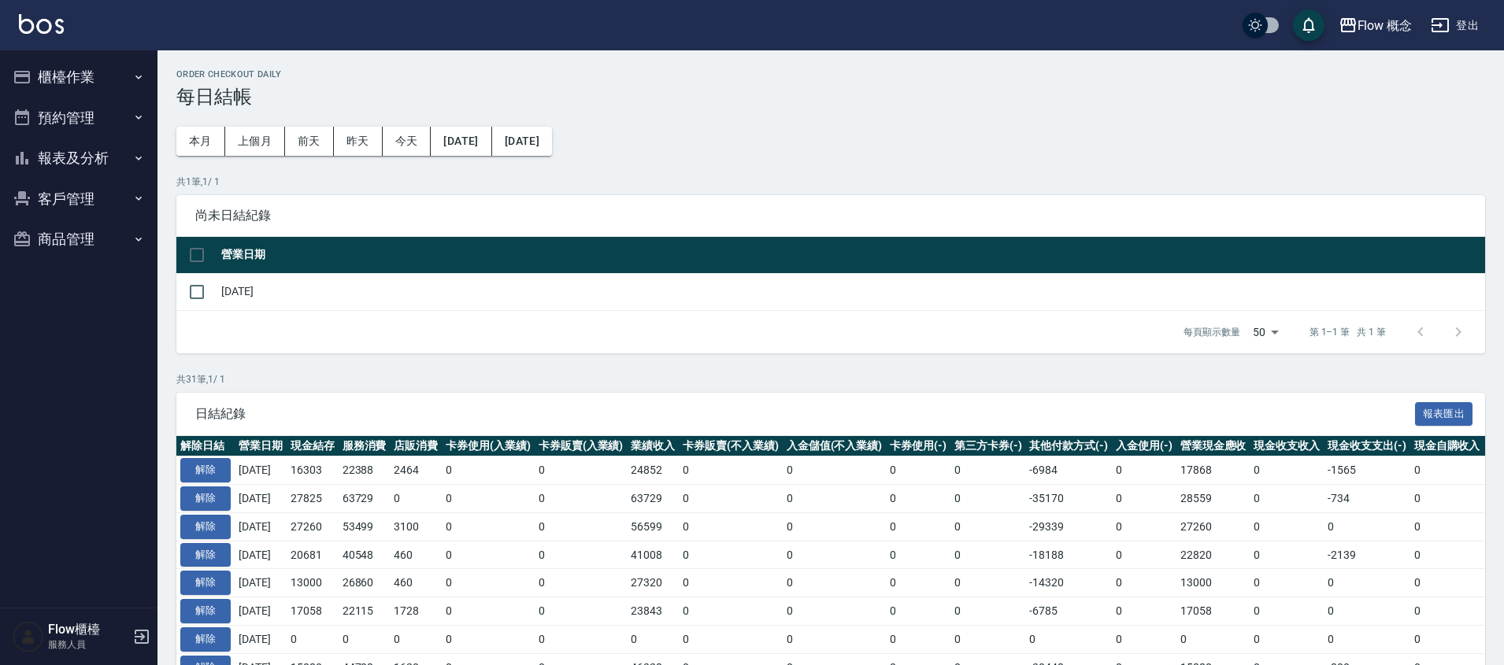
click at [61, 72] on button "櫃檯作業" at bounding box center [78, 77] width 145 height 41
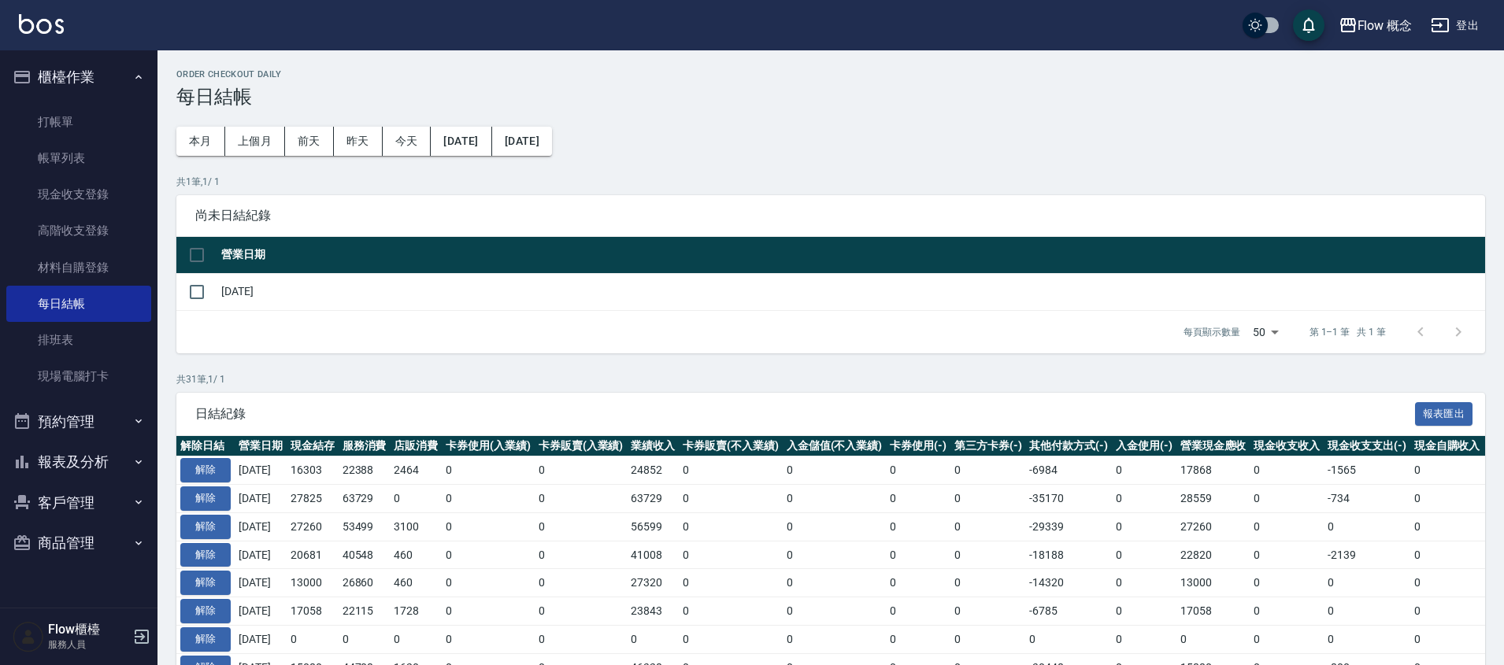
click at [76, 72] on button "櫃檯作業" at bounding box center [78, 77] width 145 height 41
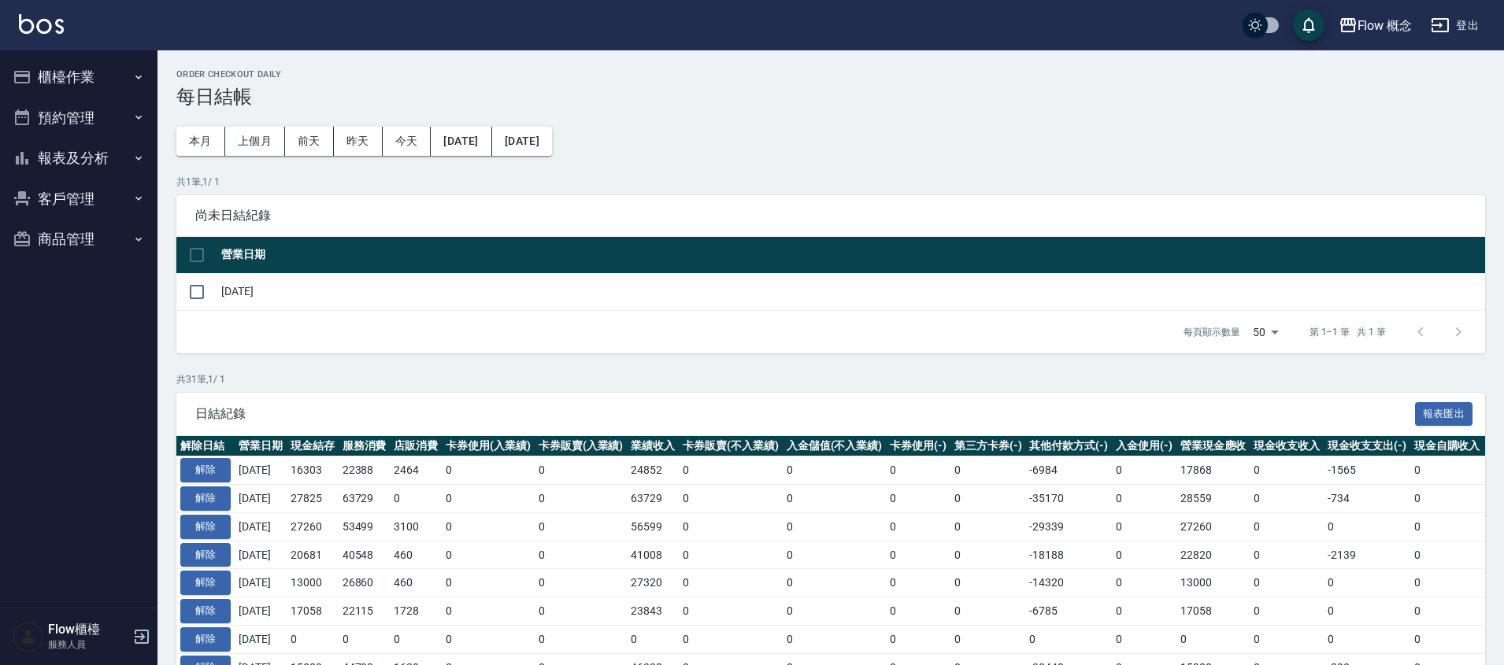
click at [99, 106] on button "預約管理" at bounding box center [78, 118] width 145 height 41
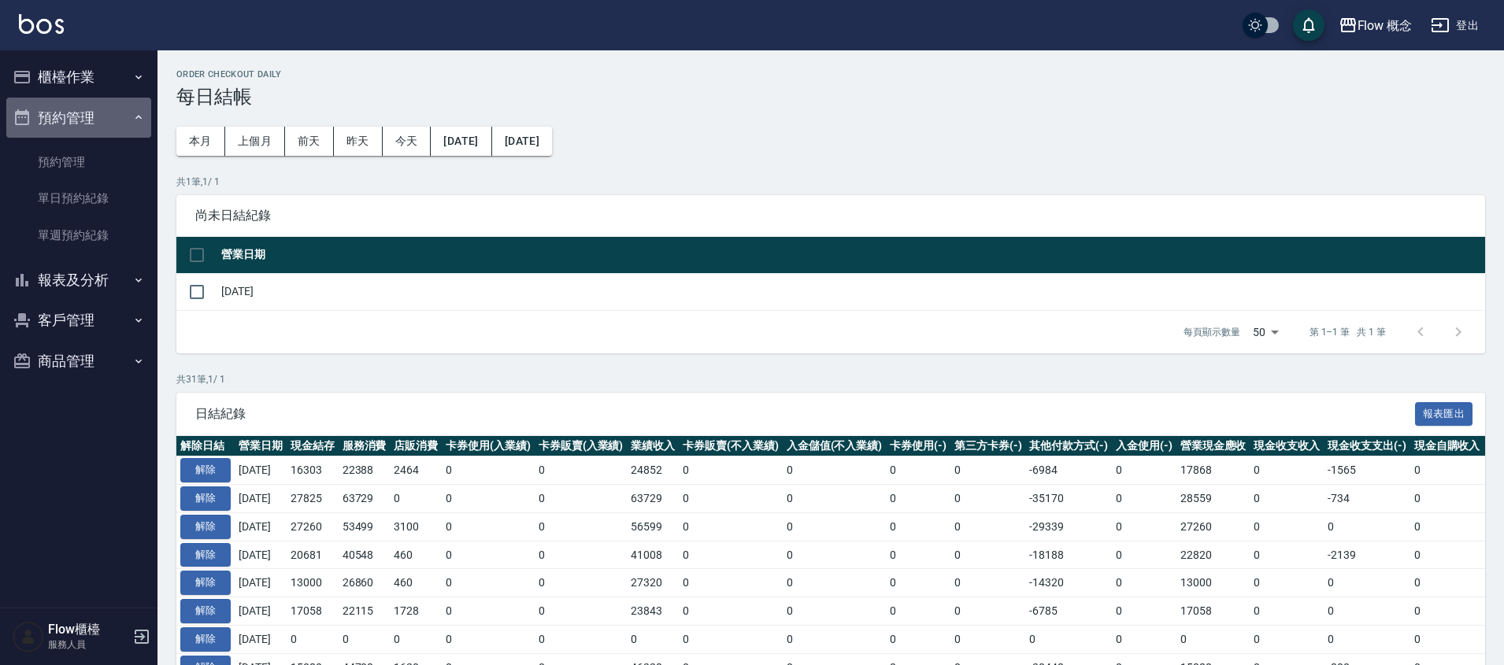
click at [98, 111] on button "預約管理" at bounding box center [78, 118] width 145 height 41
click at [103, 135] on button "預約管理" at bounding box center [78, 118] width 145 height 41
click at [101, 94] on button "櫃檯作業" at bounding box center [78, 77] width 145 height 41
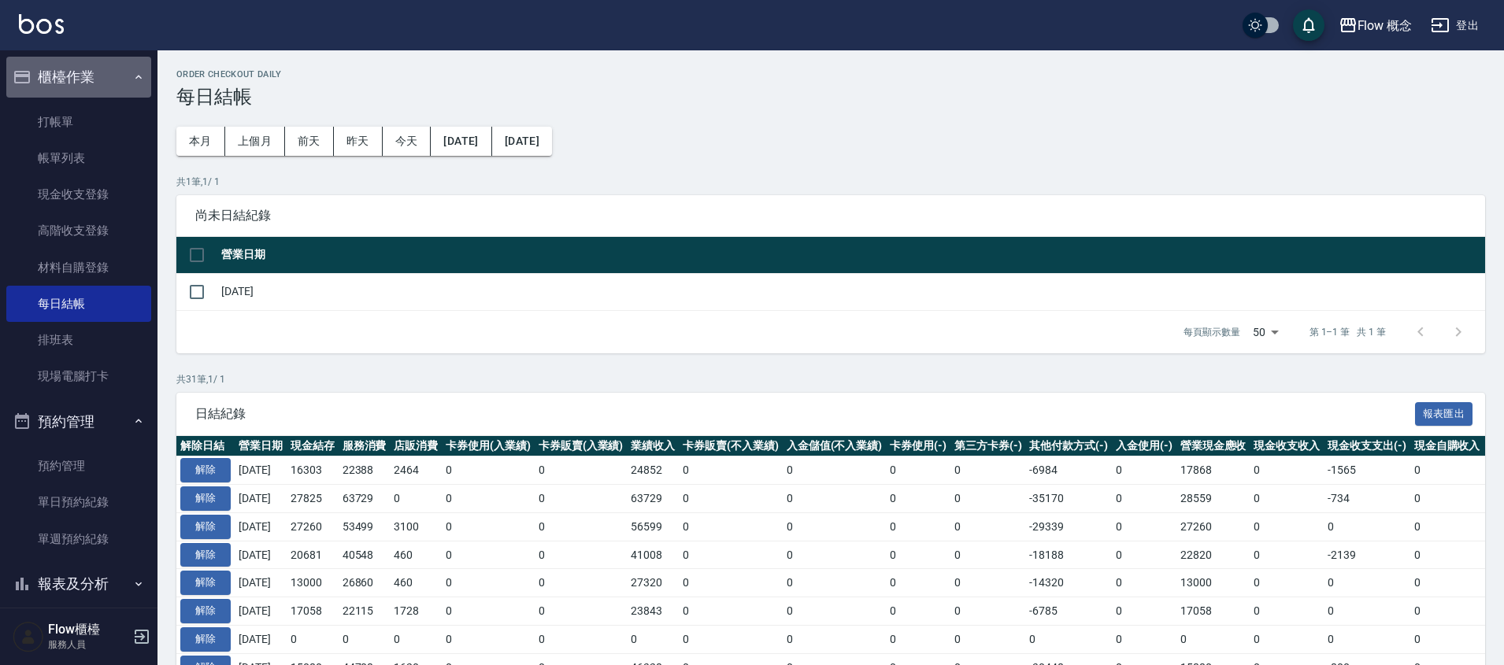
click at [103, 70] on button "櫃檯作業" at bounding box center [78, 77] width 145 height 41
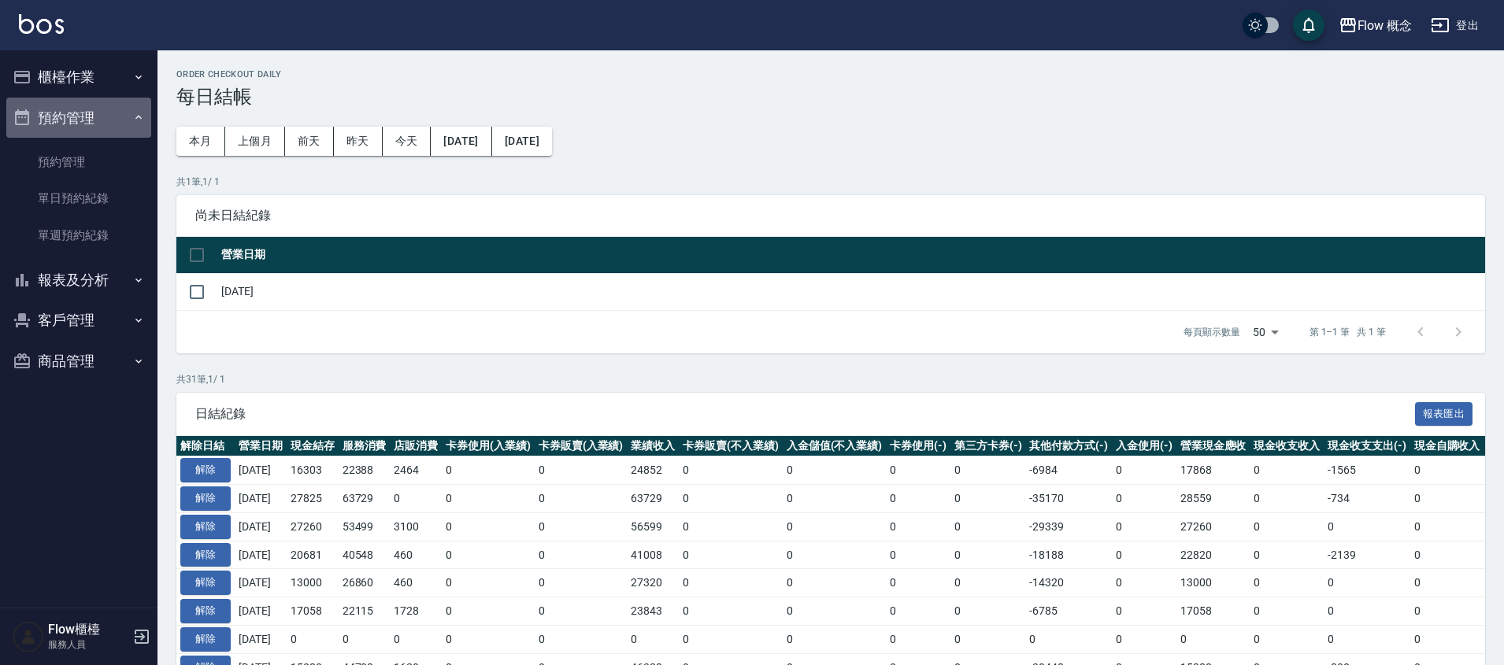
click at [106, 118] on button "預約管理" at bounding box center [78, 118] width 145 height 41
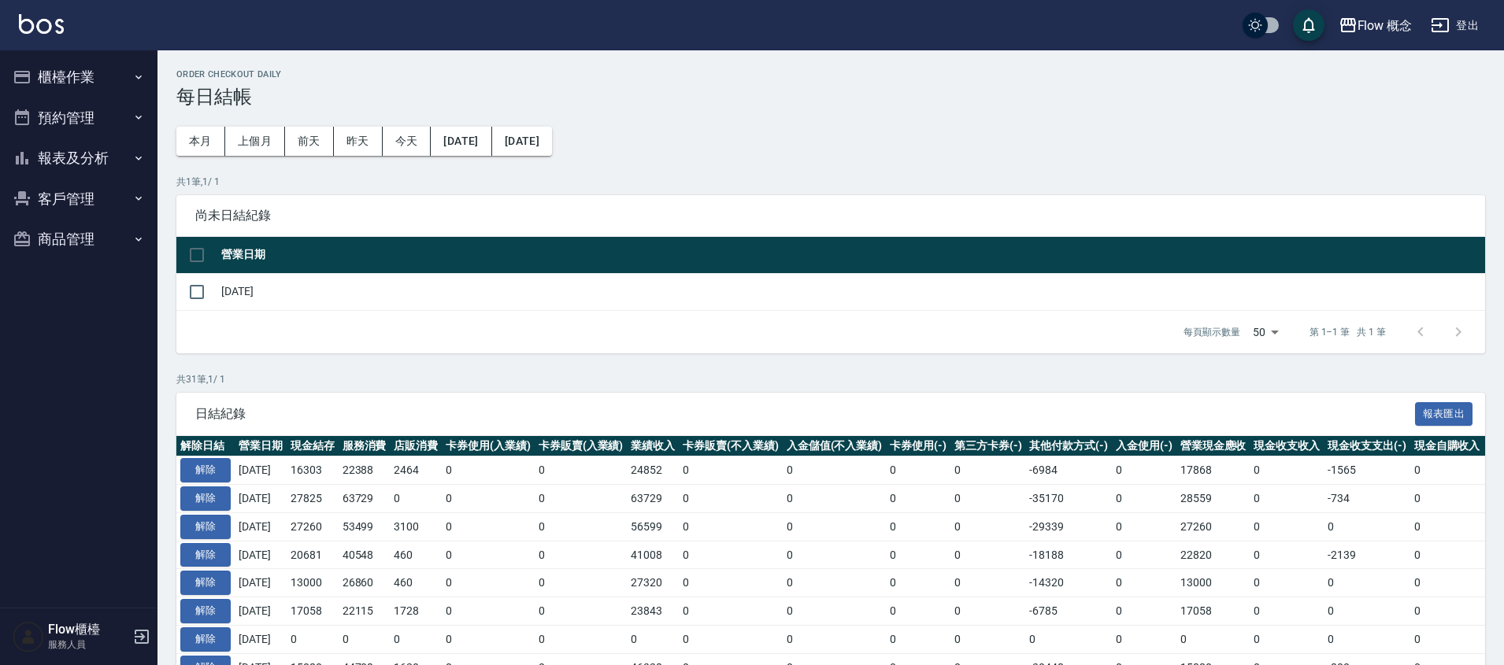
click at [102, 146] on button "報表及分析" at bounding box center [78, 158] width 145 height 41
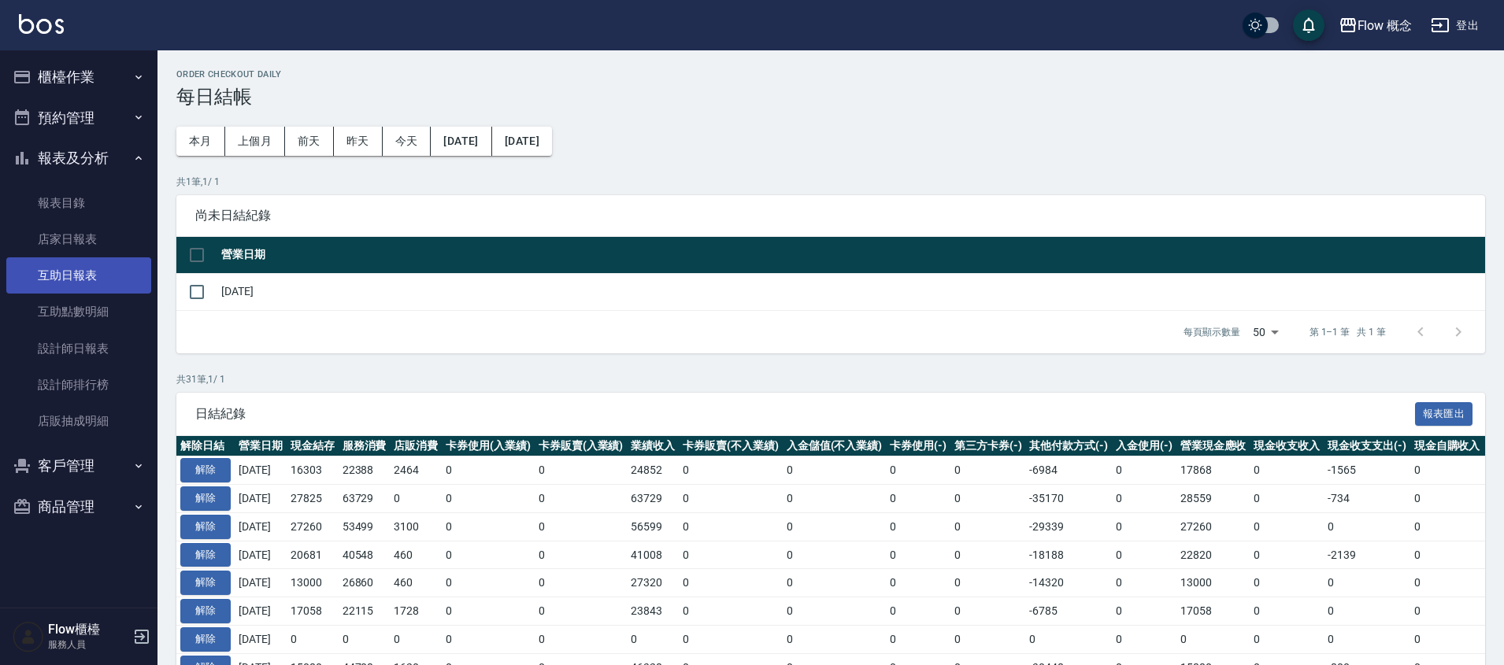
click at [124, 283] on link "互助日報表" at bounding box center [78, 275] width 145 height 36
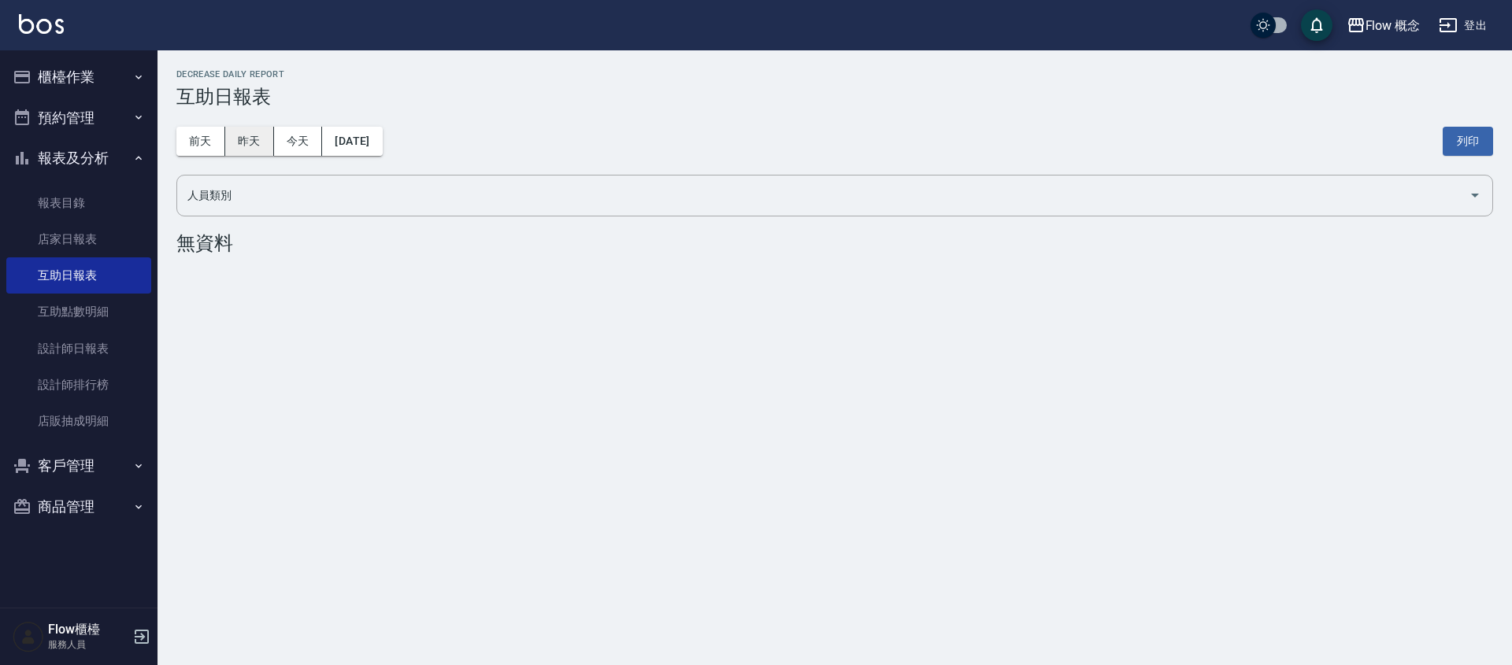
click at [239, 143] on button "昨天" at bounding box center [249, 141] width 49 height 29
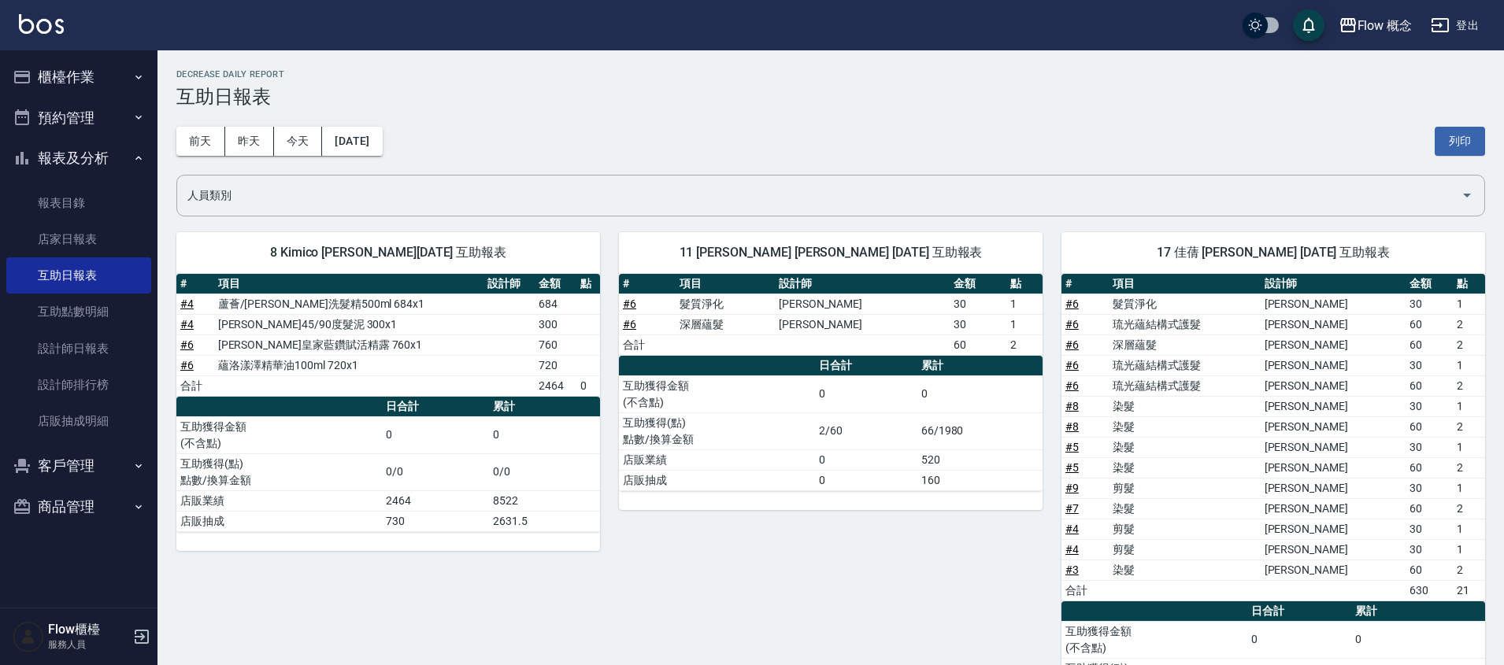
click at [131, 171] on button "報表及分析" at bounding box center [78, 158] width 145 height 41
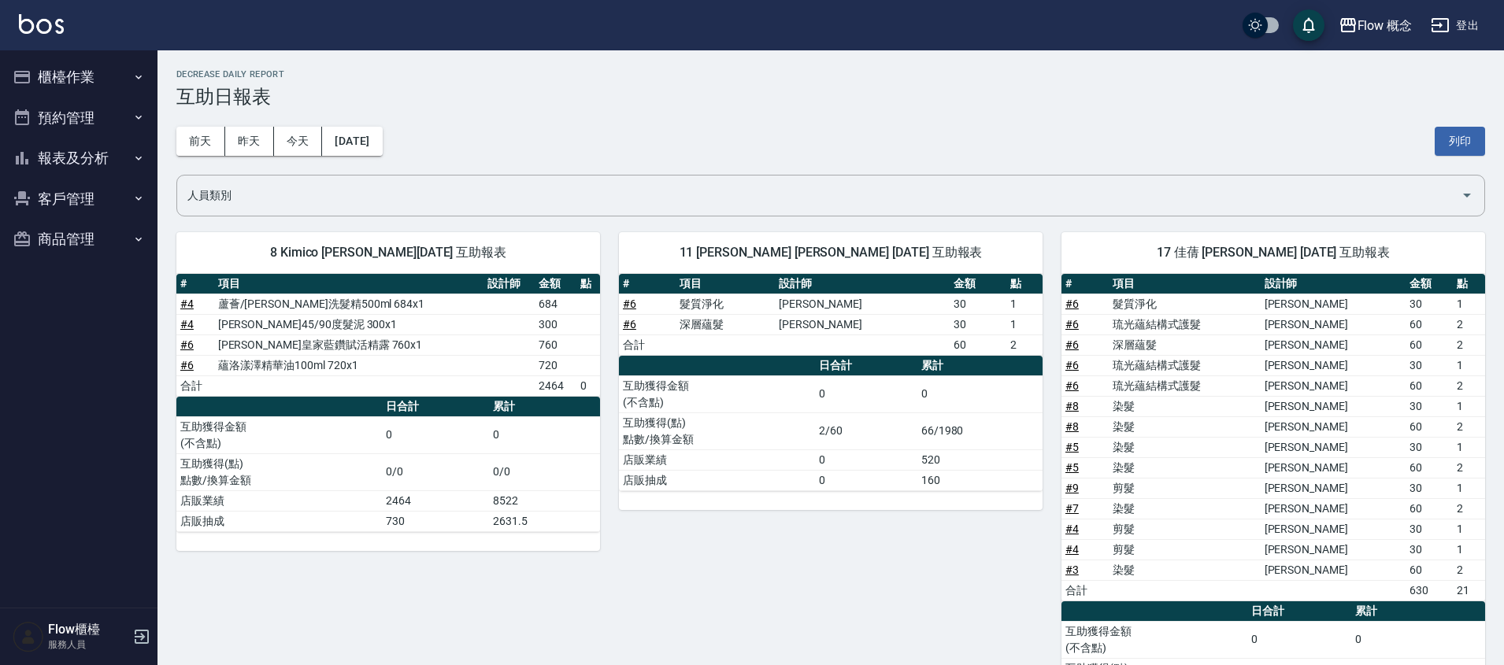
click at [106, 73] on button "櫃檯作業" at bounding box center [78, 77] width 145 height 41
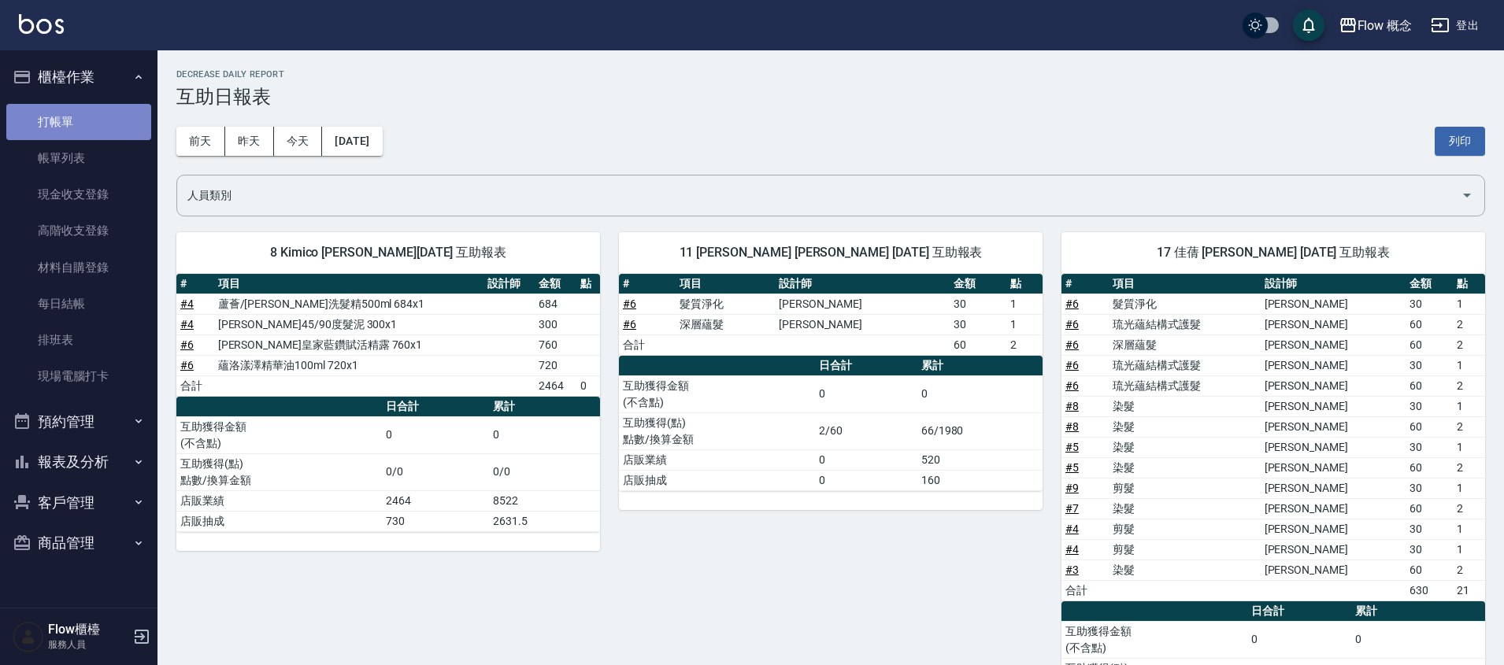
click at [112, 110] on link "打帳單" at bounding box center [78, 122] width 145 height 36
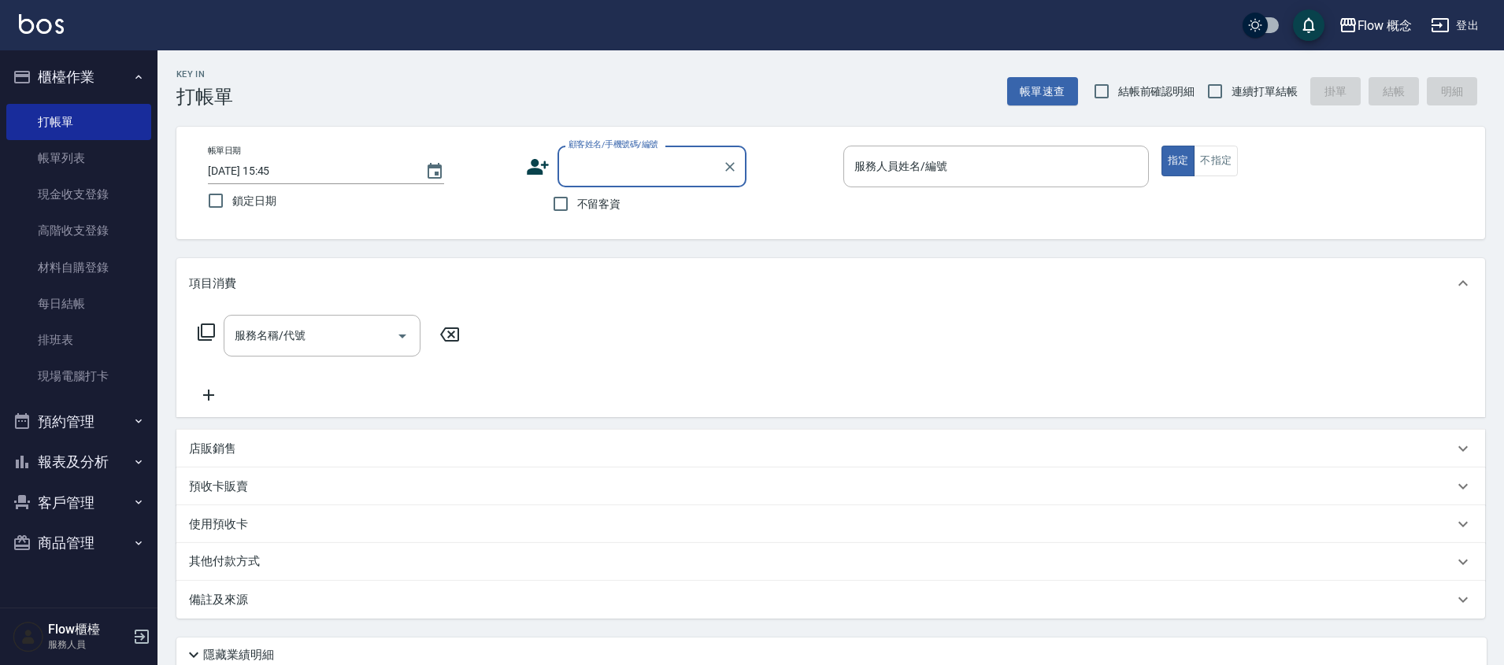
click at [134, 89] on button "櫃檯作業" at bounding box center [78, 77] width 145 height 41
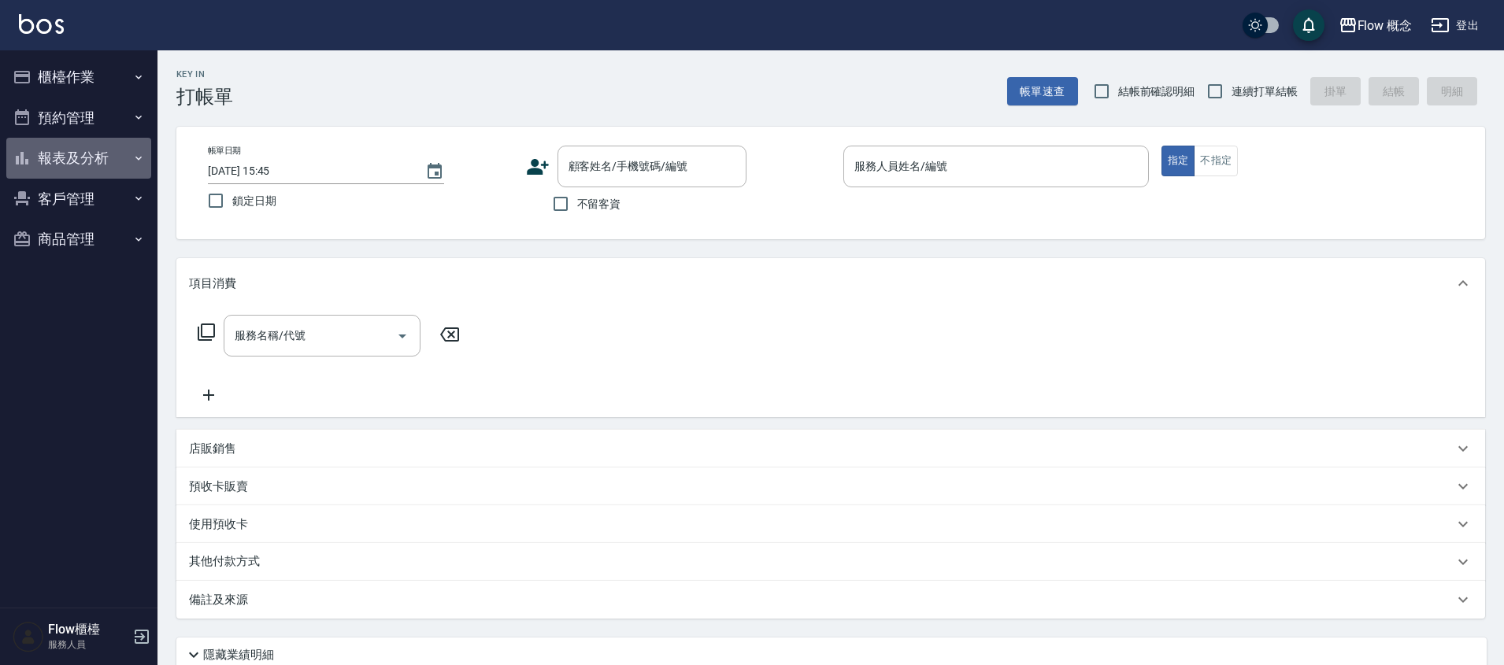
click at [80, 160] on button "報表及分析" at bounding box center [78, 158] width 145 height 41
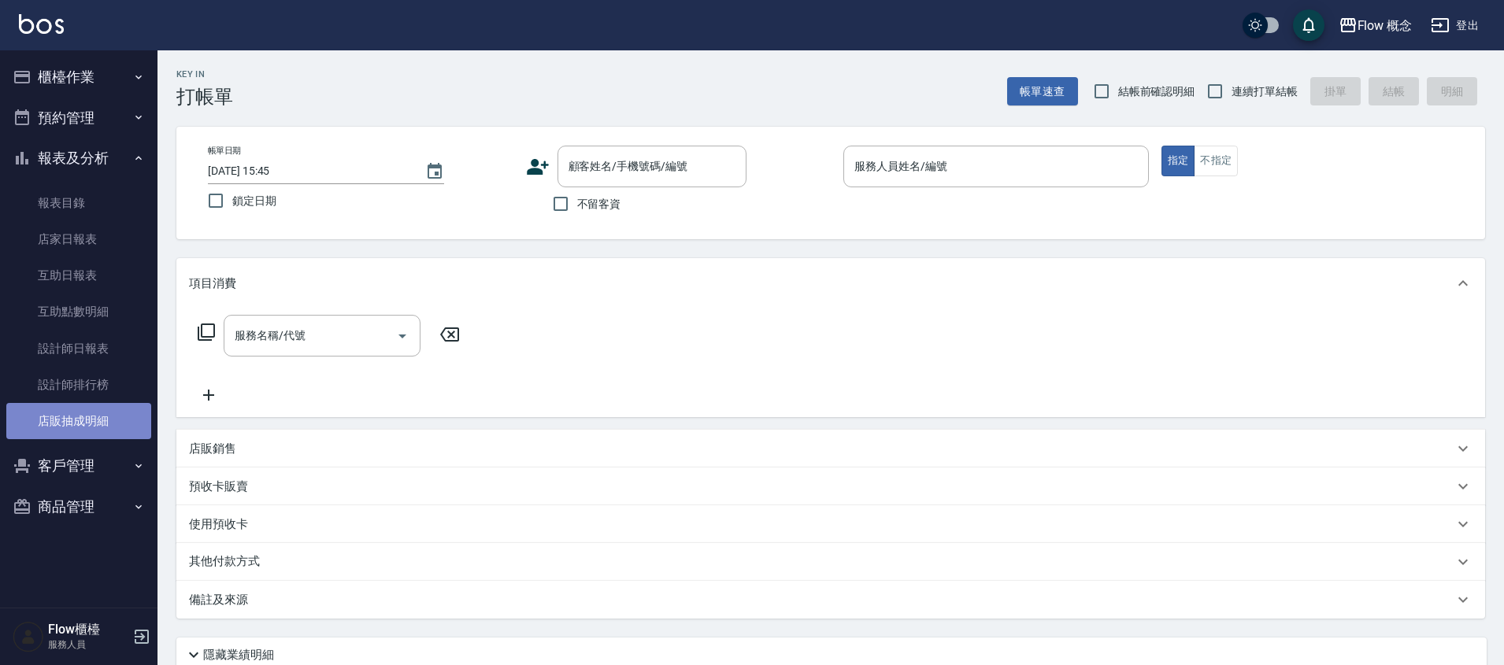
click at [88, 428] on link "店販抽成明細" at bounding box center [78, 421] width 145 height 36
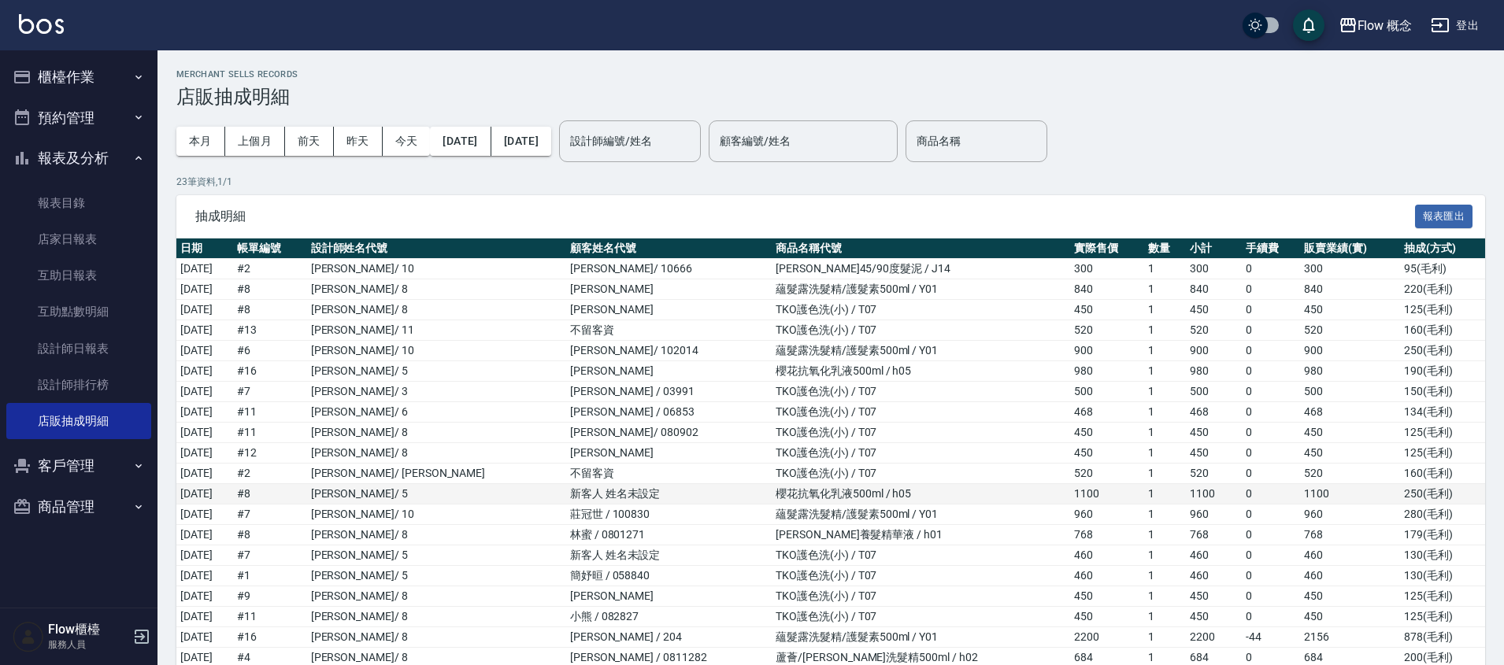
scroll to position [159, 0]
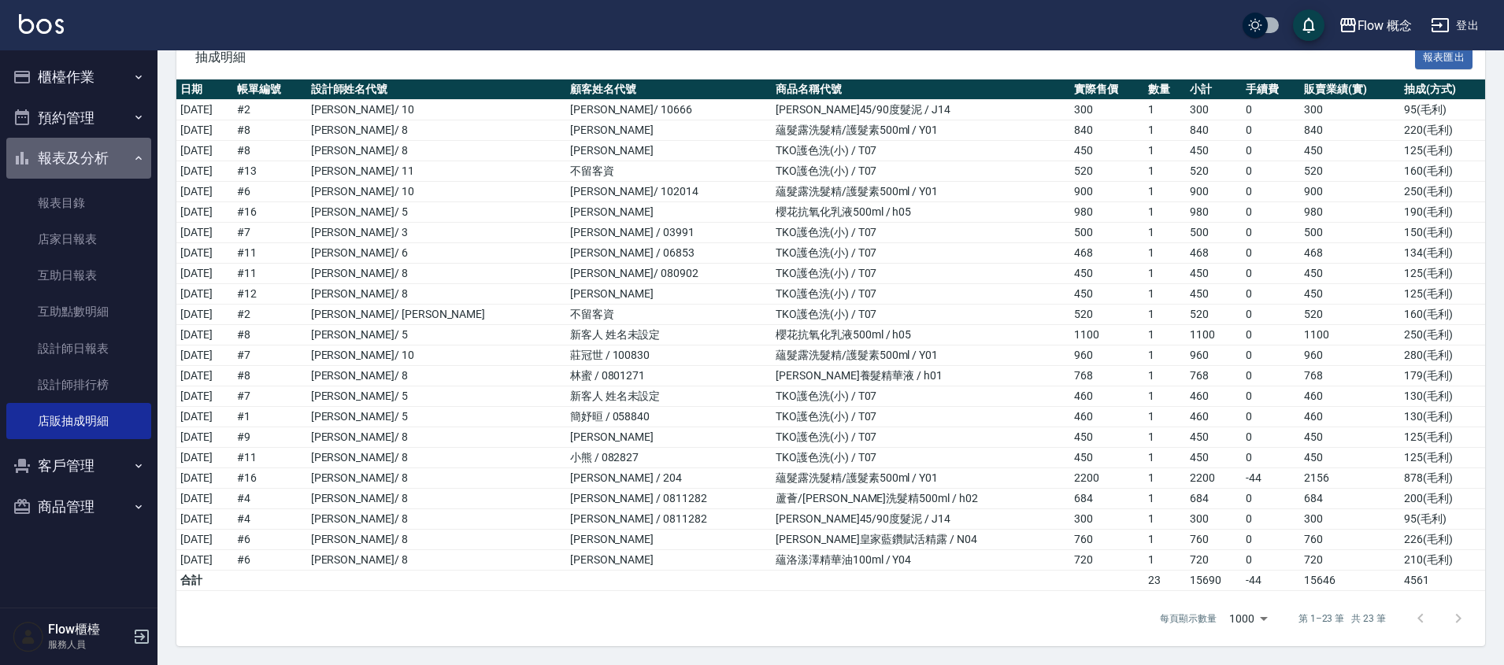
click at [109, 157] on button "報表及分析" at bounding box center [78, 158] width 145 height 41
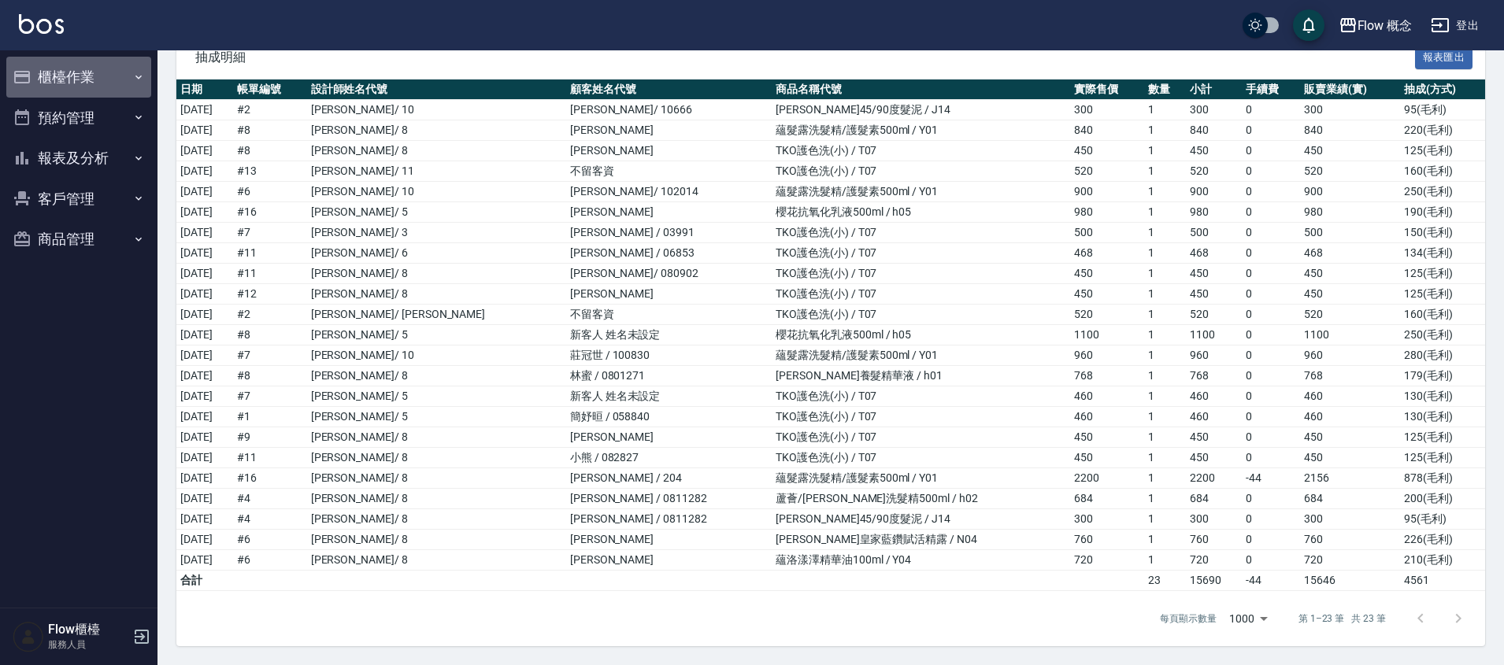
click at [103, 83] on button "櫃檯作業" at bounding box center [78, 77] width 145 height 41
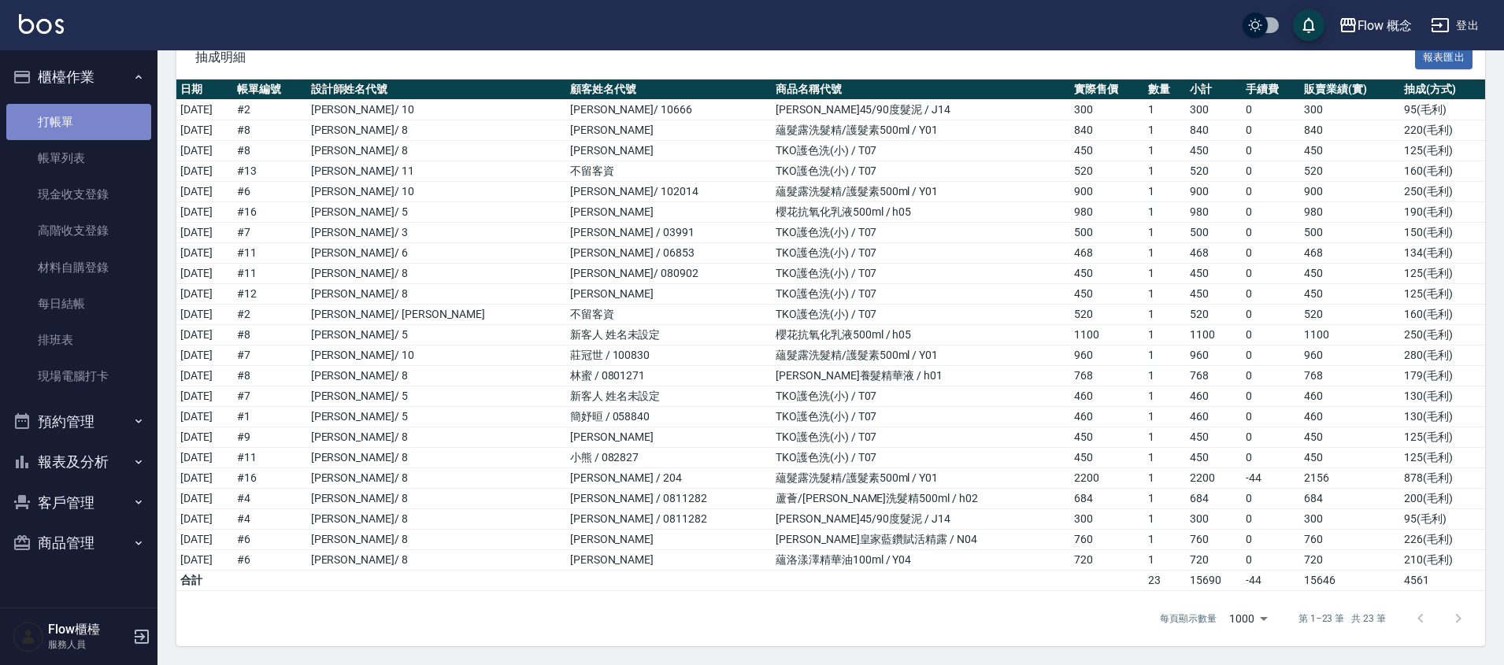
click at [98, 109] on link "打帳單" at bounding box center [78, 122] width 145 height 36
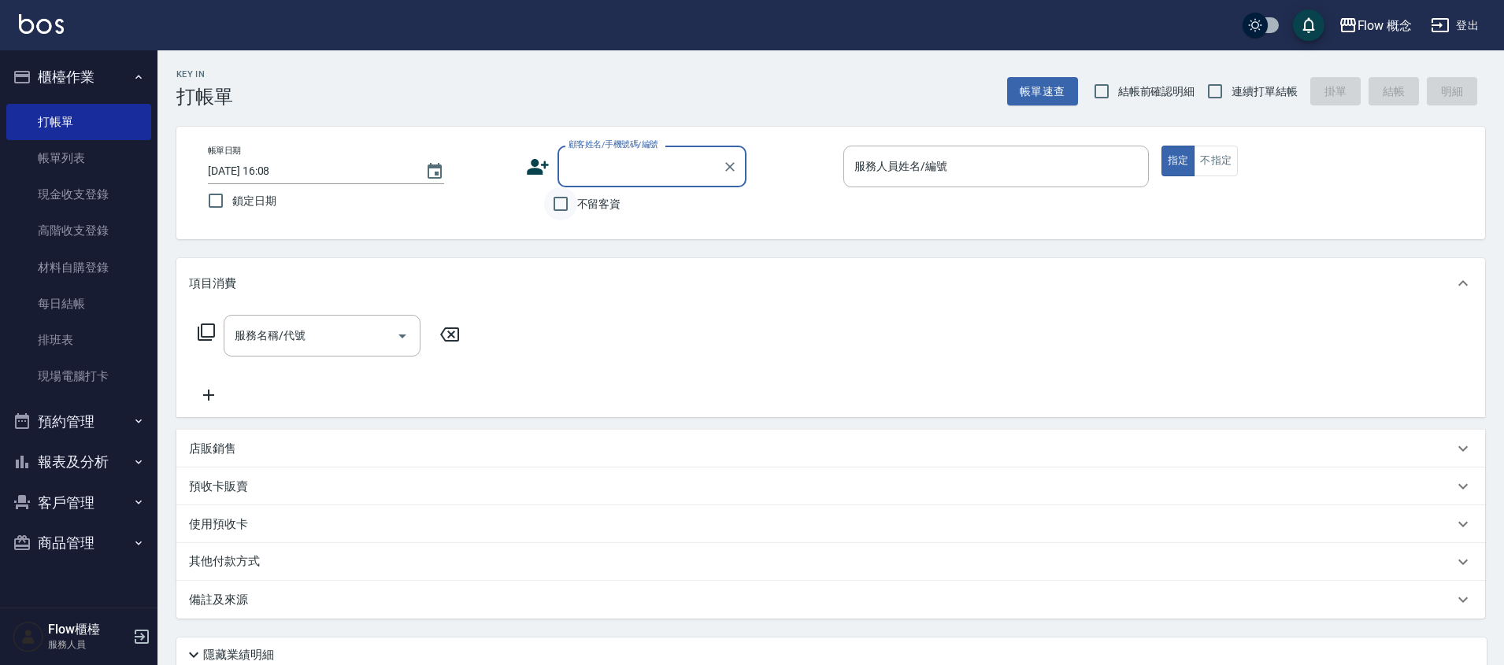
click at [562, 198] on input "不留客資" at bounding box center [560, 203] width 33 height 33
checkbox input "true"
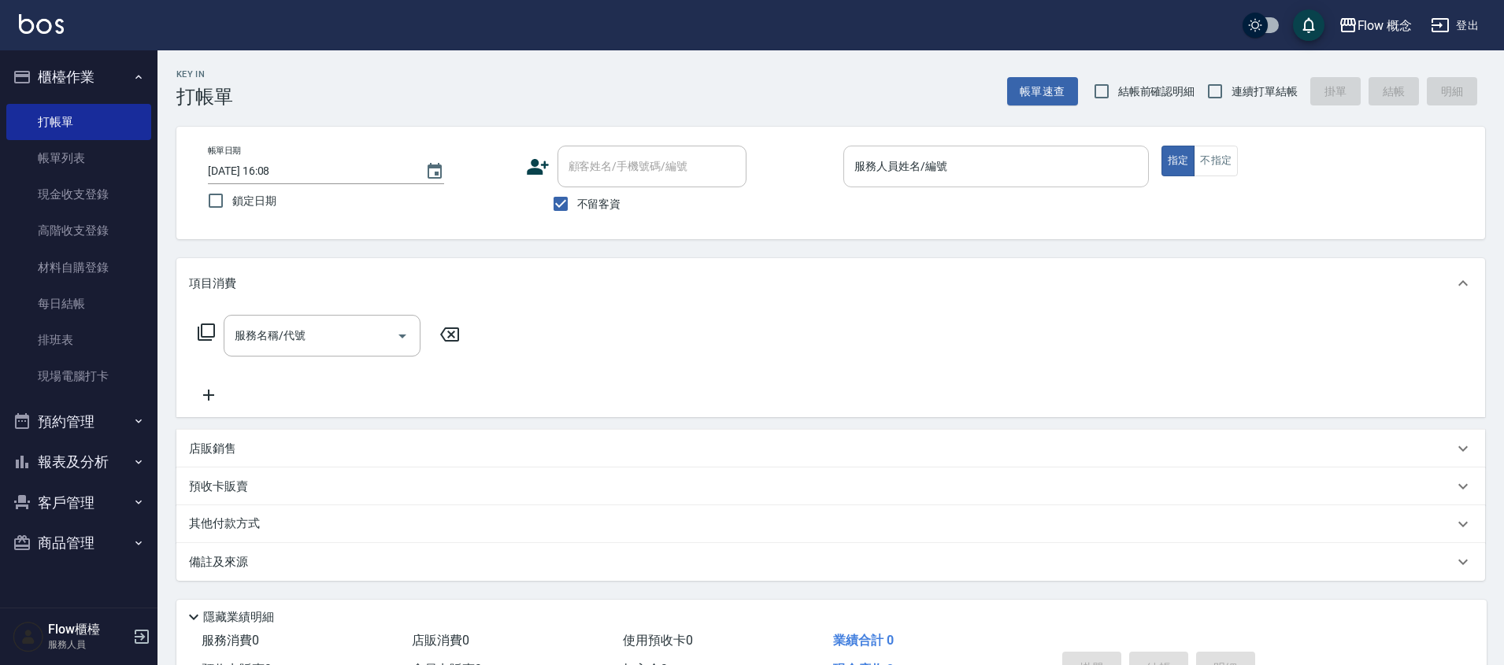
click at [951, 174] on input "服務人員姓名/編號" at bounding box center [995, 167] width 291 height 28
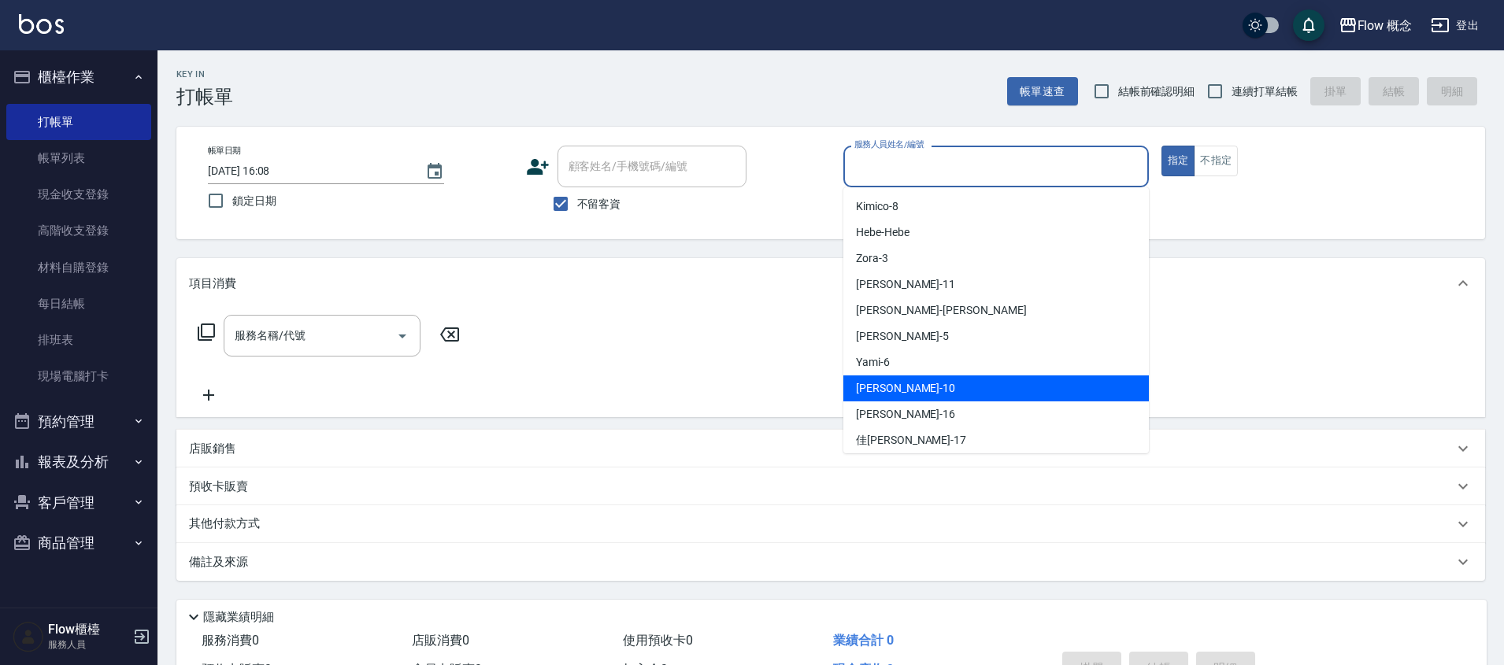
click at [887, 387] on span "Rita -10" at bounding box center [905, 388] width 99 height 17
type input "Rita-10"
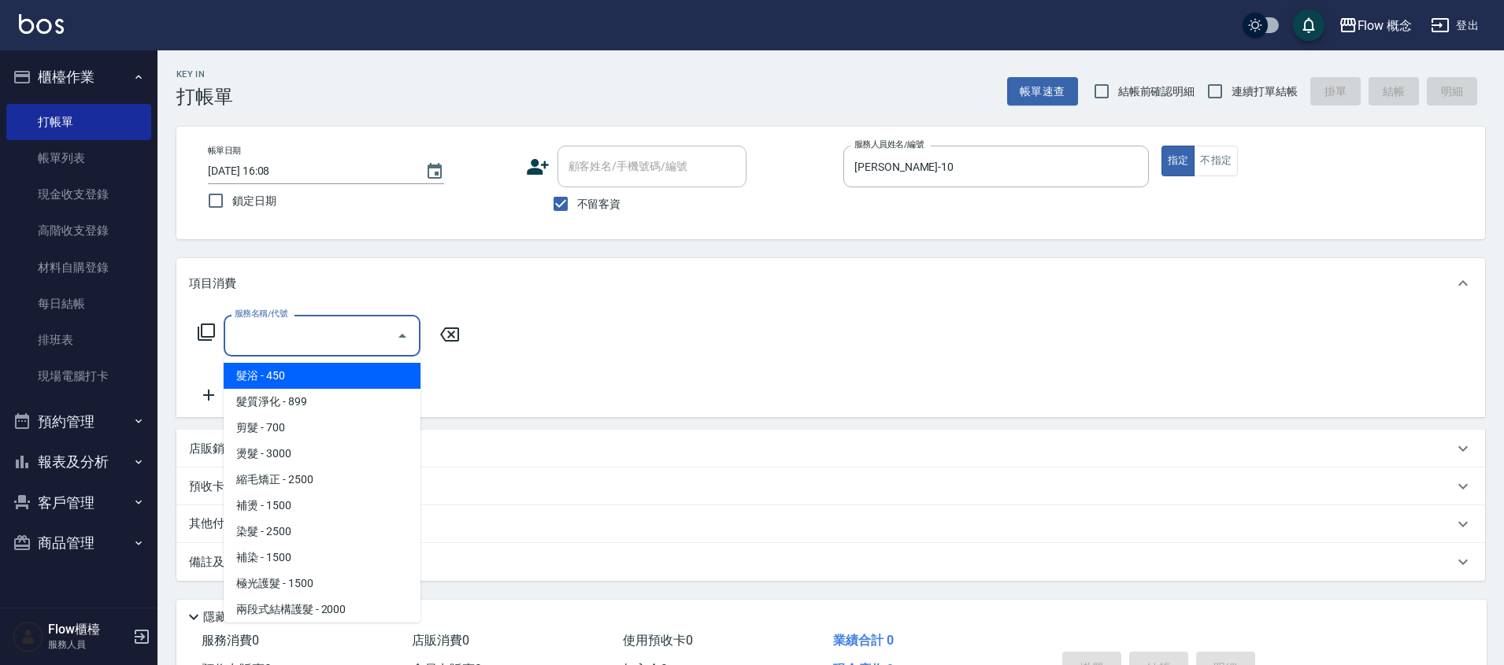
click at [325, 348] on input "服務名稱/代號" at bounding box center [310, 336] width 159 height 28
click at [306, 376] on span "髮浴 - 450" at bounding box center [322, 376] width 197 height 26
type input "髮浴 (101)"
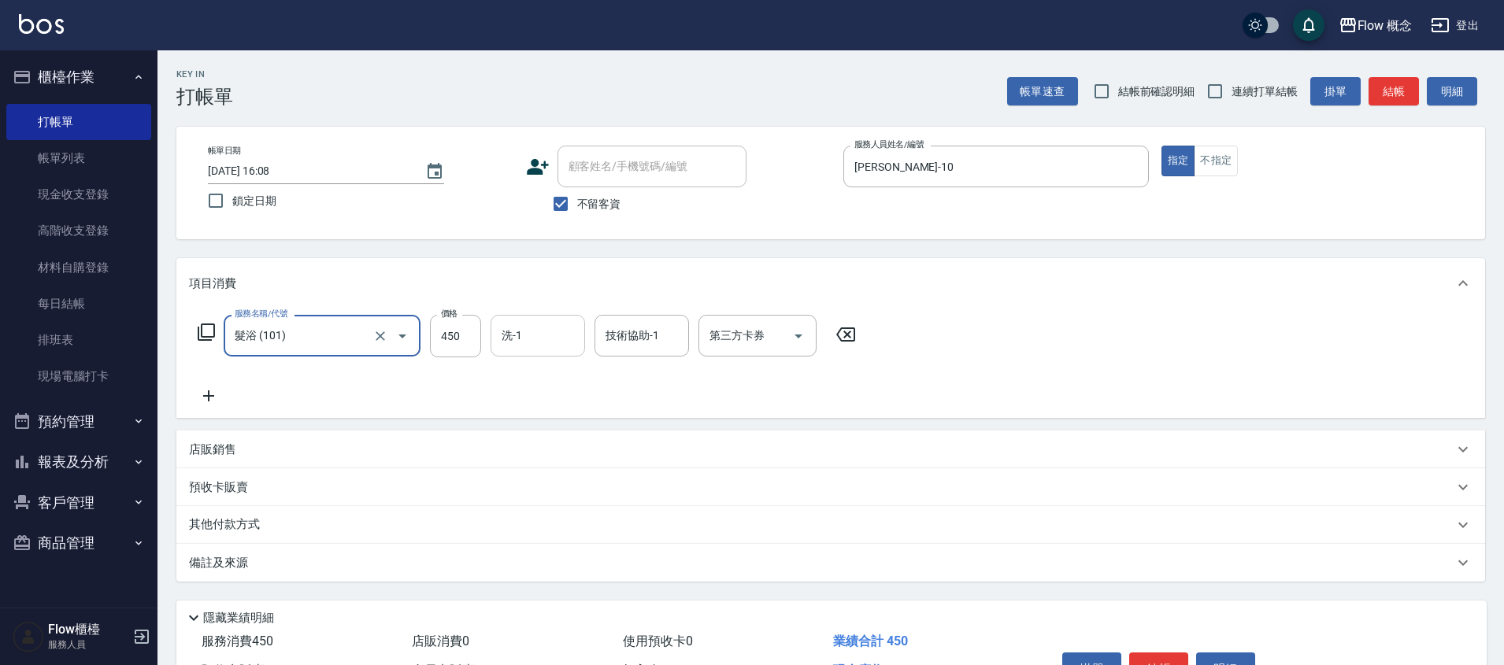
click at [572, 320] on div "洗-1" at bounding box center [538, 336] width 94 height 42
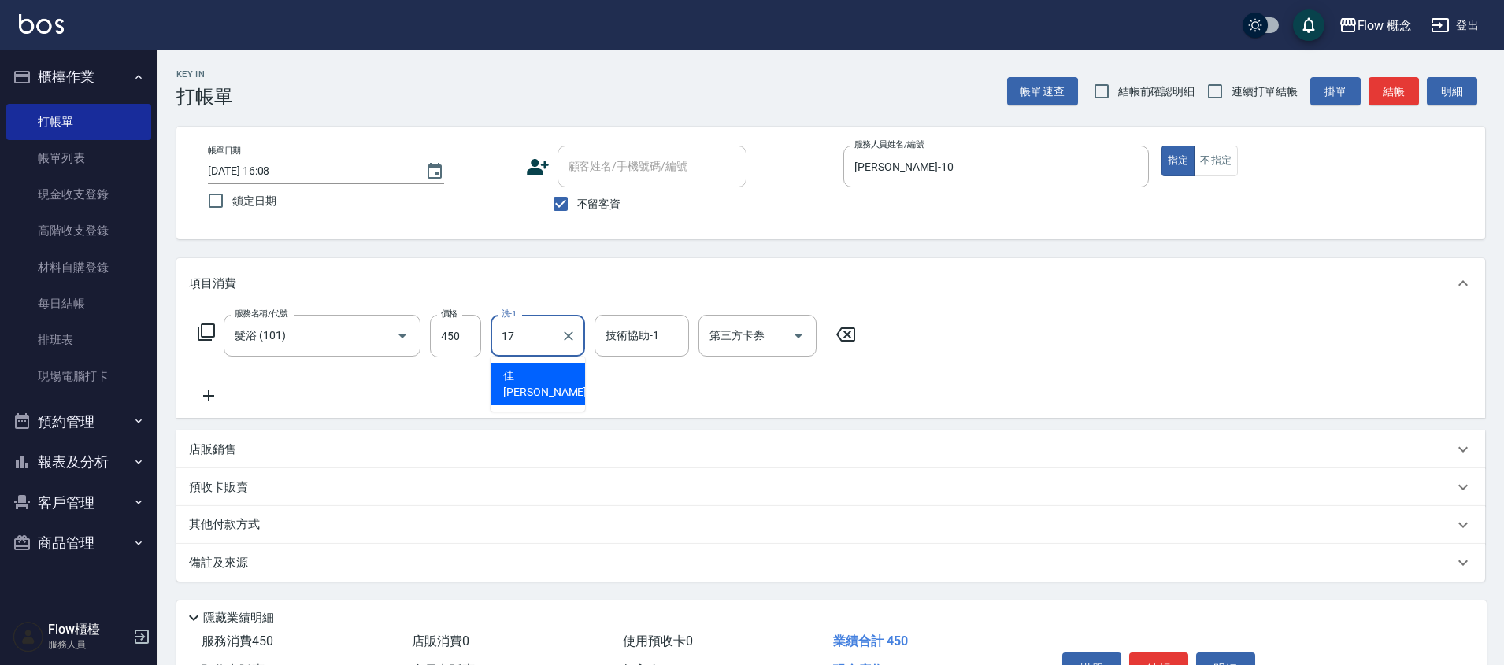
type input "佳蒨-17"
click at [1390, 86] on button "結帳" at bounding box center [1393, 91] width 50 height 29
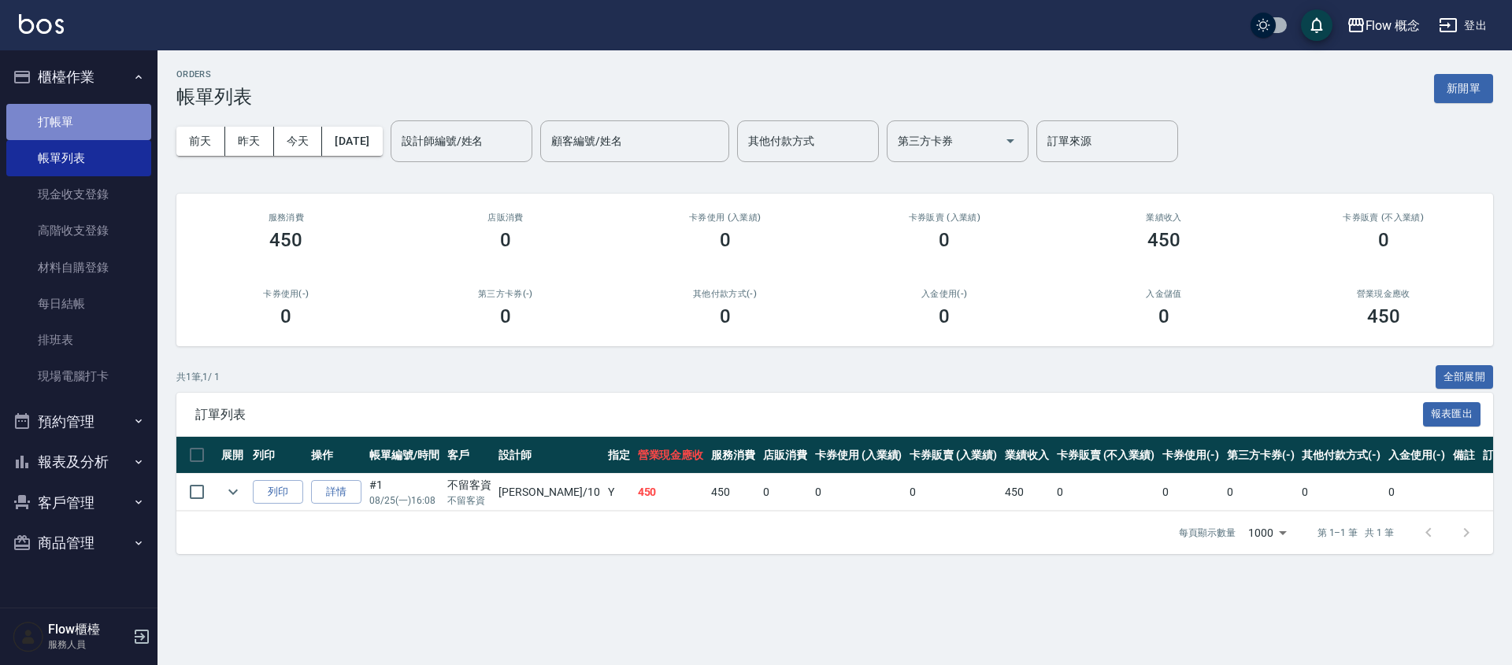
click at [76, 119] on link "打帳單" at bounding box center [78, 122] width 145 height 36
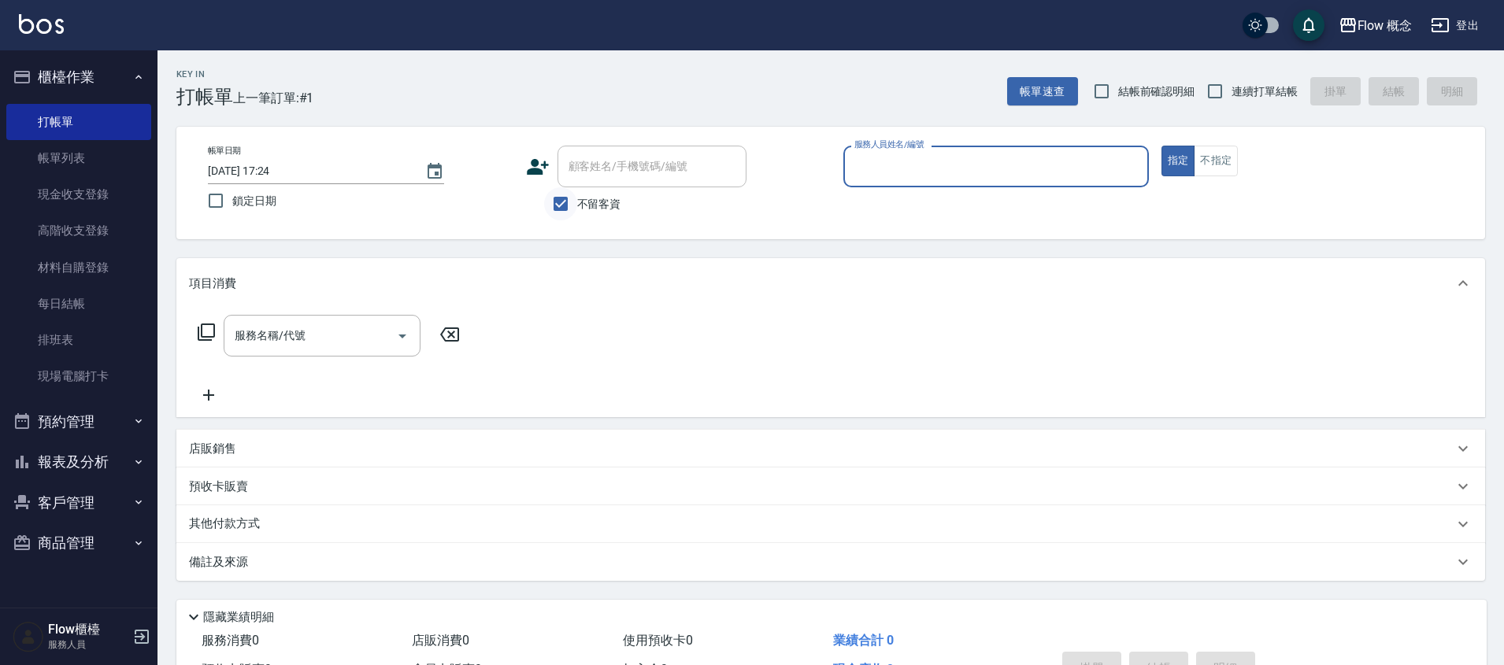
click at [560, 196] on input "不留客資" at bounding box center [560, 203] width 33 height 33
click at [561, 198] on input "不留客資" at bounding box center [560, 203] width 33 height 33
checkbox input "false"
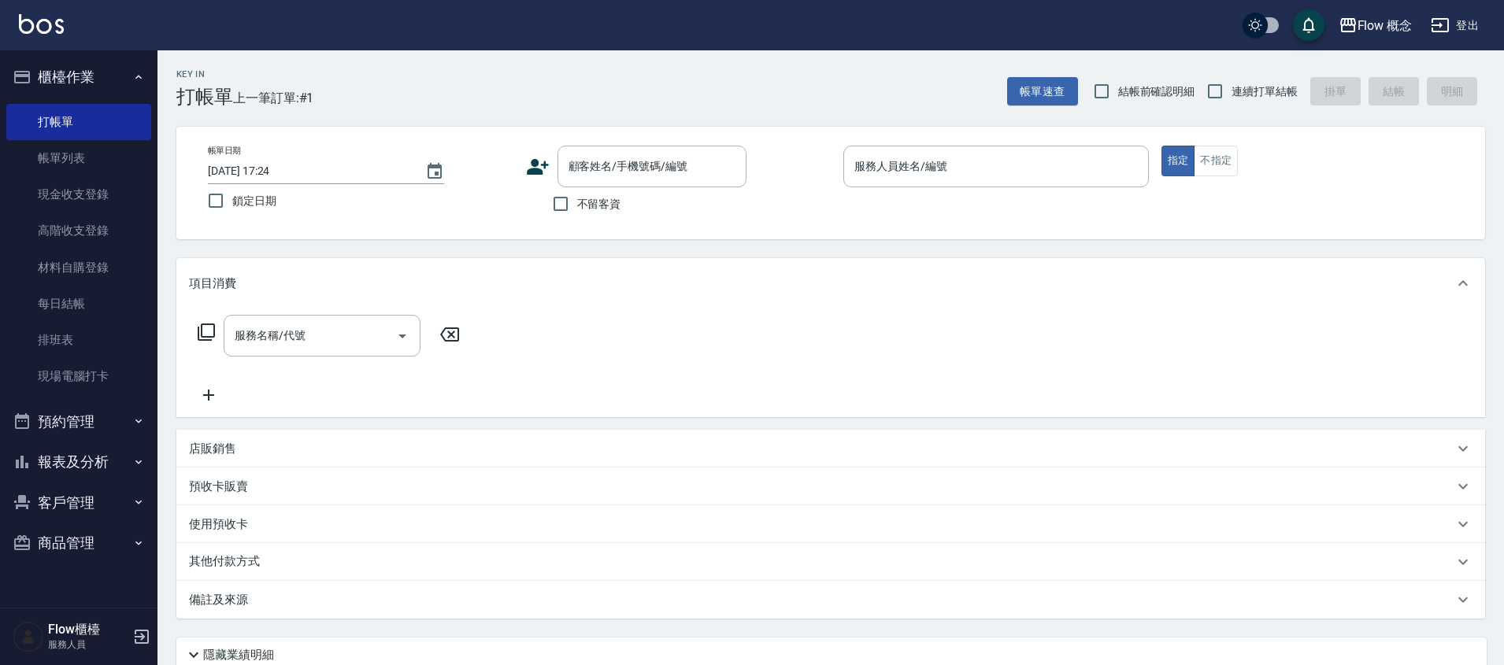
click at [541, 174] on icon at bounding box center [538, 167] width 22 height 16
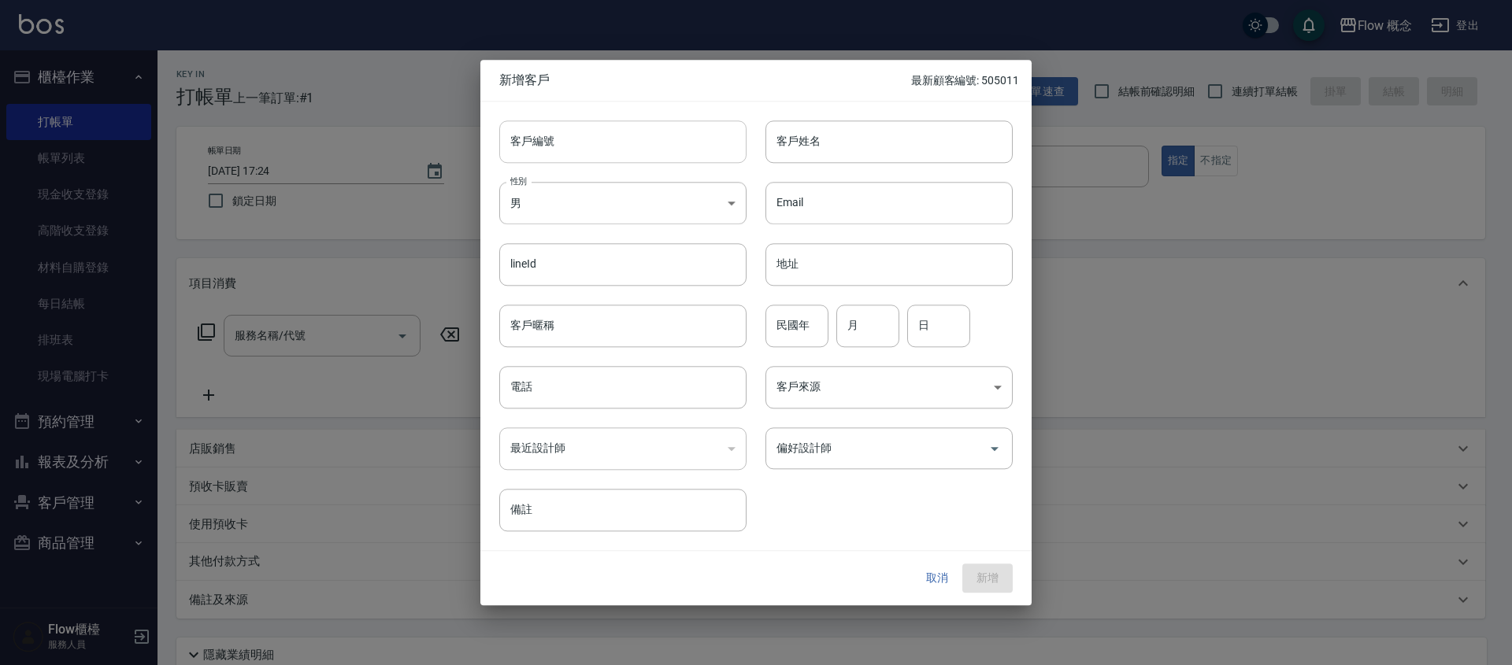
click at [542, 152] on input "客戶編號" at bounding box center [622, 141] width 247 height 43
click at [543, 146] on input "客戶編號" at bounding box center [622, 141] width 247 height 43
type input "106217"
click at [587, 205] on body "Flow 概念 登出 櫃檯作業 打帳單 帳單列表 現金收支登錄 高階收支登錄 材料自購登錄 每日結帳 排班表 現場電腦打卡 預約管理 預約管理 單日預約紀錄 …" at bounding box center [756, 395] width 1512 height 790
click at [579, 293] on li "女" at bounding box center [622, 296] width 247 height 26
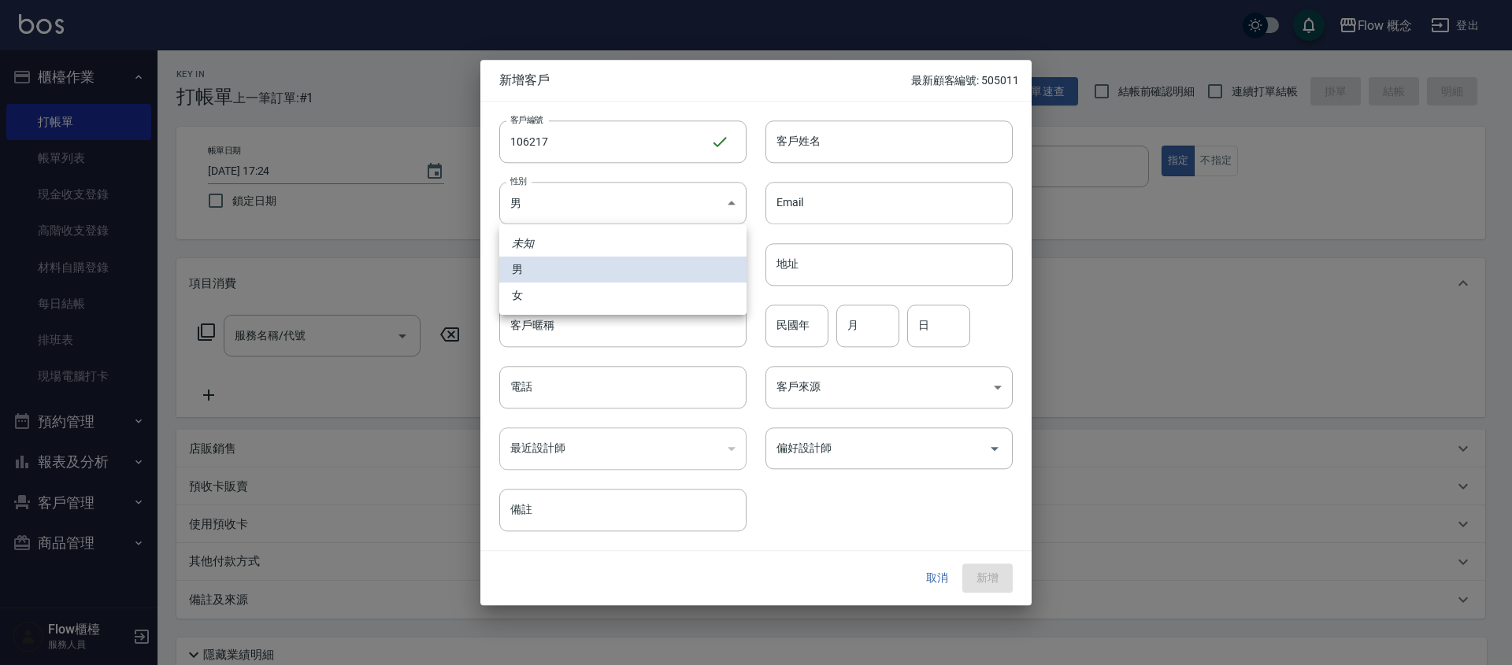
type input "FEMALE"
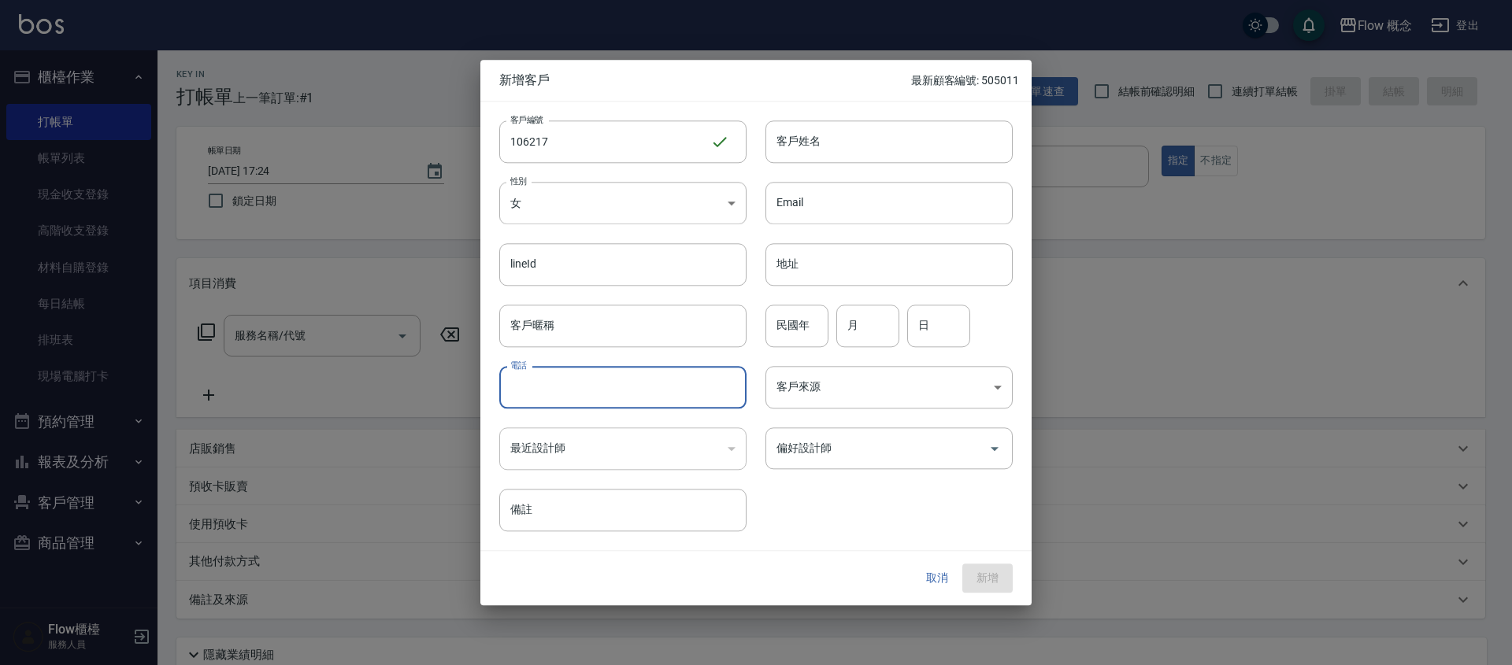
click at [556, 387] on input "電話" at bounding box center [622, 387] width 247 height 43
type input "0963916217"
click at [813, 131] on input "客戶姓名" at bounding box center [888, 141] width 247 height 43
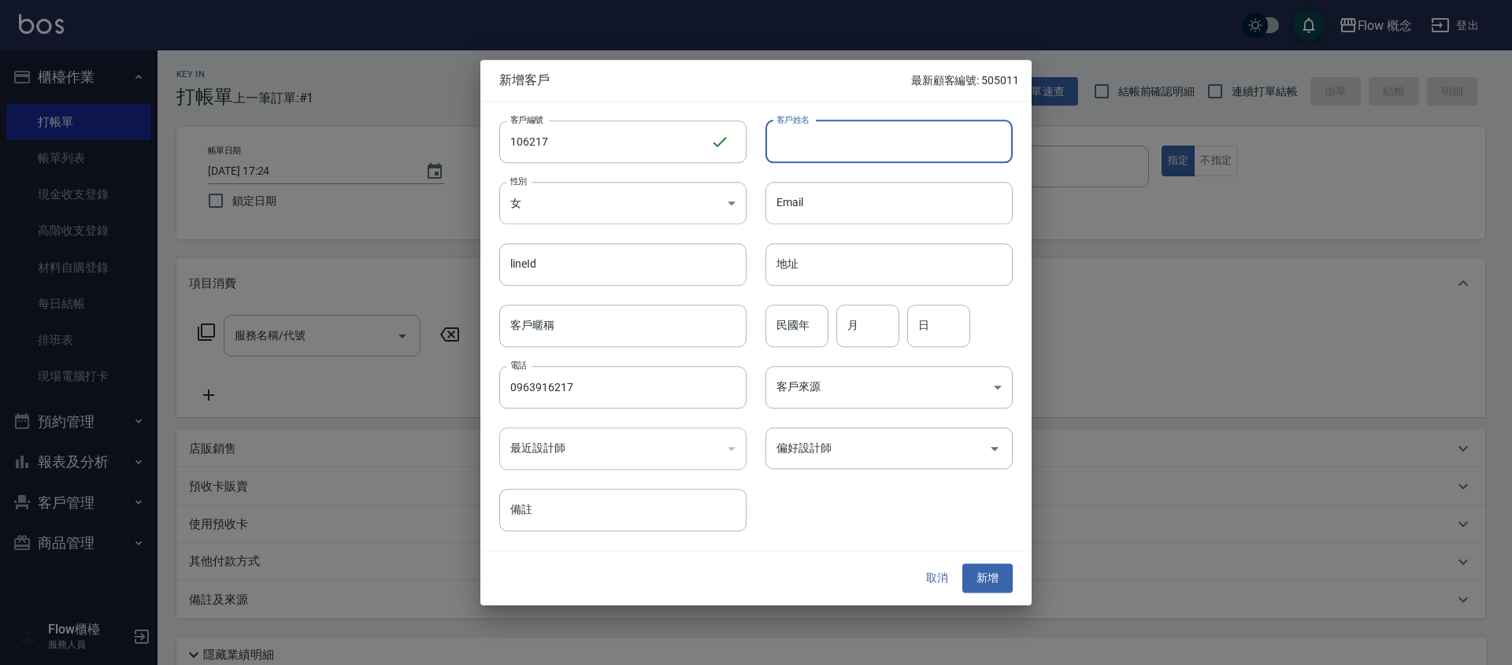
type input "t"
type input "teresa"
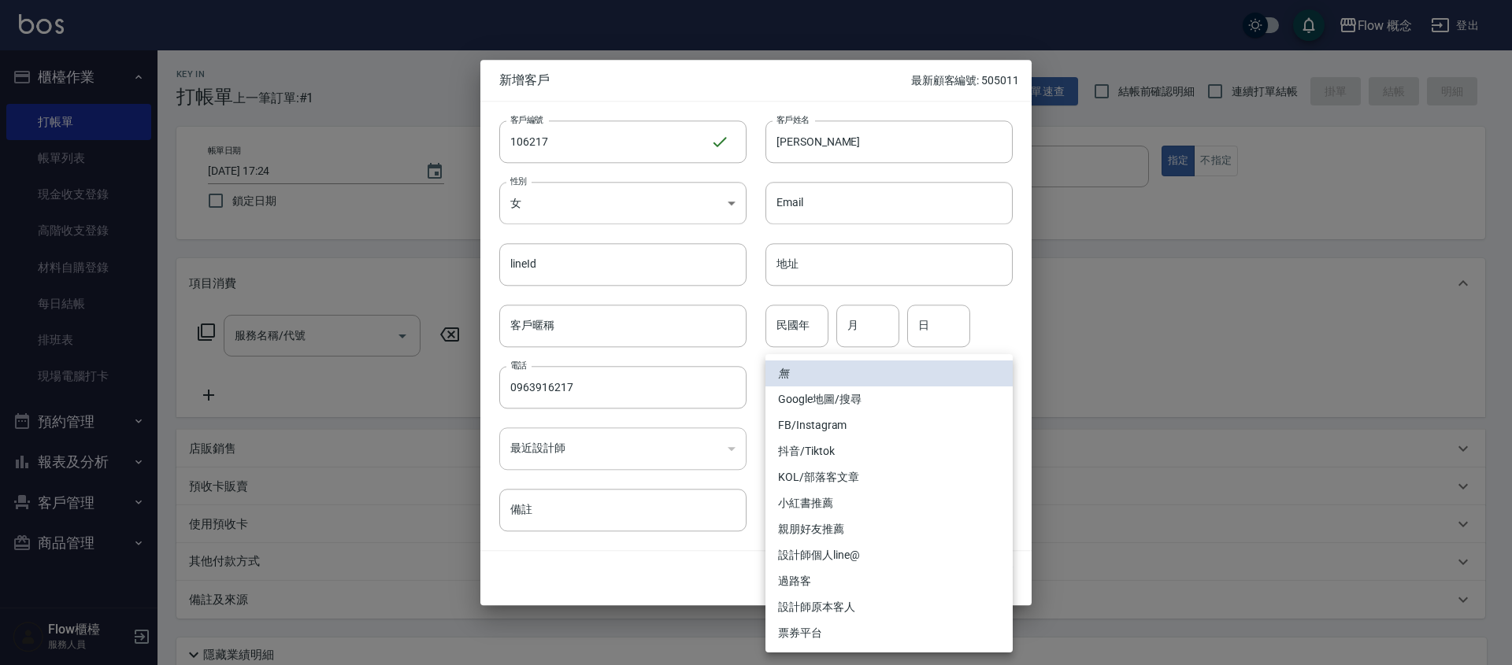
click at [857, 383] on body "Flow 概念 登出 櫃檯作業 打帳單 帳單列表 現金收支登錄 高階收支登錄 材料自購登錄 每日結帳 排班表 現場電腦打卡 預約管理 預約管理 單日預約紀錄 …" at bounding box center [756, 395] width 1512 height 790
click at [857, 383] on li "無" at bounding box center [888, 374] width 247 height 26
click at [824, 391] on body "Flow 概念 登出 櫃檯作業 打帳單 帳單列表 現金收支登錄 高階收支登錄 材料自購登錄 每日結帳 排班表 現場電腦打卡 預約管理 預約管理 單日預約紀錄 …" at bounding box center [756, 395] width 1512 height 790
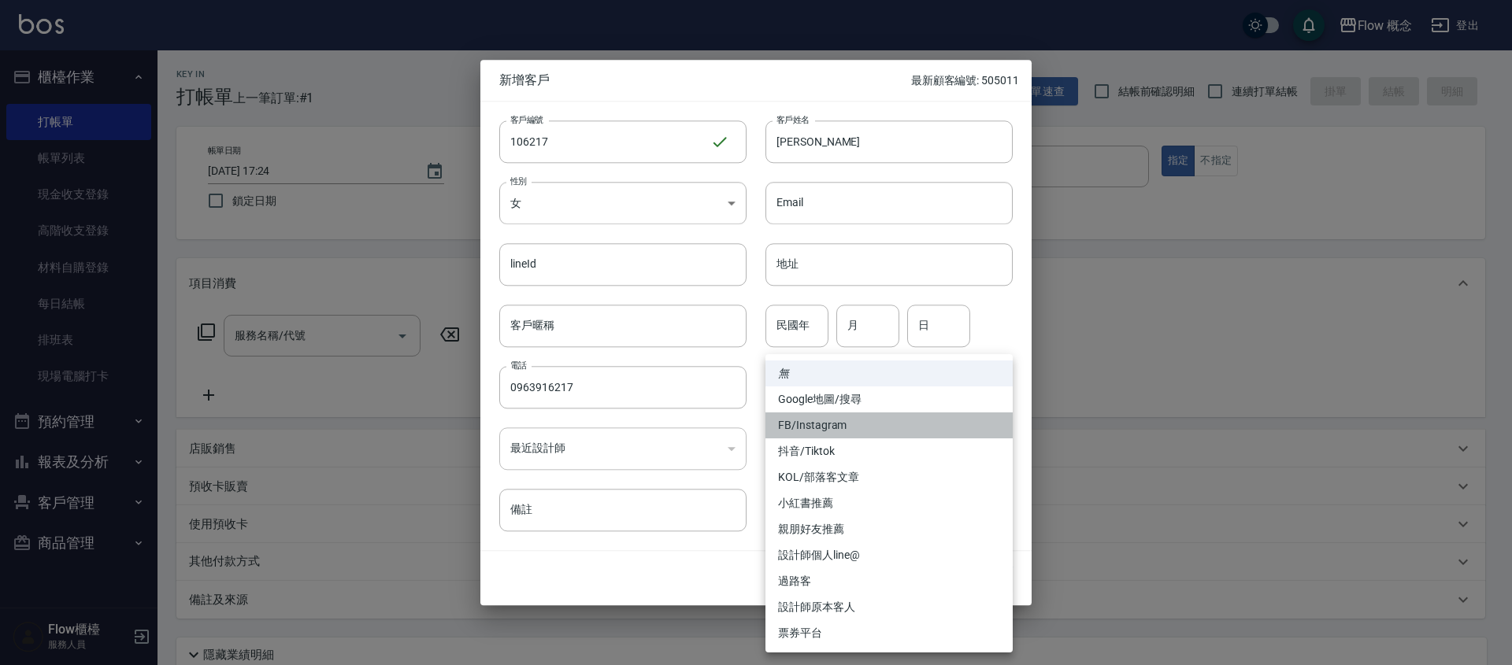
click at [839, 419] on li "FB/Instagram" at bounding box center [888, 426] width 247 height 26
type input "FB/Instagram"
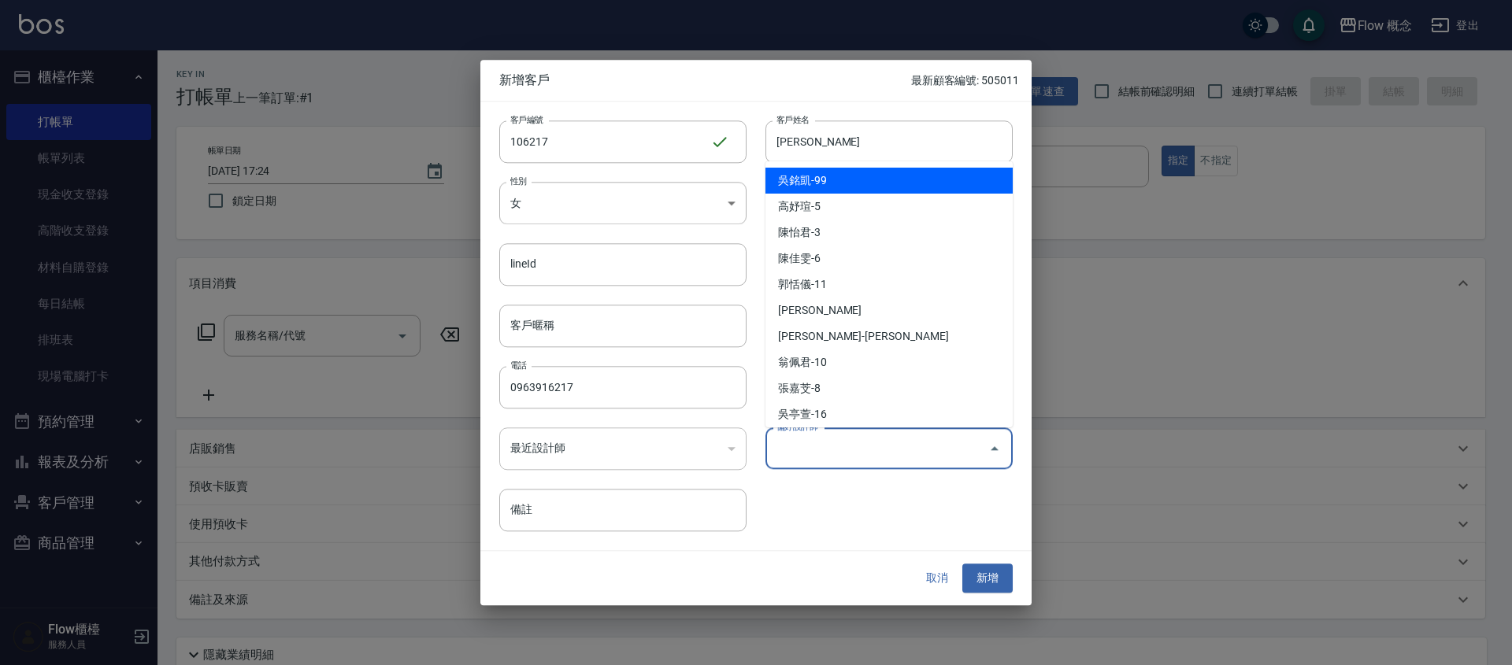
click at [846, 456] on input "偏好設計師" at bounding box center [876, 449] width 209 height 28
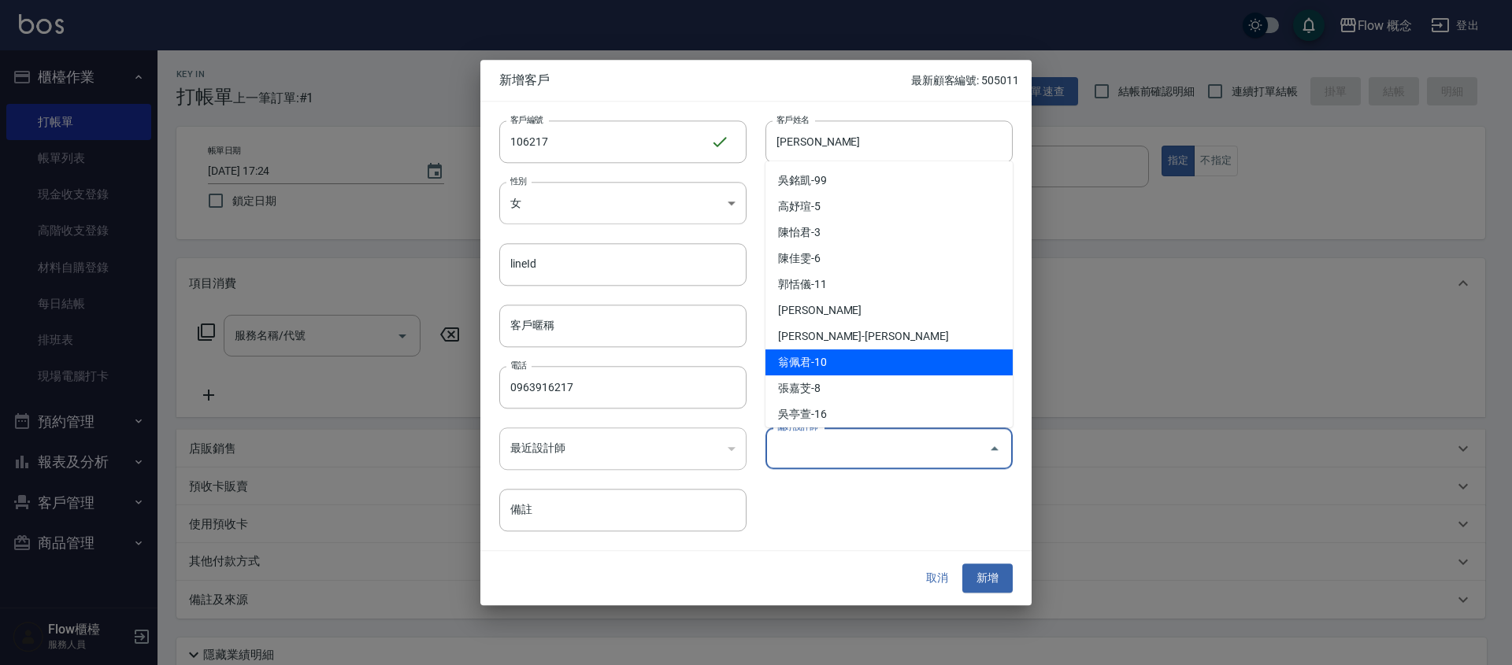
click at [838, 353] on li "翁佩君-10" at bounding box center [888, 363] width 247 height 26
type input "翁佩君"
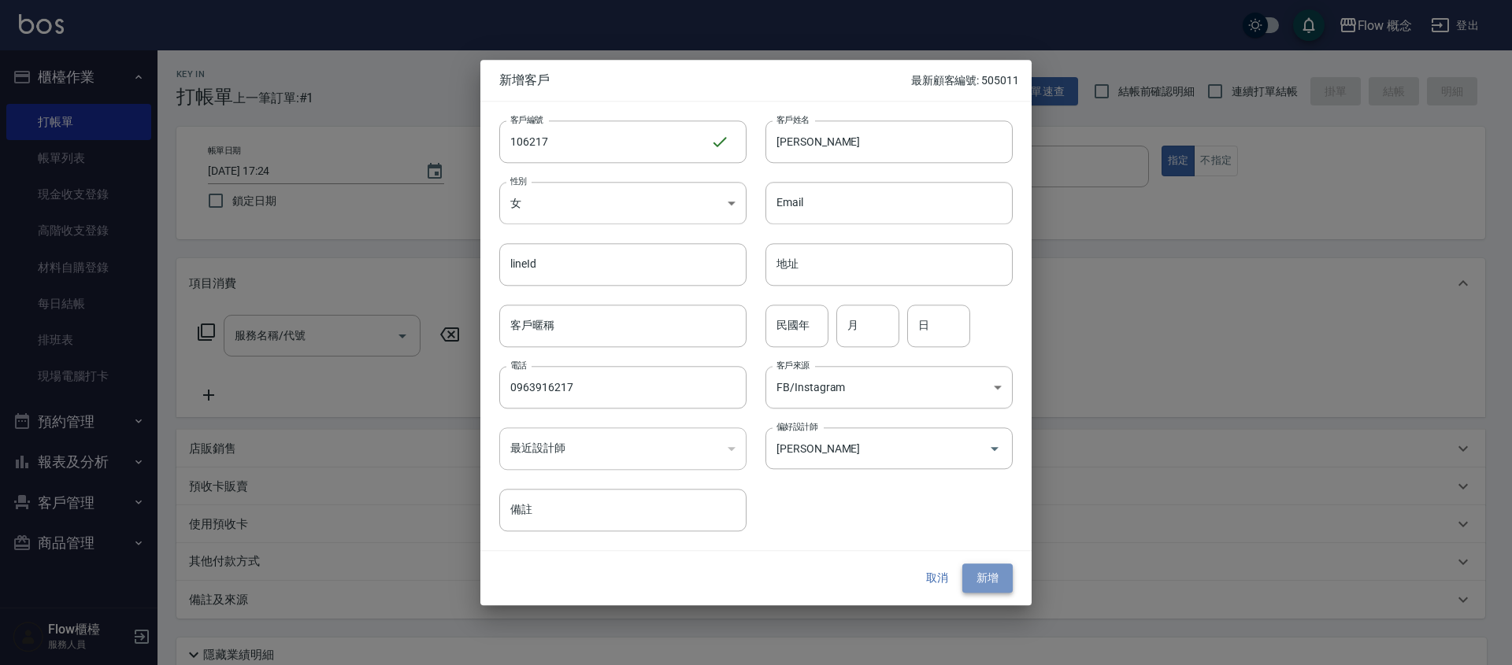
click at [997, 579] on button "新增" at bounding box center [987, 579] width 50 height 29
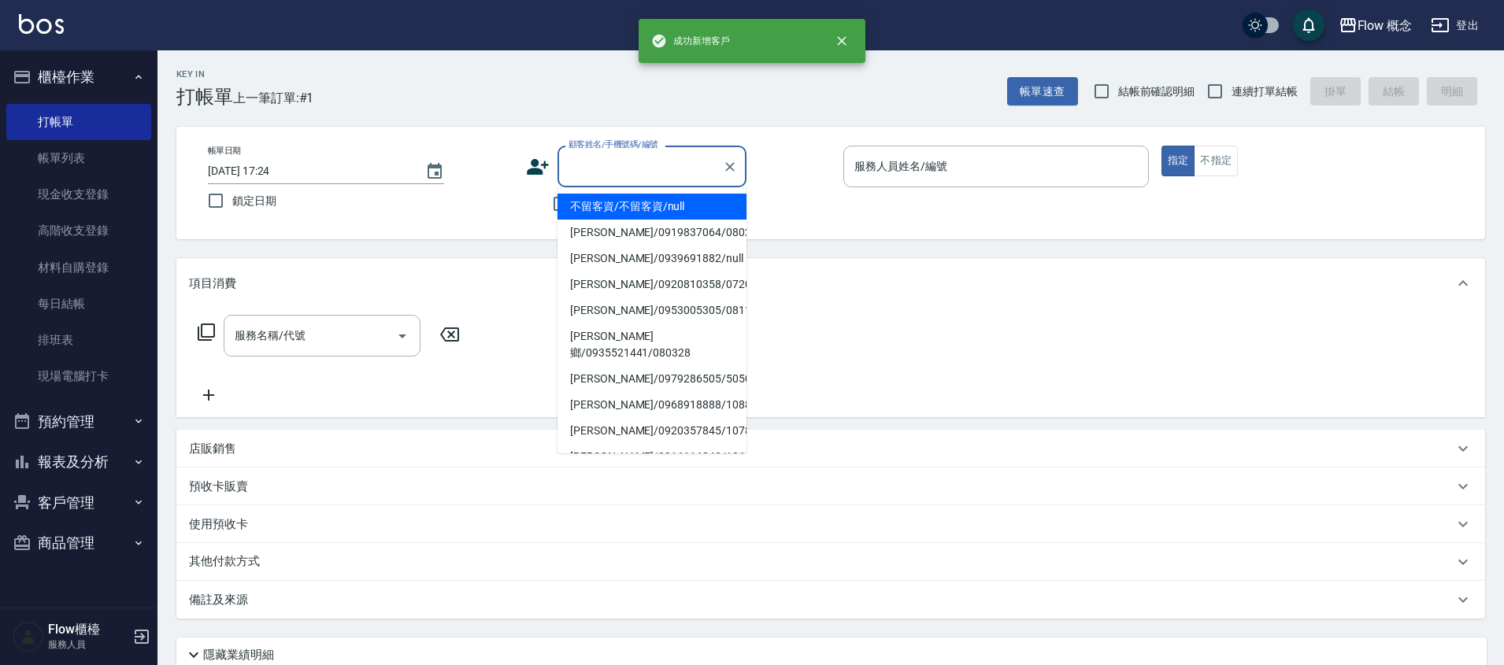
click at [653, 168] on input "顧客姓名/手機號碼/編號" at bounding box center [640, 167] width 151 height 28
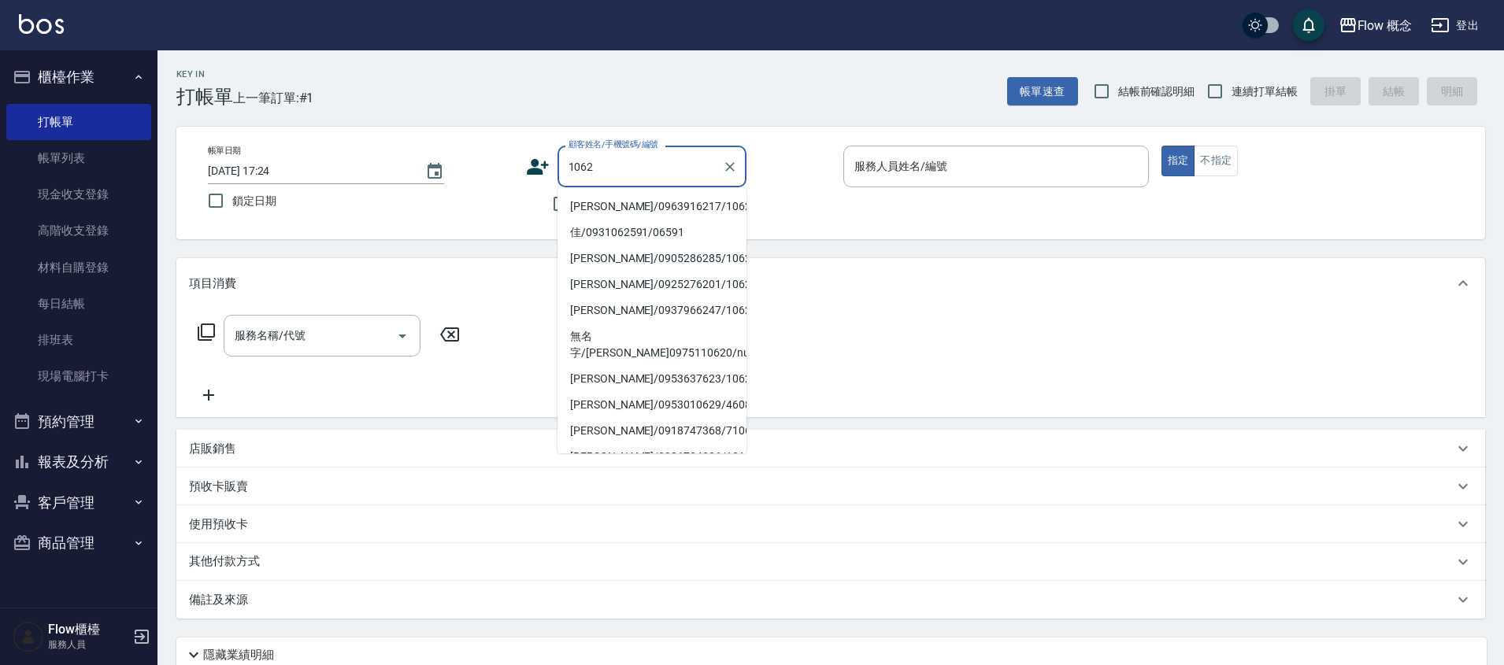
click at [691, 208] on li "teresa/0963916217/106217" at bounding box center [651, 207] width 189 height 26
click at [691, 208] on div "不留客資" at bounding box center [636, 203] width 220 height 33
type input "teresa/0963916217/106217"
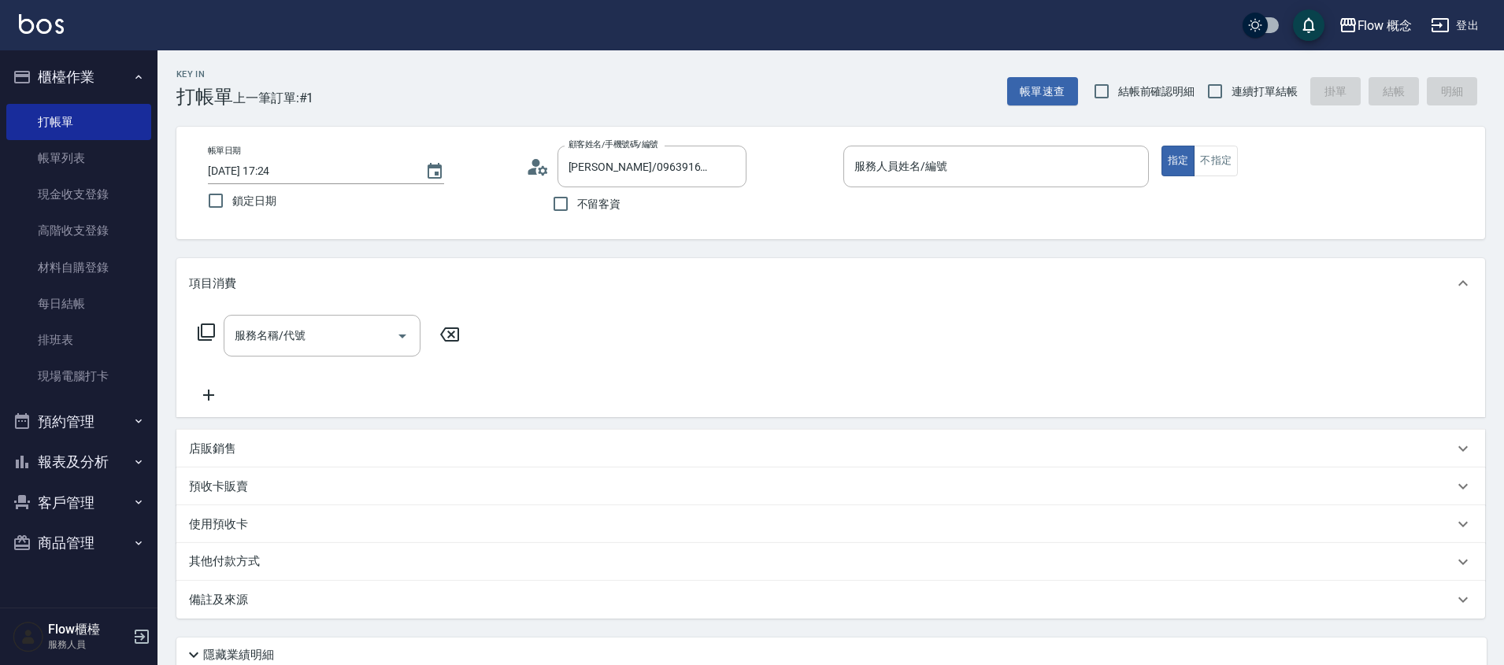
type input "Rita-10"
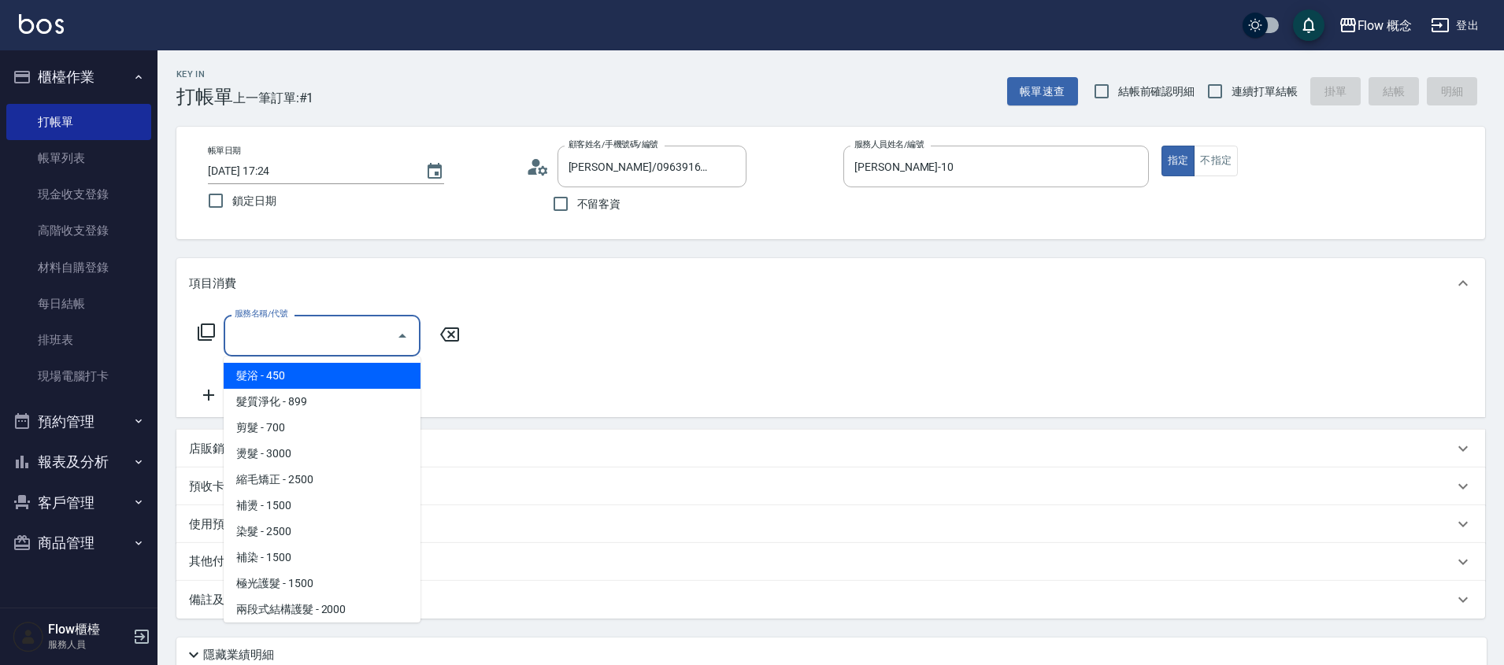
click at [307, 330] on input "服務名稱/代號" at bounding box center [310, 336] width 159 height 28
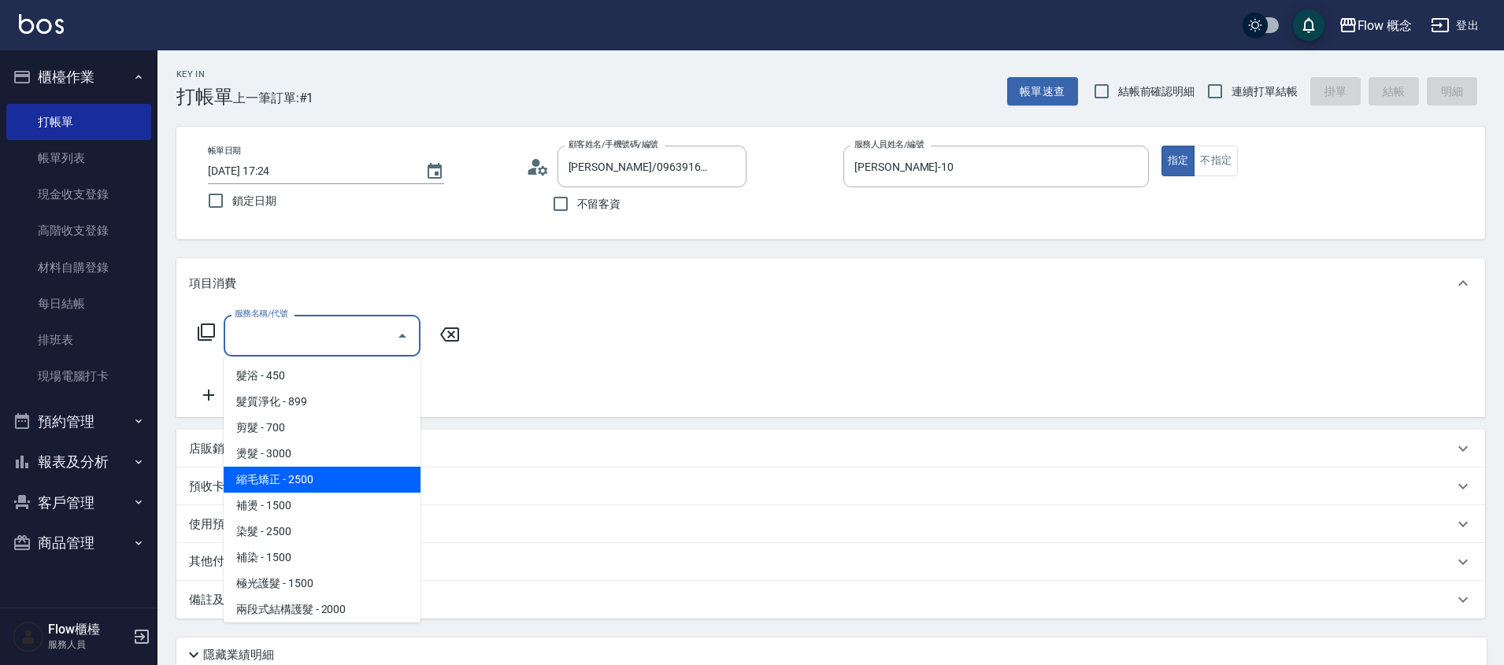
click at [280, 484] on span "縮毛矯正 - 2500" at bounding box center [322, 480] width 197 height 26
type input "縮毛矯正 (302)"
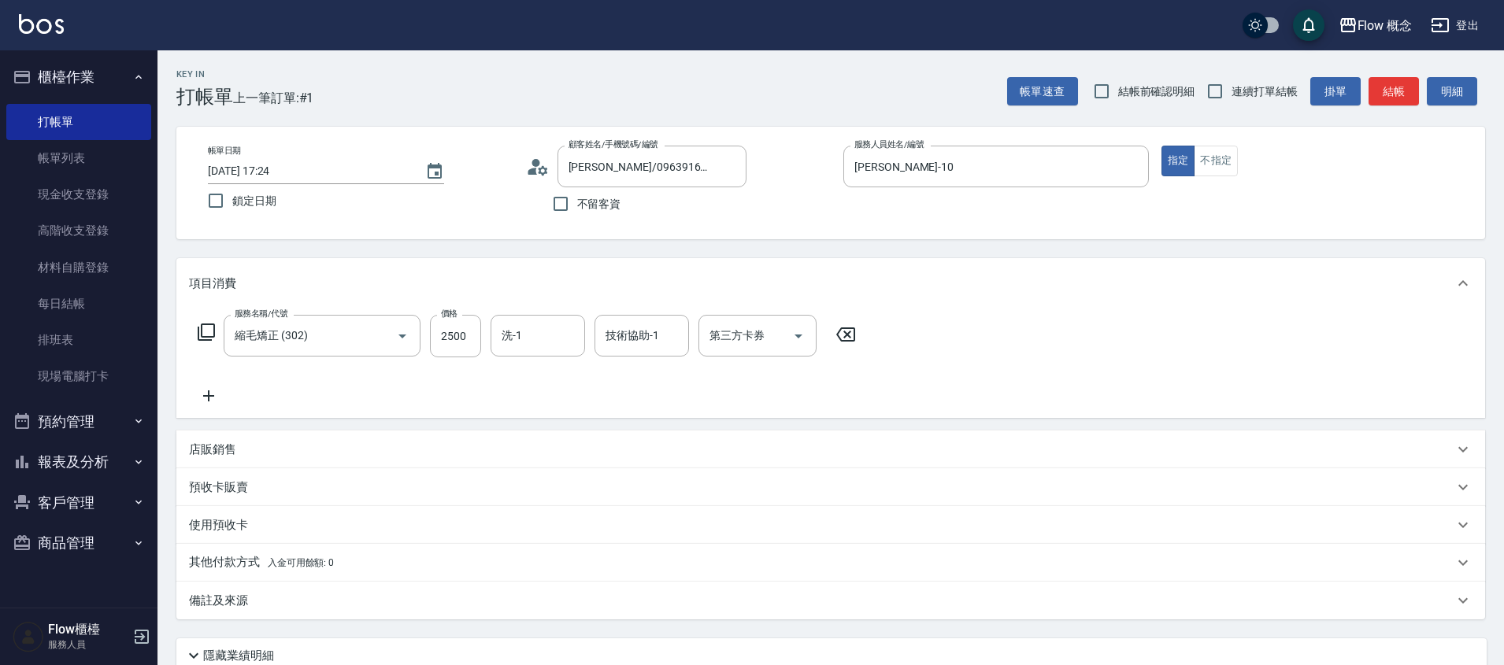
click at [487, 328] on div "服務名稱/代號 縮毛矯正 (302) 服務名稱/代號 價格 2500 價格 洗-1 洗-1 技術協助-1 技術協助-1 第三方卡券 第三方卡券" at bounding box center [527, 336] width 676 height 43
click at [465, 335] on input "2500" at bounding box center [455, 336] width 51 height 43
type input "1480"
type input "亭萱-16"
click at [1402, 97] on button "結帳" at bounding box center [1393, 91] width 50 height 29
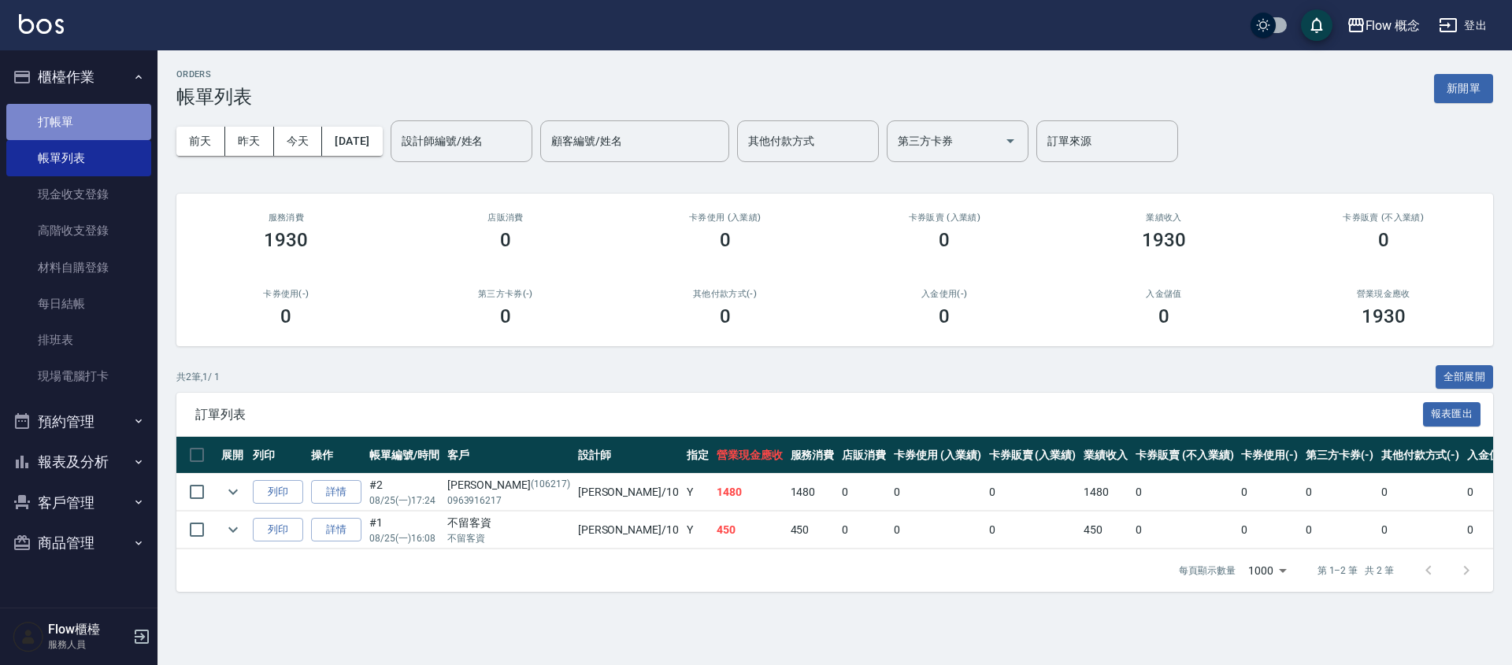
click at [78, 128] on link "打帳單" at bounding box center [78, 122] width 145 height 36
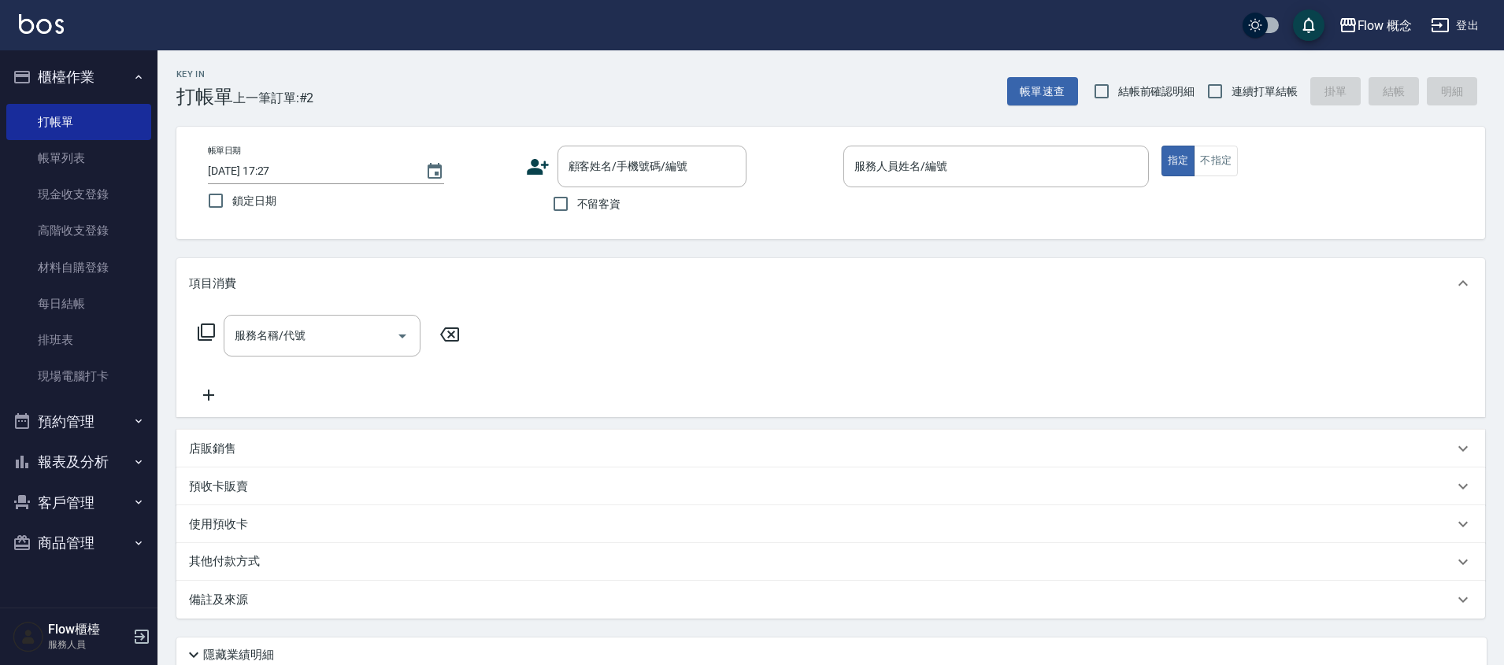
click at [538, 164] on icon at bounding box center [538, 167] width 24 height 24
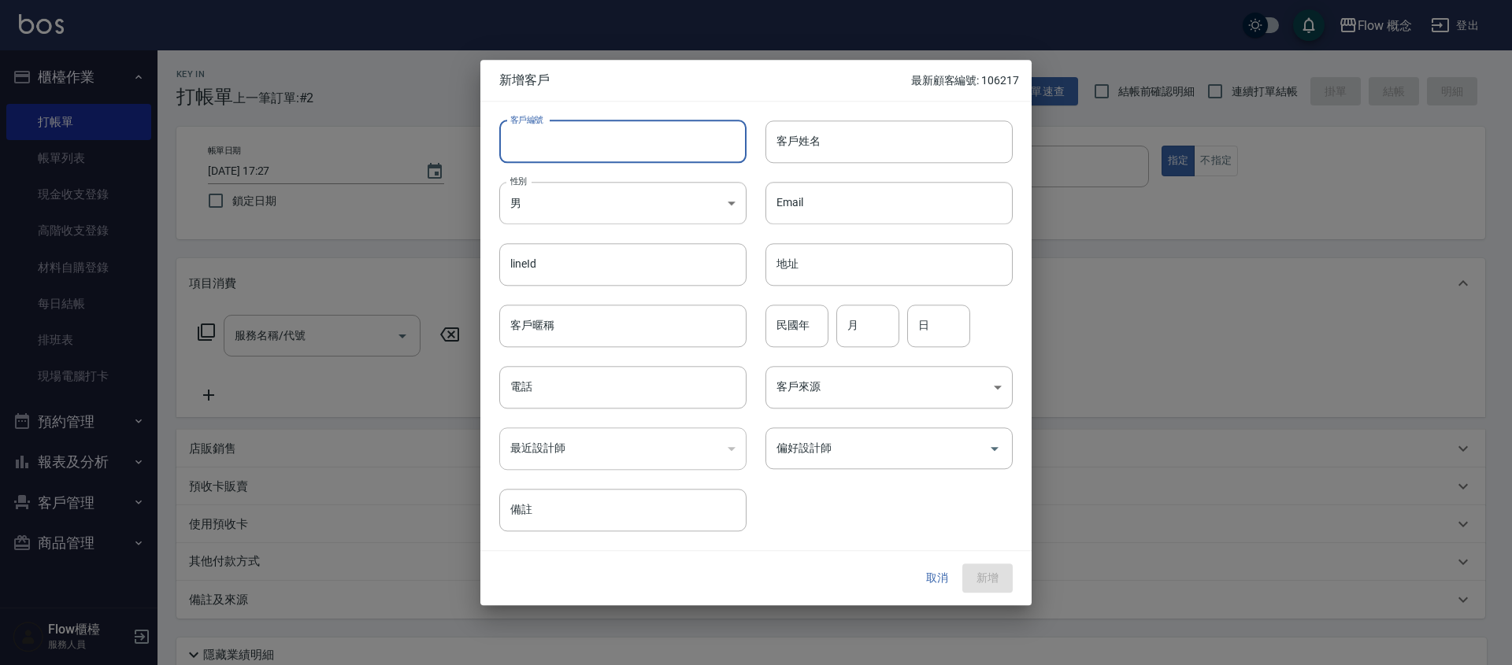
click at [553, 120] on input "客戶編號" at bounding box center [622, 141] width 247 height 43
type input "106598"
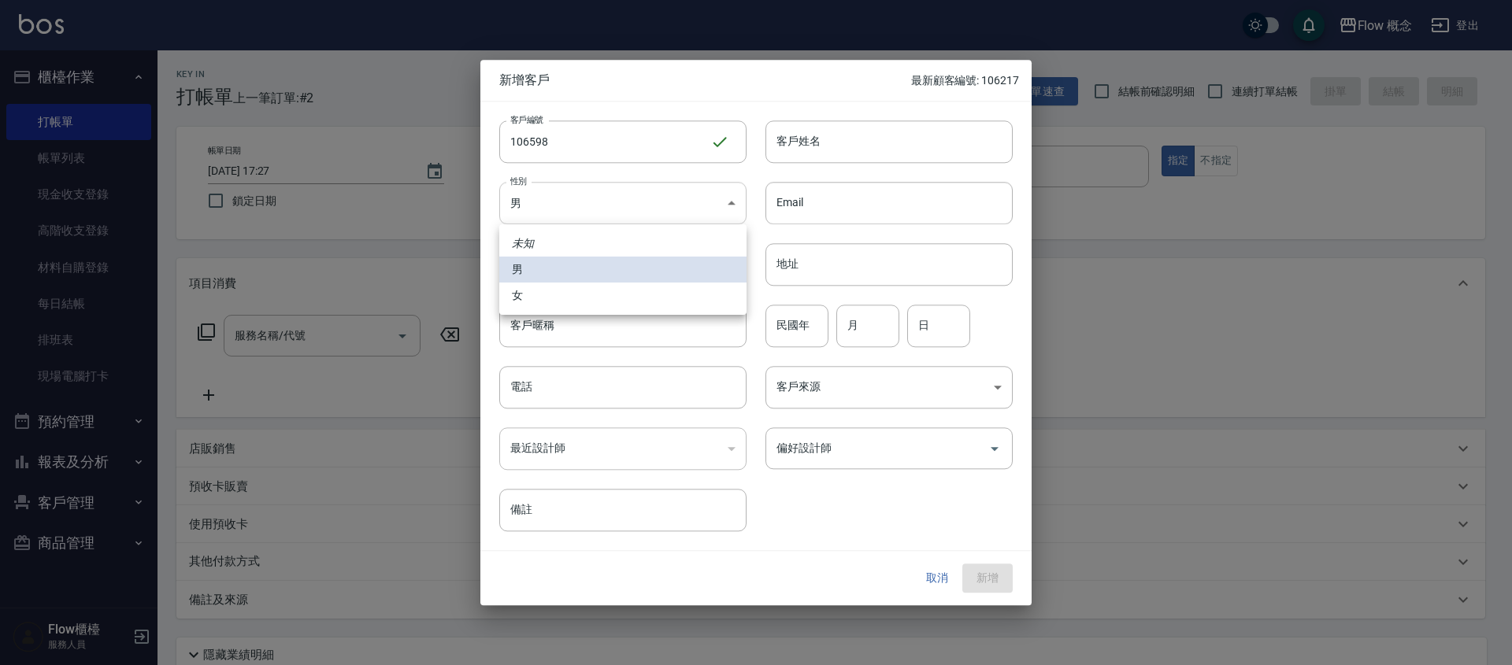
click at [635, 220] on body "Flow 概念 登出 櫃檯作業 打帳單 帳單列表 現金收支登錄 高階收支登錄 材料自購登錄 每日結帳 排班表 現場電腦打卡 預約管理 預約管理 單日預約紀錄 …" at bounding box center [756, 395] width 1512 height 790
click at [557, 300] on li "女" at bounding box center [622, 296] width 247 height 26
type input "FEMALE"
click at [535, 388] on input "電話" at bounding box center [622, 387] width 247 height 43
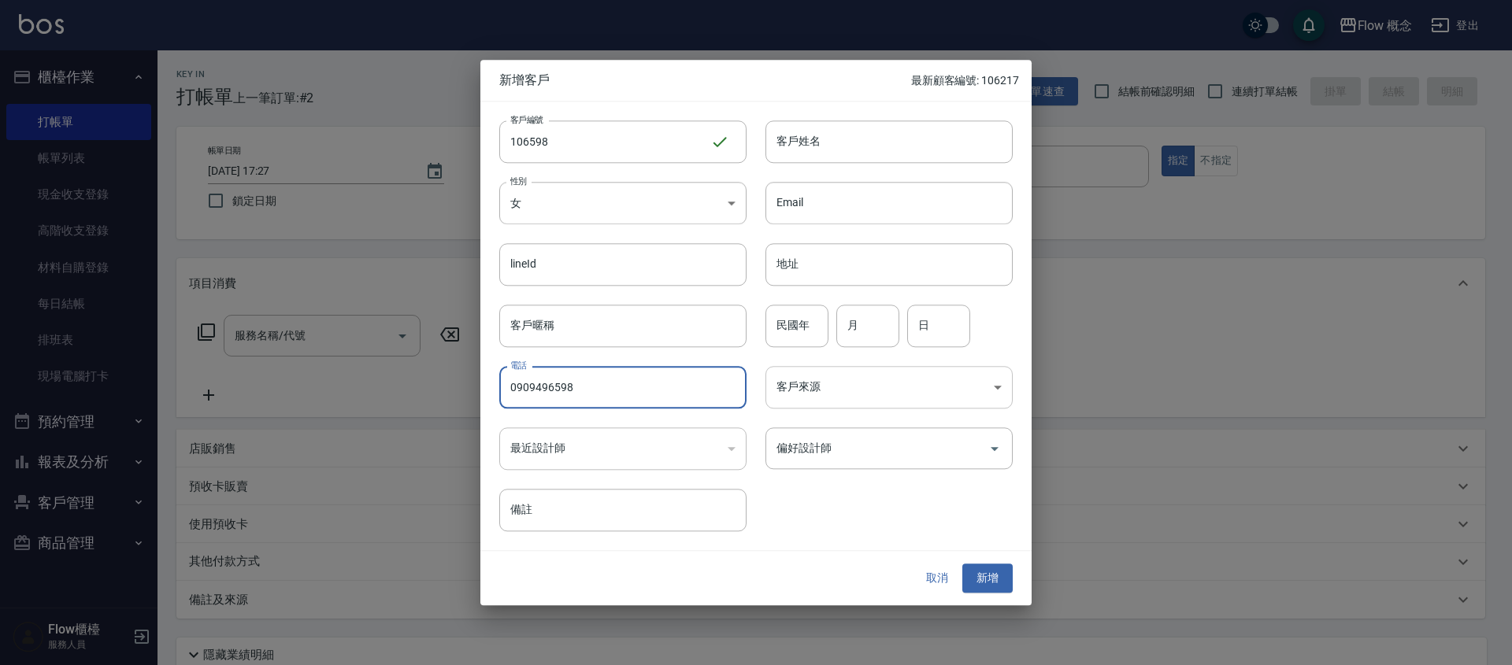
type input "0909496598"
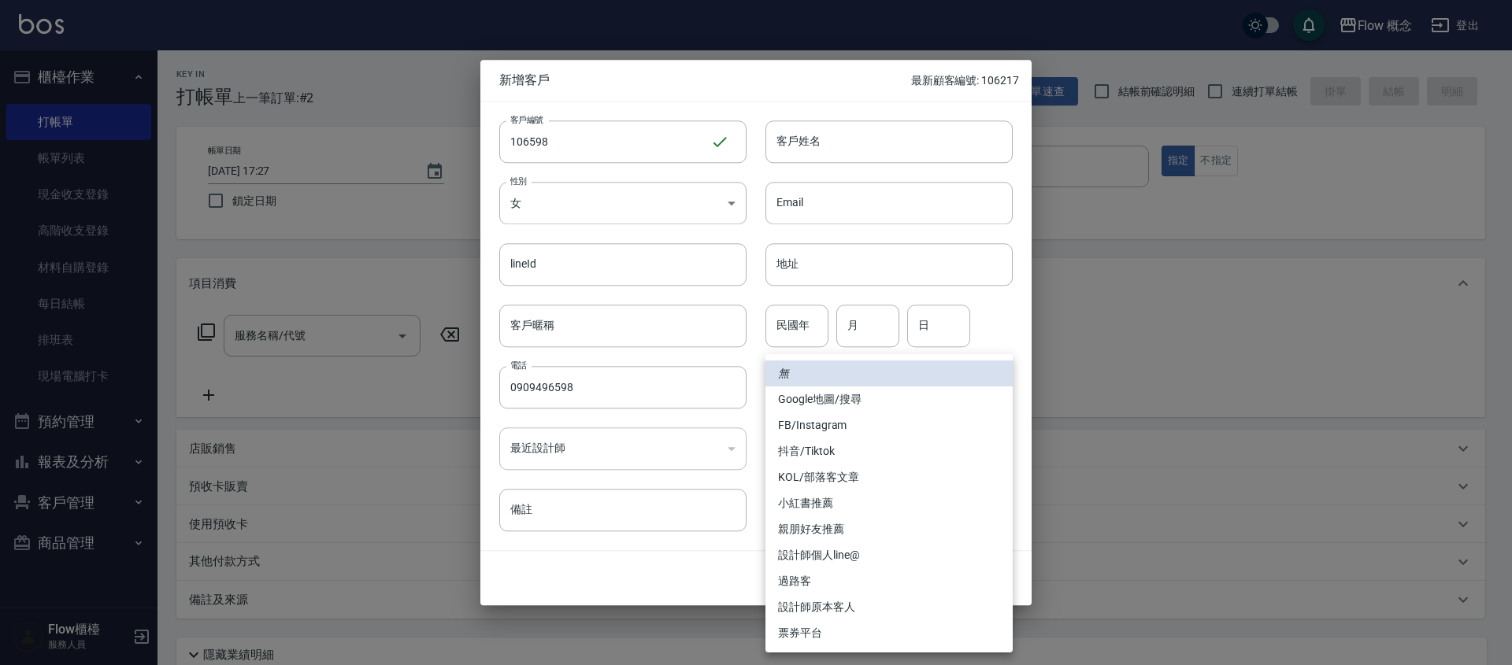
click at [818, 388] on body "Flow 概念 登出 櫃檯作業 打帳單 帳單列表 現金收支登錄 高階收支登錄 材料自購登錄 每日結帳 排班表 現場電腦打卡 預約管理 預約管理 單日預約紀錄 …" at bounding box center [756, 395] width 1512 height 790
click at [815, 421] on li "FB/Instagram" at bounding box center [888, 426] width 247 height 26
type input "FB/Instagram"
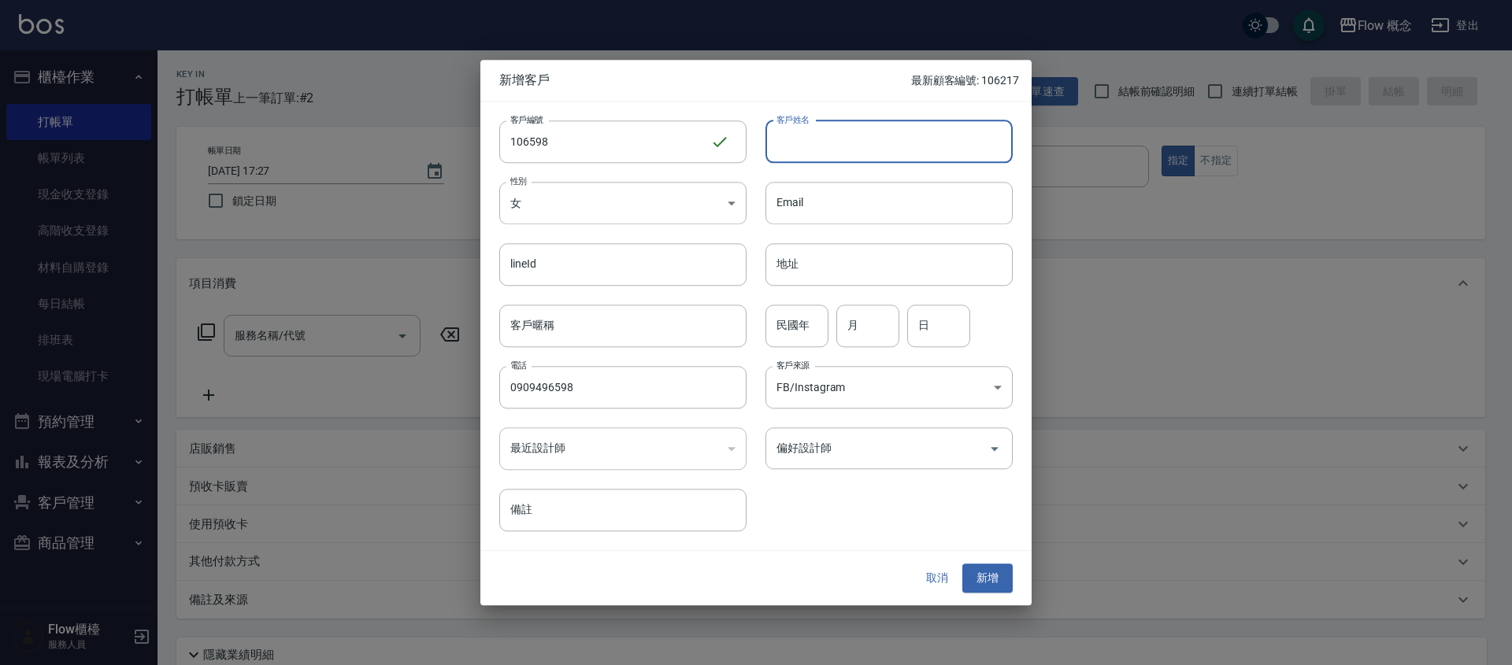
click at [813, 134] on input "客戶姓名" at bounding box center [888, 141] width 247 height 43
type input "x"
type input "李宛真"
click at [839, 446] on input "偏好設計師" at bounding box center [876, 449] width 209 height 28
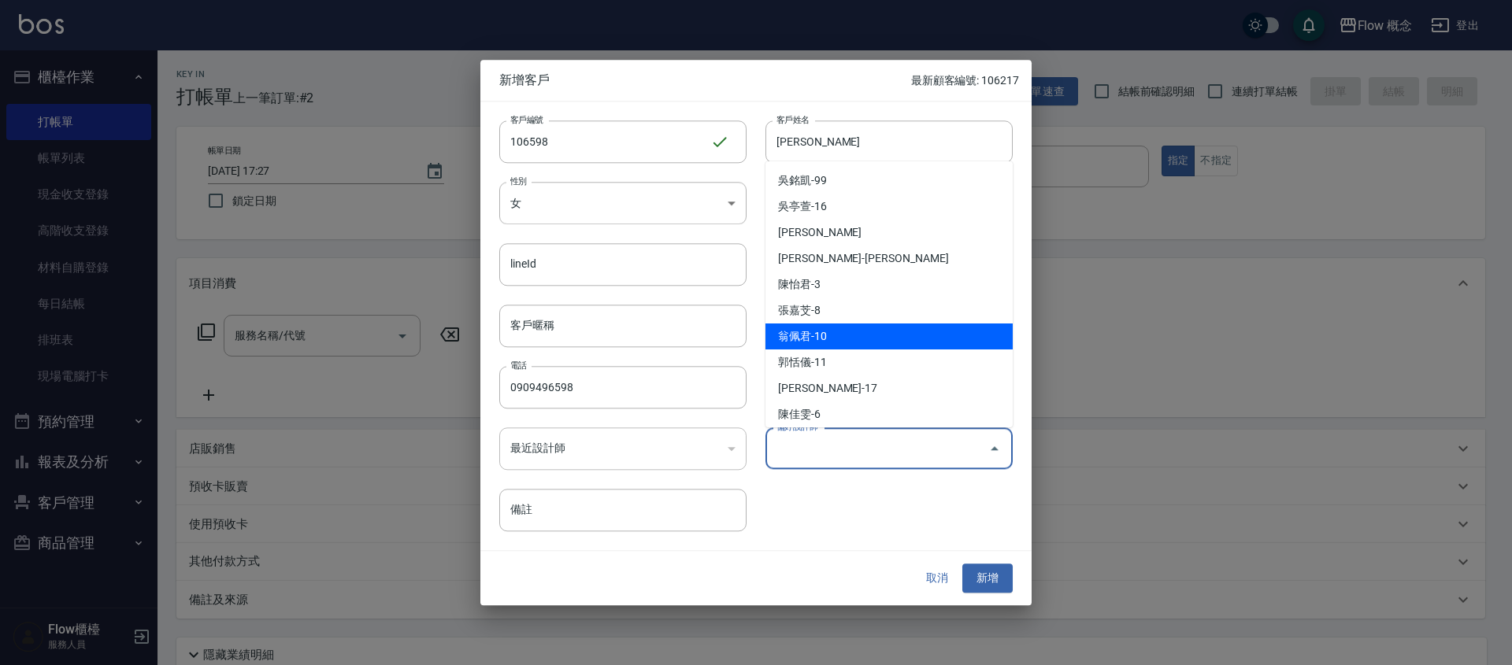
click at [805, 347] on li "翁佩君-10" at bounding box center [888, 337] width 247 height 26
type input "翁佩君"
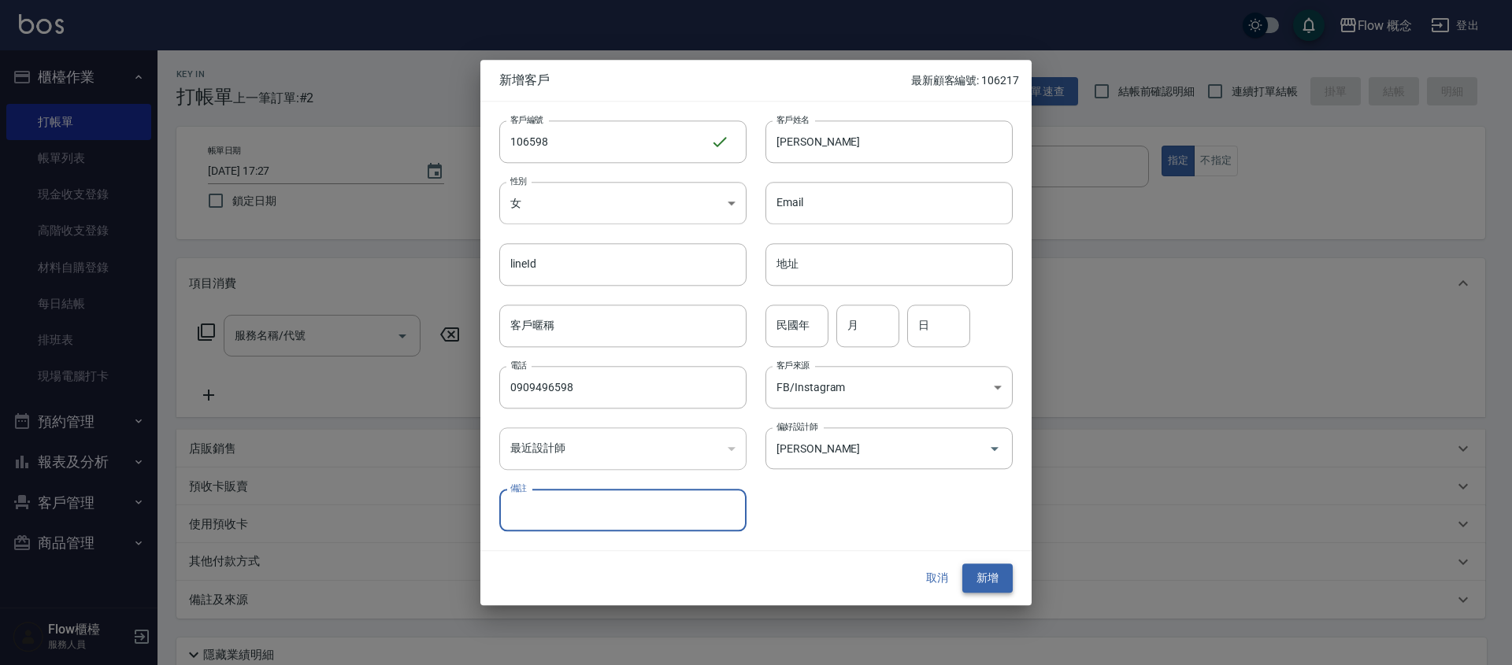
click at [1003, 576] on button "新增" at bounding box center [987, 579] width 50 height 29
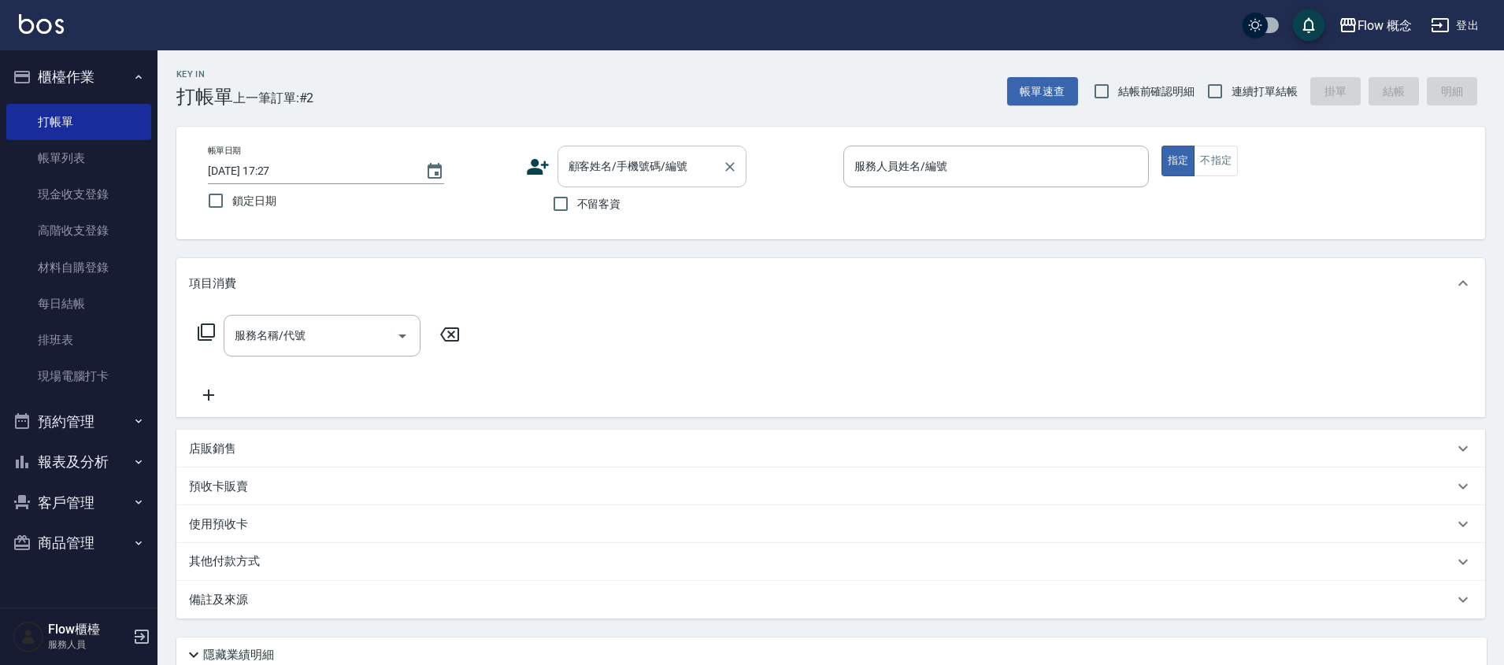
click at [620, 181] on div "顧客姓名/手機號碼/編號" at bounding box center [651, 167] width 189 height 42
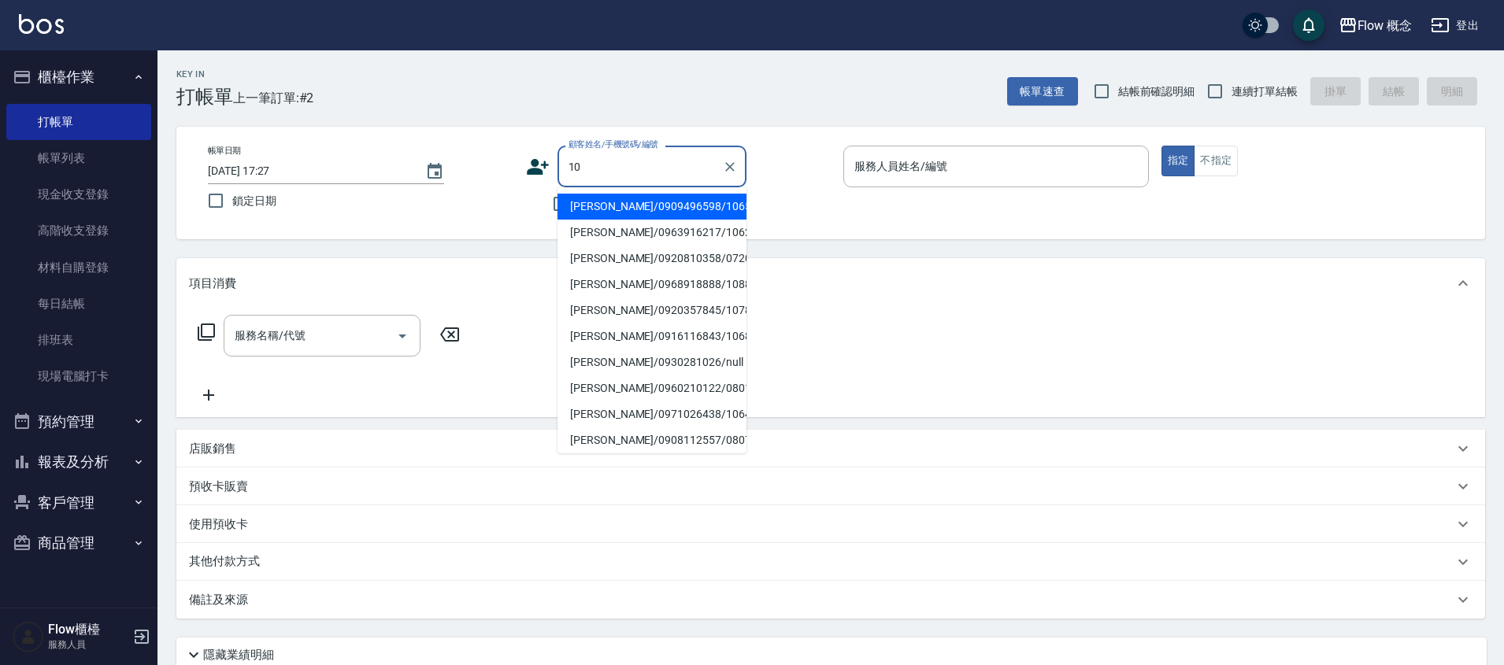
click at [642, 202] on li "李宛真/0909496598/106598" at bounding box center [651, 207] width 189 height 26
type input "李宛真/0909496598/106598"
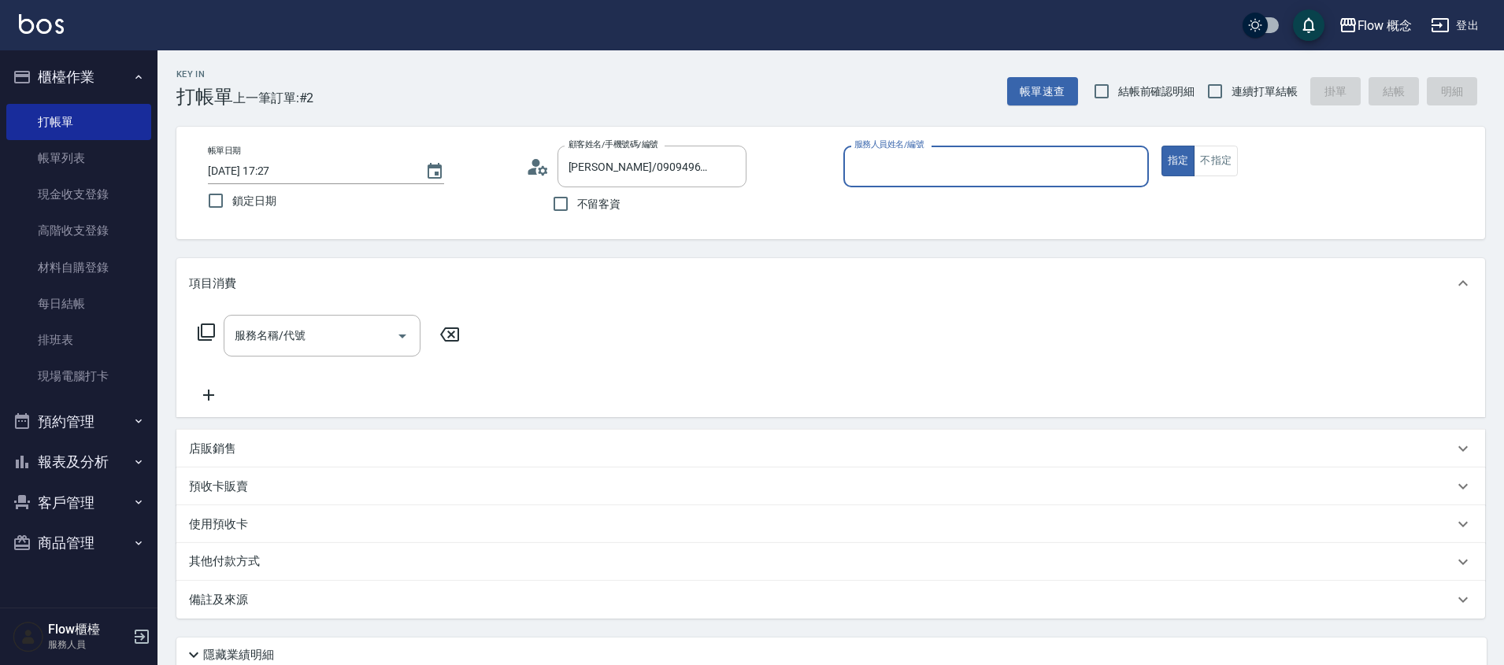
type input "Rita-10"
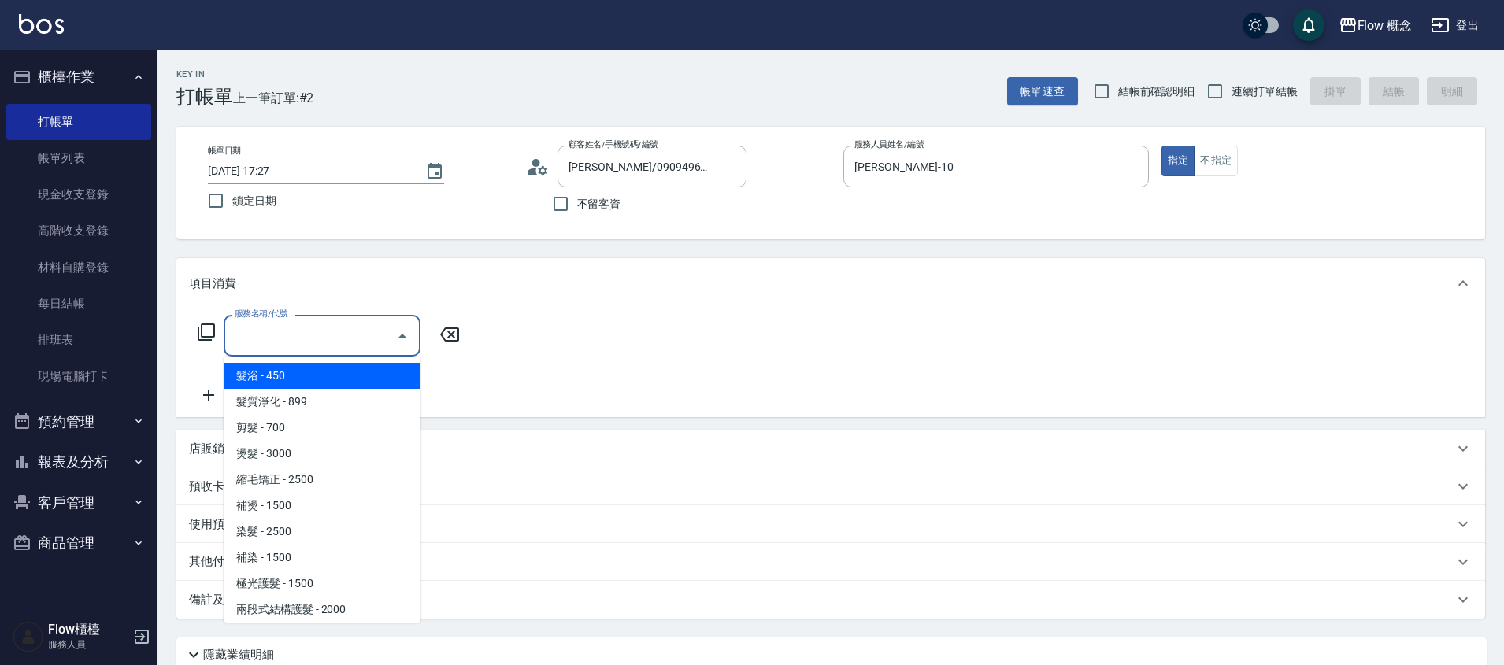
click at [355, 335] on input "服務名稱/代號" at bounding box center [310, 336] width 159 height 28
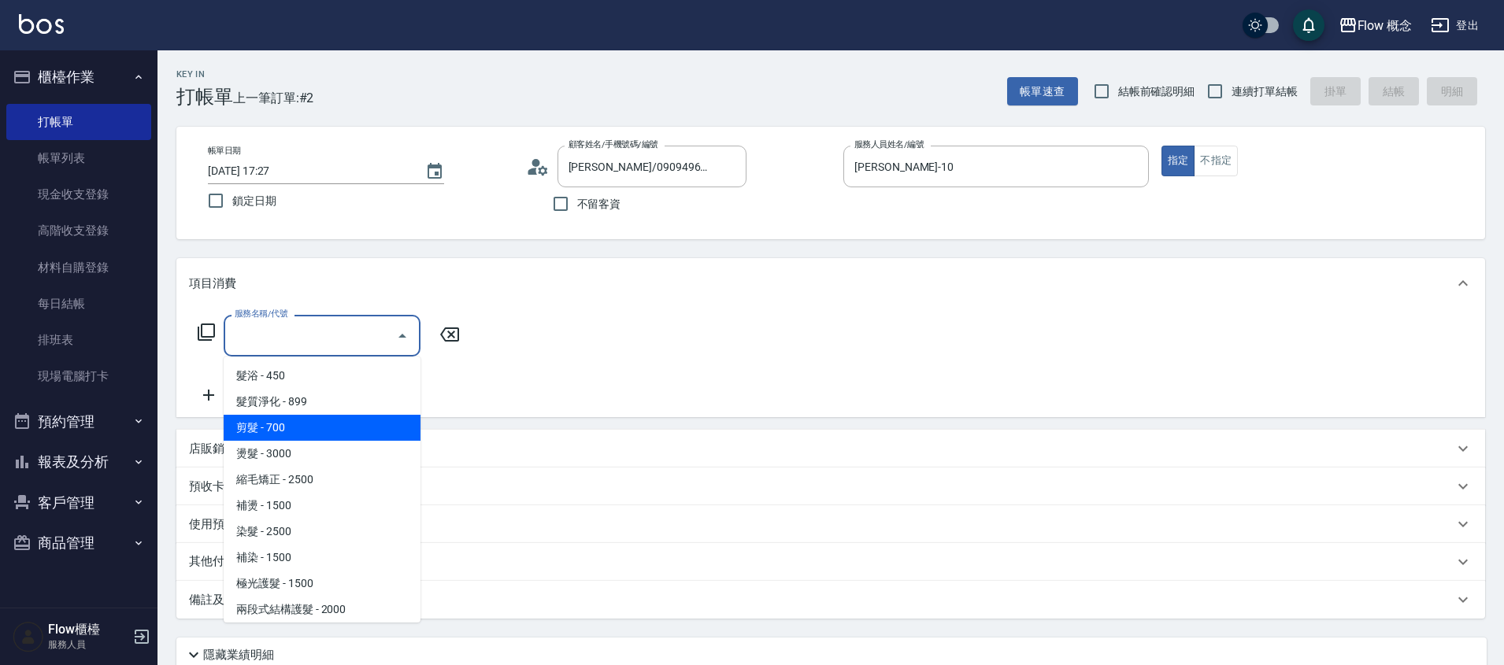
click at [333, 425] on span "剪髮 - 700" at bounding box center [322, 428] width 197 height 26
type input "剪髮(201)"
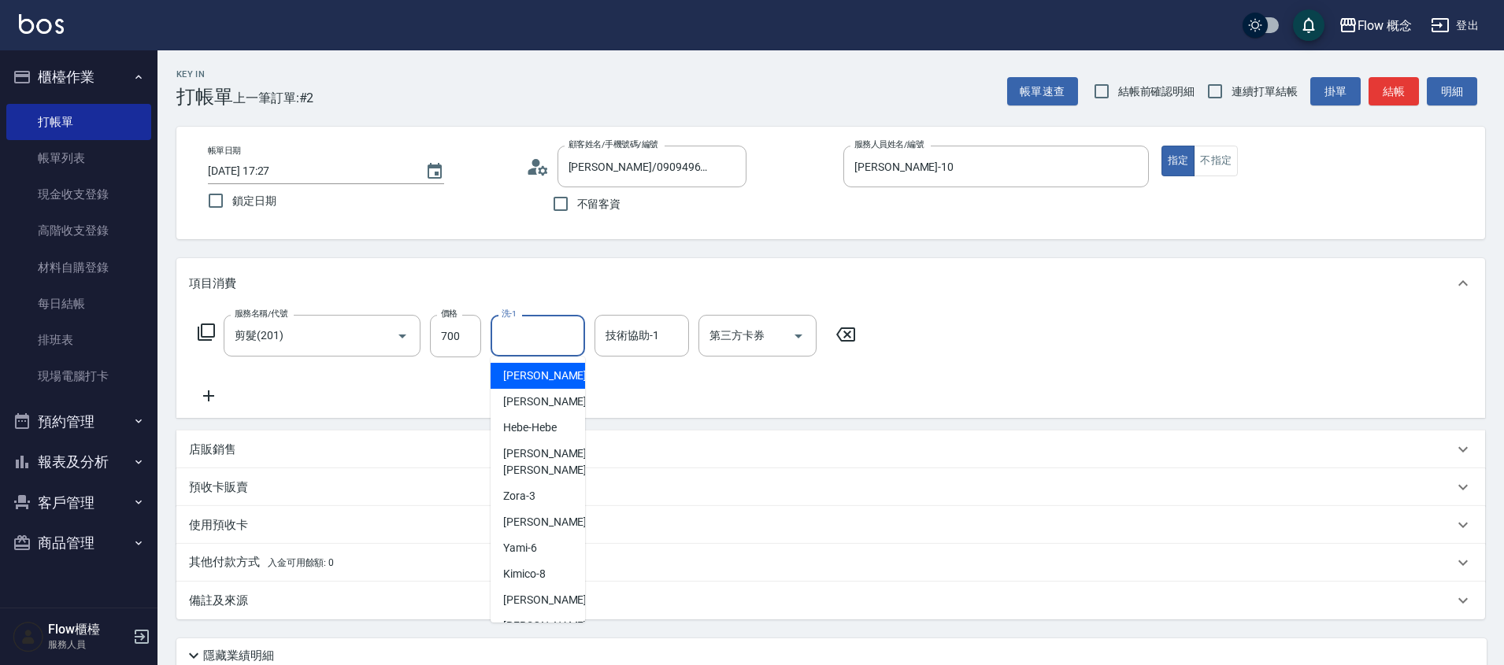
click at [531, 323] on input "洗-1" at bounding box center [538, 336] width 80 height 28
type input "亭萱-16"
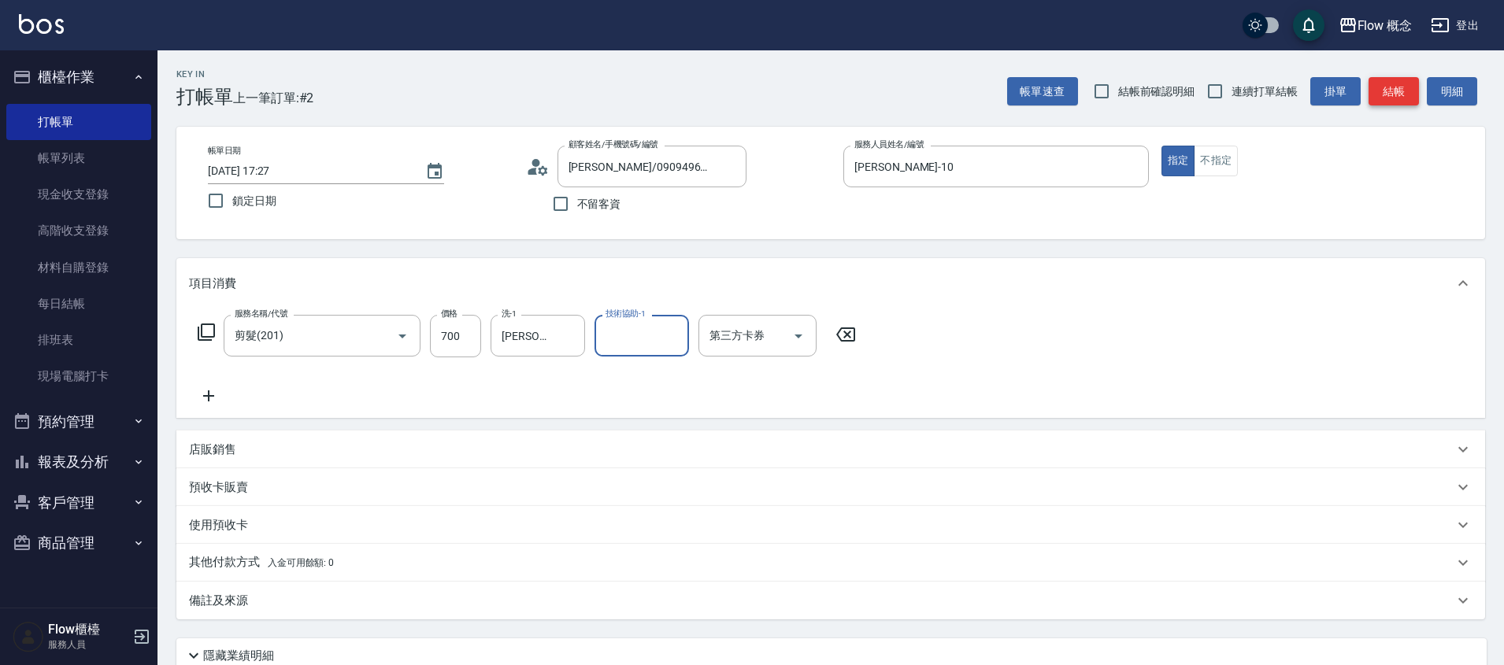
click at [1402, 92] on button "結帳" at bounding box center [1393, 91] width 50 height 29
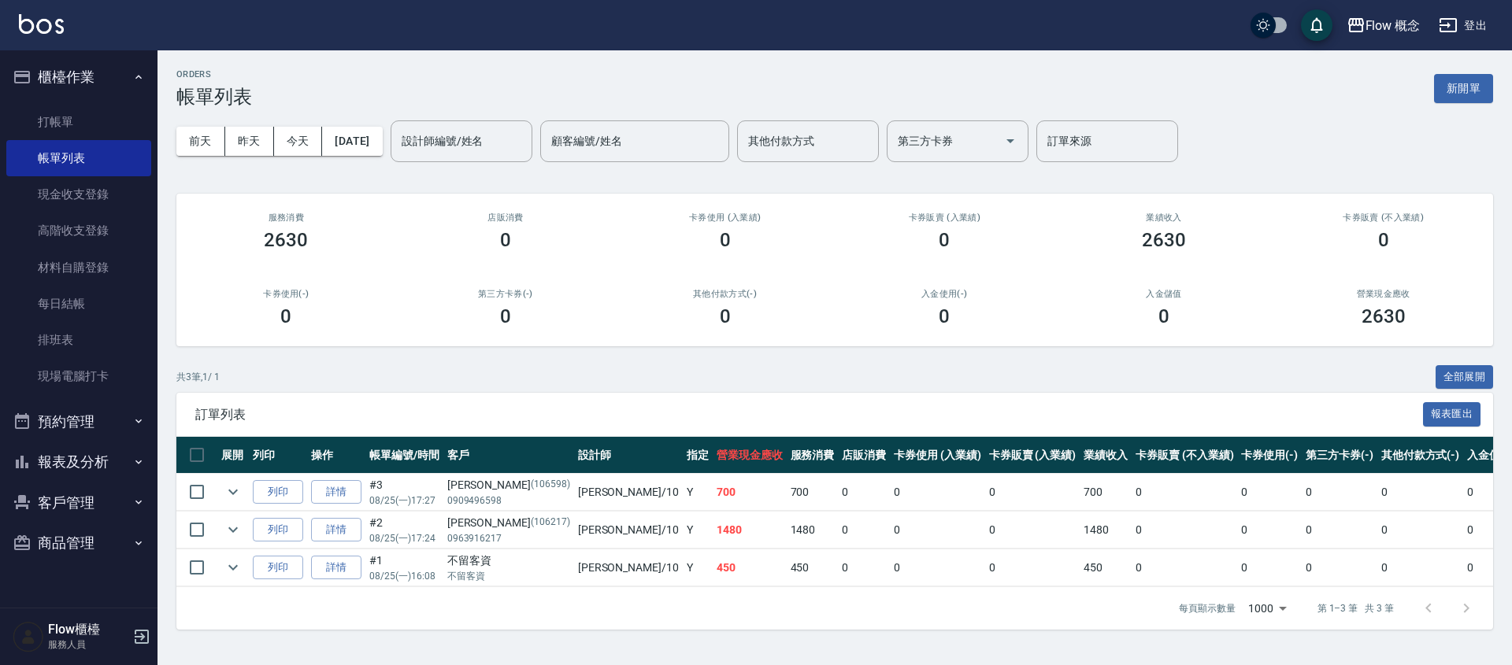
click at [71, 472] on button "報表及分析" at bounding box center [78, 462] width 145 height 41
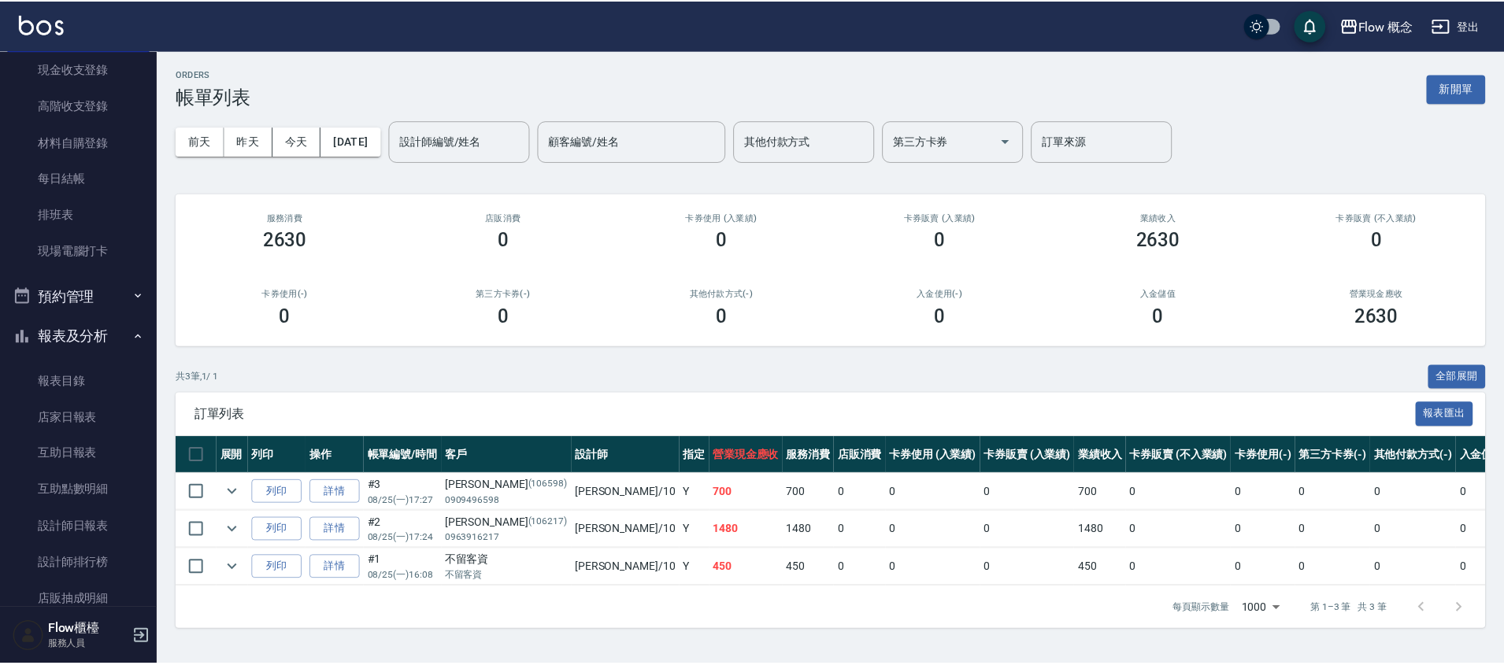
scroll to position [128, 0]
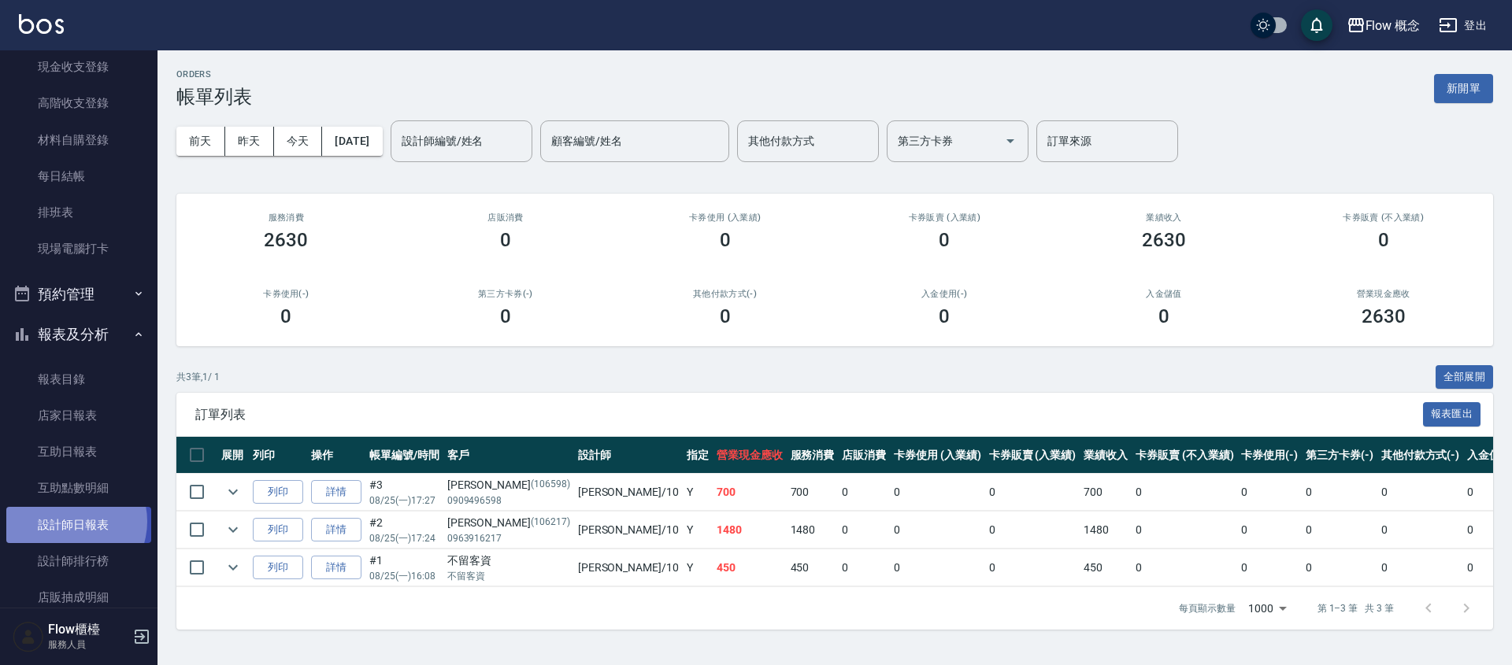
click at [68, 521] on link "設計師日報表" at bounding box center [78, 525] width 145 height 36
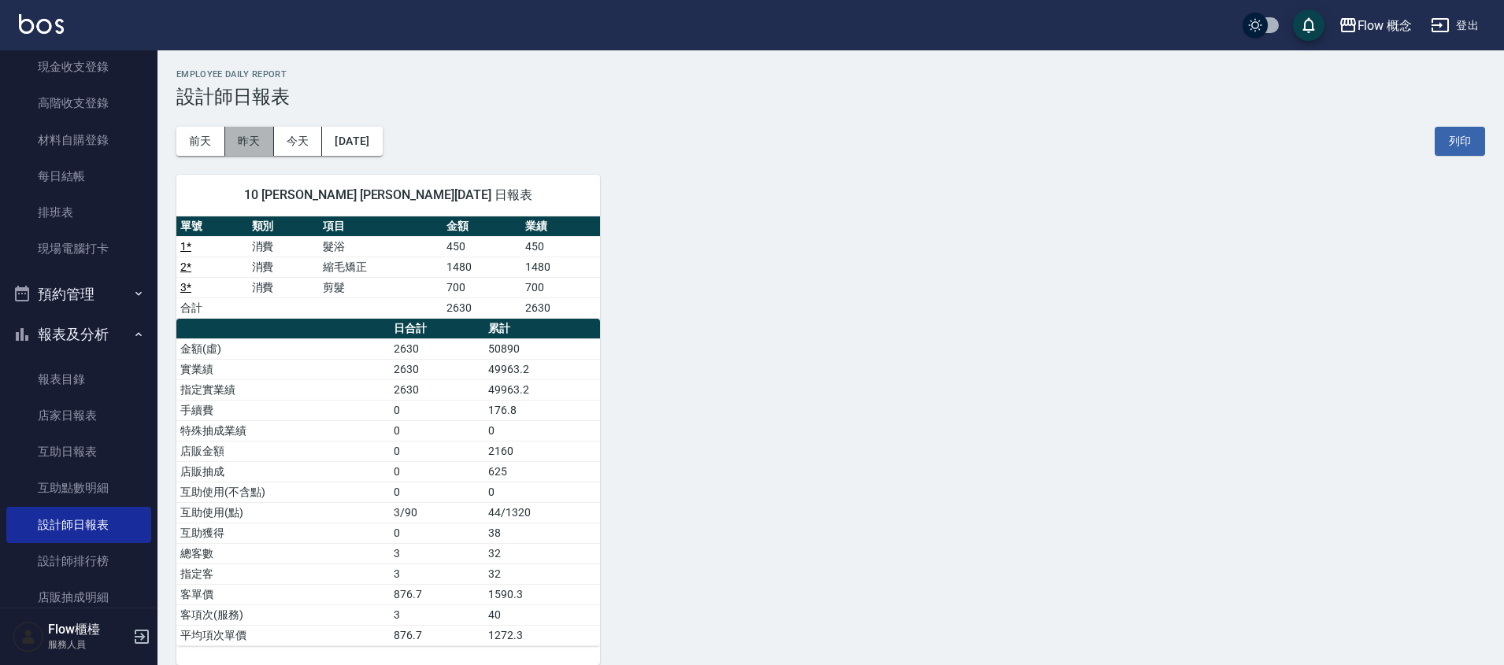
click at [246, 141] on button "昨天" at bounding box center [249, 141] width 49 height 29
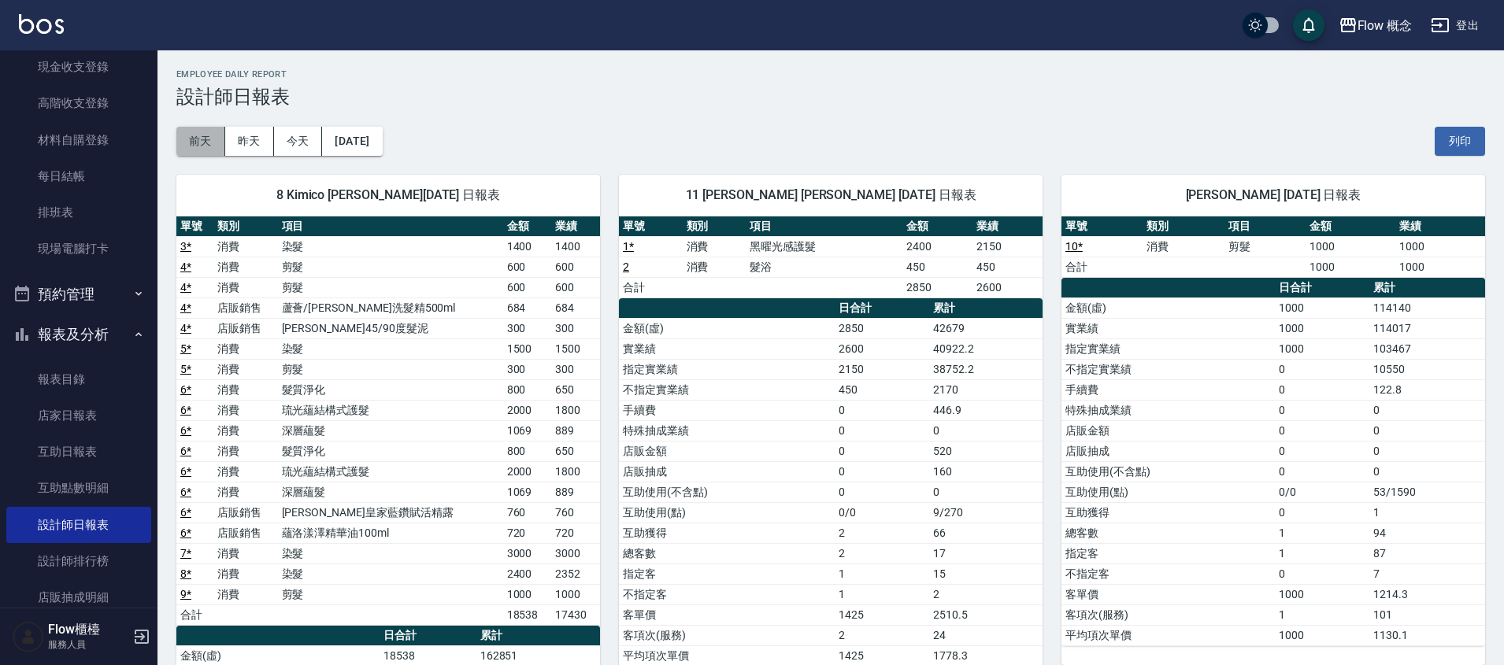
click at [208, 136] on button "前天" at bounding box center [200, 141] width 49 height 29
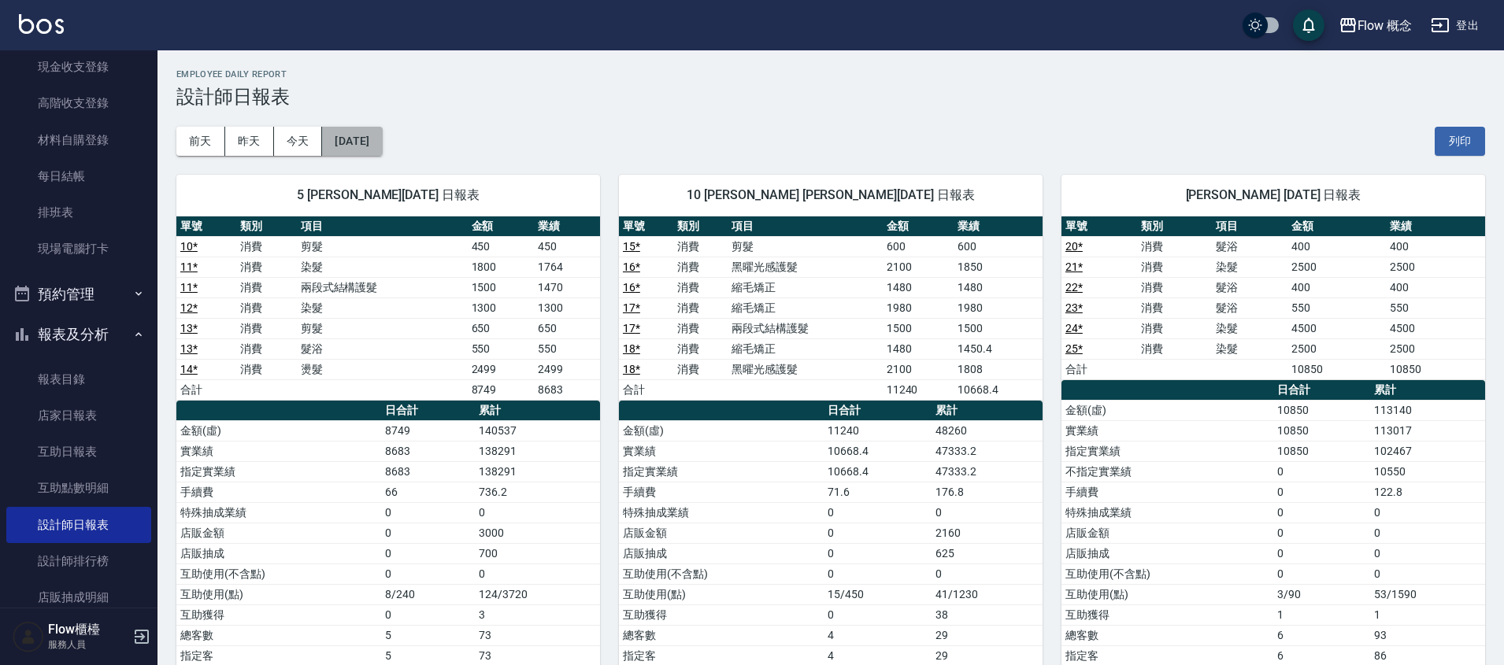
click at [346, 139] on button "[DATE]" at bounding box center [352, 141] width 60 height 29
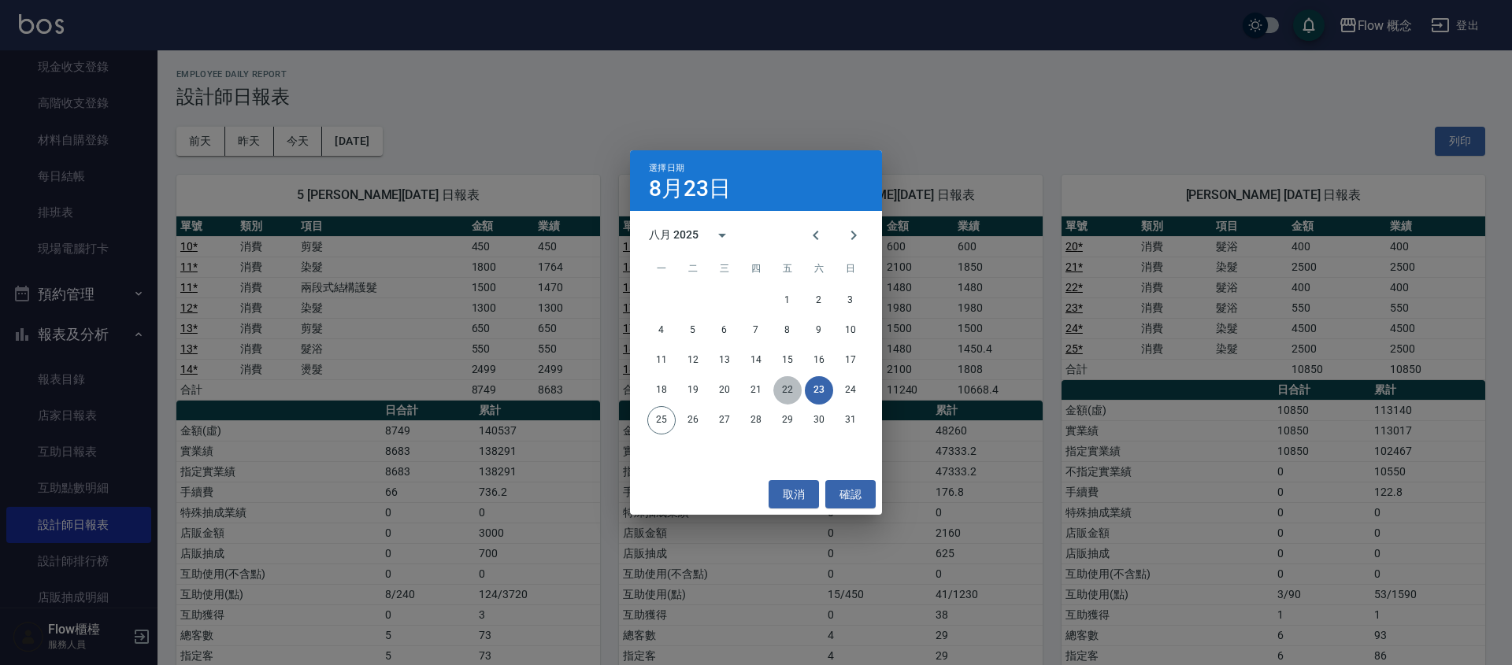
click at [783, 387] on button "22" at bounding box center [787, 390] width 28 height 28
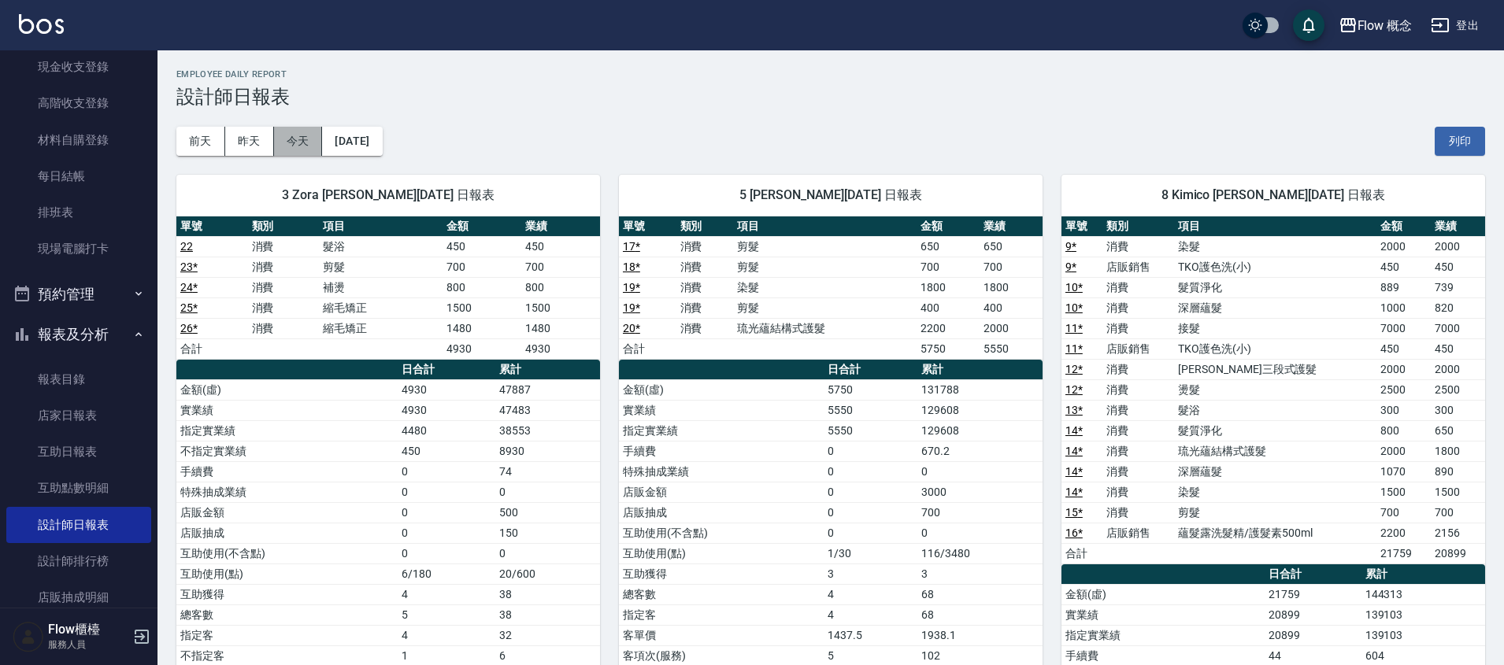
click at [308, 139] on button "今天" at bounding box center [298, 141] width 49 height 29
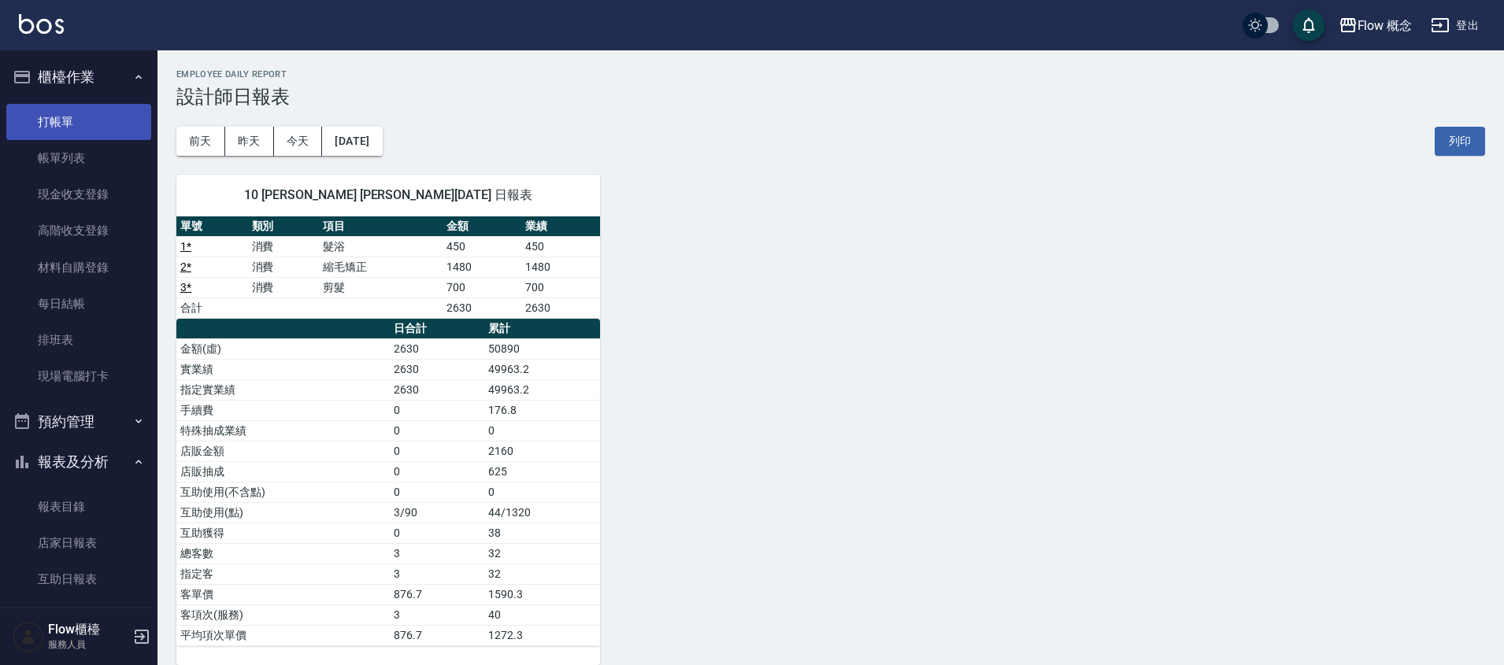
click at [69, 119] on link "打帳單" at bounding box center [78, 122] width 145 height 36
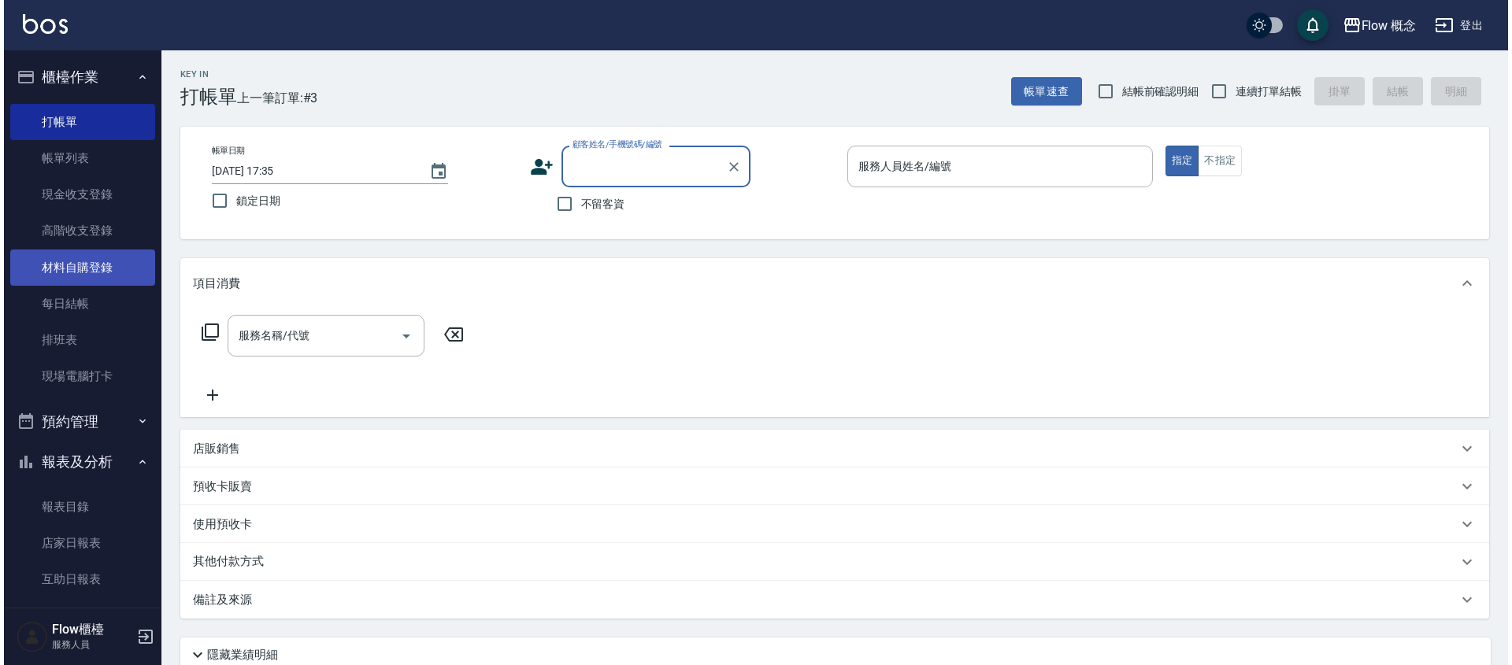
scroll to position [242, 0]
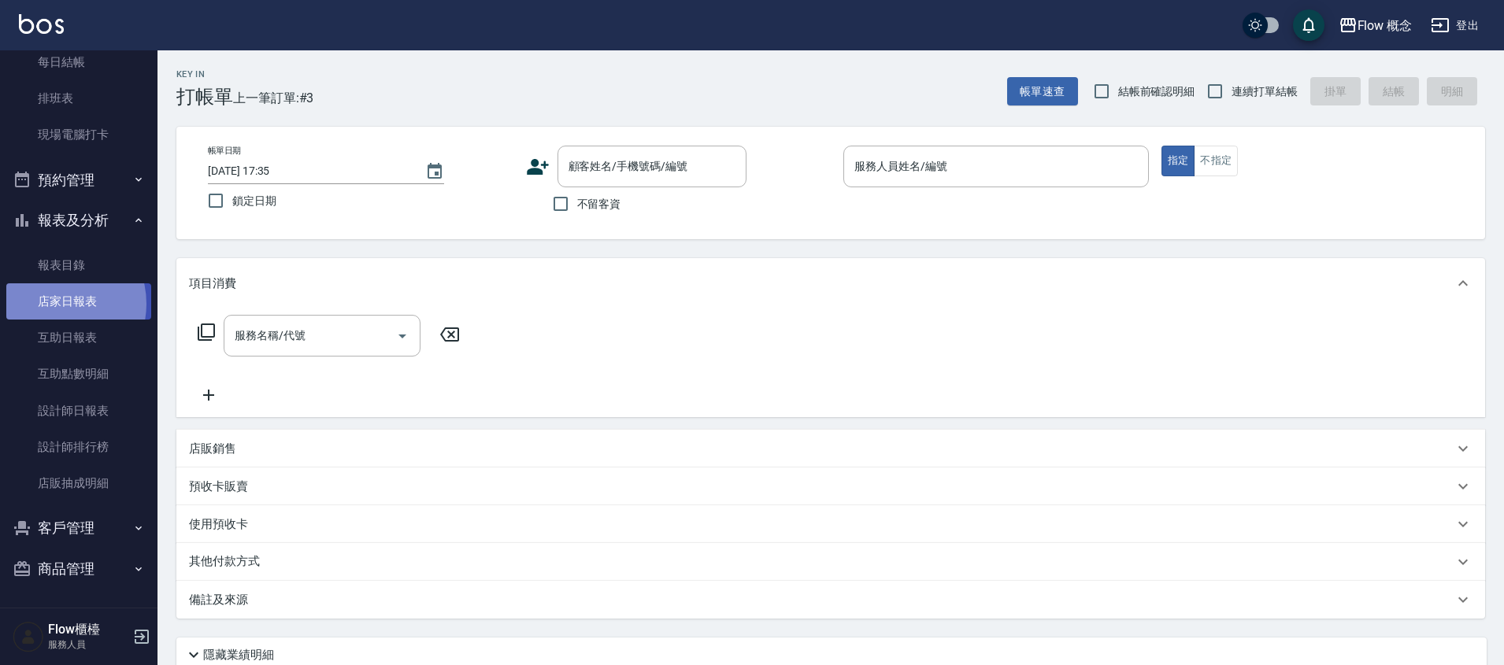
click at [53, 304] on link "店家日報表" at bounding box center [78, 301] width 145 height 36
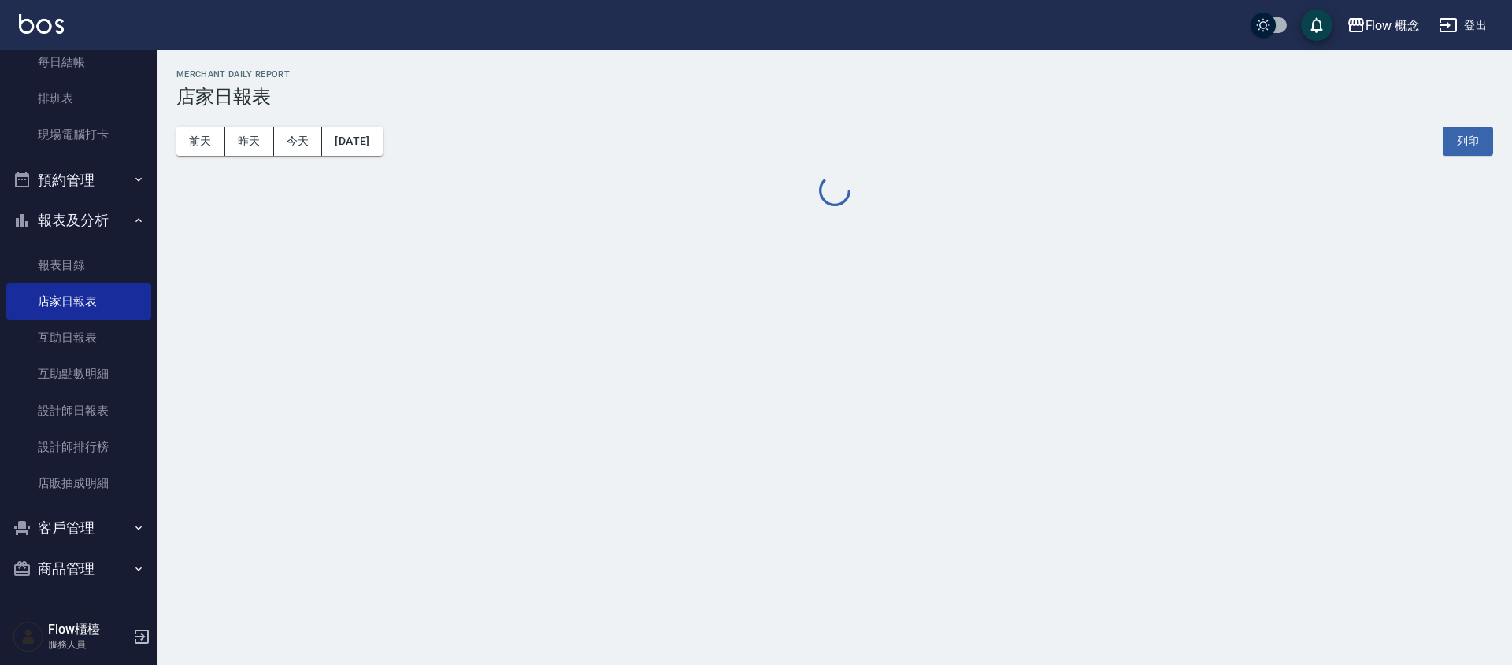
click at [52, 230] on button "報表及分析" at bounding box center [78, 220] width 145 height 41
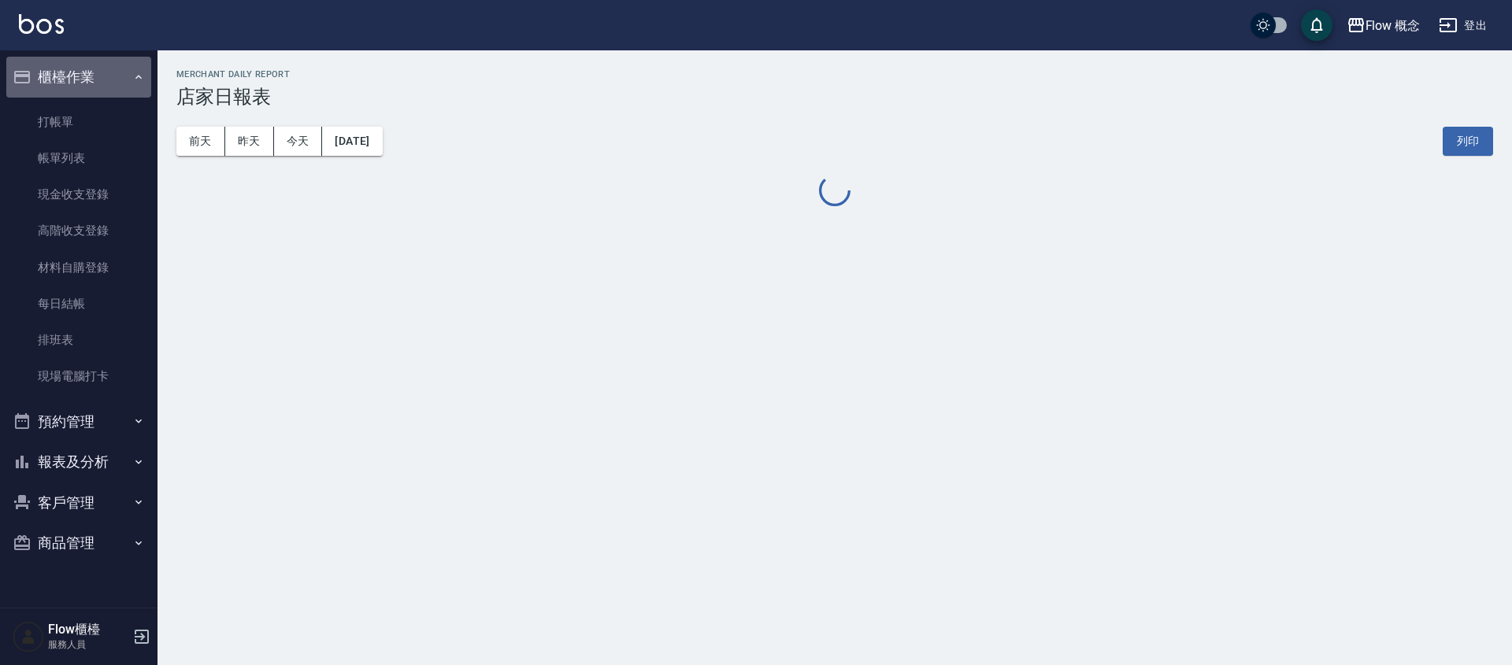
click at [128, 94] on button "櫃檯作業" at bounding box center [78, 77] width 145 height 41
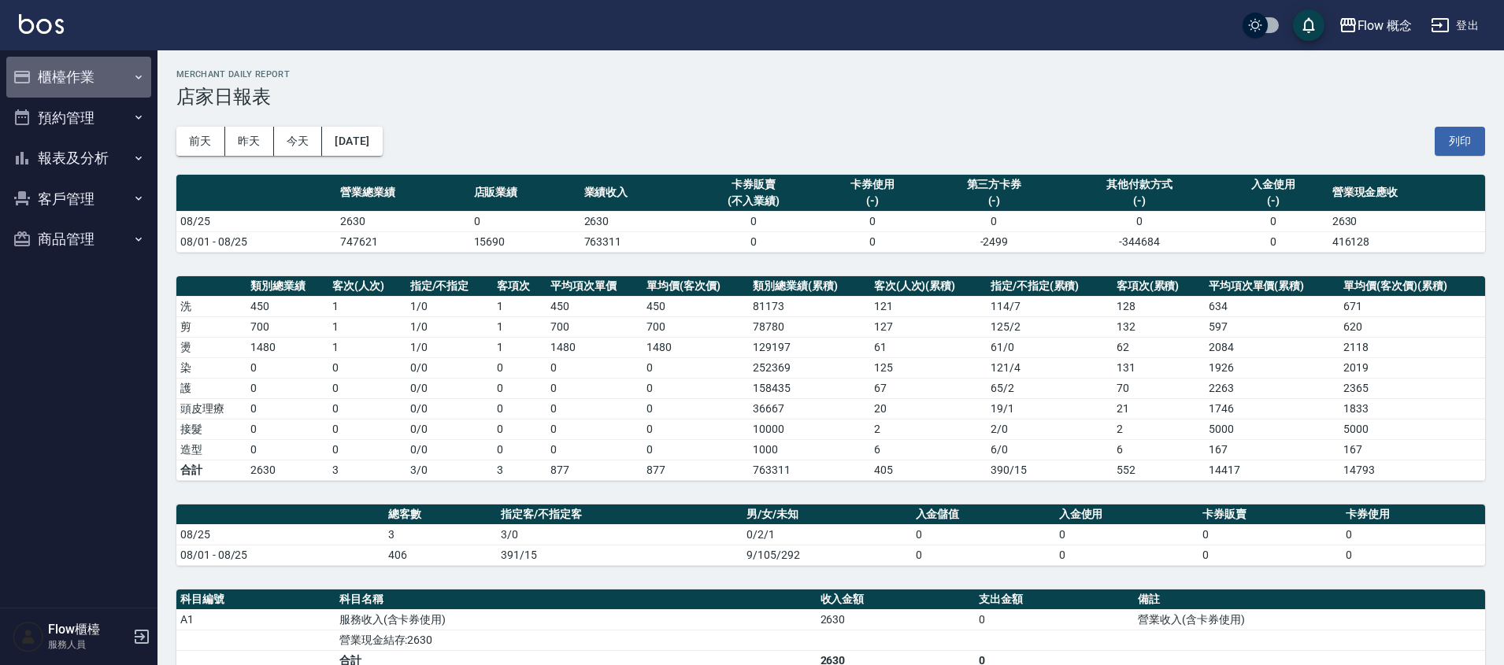
click at [127, 94] on button "櫃檯作業" at bounding box center [78, 77] width 145 height 41
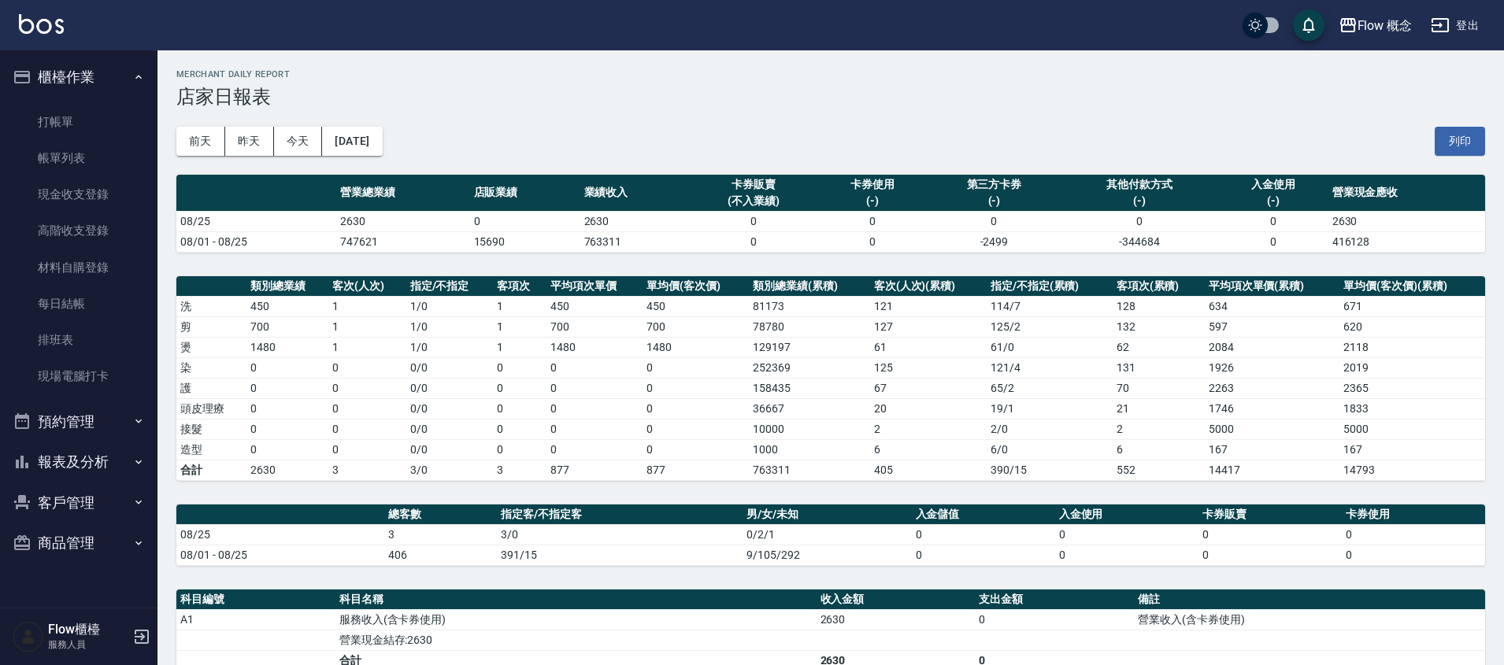
click at [117, 98] on ul "打帳單 帳單列表 現金收支登錄 高階收支登錄 材料自購登錄 每日結帳 排班表 現場電腦打卡" at bounding box center [78, 250] width 145 height 304
click at [115, 118] on link "打帳單" at bounding box center [78, 122] width 145 height 36
